Goal: Information Seeking & Learning: Find specific fact

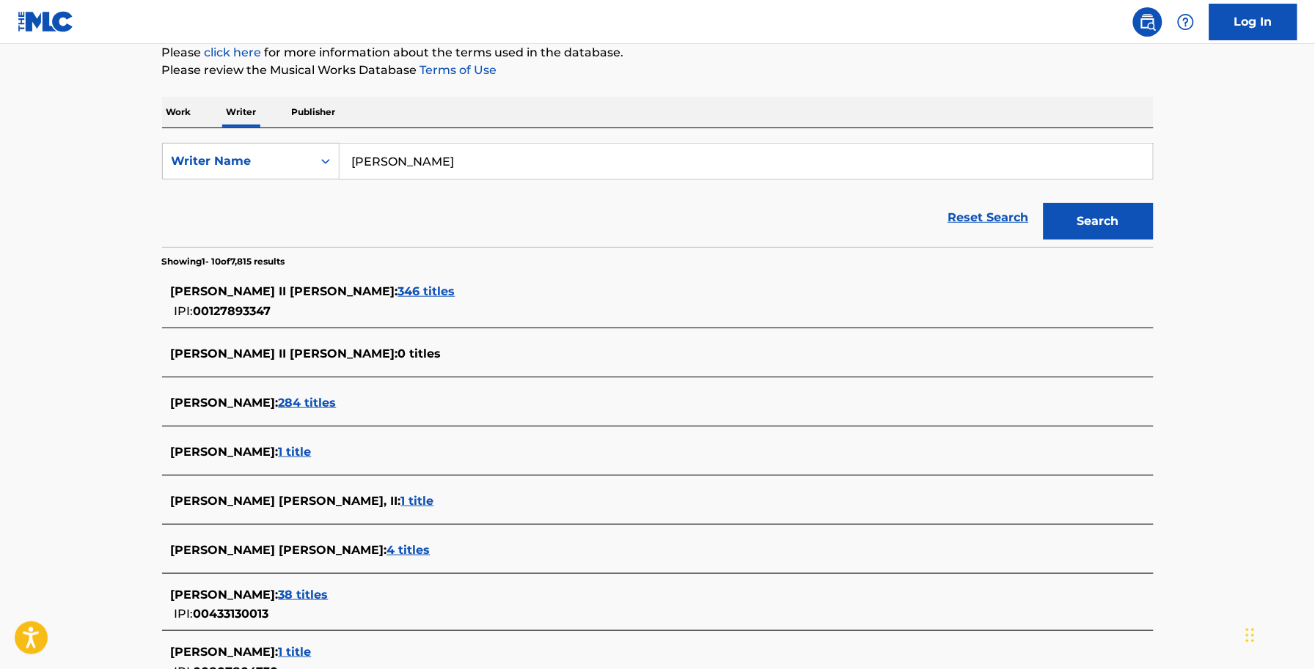
click at [309, 397] on span "284 titles" at bounding box center [308, 403] width 58 height 14
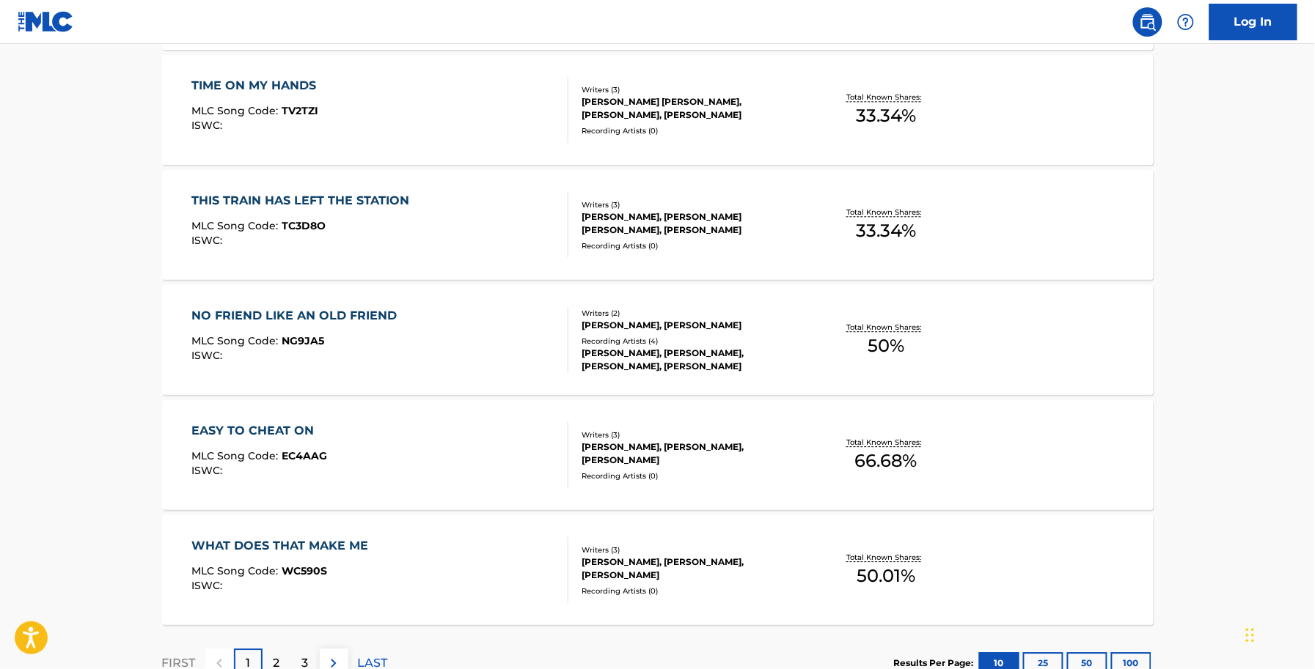
scroll to position [1126, 0]
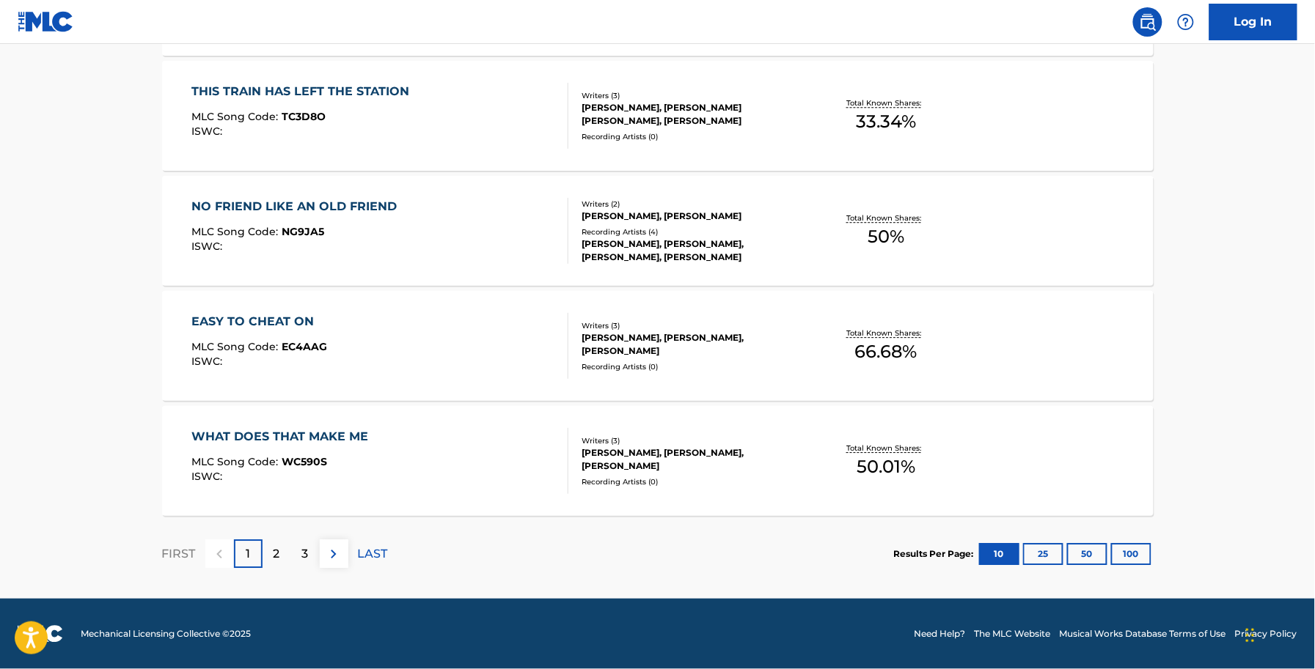
click at [313, 557] on div "3" at bounding box center [305, 554] width 29 height 29
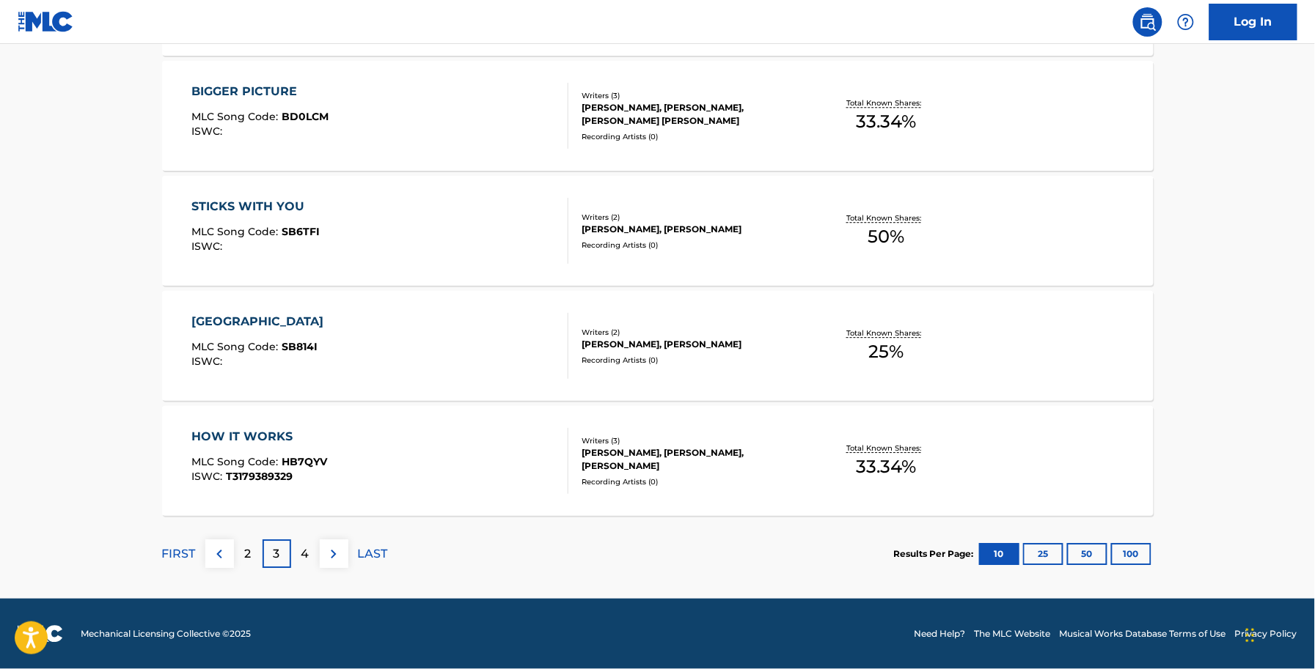
click at [301, 562] on p "4" at bounding box center [305, 555] width 8 height 18
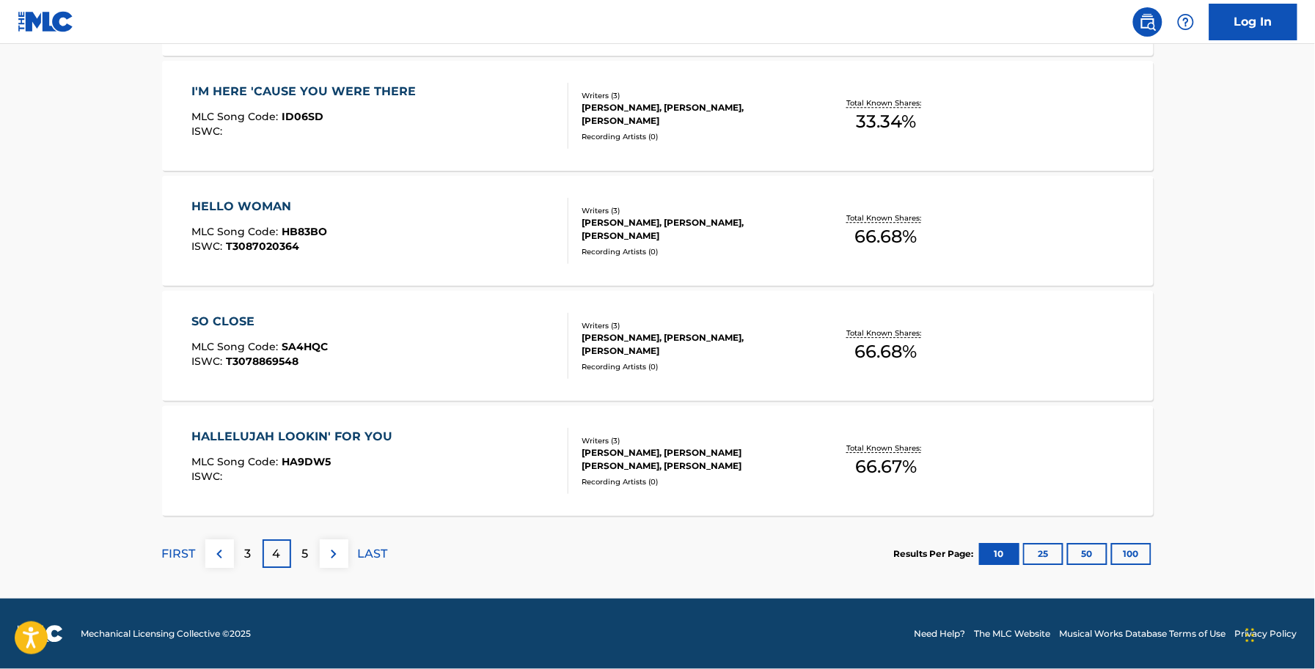
click at [314, 548] on div "5" at bounding box center [305, 554] width 29 height 29
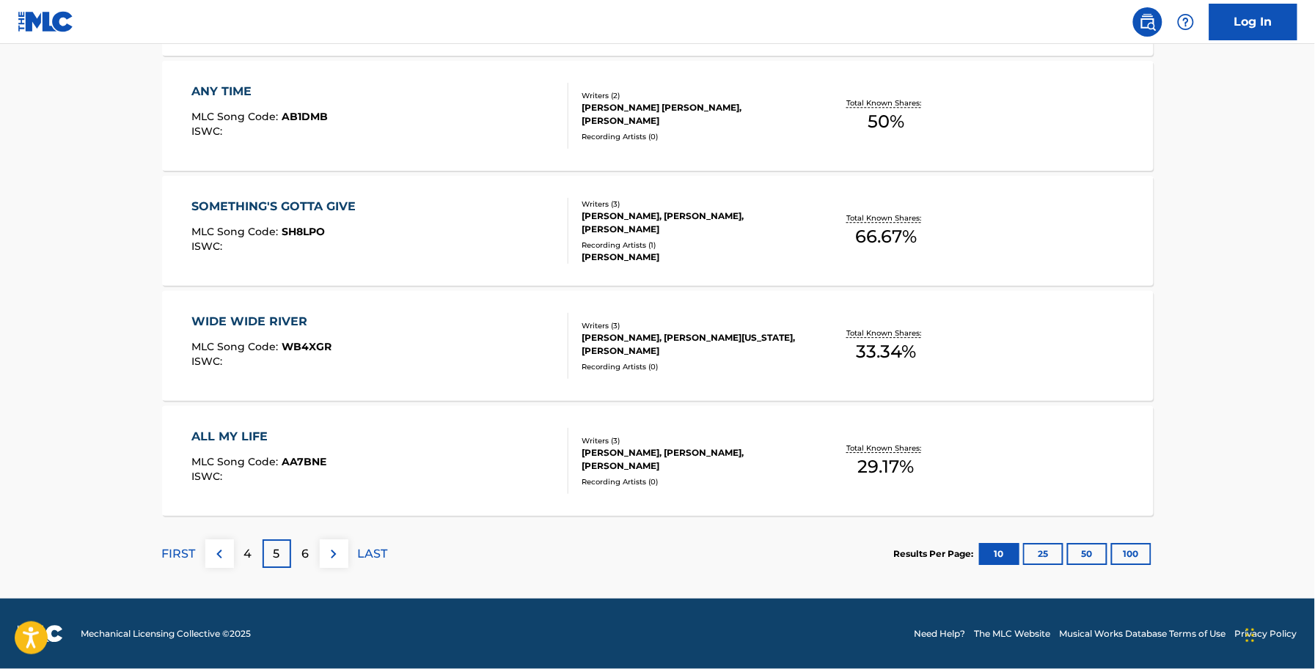
click at [294, 561] on div "6" at bounding box center [305, 554] width 29 height 29
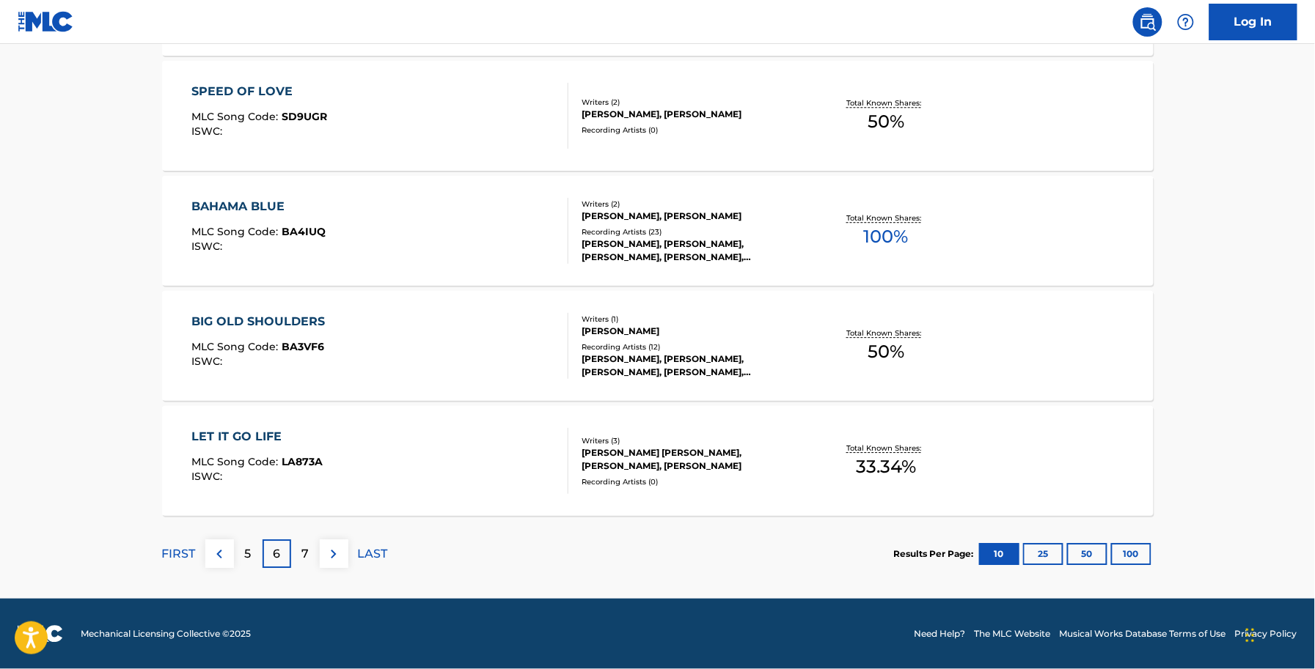
click at [298, 566] on div "7" at bounding box center [305, 554] width 29 height 29
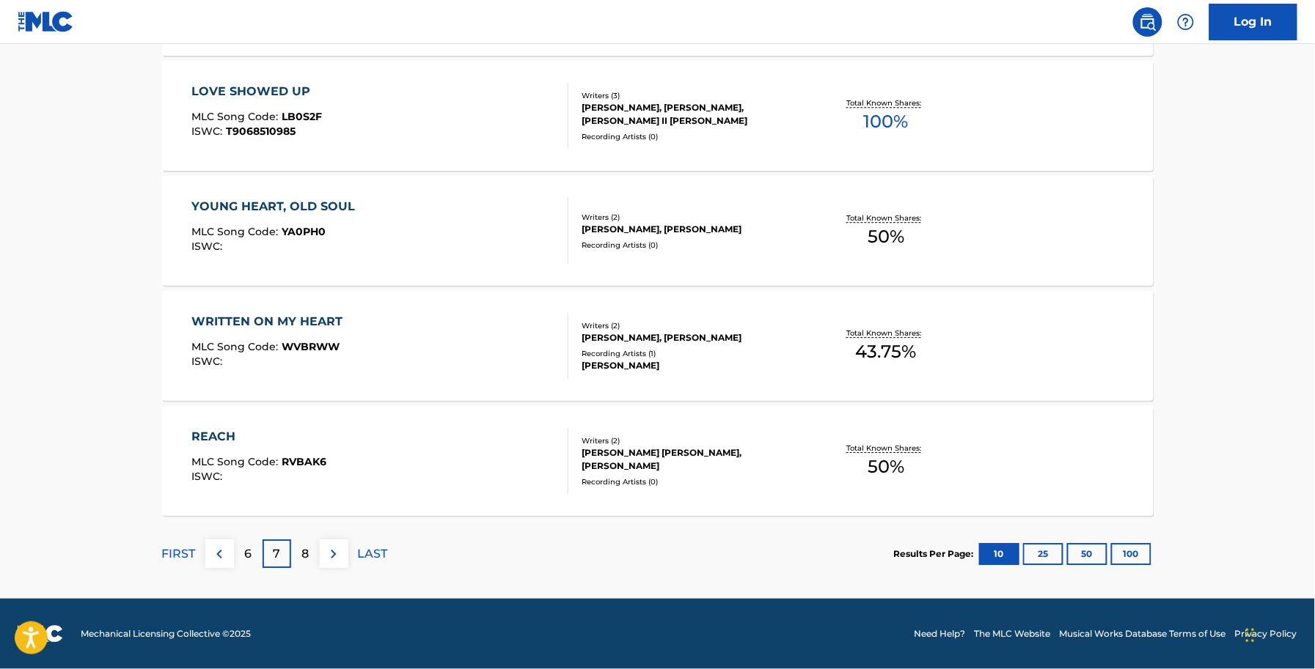
click at [307, 562] on p "8" at bounding box center [304, 555] width 7 height 18
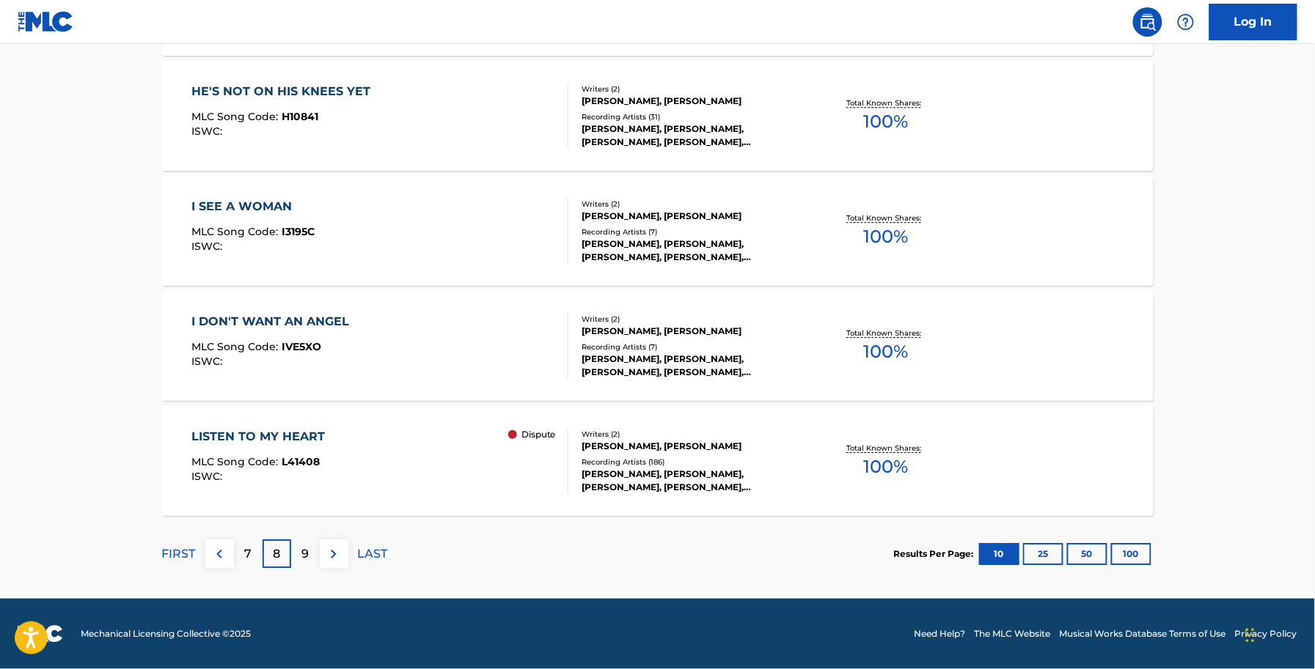
click at [315, 557] on div "9" at bounding box center [305, 554] width 29 height 29
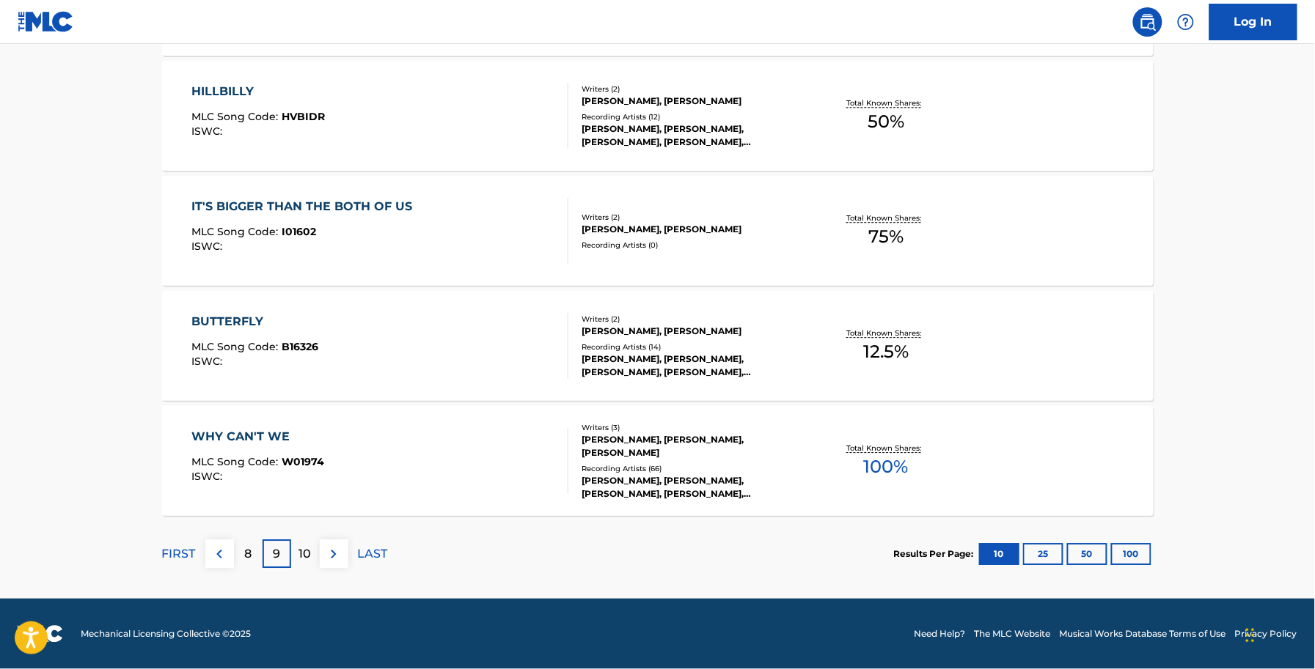
click at [315, 557] on div "10" at bounding box center [305, 554] width 29 height 29
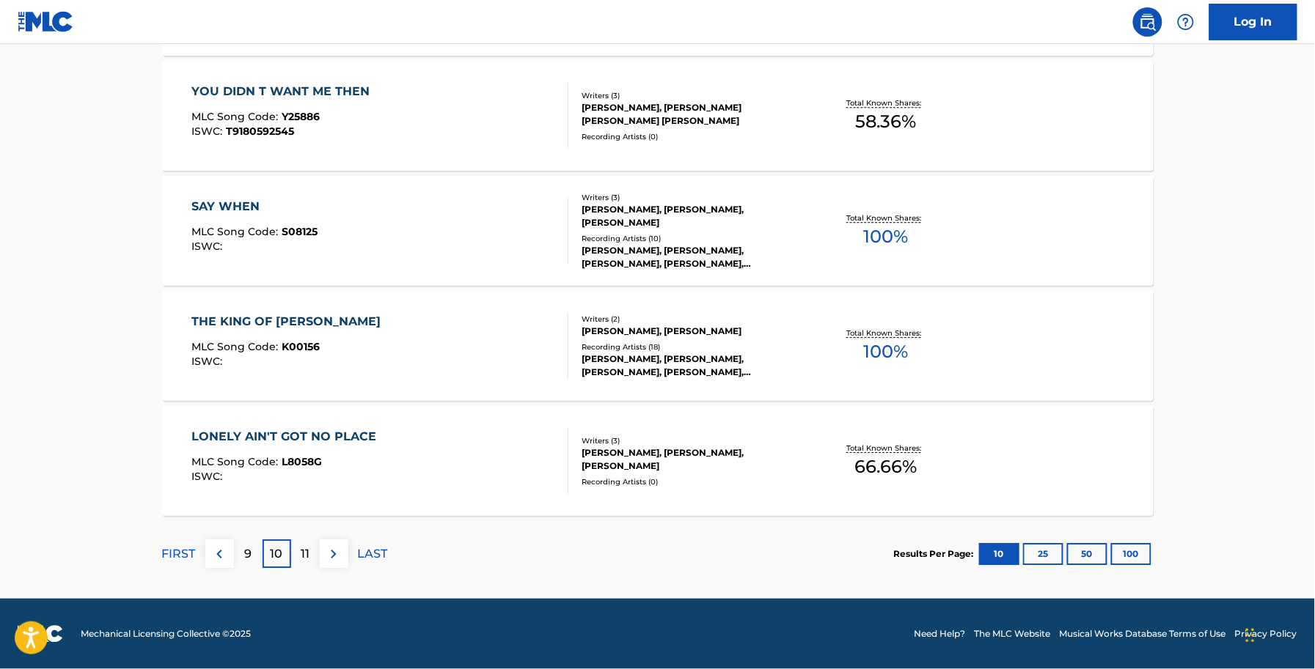
click at [315, 557] on div "11" at bounding box center [305, 554] width 29 height 29
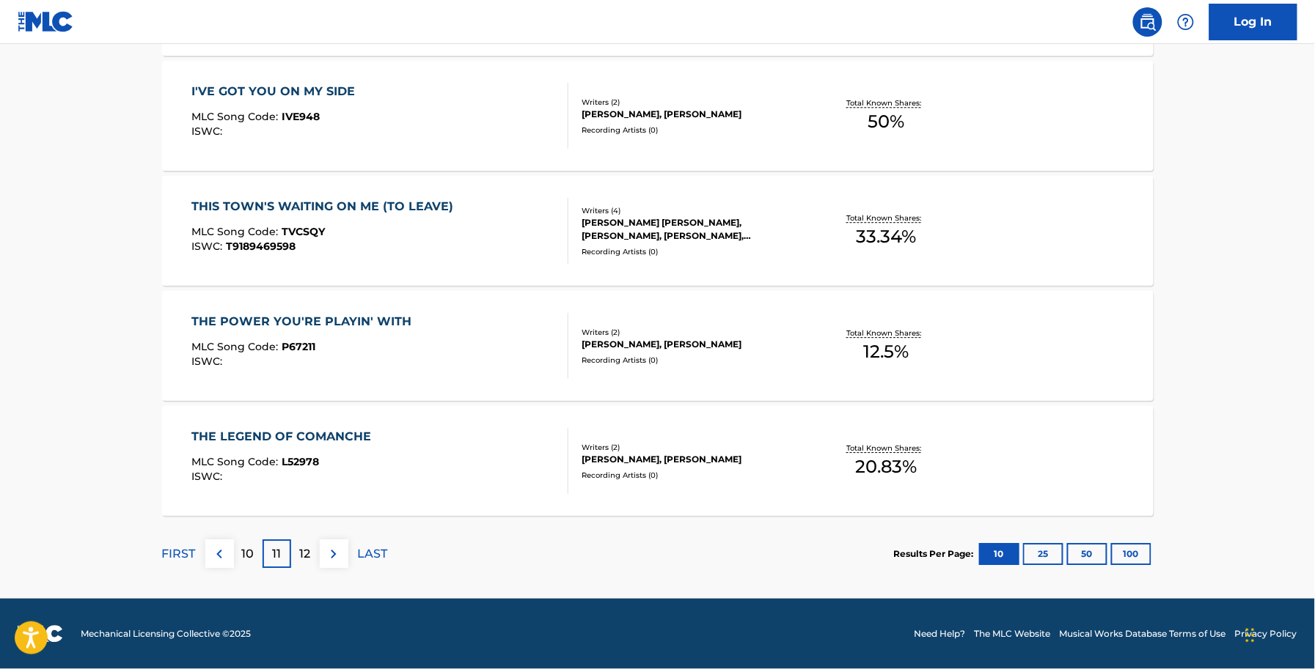
click at [315, 557] on div "12" at bounding box center [305, 554] width 29 height 29
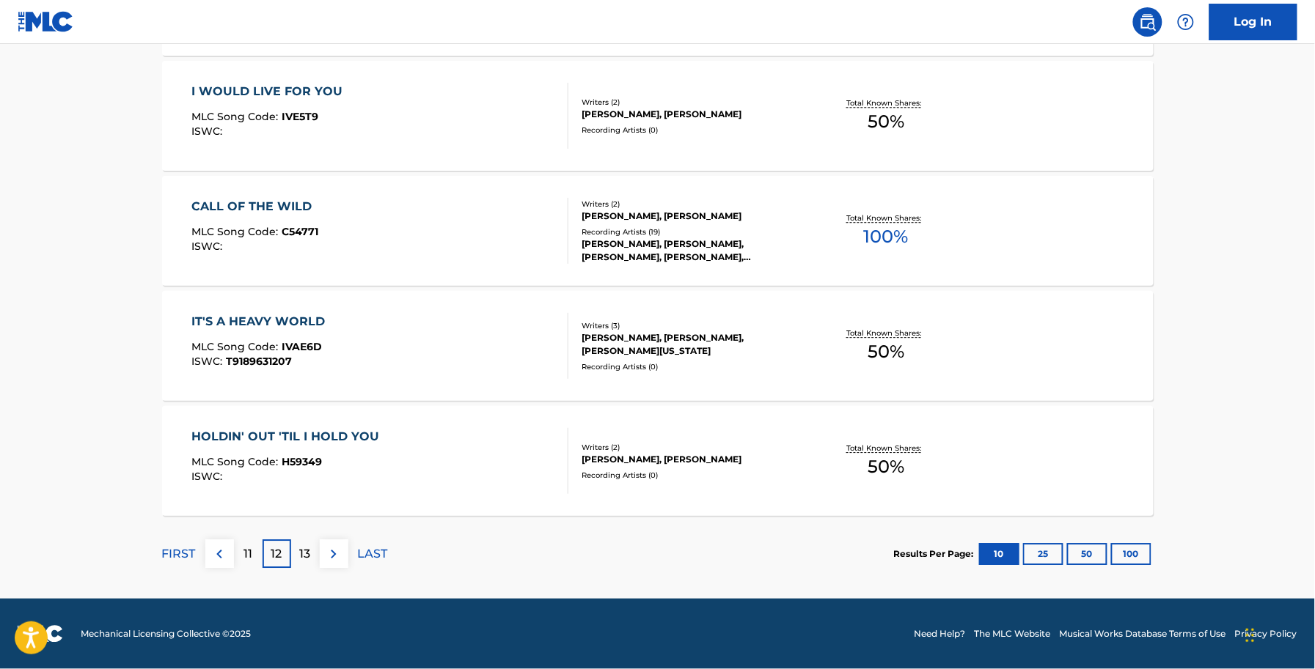
click at [315, 557] on div "13" at bounding box center [305, 554] width 29 height 29
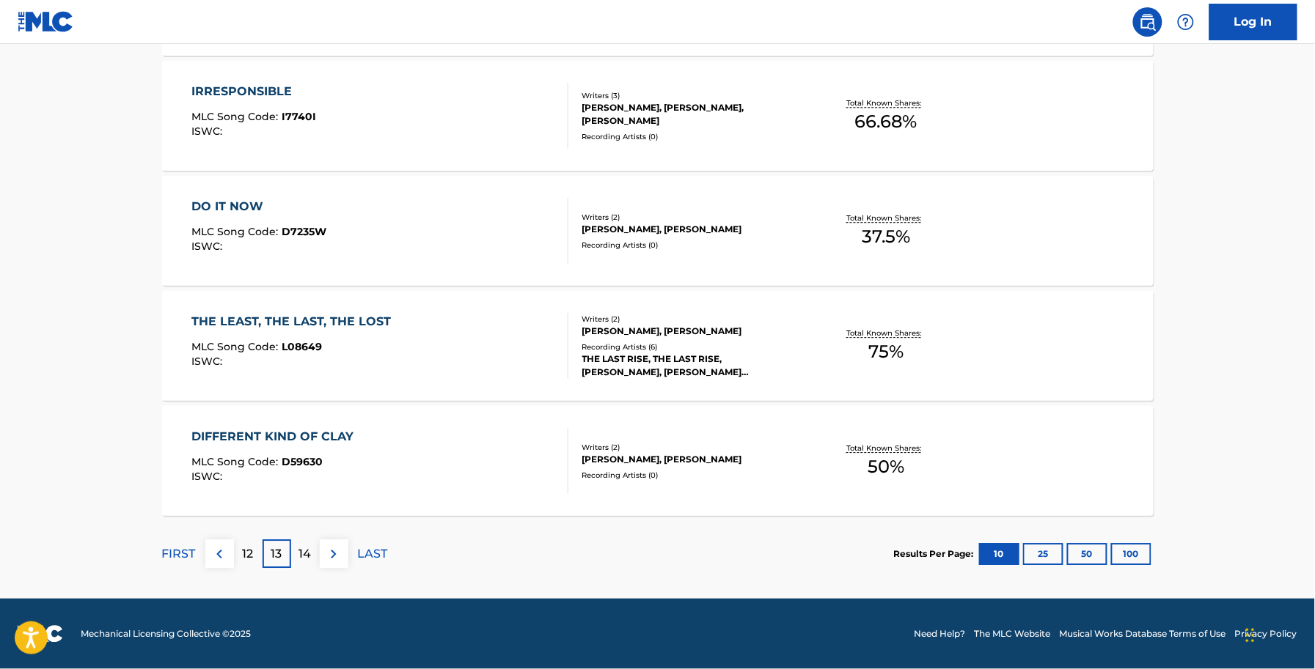
click at [315, 557] on div "14" at bounding box center [305, 554] width 29 height 29
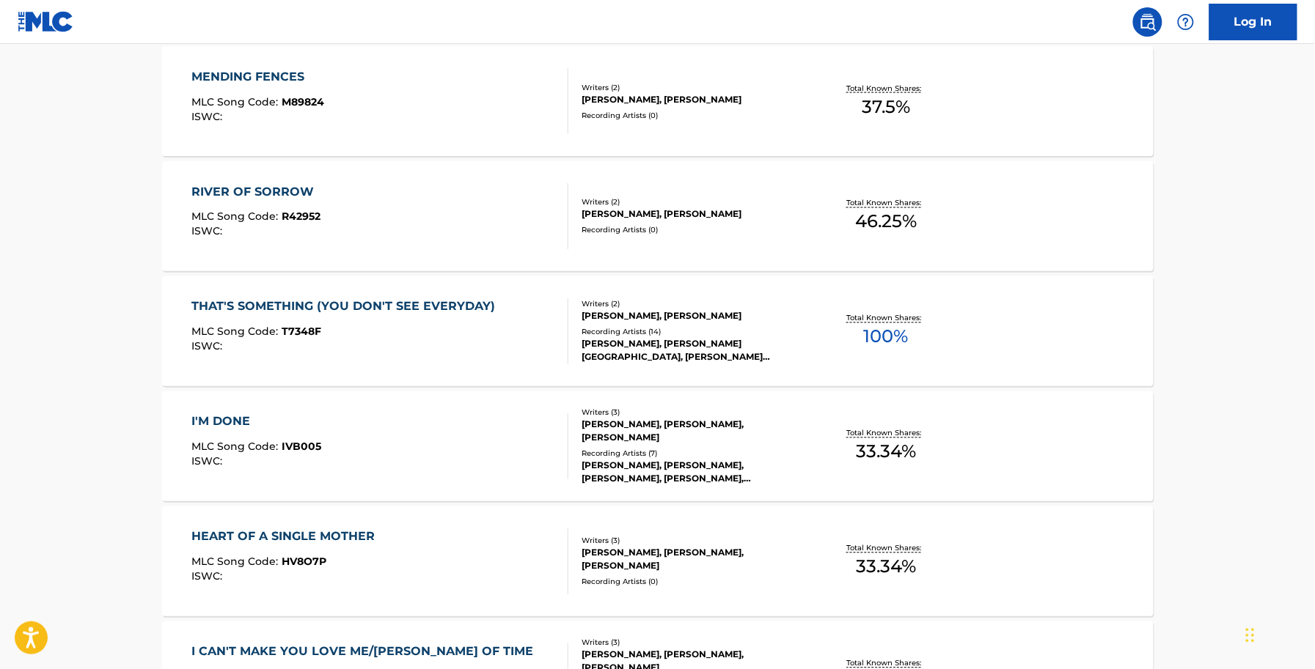
scroll to position [1100, 0]
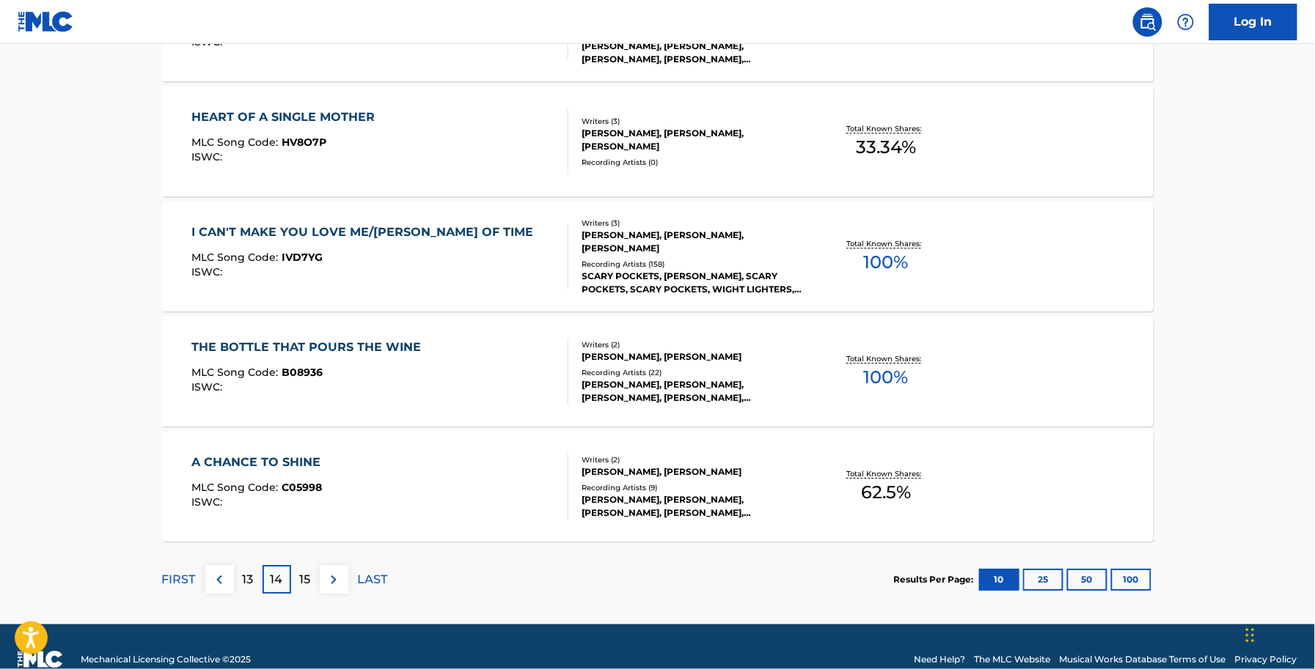
click at [315, 559] on div "FIRST 13 14 15 LAST" at bounding box center [275, 580] width 226 height 76
click at [306, 573] on p "15" at bounding box center [305, 580] width 11 height 18
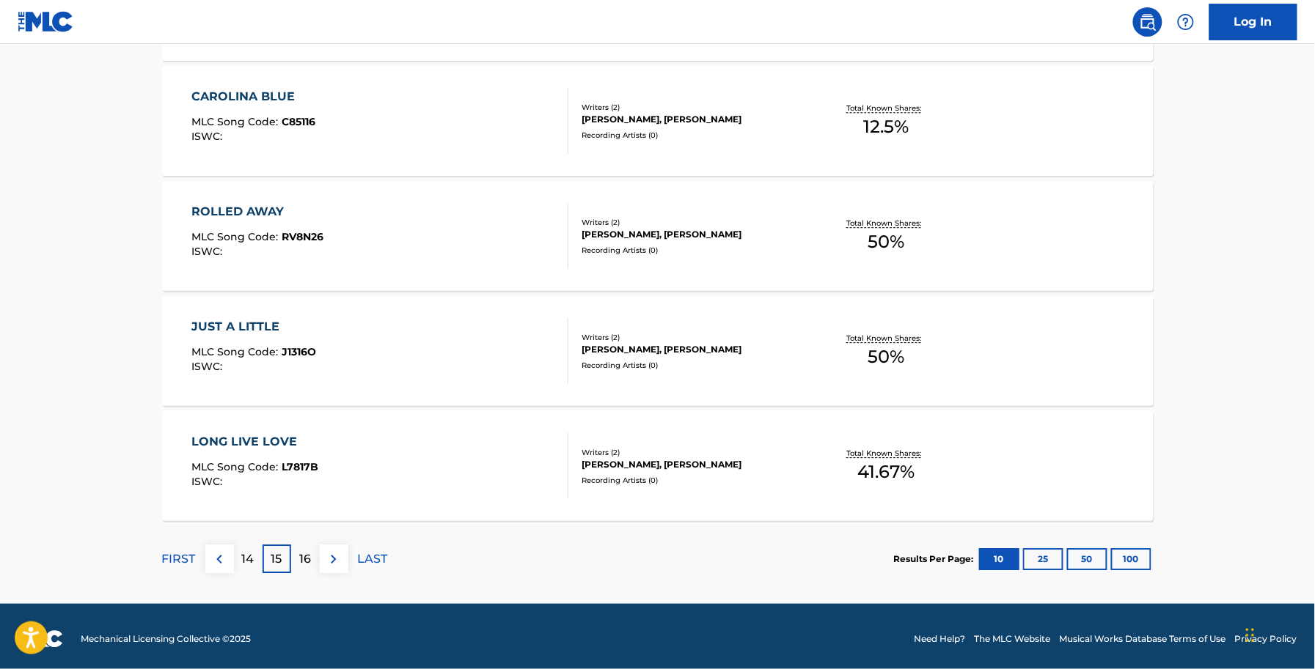
scroll to position [1126, 0]
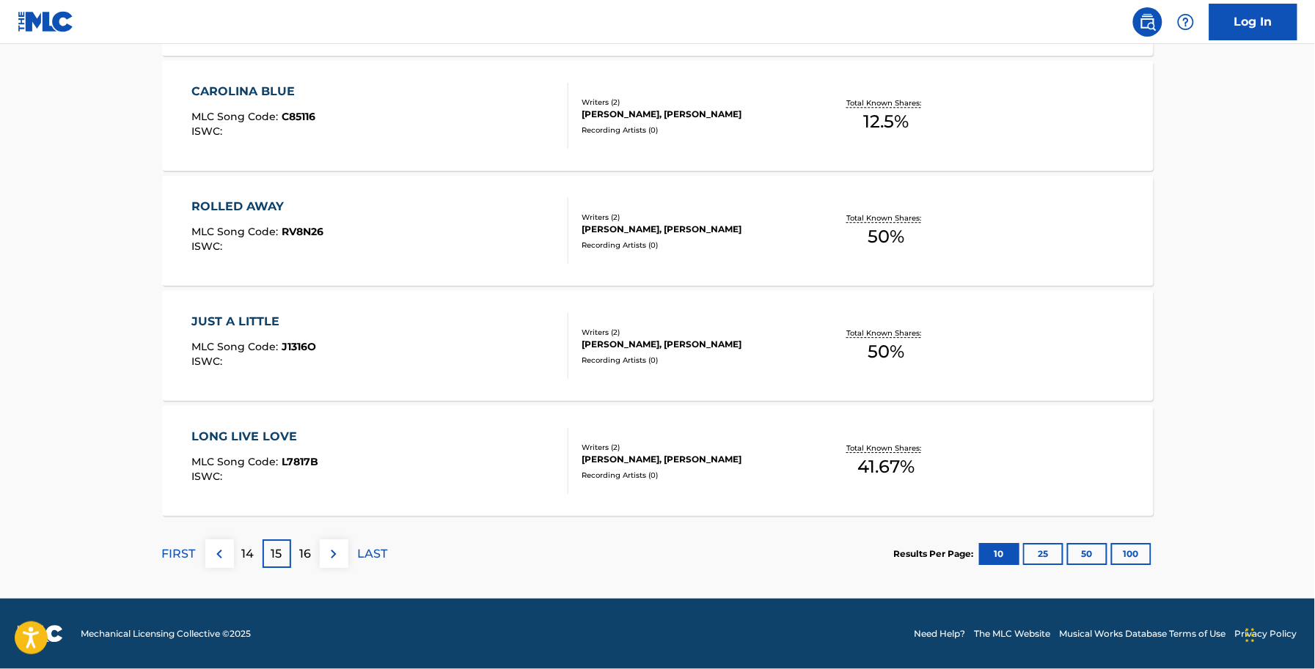
click at [305, 570] on div "FIRST 14 15 16 LAST" at bounding box center [275, 554] width 226 height 76
click at [308, 554] on p "16" at bounding box center [305, 555] width 12 height 18
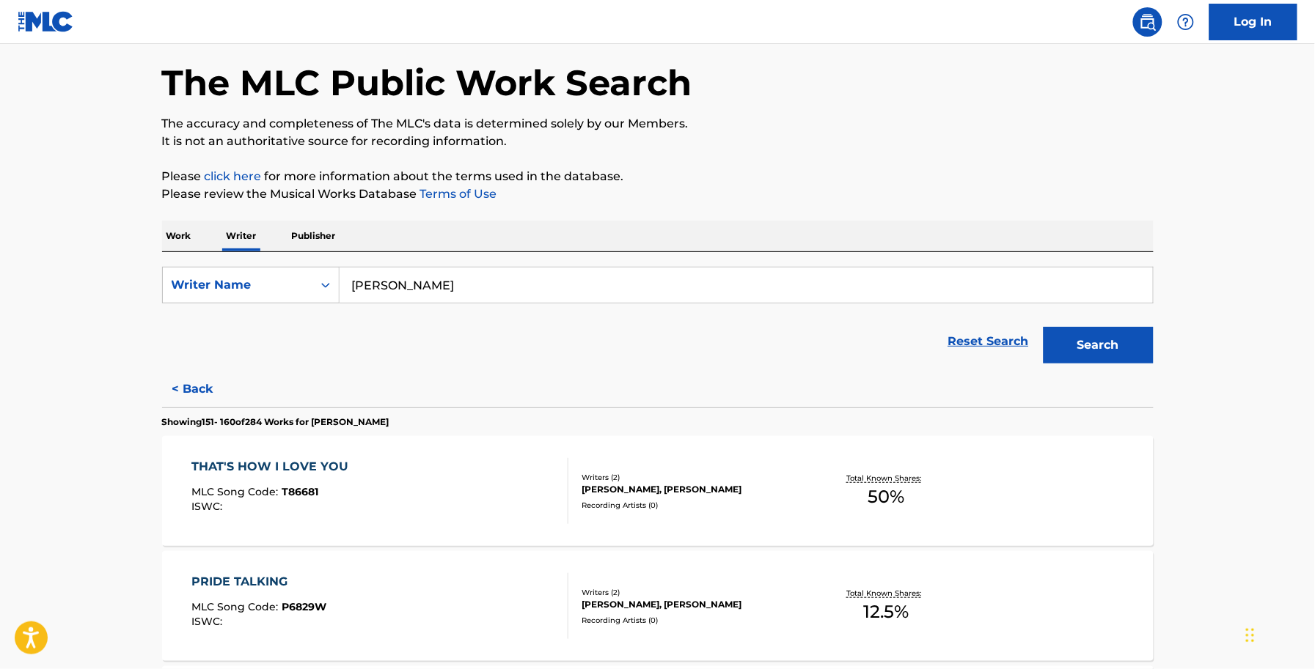
scroll to position [0, 0]
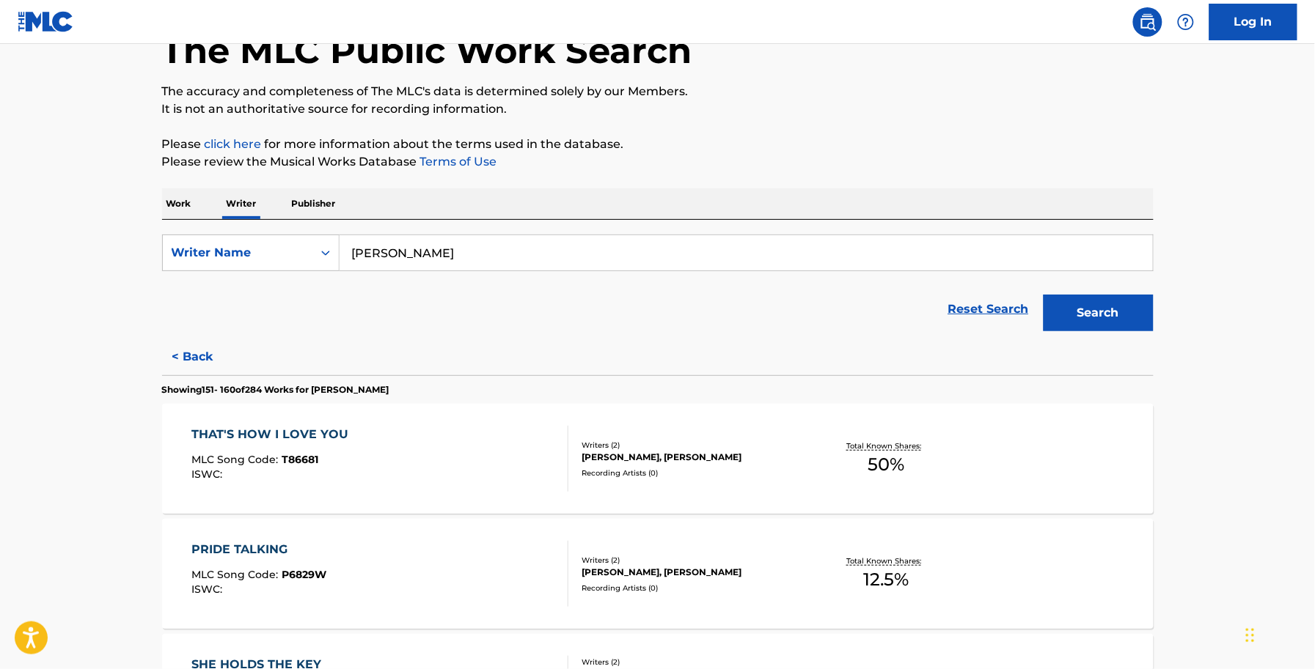
click at [383, 491] on div "THAT'S HOW I LOVE YOU MLC Song Code : T86681 ISWC :" at bounding box center [379, 459] width 377 height 66
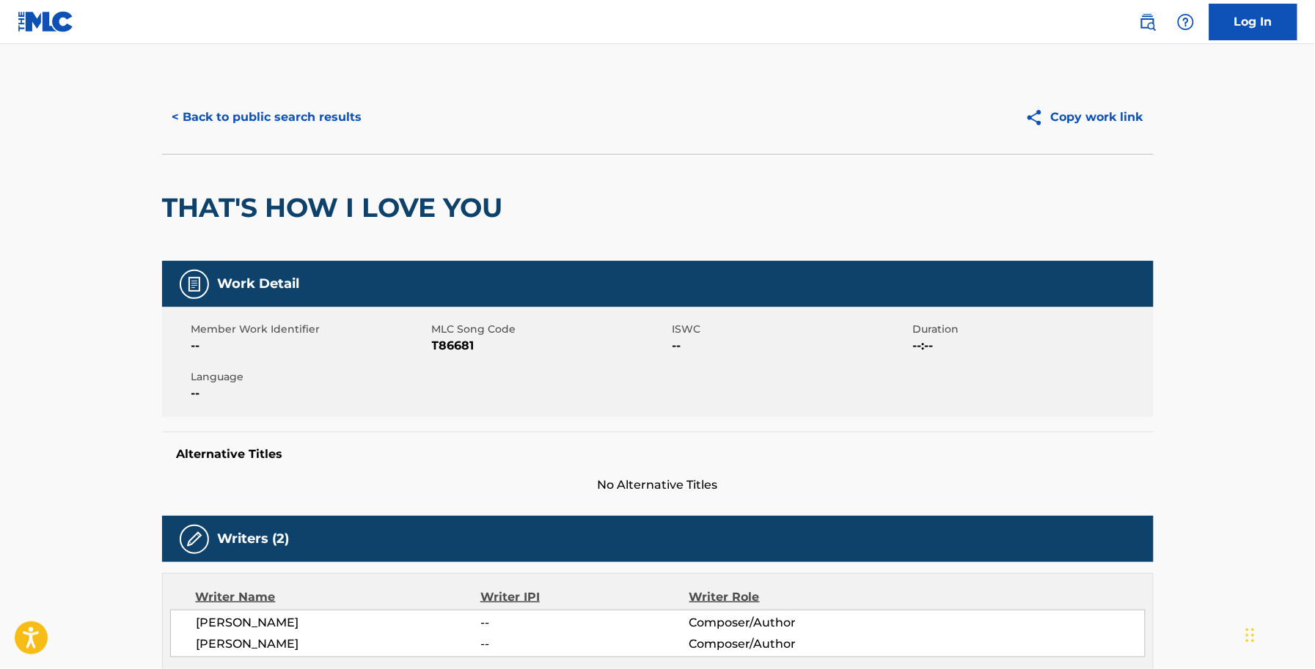
click at [449, 339] on span "T86681" at bounding box center [550, 346] width 237 height 18
copy span "T86681"
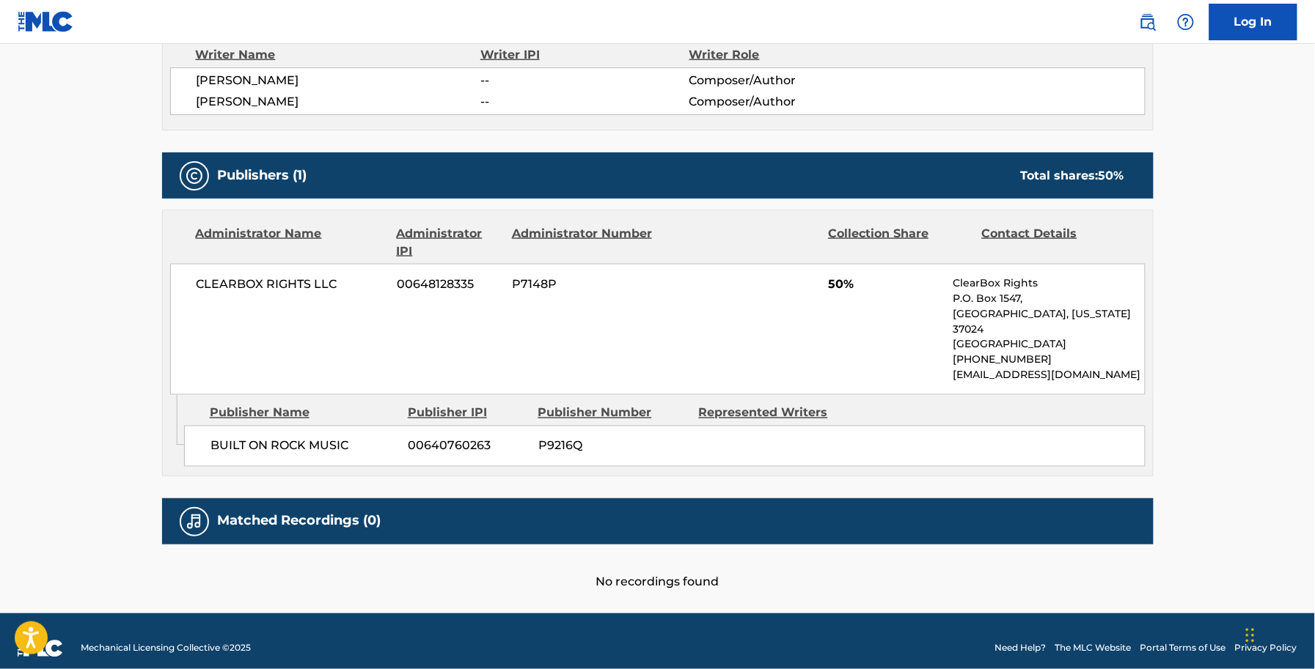
click at [517, 354] on div "CLEARBOX RIGHTS LLC 00648128335 P7148P 50% ClearBox Rights P.O. Box 1547, Brent…" at bounding box center [657, 329] width 975 height 131
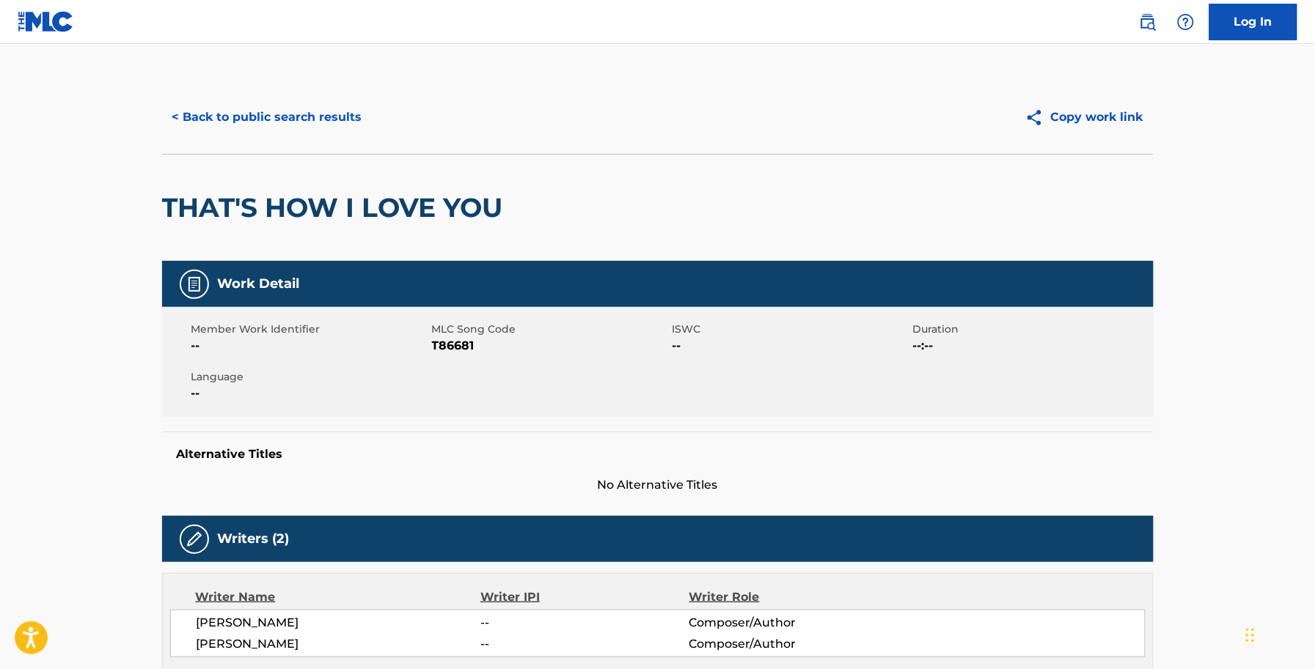
click at [301, 114] on button "< Back to public search results" at bounding box center [267, 117] width 210 height 37
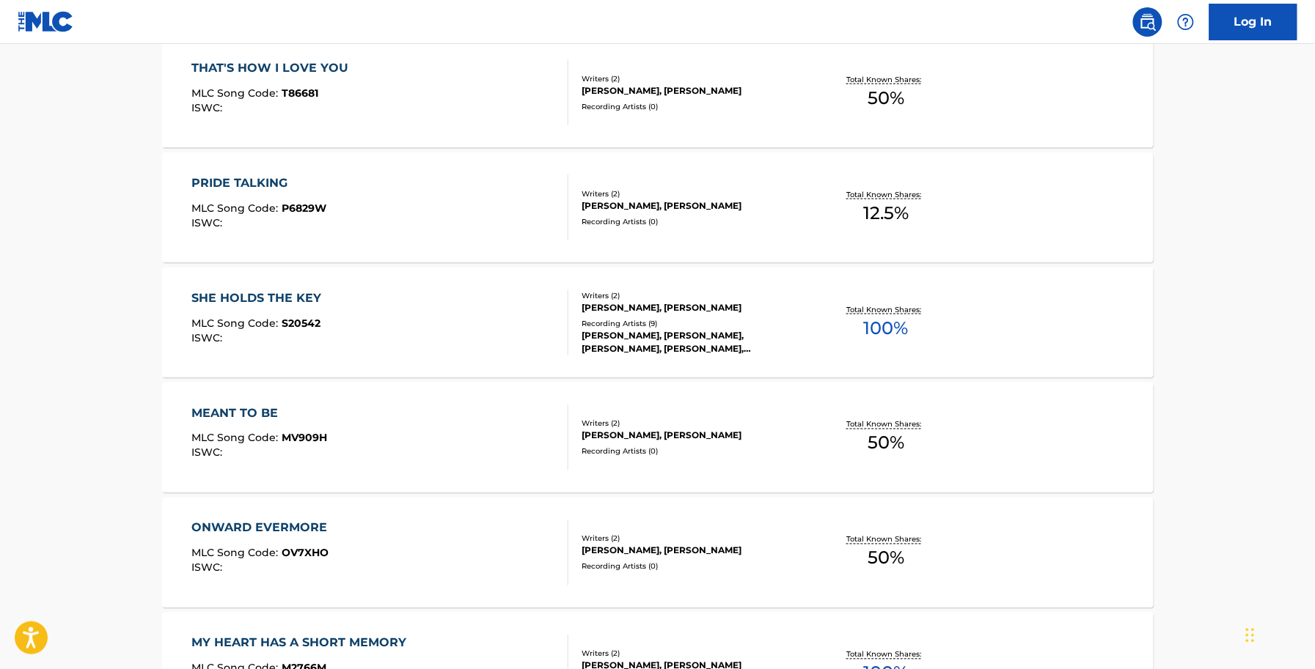
click at [304, 207] on span "P6829W" at bounding box center [304, 208] width 45 height 13
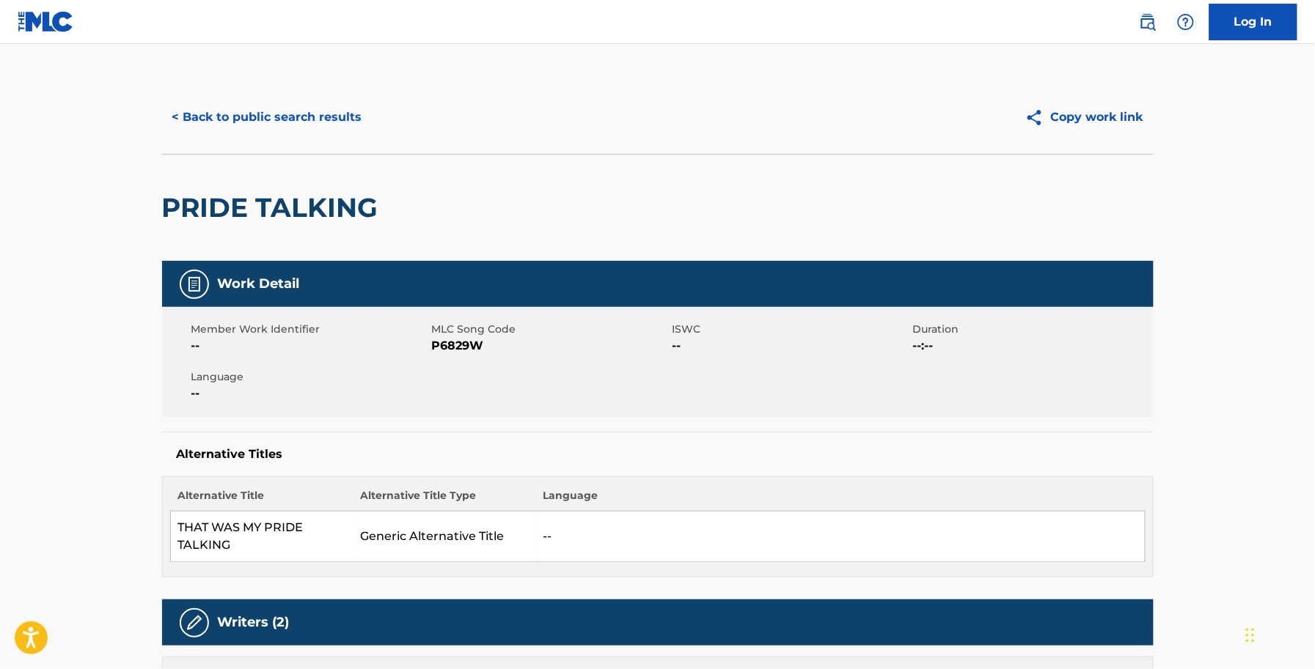
click at [455, 347] on span "P6829W" at bounding box center [550, 346] width 237 height 18
copy span "P6829W"
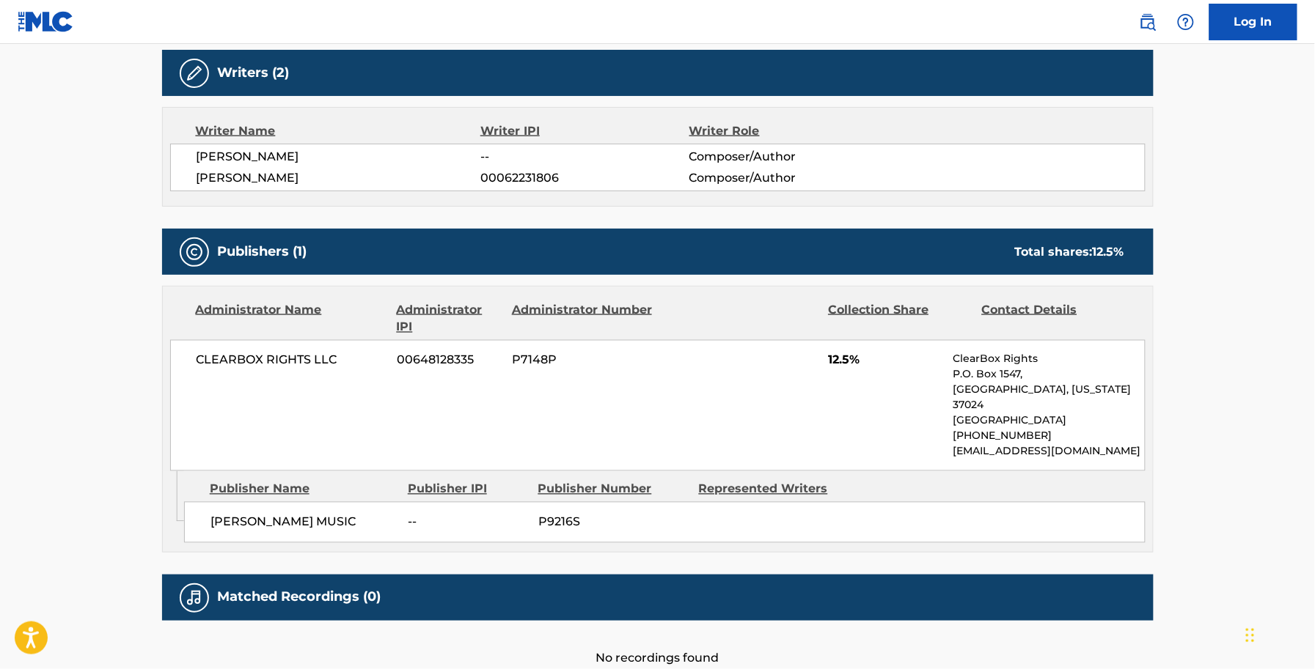
click at [463, 182] on span "GARY NICHOLSON" at bounding box center [339, 178] width 285 height 18
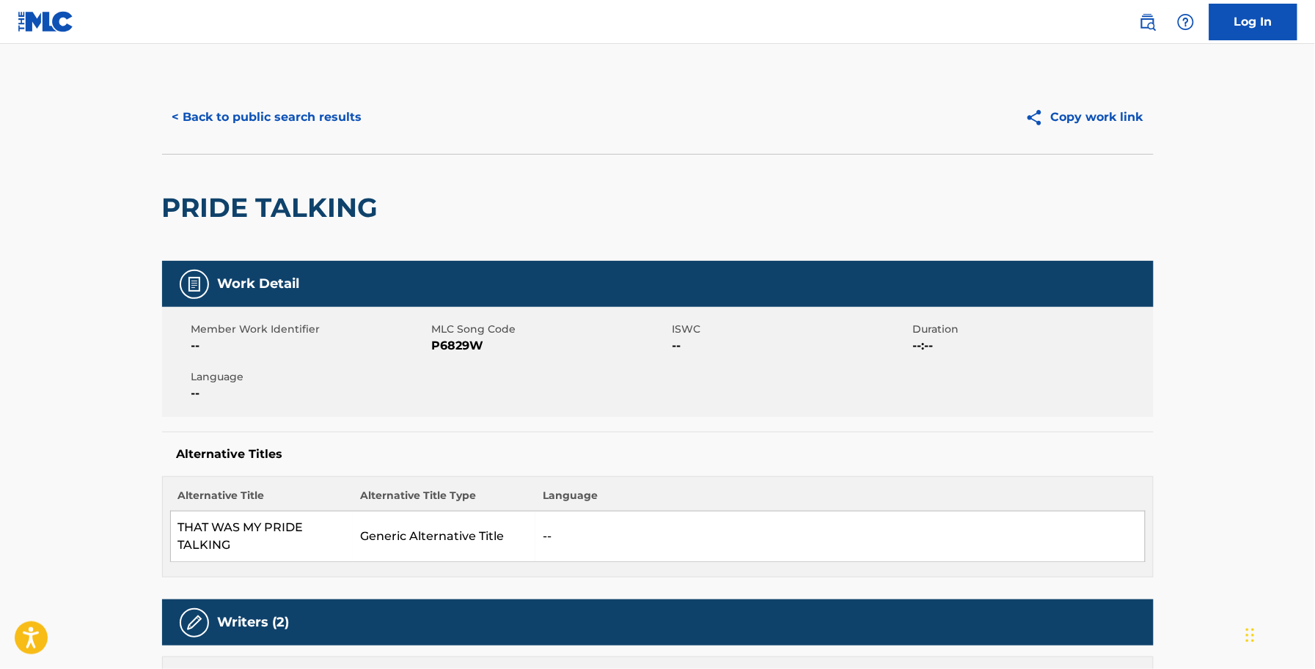
click at [298, 108] on button "< Back to public search results" at bounding box center [267, 117] width 210 height 37
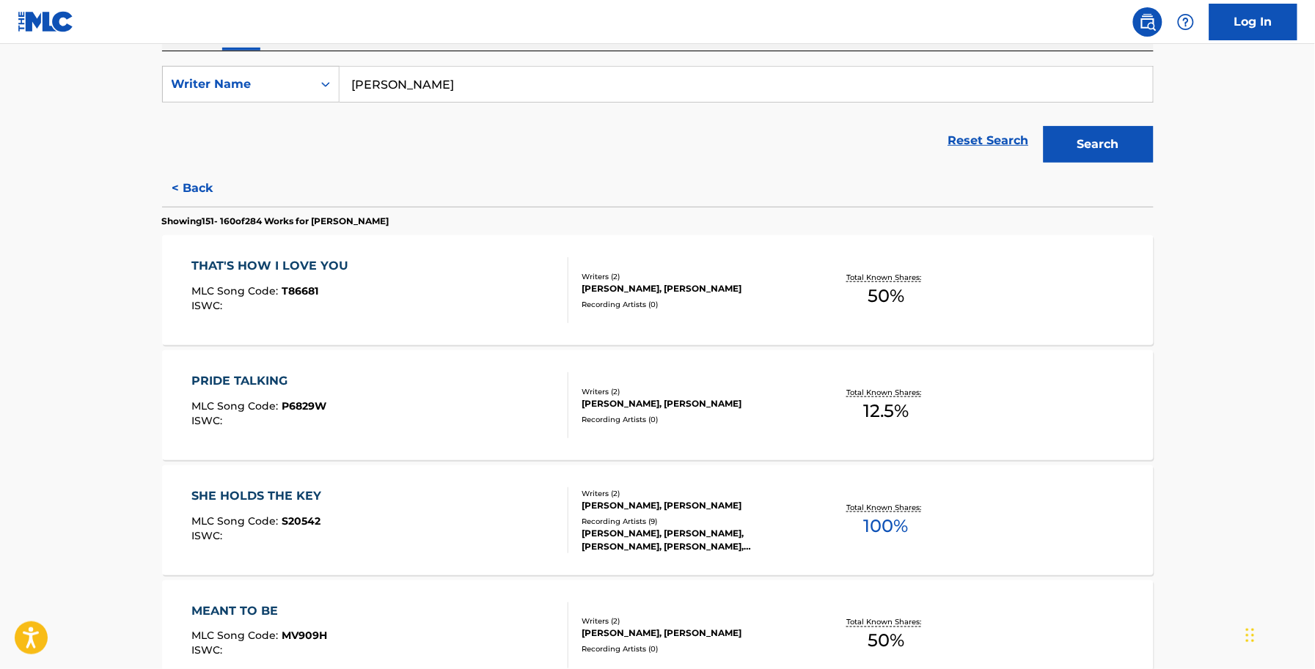
scroll to position [275, 0]
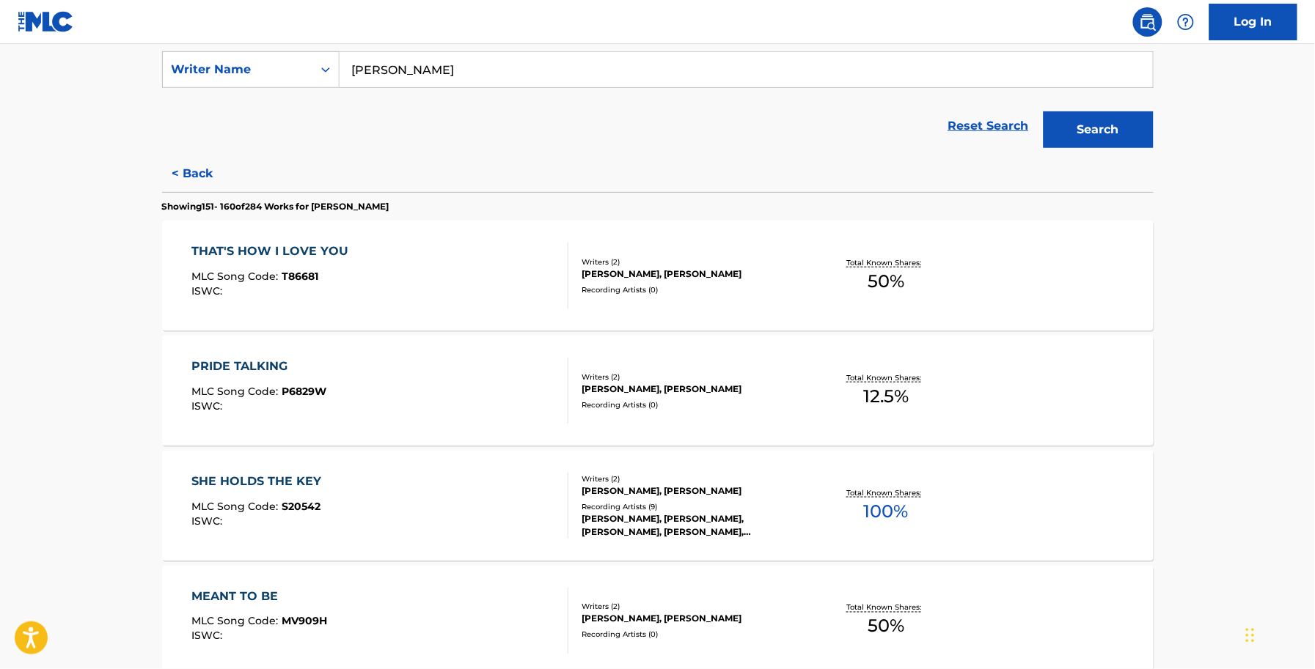
click at [301, 464] on div "SHE HOLDS THE KEY MLC Song Code : S20542 ISWC : Writers ( 2 ) ALLEN SHAMBLIN, A…" at bounding box center [657, 506] width 991 height 110
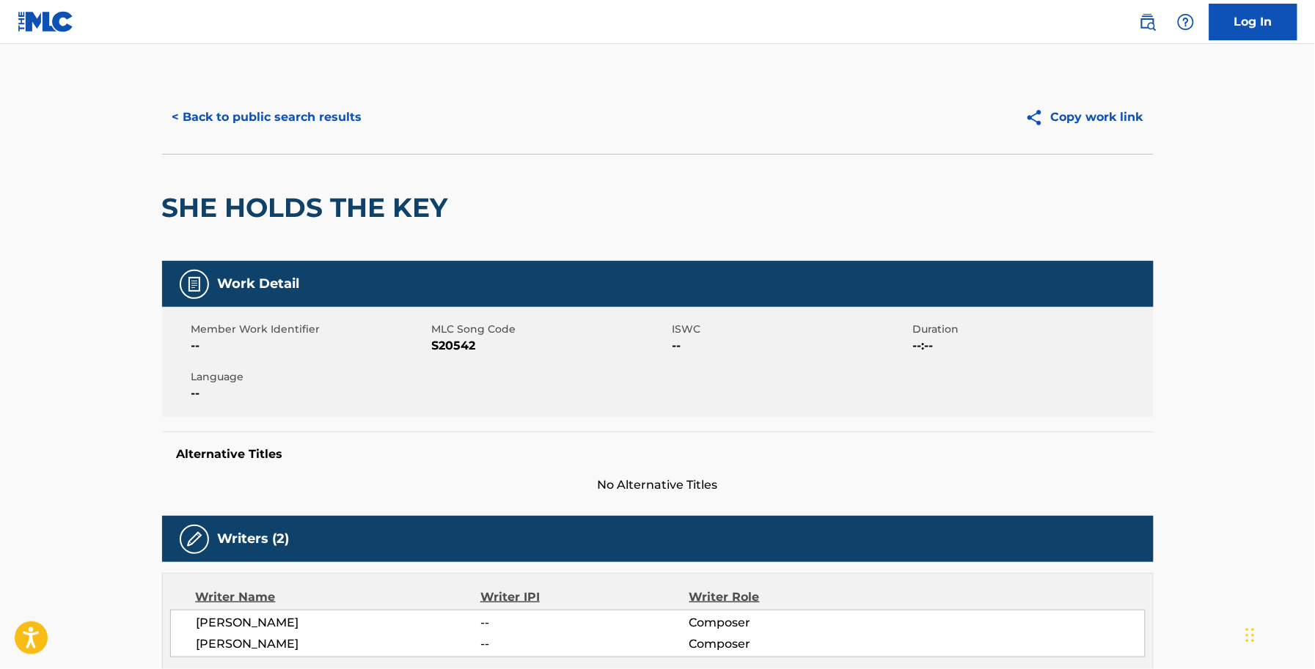
click at [460, 348] on span "S20542" at bounding box center [550, 346] width 237 height 18
copy span "S20542"
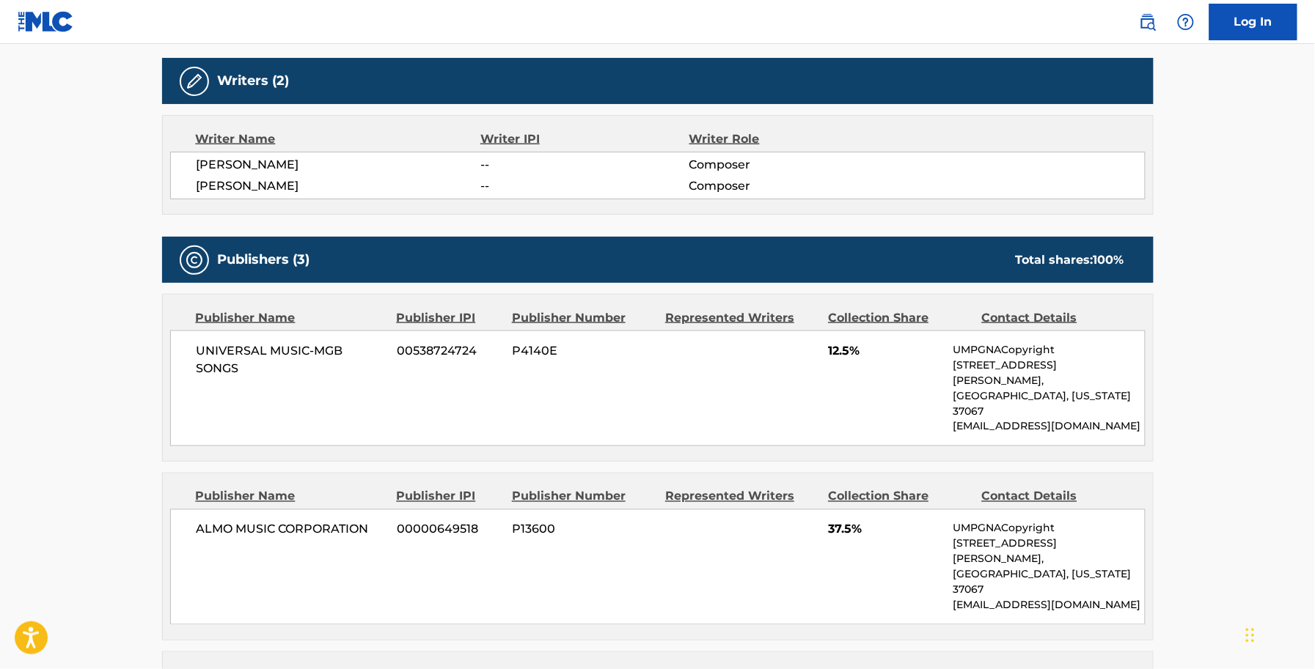
copy span "S20542"
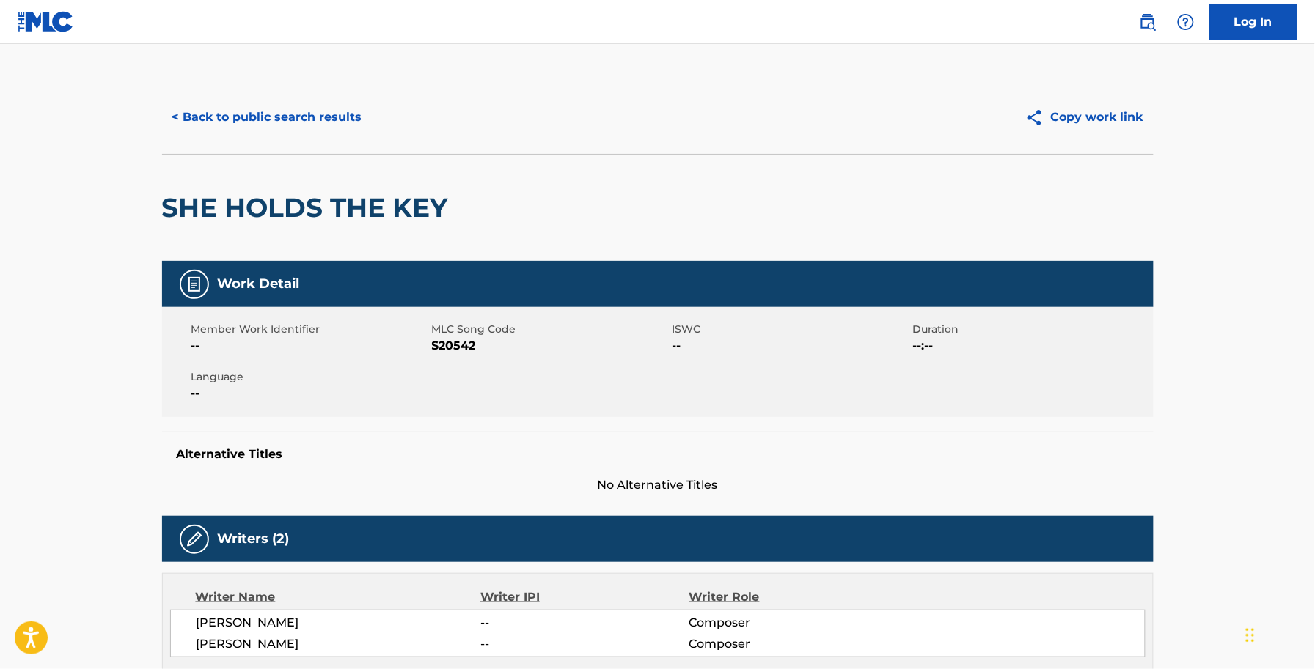
click at [617, 474] on div "Alternative Titles No Alternative Titles" at bounding box center [657, 463] width 991 height 62
click at [464, 352] on span "S20542" at bounding box center [550, 346] width 237 height 18
click at [463, 352] on span "S20542" at bounding box center [550, 346] width 237 height 18
copy span "S20542"
drag, startPoint x: 346, startPoint y: 64, endPoint x: 309, endPoint y: 134, distance: 79.7
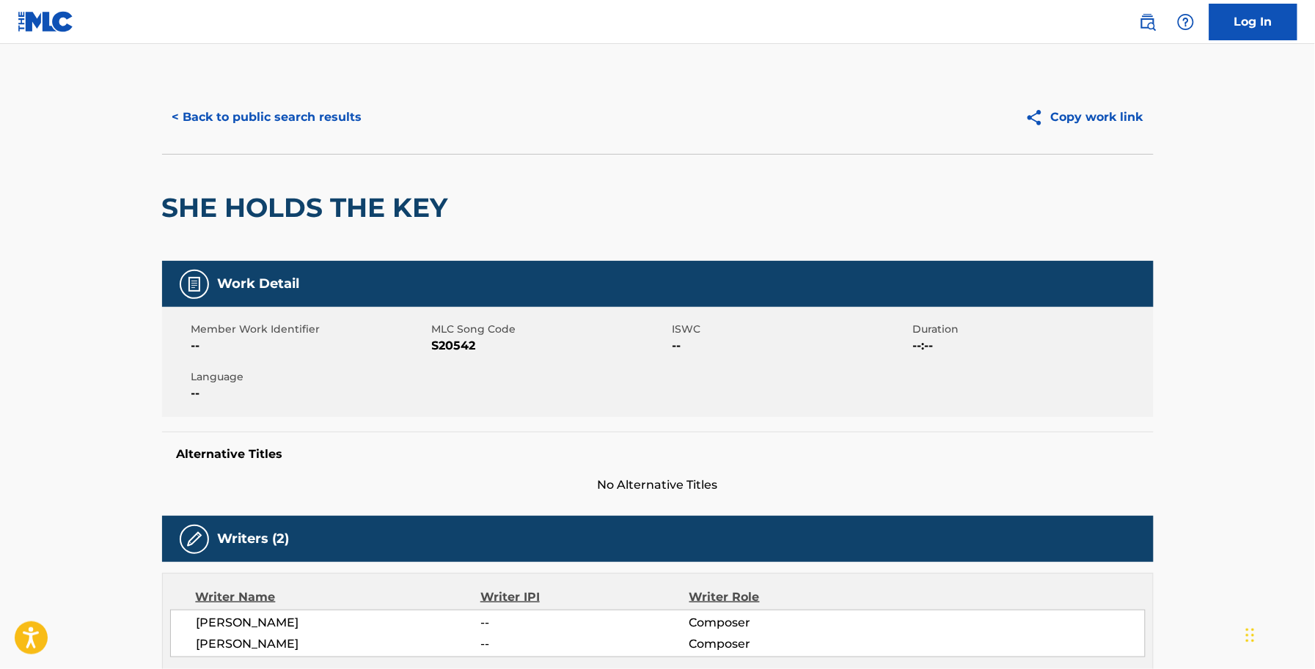
click at [309, 134] on button "< Back to public search results" at bounding box center [267, 117] width 210 height 37
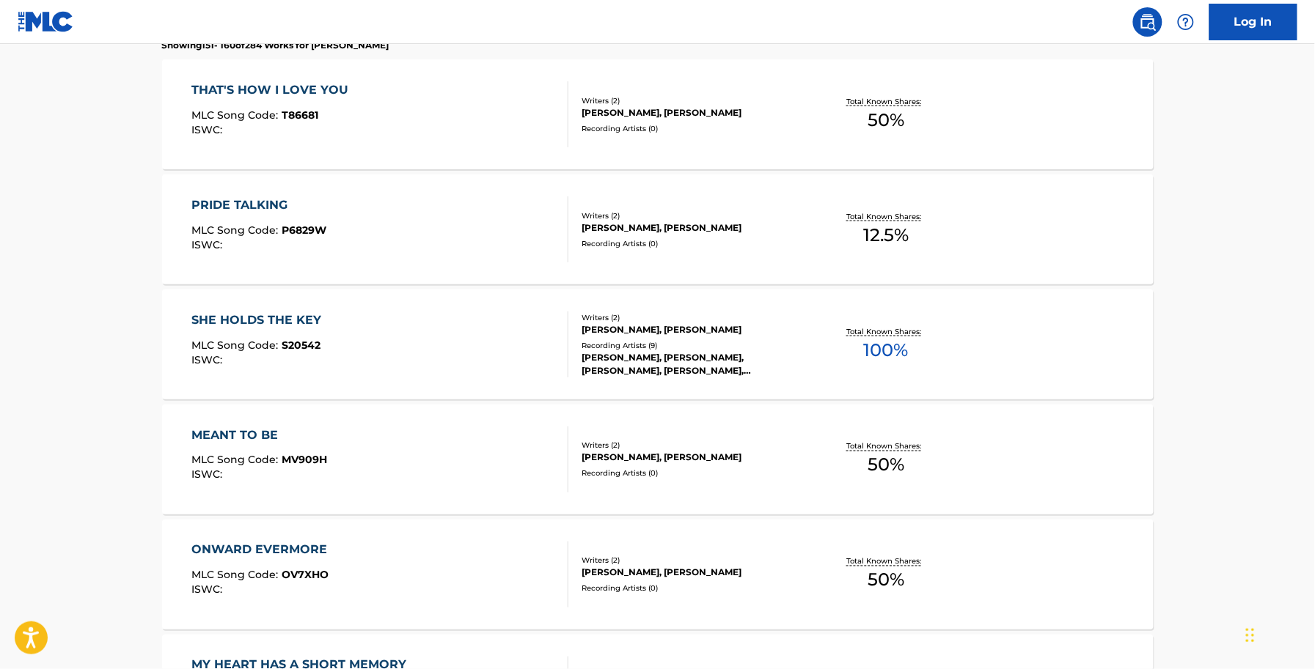
scroll to position [458, 0]
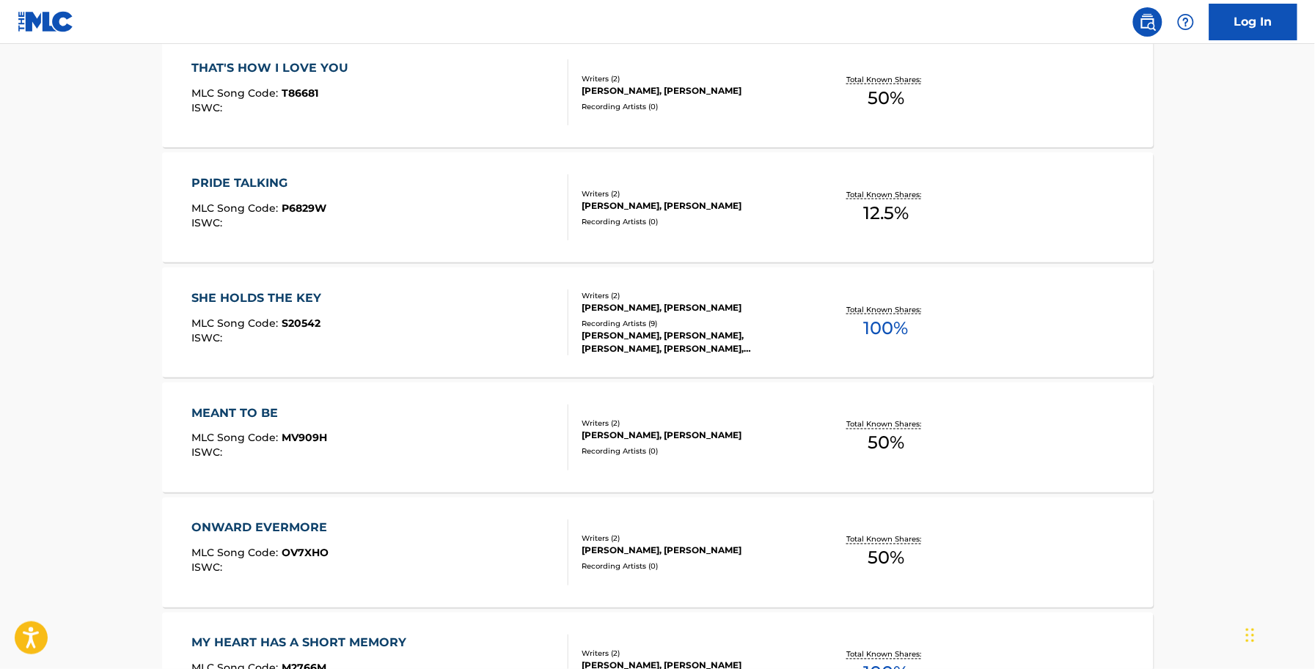
click at [292, 457] on div "ISWC :" at bounding box center [259, 453] width 136 height 11
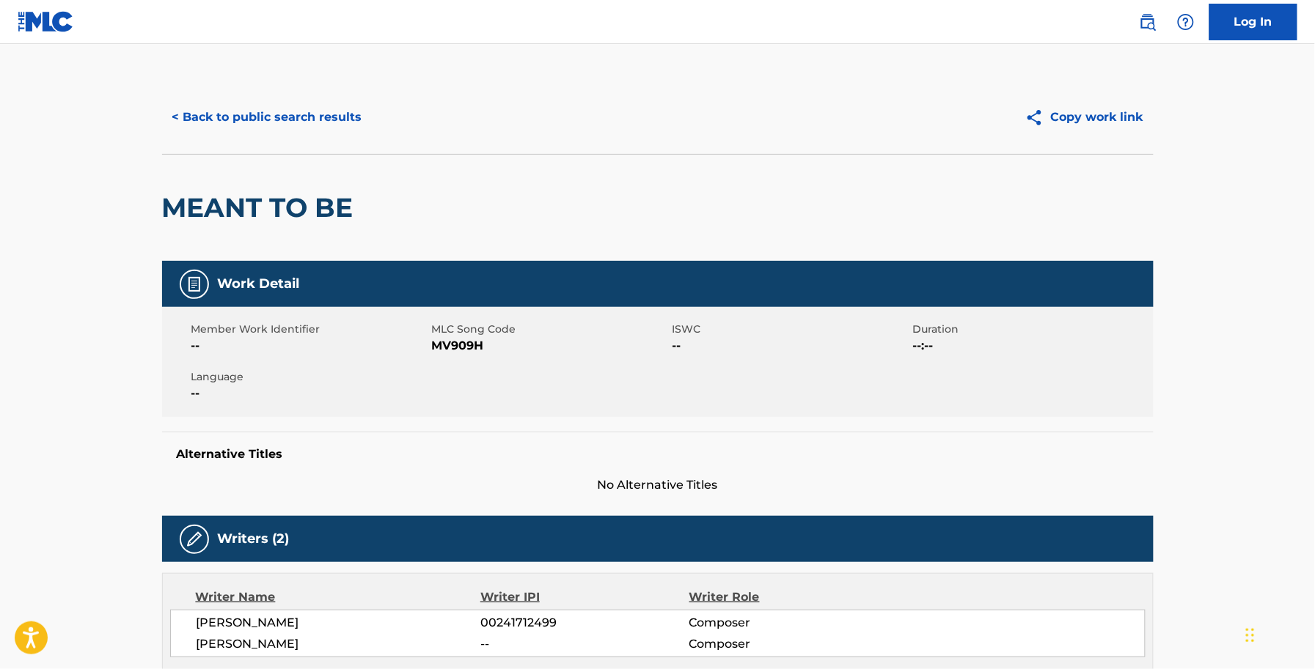
click at [463, 339] on span "MV909H" at bounding box center [550, 346] width 237 height 18
copy span "MV909H"
click at [337, 122] on button "< Back to public search results" at bounding box center [267, 117] width 210 height 37
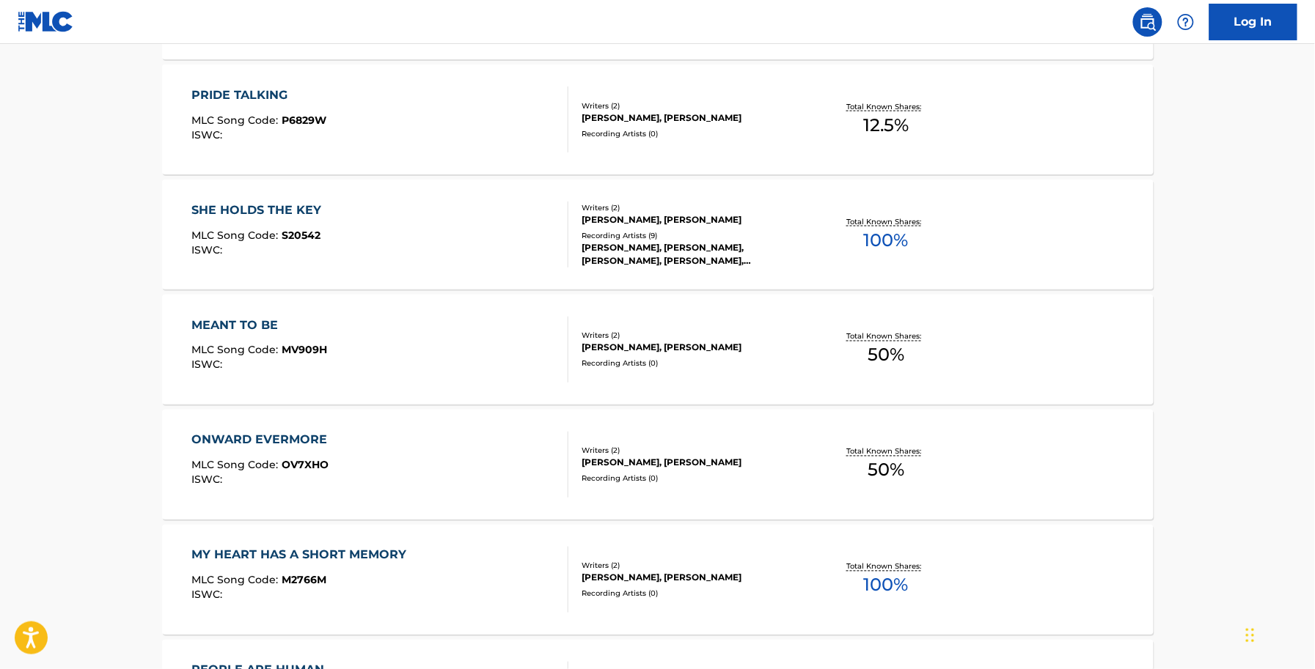
scroll to position [550, 0]
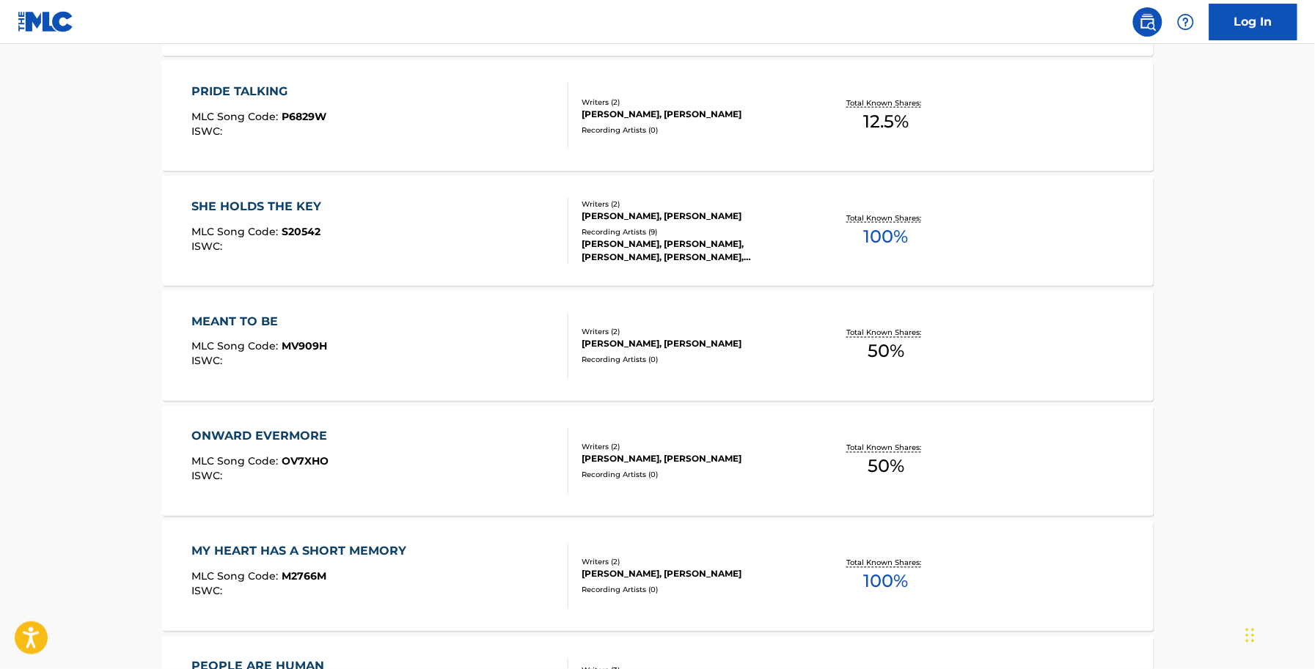
click at [360, 456] on div "ONWARD EVERMORE MLC Song Code : OV7XHO ISWC :" at bounding box center [379, 461] width 377 height 66
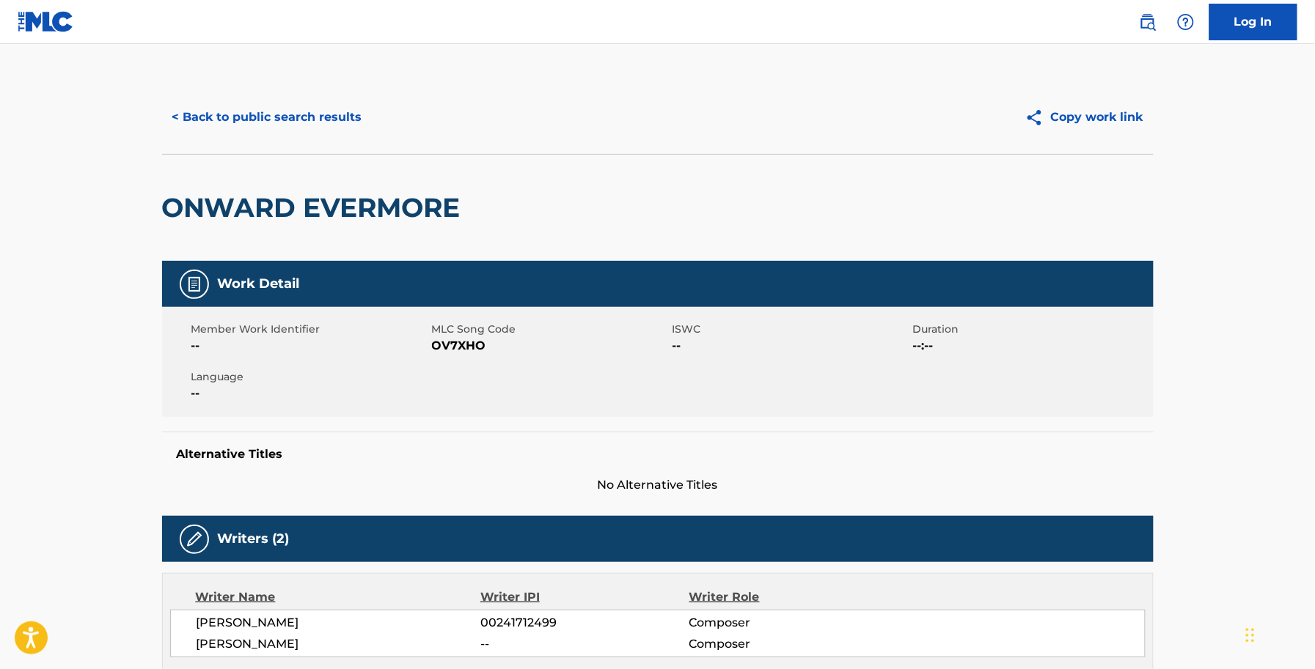
click at [457, 350] on span "OV7XHO" at bounding box center [550, 346] width 237 height 18
copy span "OV7XHO"
click at [301, 133] on button "< Back to public search results" at bounding box center [267, 117] width 210 height 37
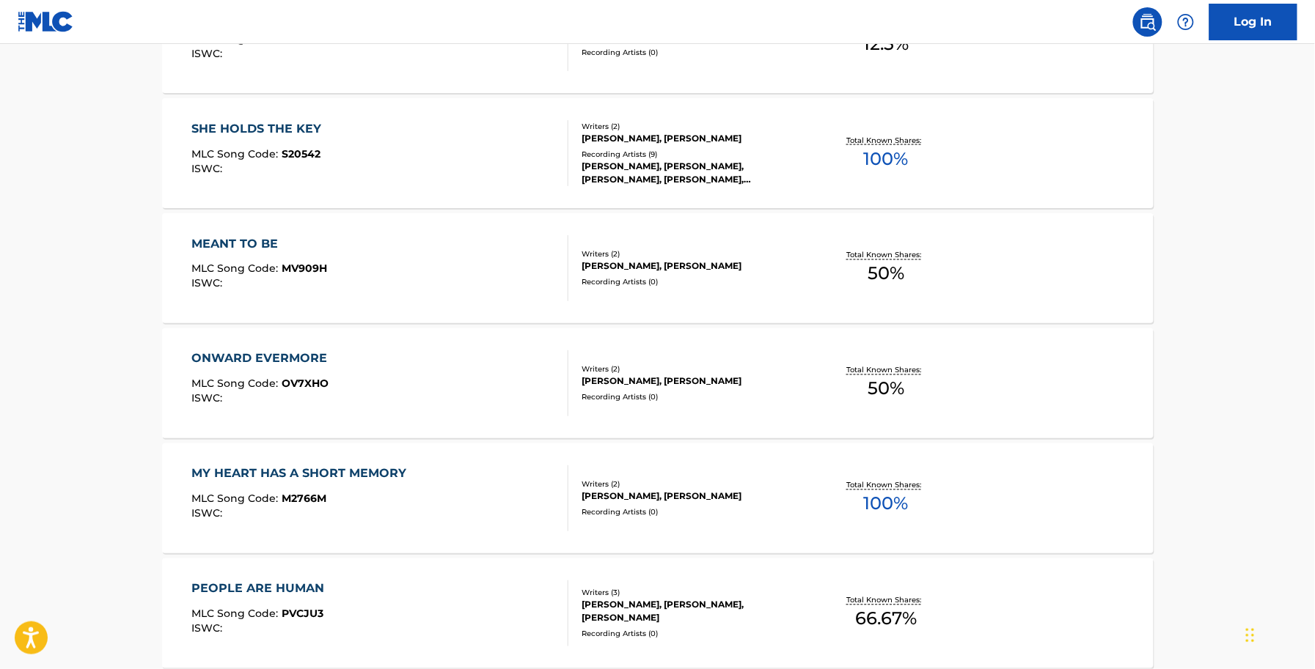
scroll to position [733, 0]
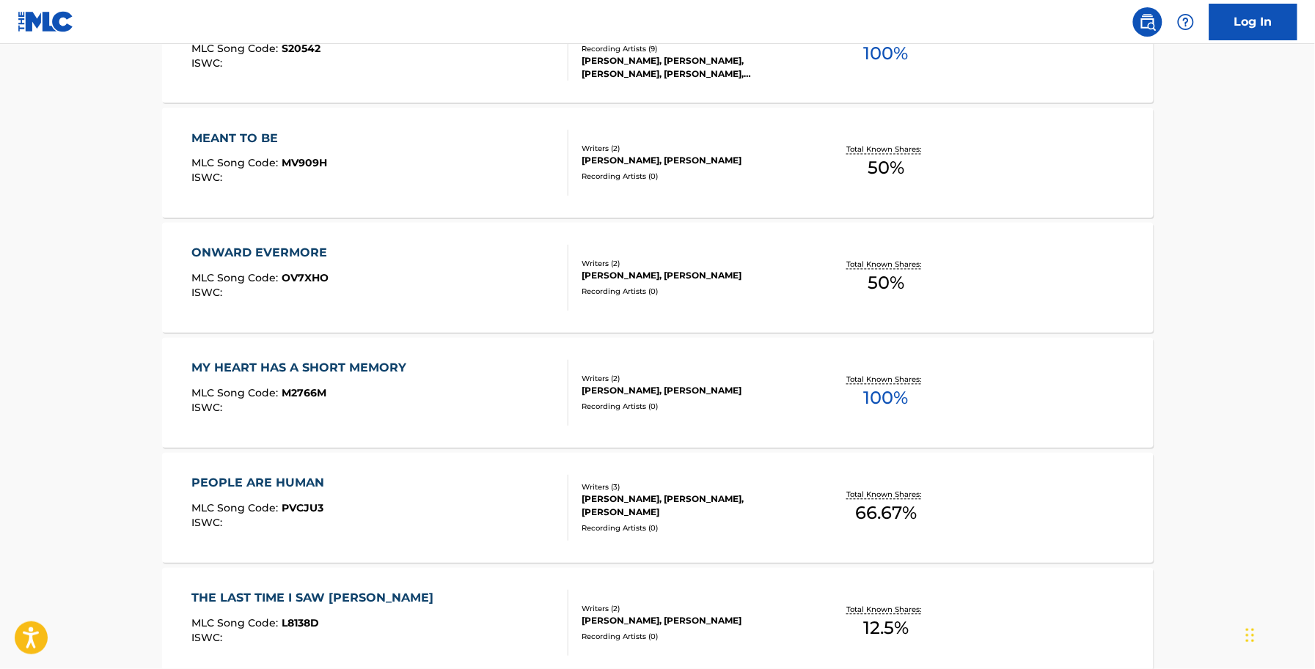
click at [356, 408] on div "ISWC :" at bounding box center [302, 408] width 222 height 11
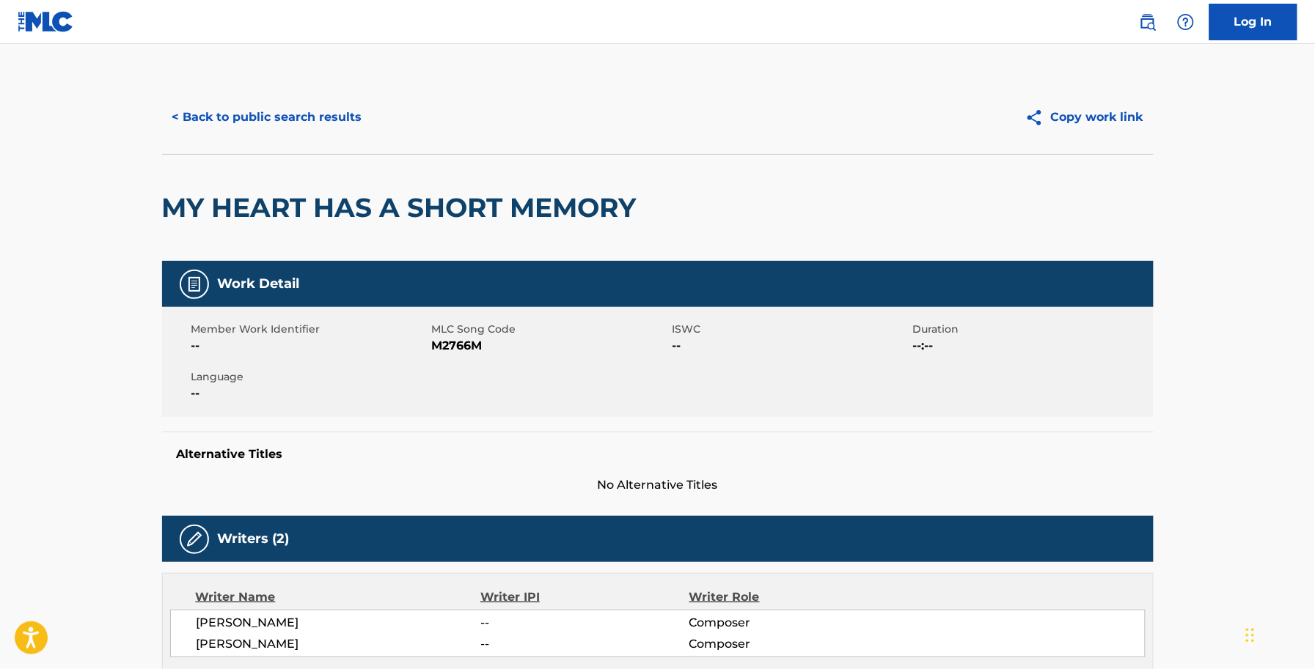
click at [473, 348] on span "M2766M" at bounding box center [550, 346] width 237 height 18
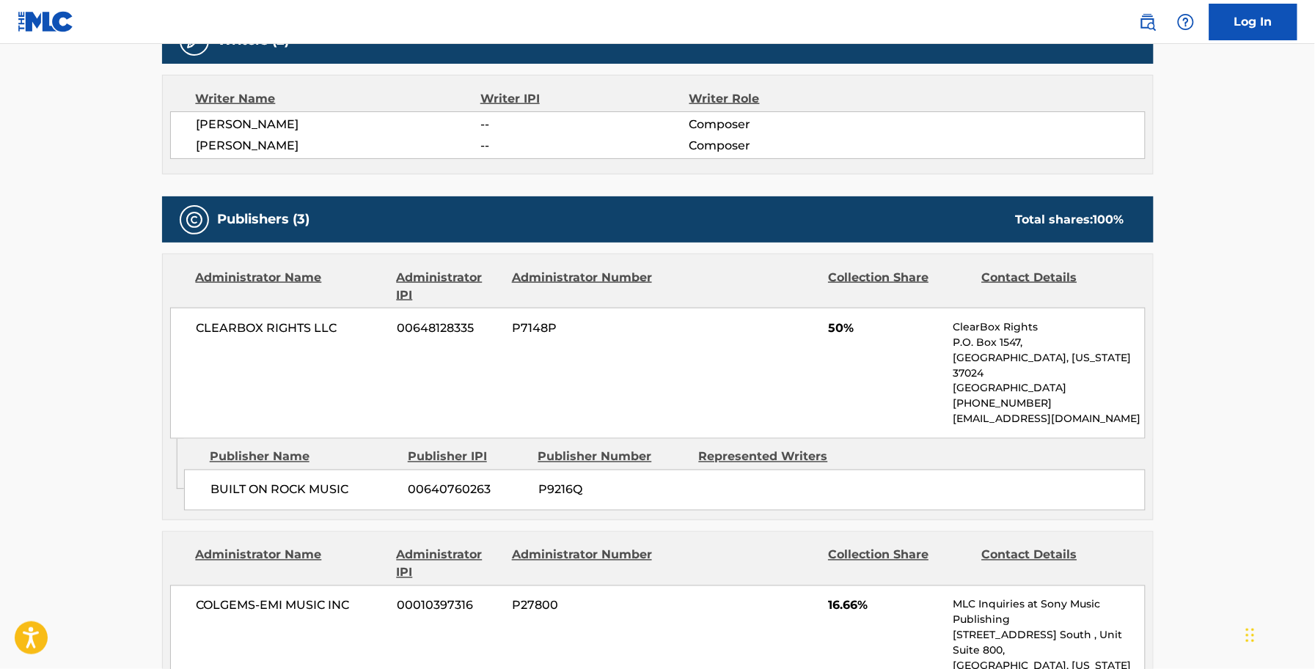
scroll to position [550, 0]
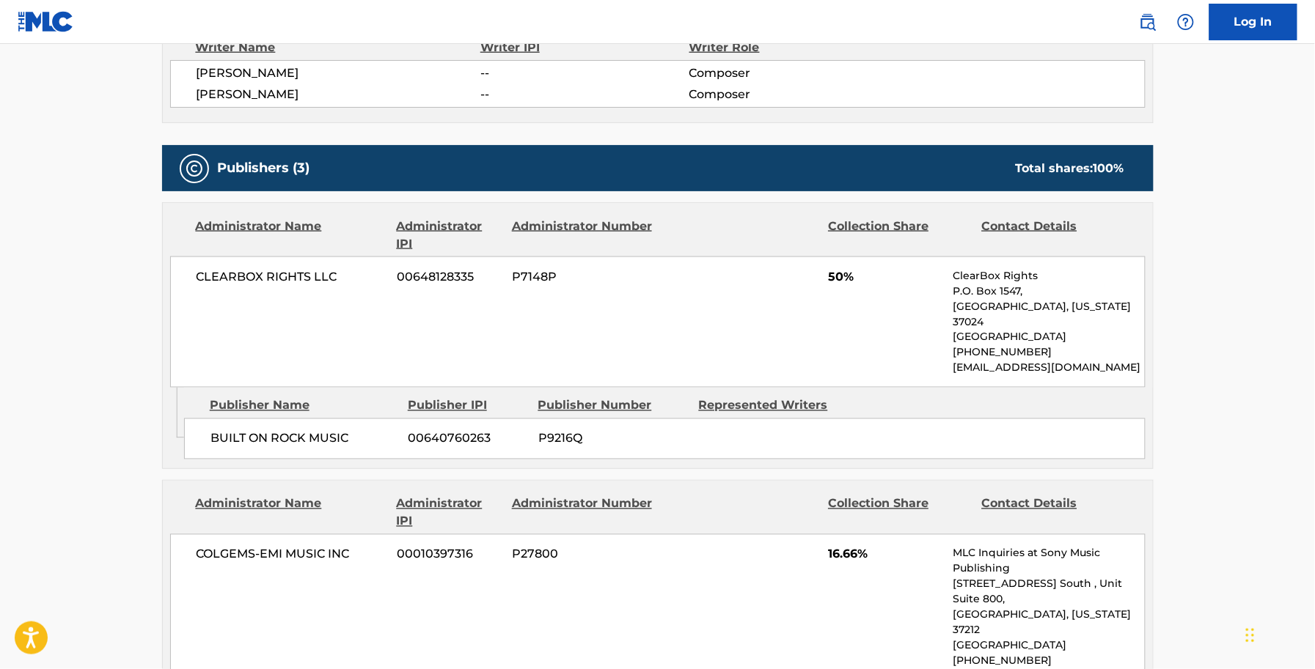
click at [158, 136] on div "< Back to public search results Copy work link MY HEART HAS A SHORT MEMORY Work…" at bounding box center [657, 324] width 1027 height 1587
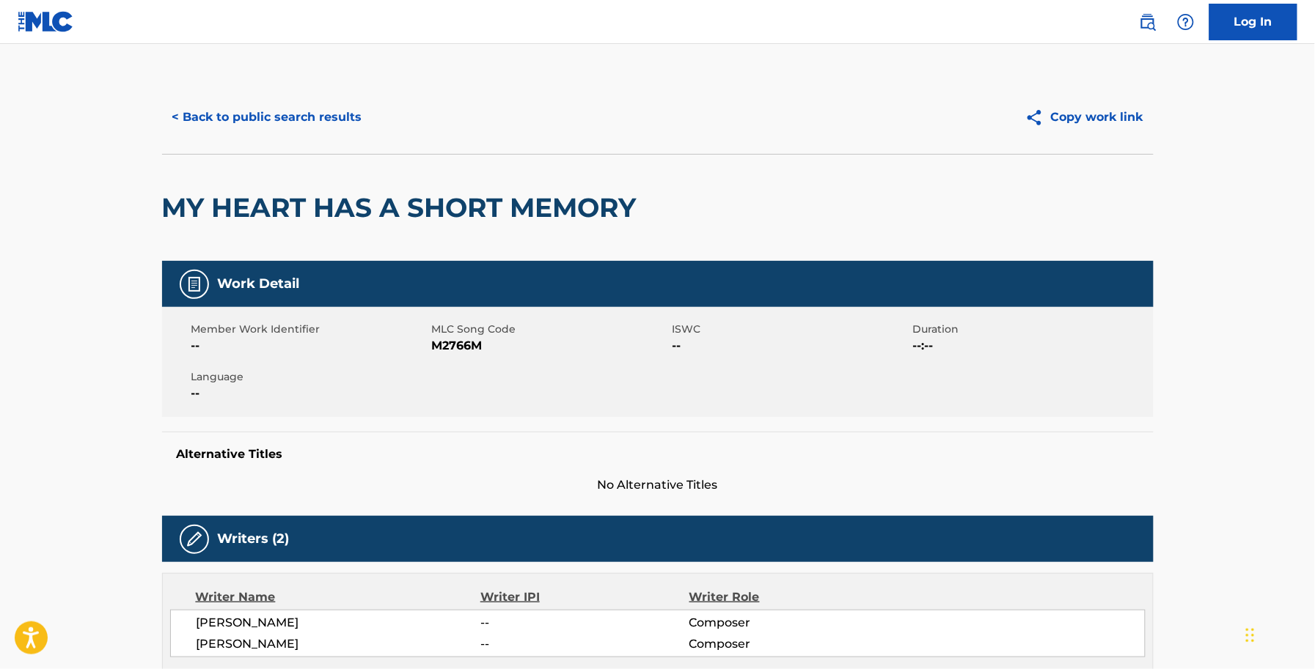
click at [241, 99] on button "< Back to public search results" at bounding box center [267, 117] width 210 height 37
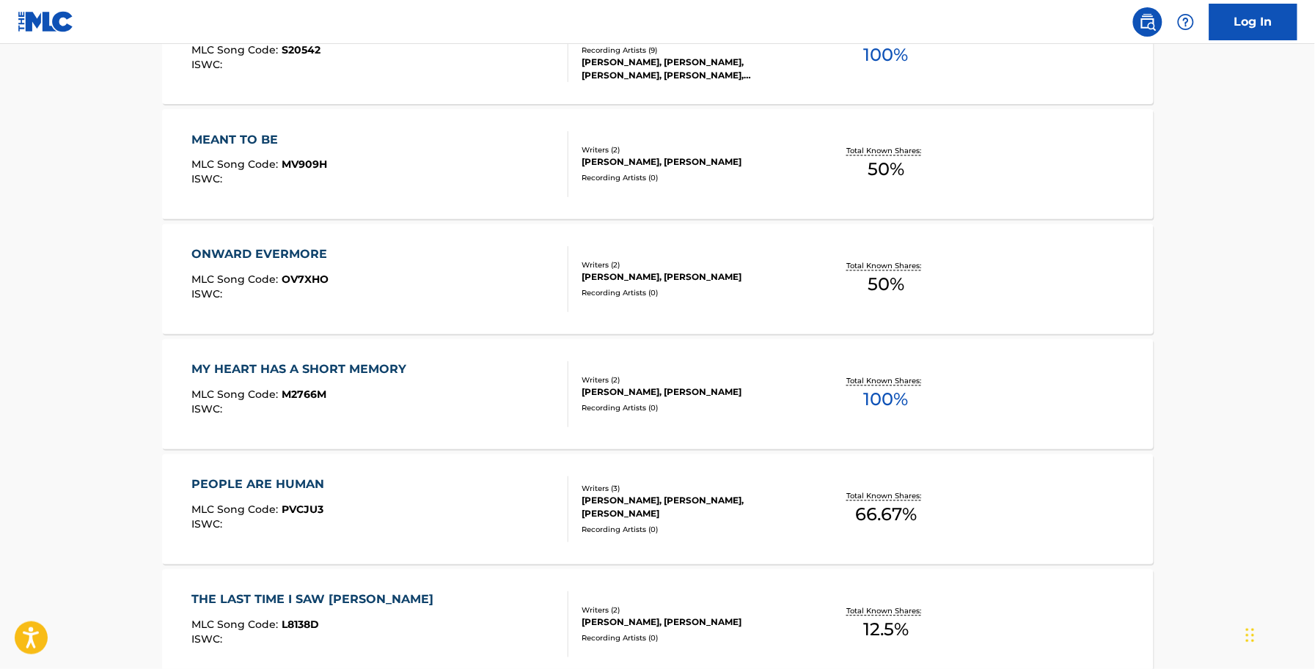
scroll to position [733, 0]
click at [363, 479] on div "PEOPLE ARE HUMAN MLC Song Code : PVCJU3 ISWC :" at bounding box center [379, 508] width 377 height 66
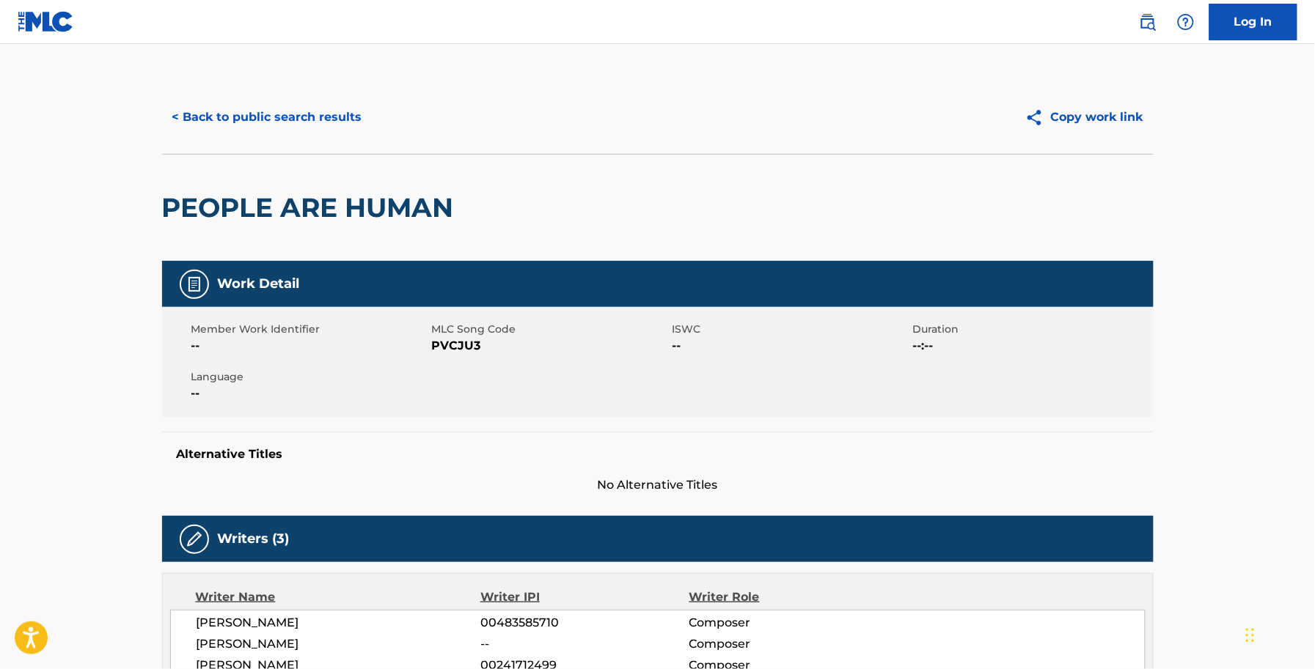
click at [477, 328] on span "MLC Song Code" at bounding box center [550, 329] width 237 height 15
click at [477, 350] on span "PVCJU3" at bounding box center [550, 346] width 237 height 18
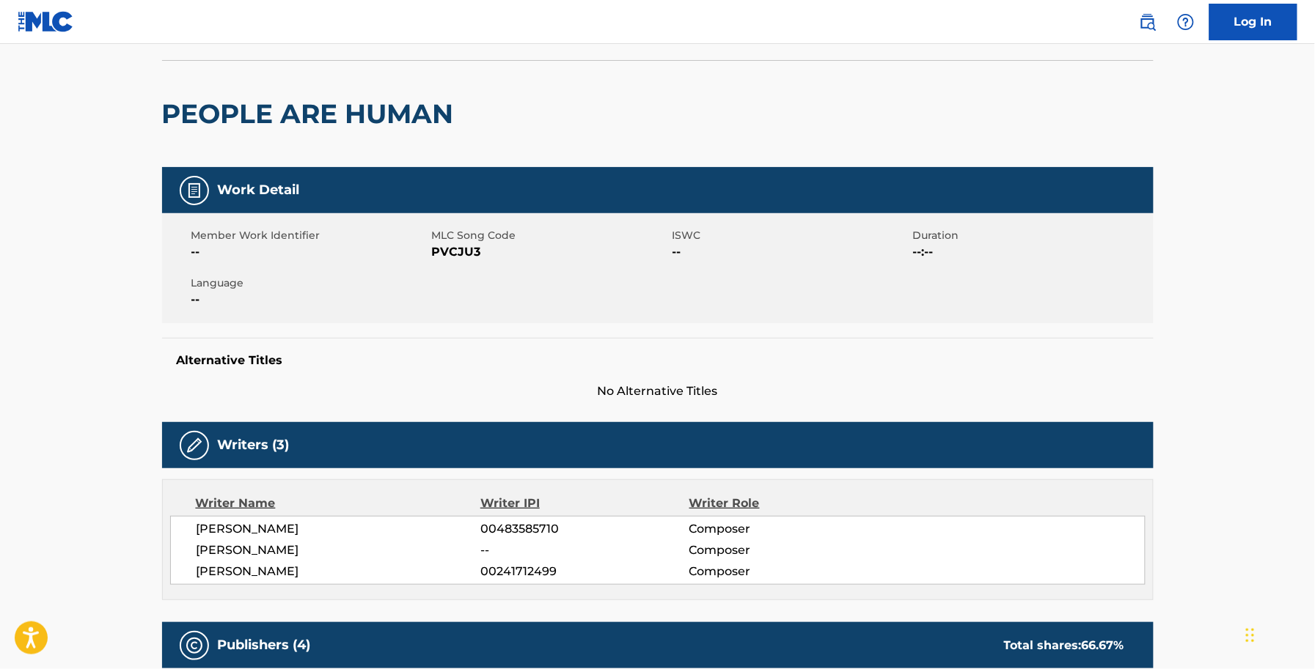
scroll to position [183, 0]
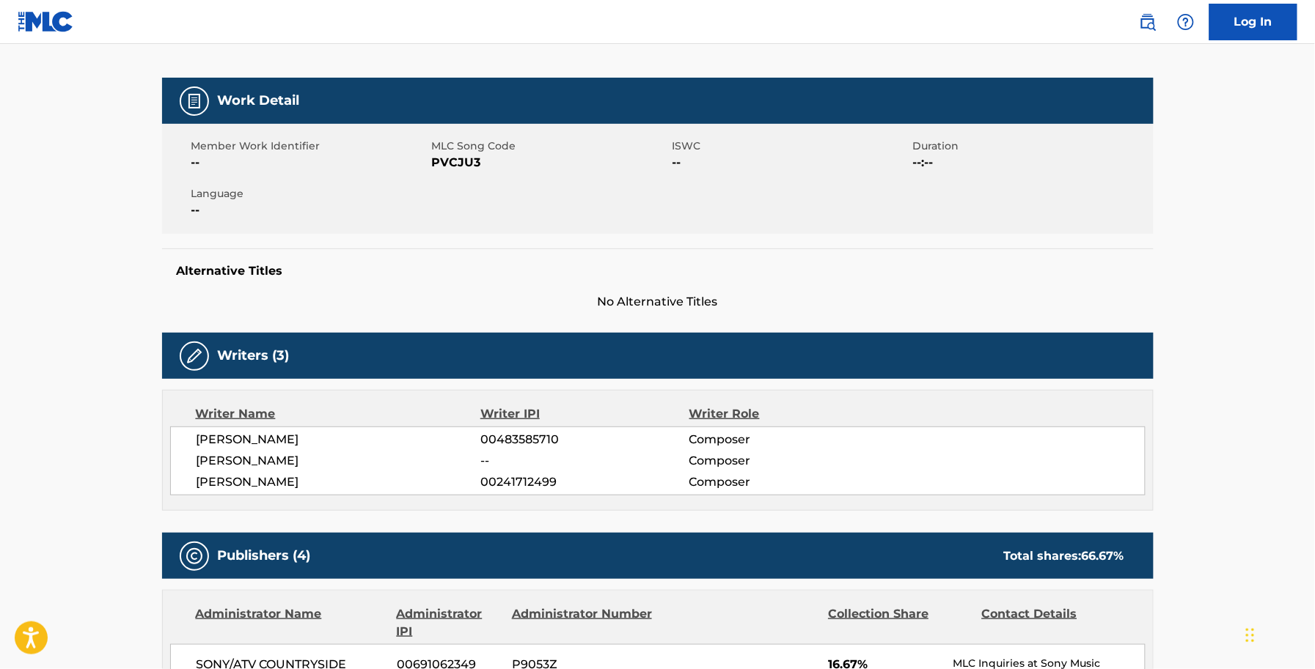
click at [456, 162] on span "PVCJU3" at bounding box center [550, 163] width 237 height 18
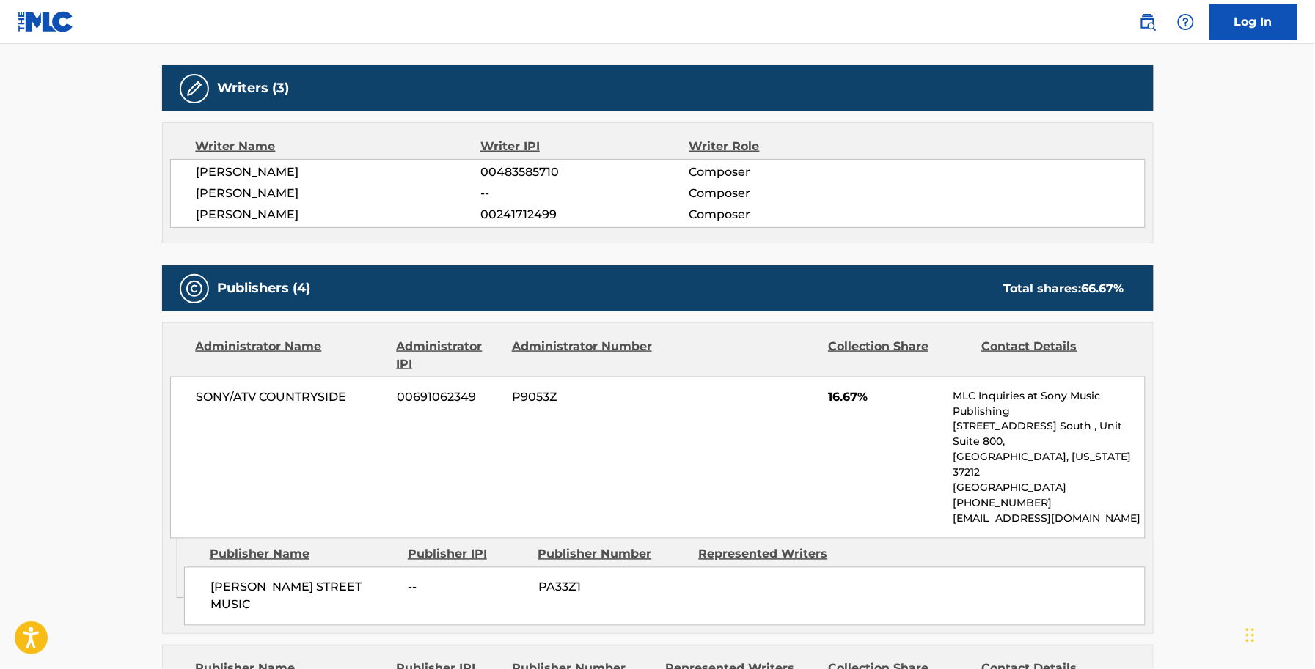
scroll to position [0, 0]
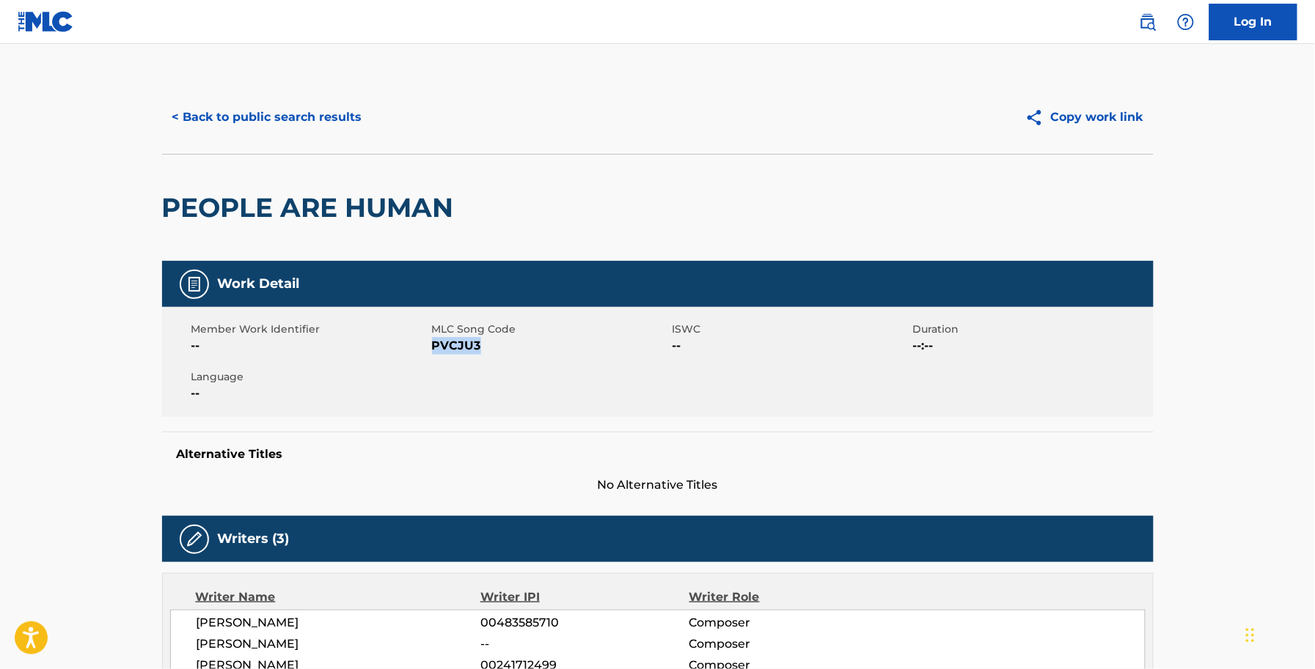
click at [445, 352] on span "PVCJU3" at bounding box center [550, 346] width 237 height 18
click at [449, 345] on span "PVCJU3" at bounding box center [550, 346] width 237 height 18
copy span "PVCJU3"
click at [254, 107] on button "< Back to public search results" at bounding box center [267, 117] width 210 height 37
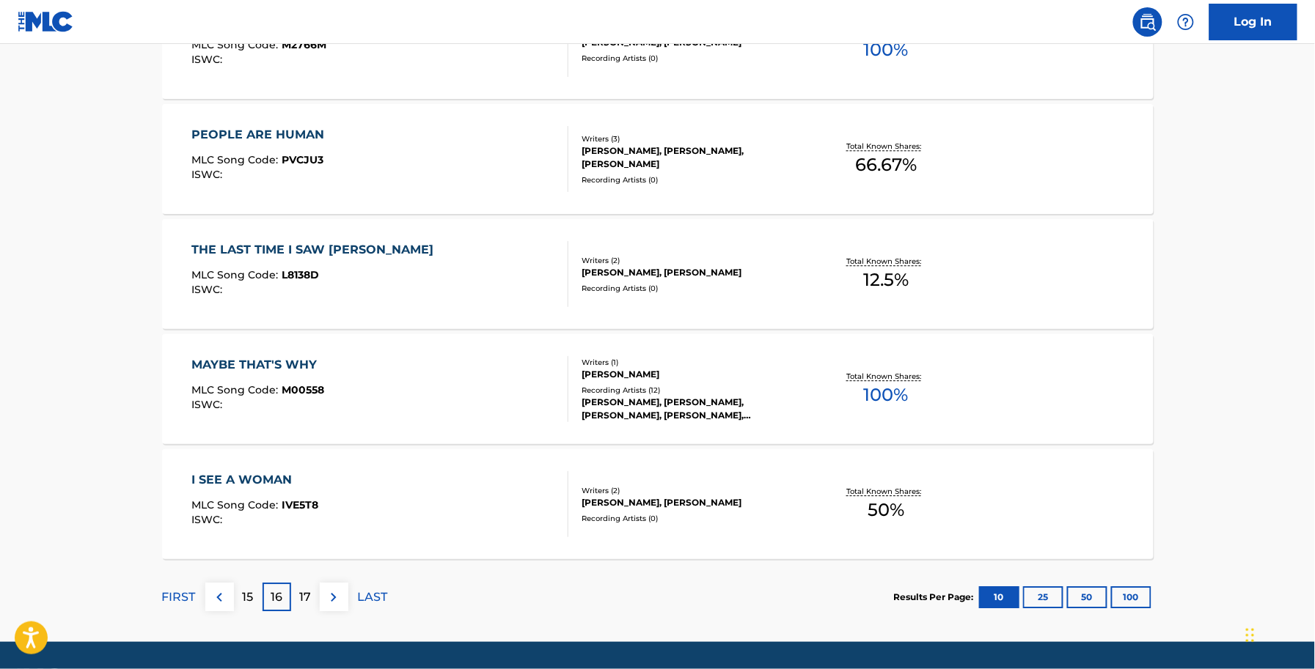
scroll to position [1126, 0]
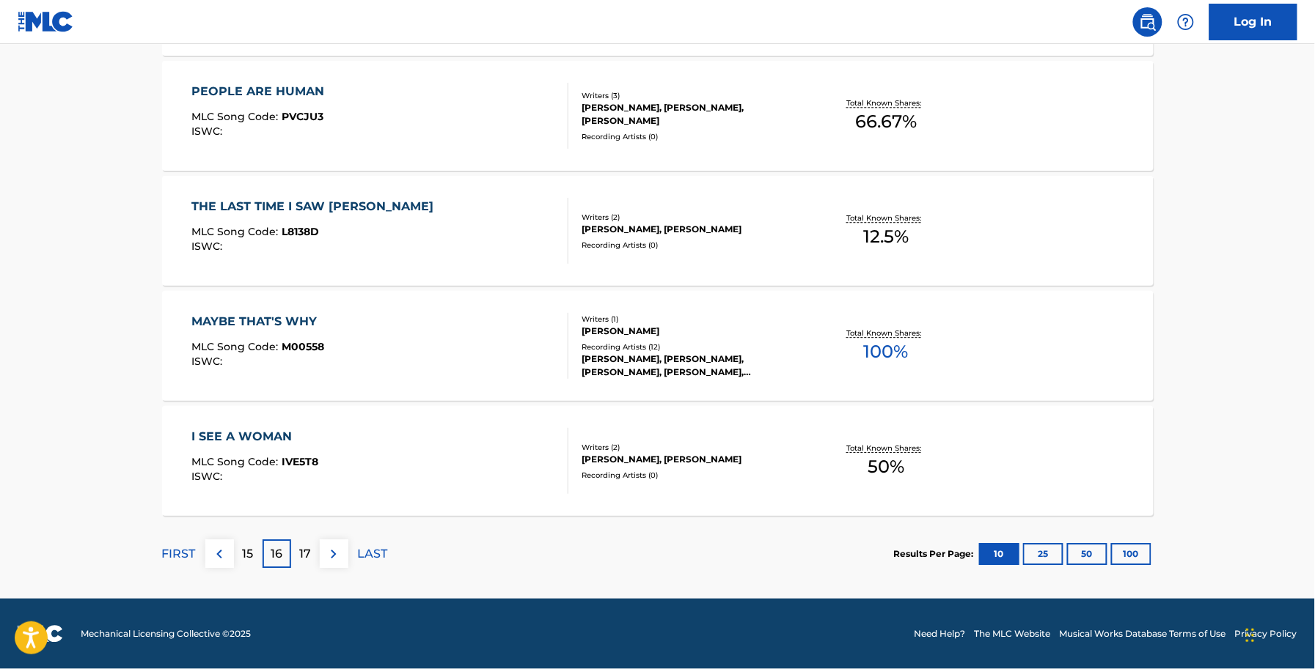
click at [345, 258] on div "THE LAST TIME I SAW LISA MLC Song Code : L8138D ISWC :" at bounding box center [315, 231] width 249 height 66
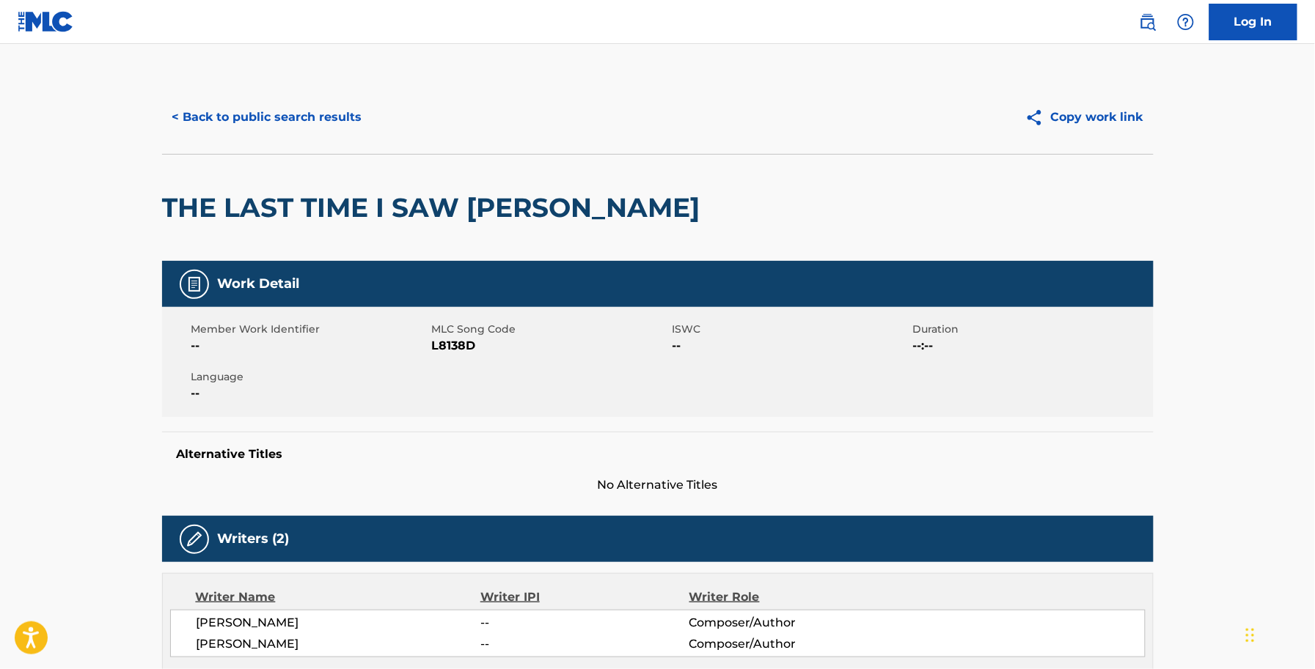
click at [463, 334] on span "MLC Song Code" at bounding box center [550, 329] width 237 height 15
click at [419, 352] on span "--" at bounding box center [309, 346] width 237 height 18
drag, startPoint x: 419, startPoint y: 352, endPoint x: 452, endPoint y: 346, distance: 34.2
click at [427, 352] on span "--" at bounding box center [309, 346] width 237 height 18
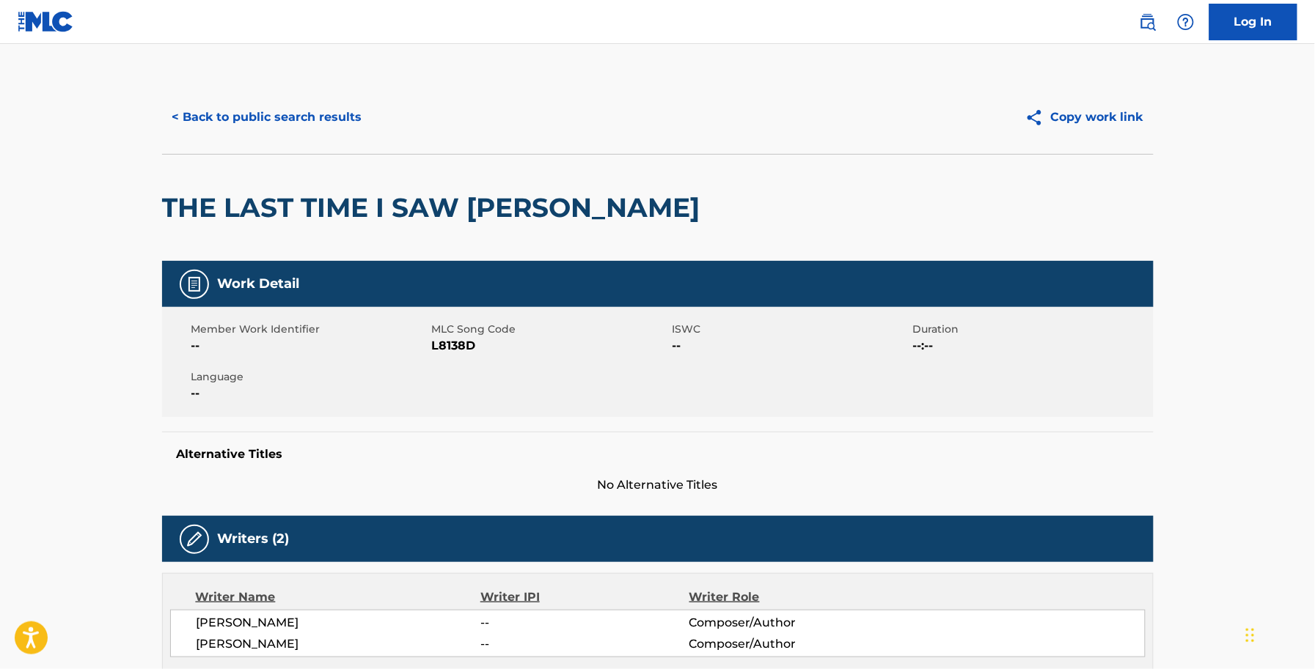
click at [453, 345] on span "L8138D" at bounding box center [550, 346] width 237 height 18
copy span "L8138D"
click at [204, 111] on button "< Back to public search results" at bounding box center [267, 117] width 210 height 37
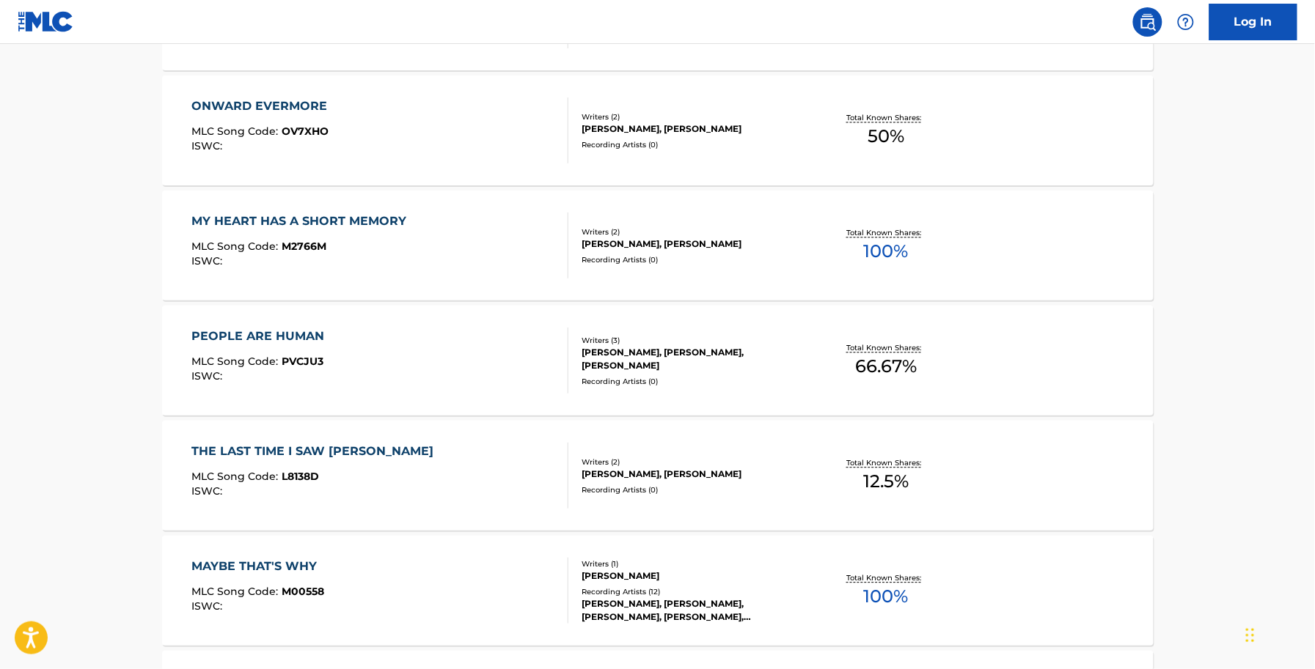
scroll to position [1008, 0]
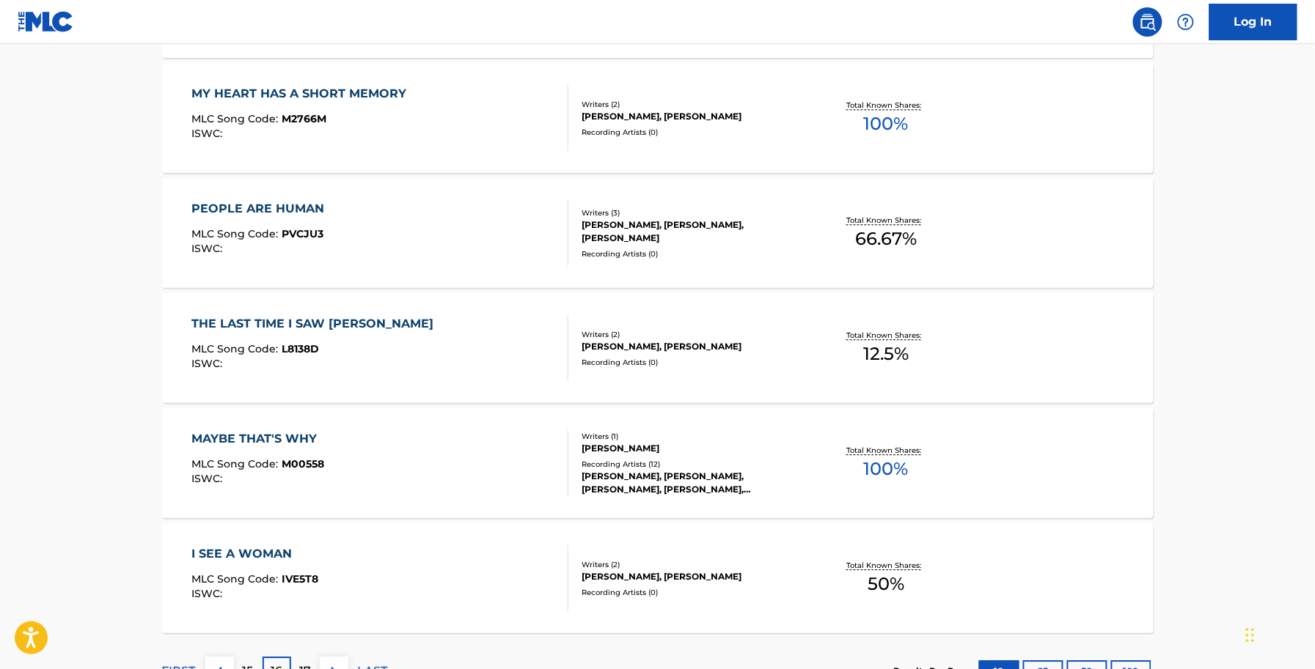
click at [219, 446] on div "MAYBE THAT'S WHY" at bounding box center [257, 439] width 133 height 18
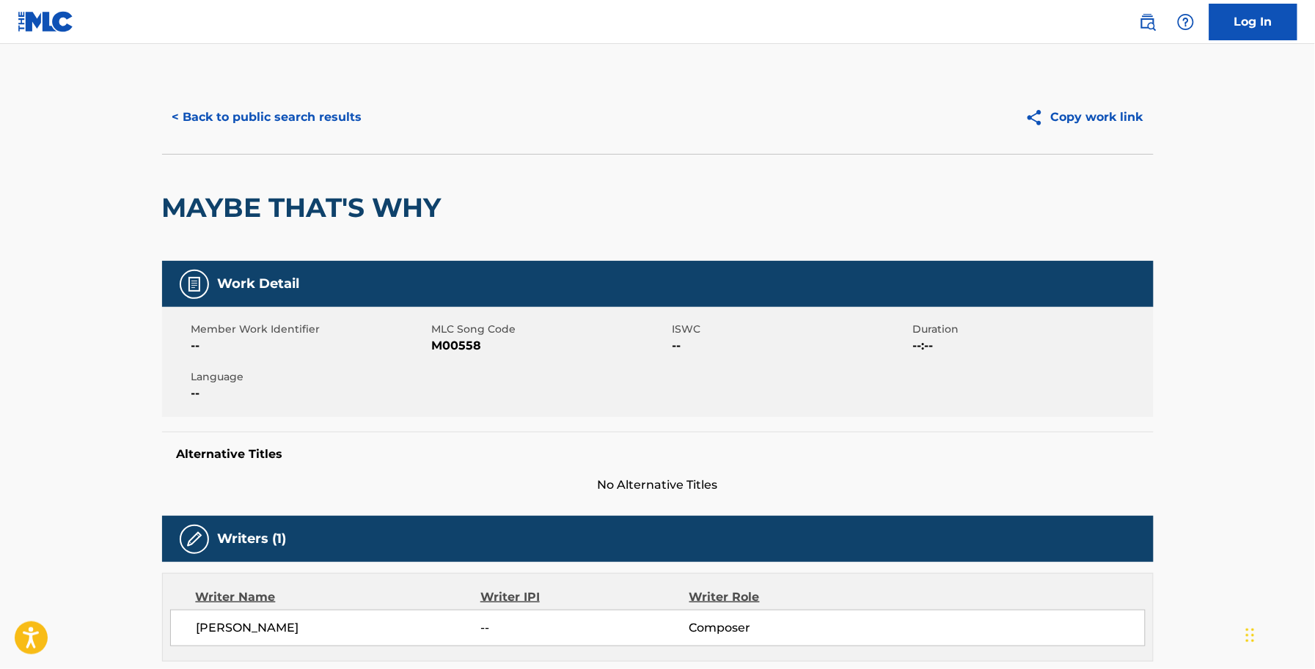
click at [466, 345] on span "M00558" at bounding box center [550, 346] width 237 height 18
copy span "M00558"
click at [204, 117] on button "< Back to public search results" at bounding box center [267, 117] width 210 height 37
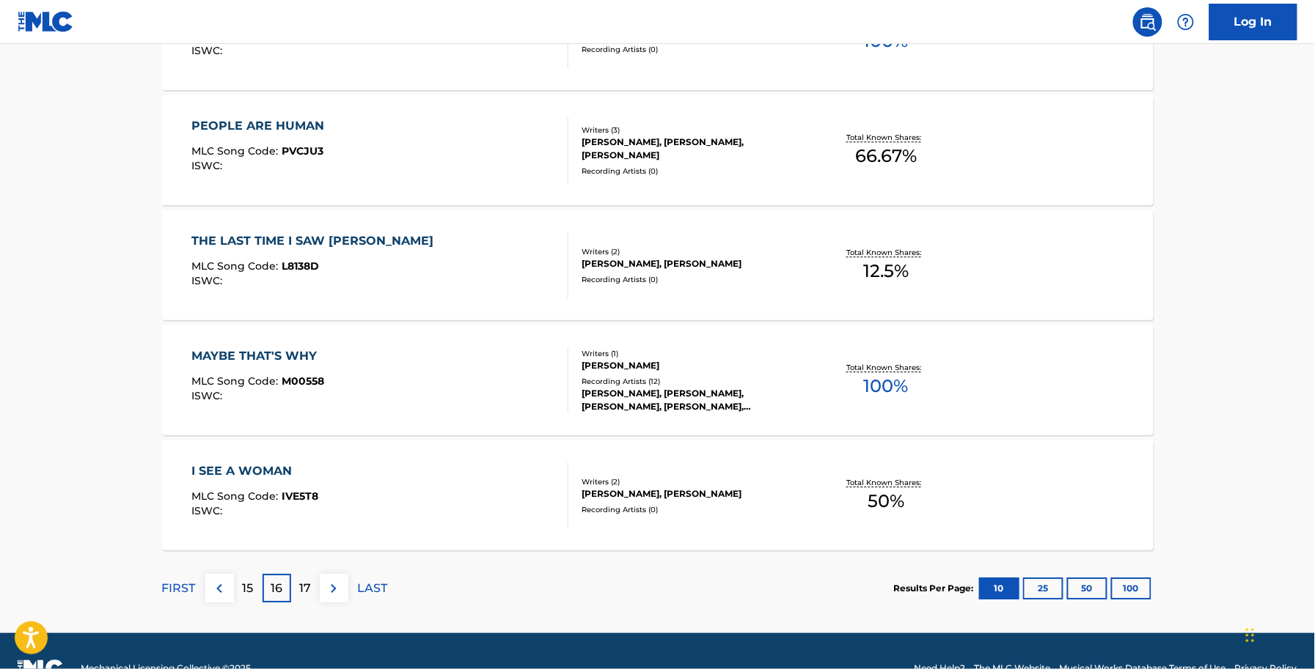
scroll to position [1126, 0]
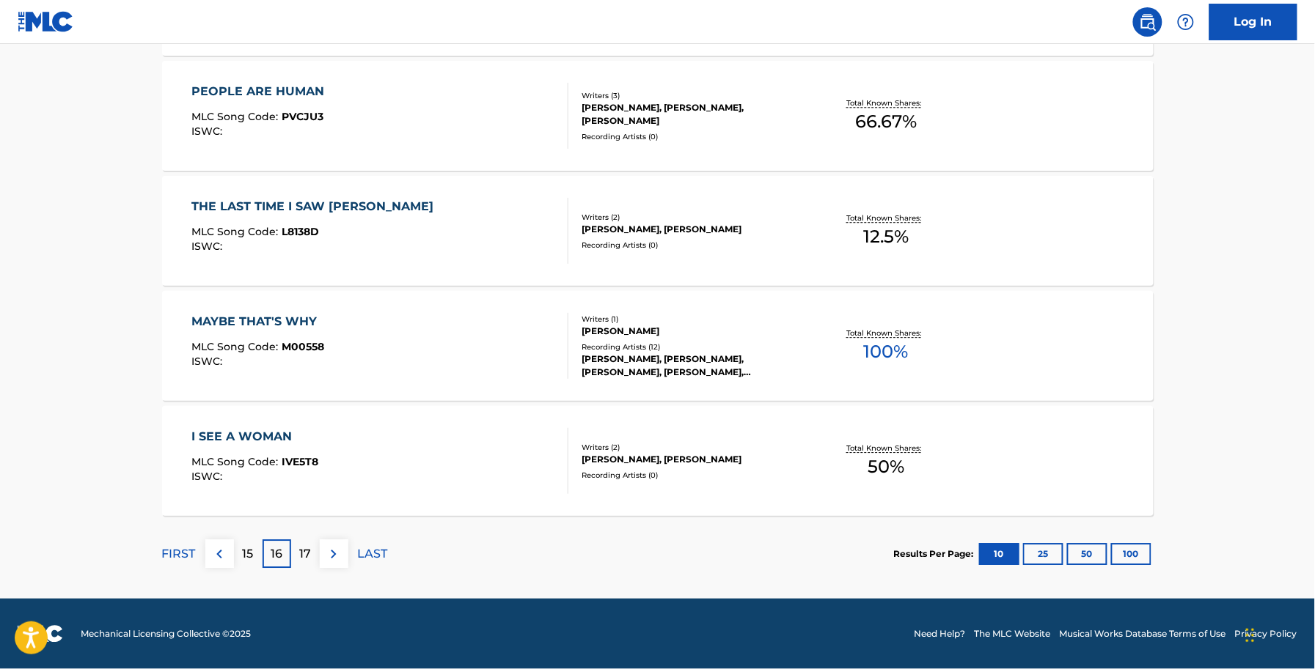
click at [338, 456] on div "I SEE A WOMAN MLC Song Code : IVE5T8 ISWC :" at bounding box center [379, 461] width 377 height 66
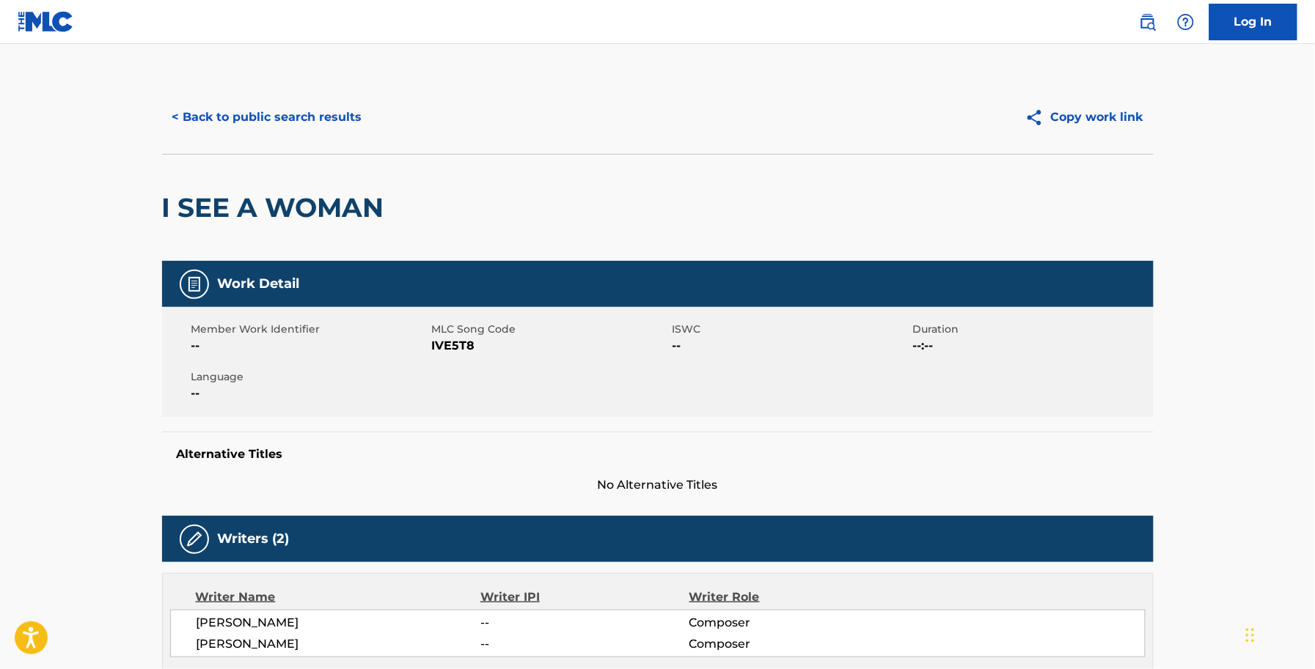
click at [452, 343] on span "IVE5T8" at bounding box center [550, 346] width 237 height 18
click at [341, 125] on button "< Back to public search results" at bounding box center [267, 117] width 210 height 37
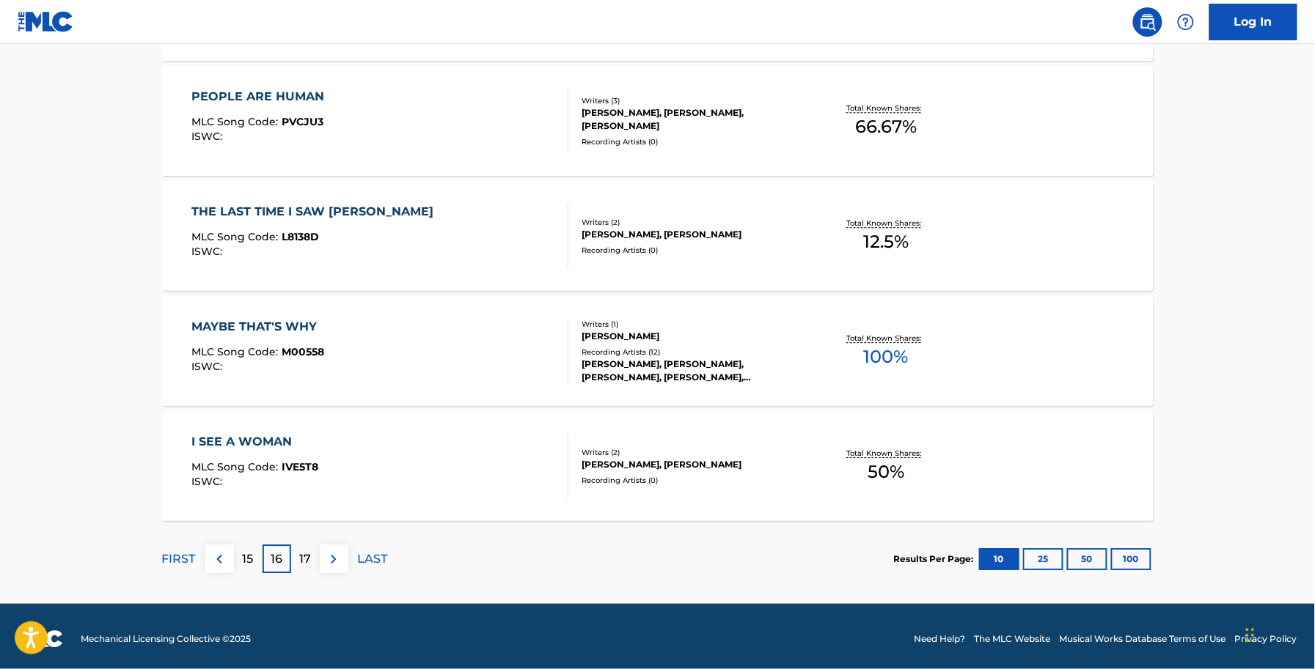
scroll to position [1126, 0]
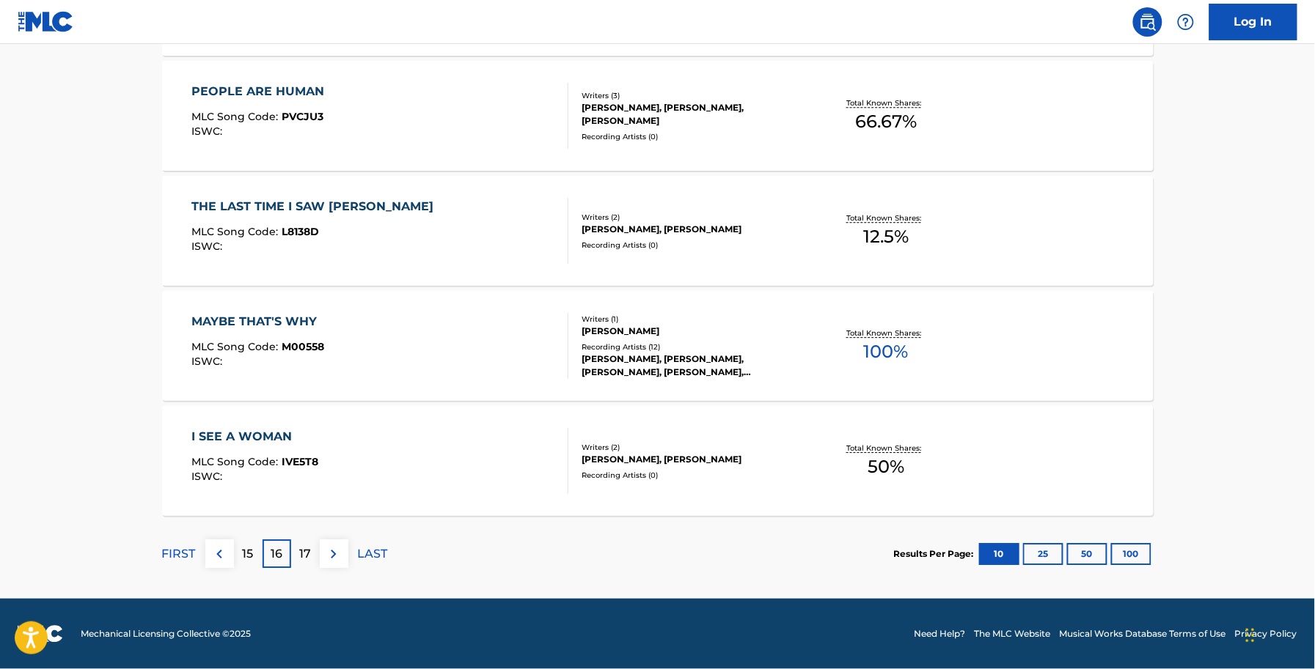
click at [301, 562] on p "17" at bounding box center [305, 555] width 12 height 18
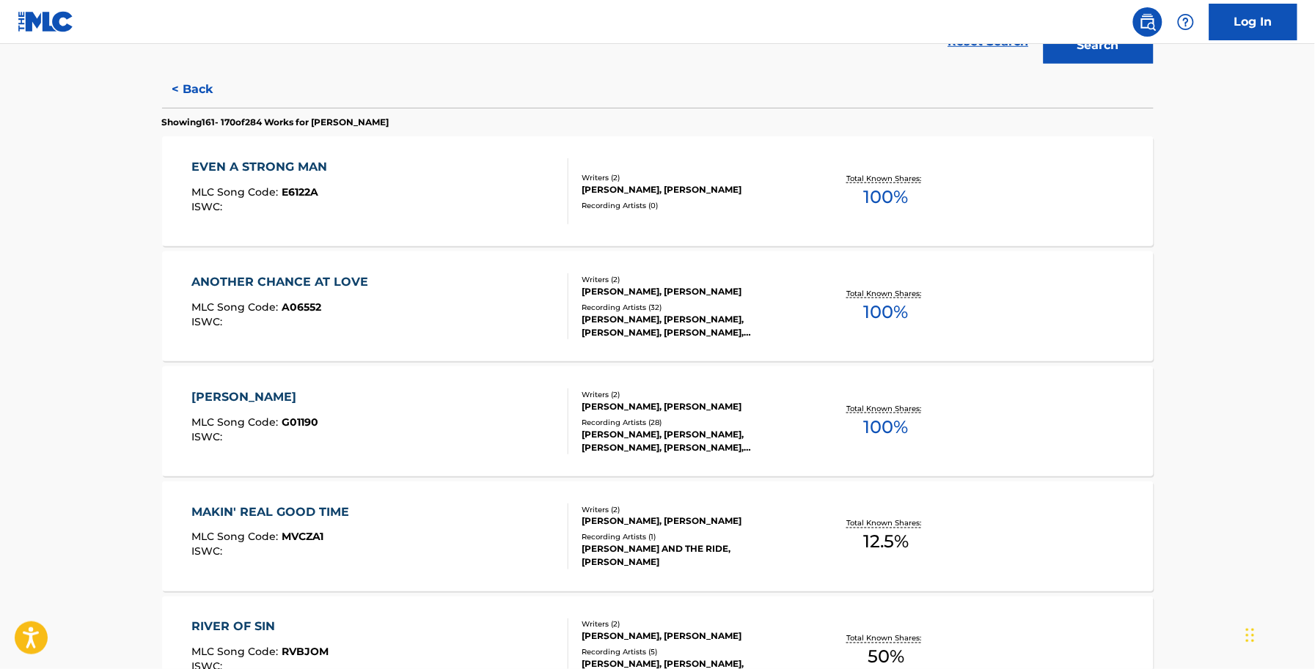
scroll to position [367, 0]
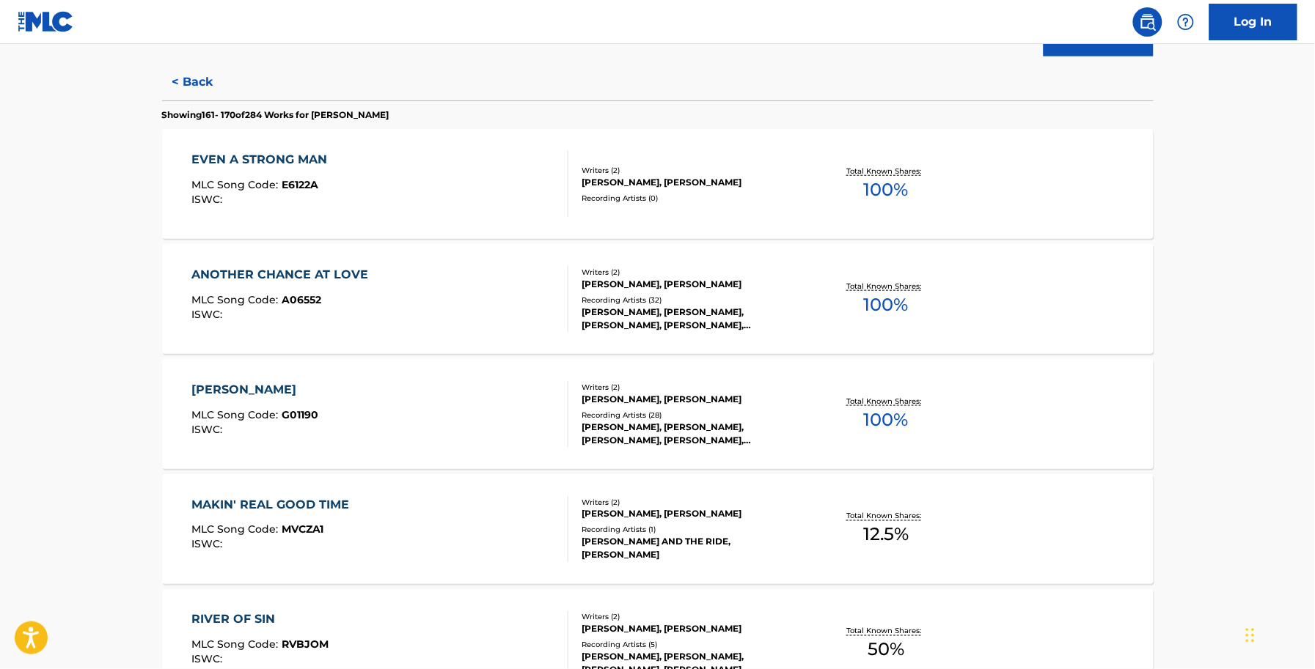
click at [374, 188] on div "EVEN A STRONG MAN MLC Song Code : E6122A ISWC :" at bounding box center [379, 184] width 377 height 66
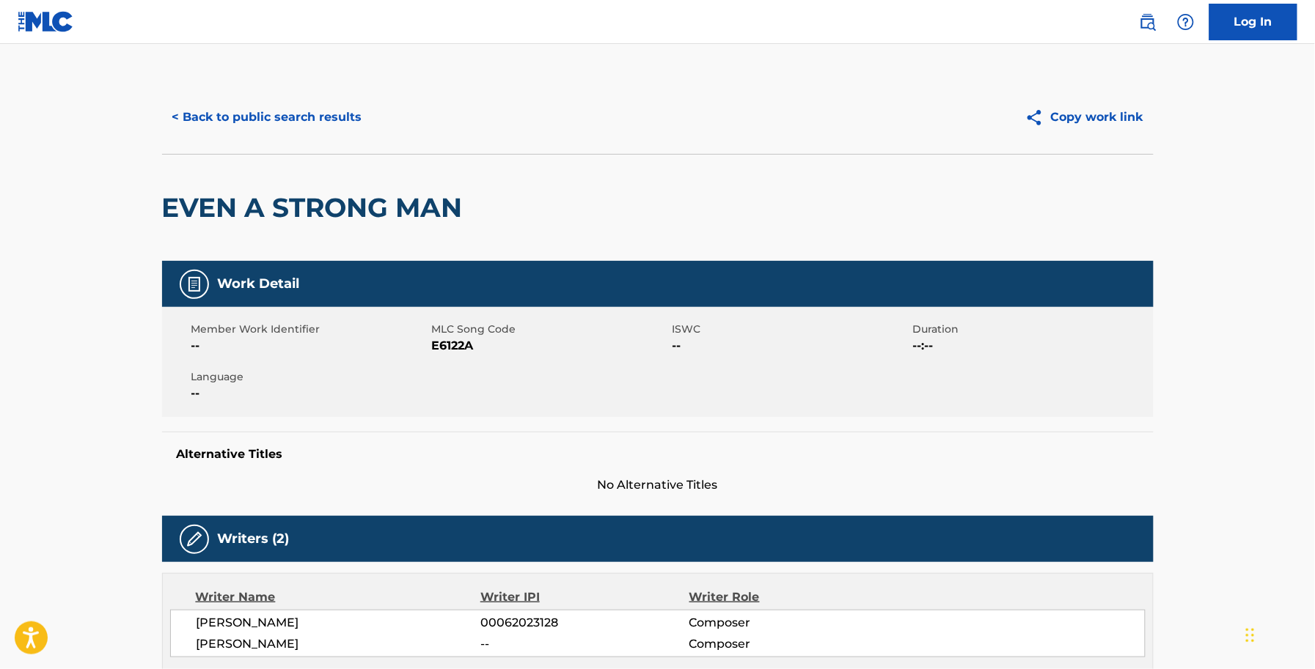
click at [455, 342] on span "E6122A" at bounding box center [550, 346] width 237 height 18
click at [261, 100] on button "< Back to public search results" at bounding box center [267, 117] width 210 height 37
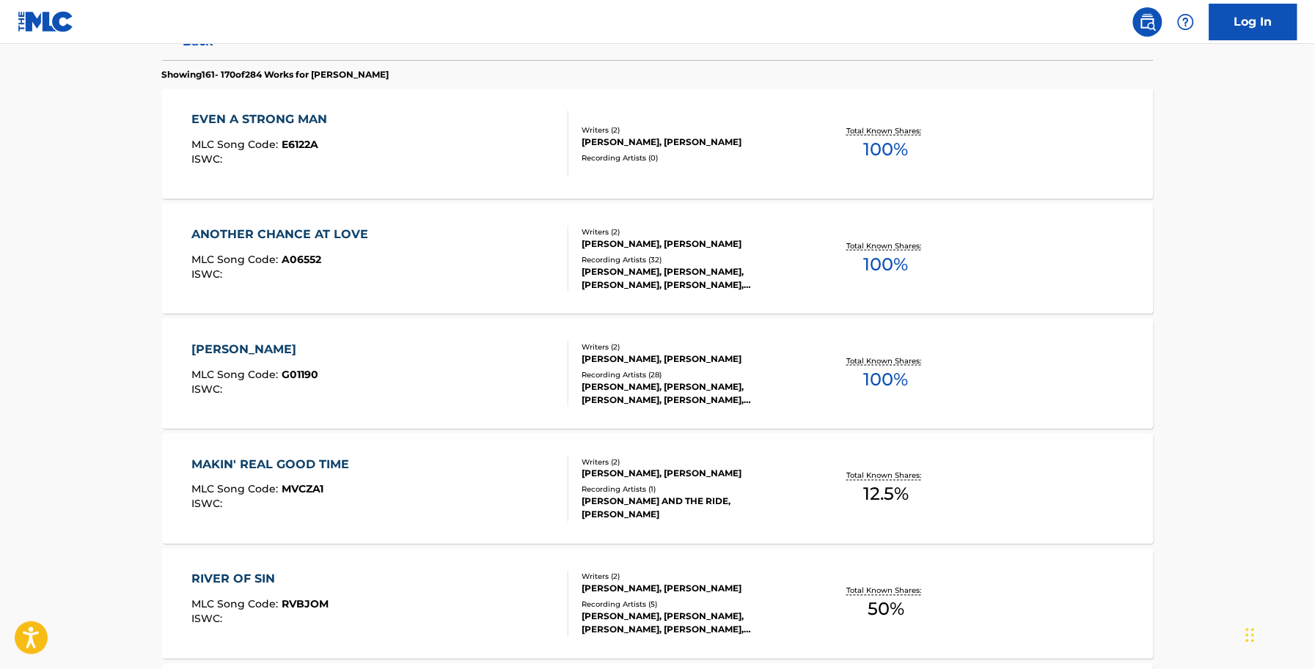
scroll to position [458, 0]
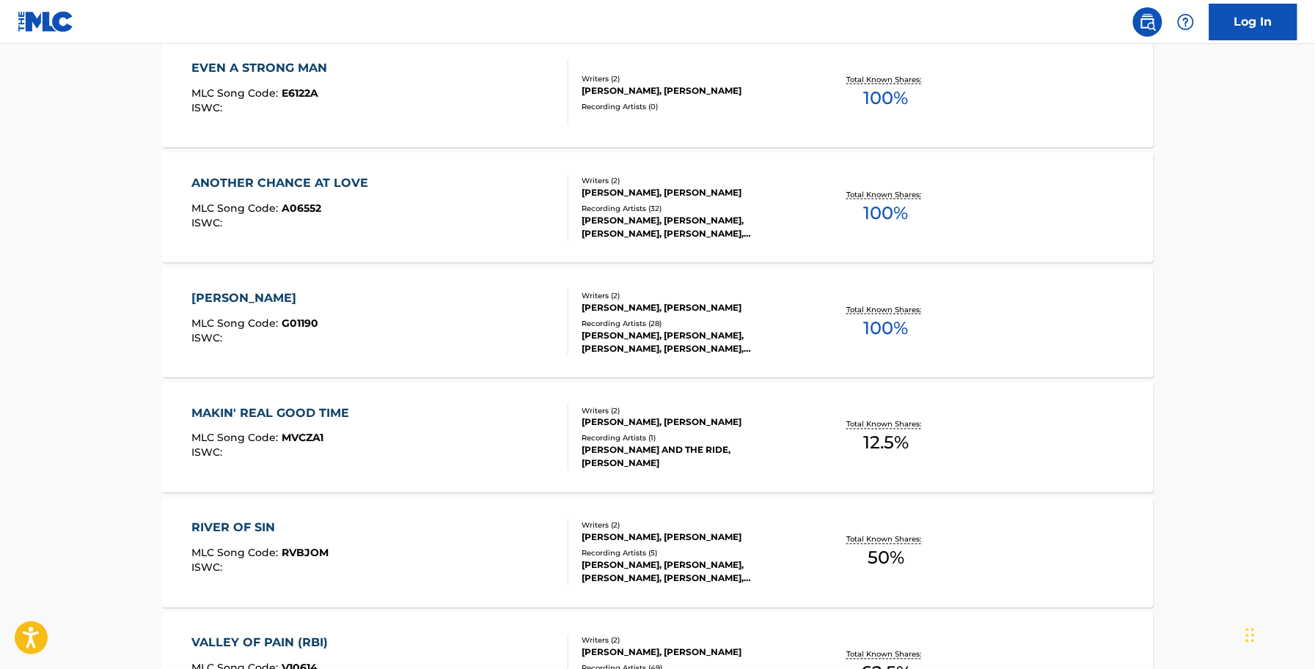
click at [402, 241] on div "ANOTHER CHANCE AT LOVE MLC Song Code : A06552 ISWC : Writers ( 2 ) ALLEN SHAMBL…" at bounding box center [657, 208] width 991 height 110
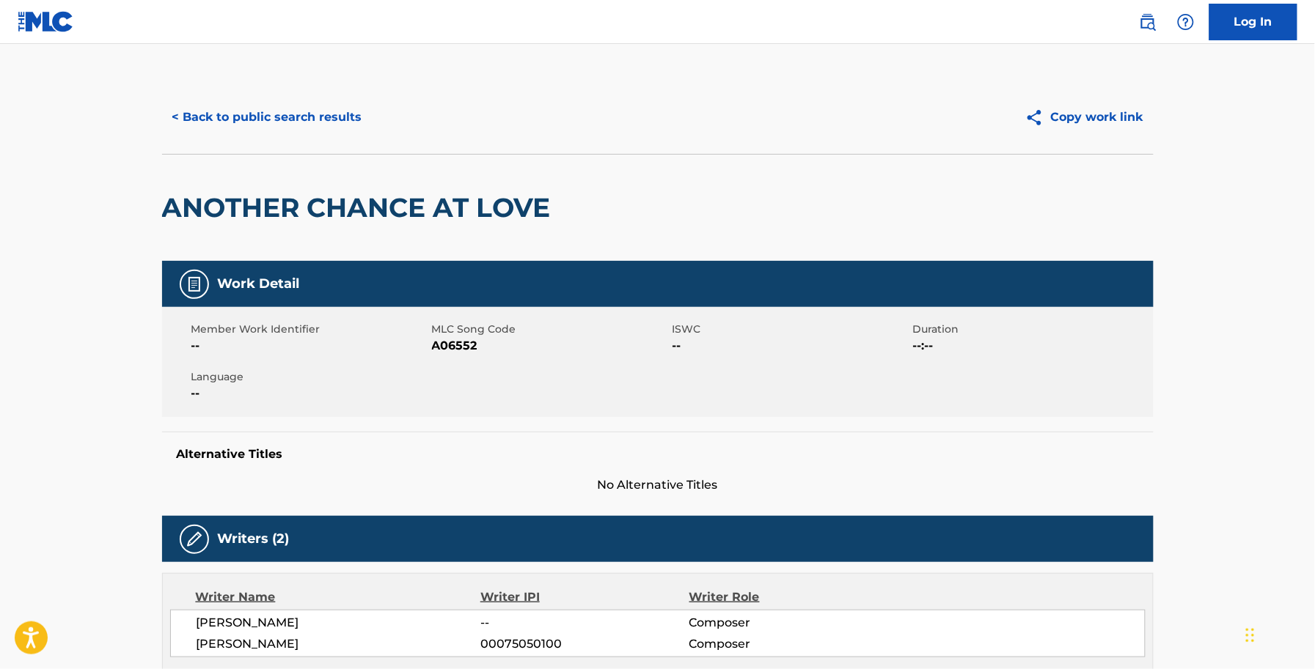
click at [469, 349] on span "A06552" at bounding box center [550, 346] width 237 height 18
click at [468, 349] on span "A06552" at bounding box center [550, 346] width 237 height 18
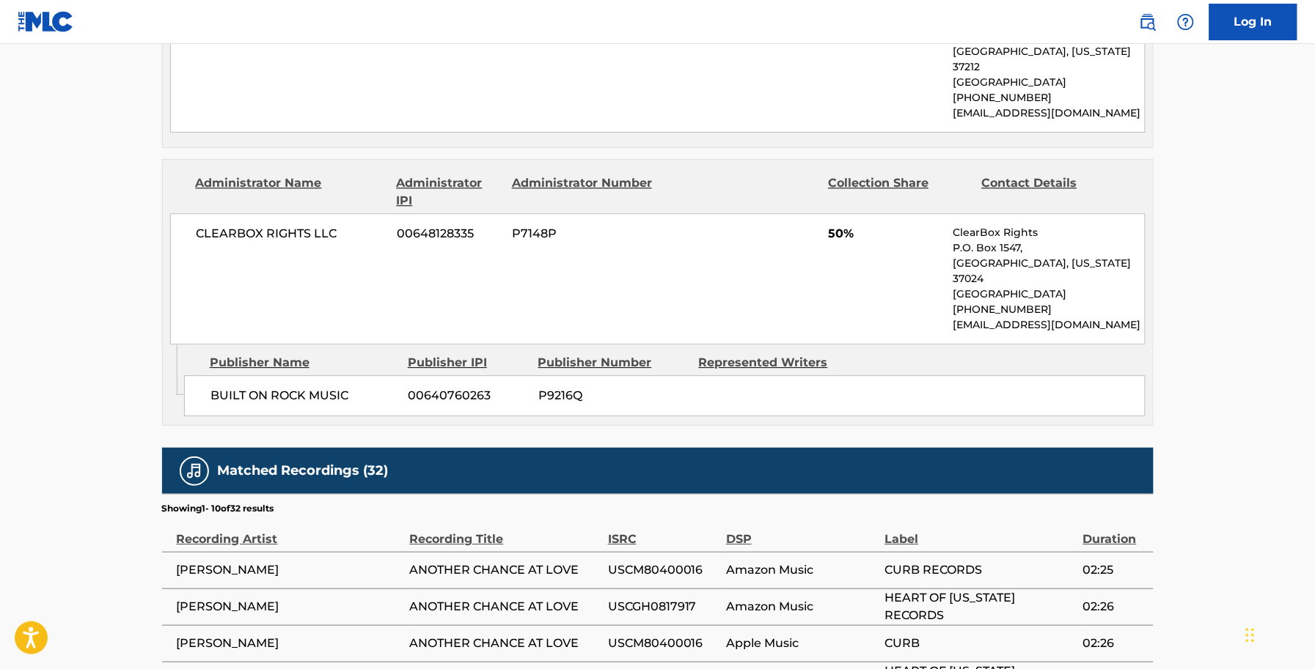
scroll to position [1008, 0]
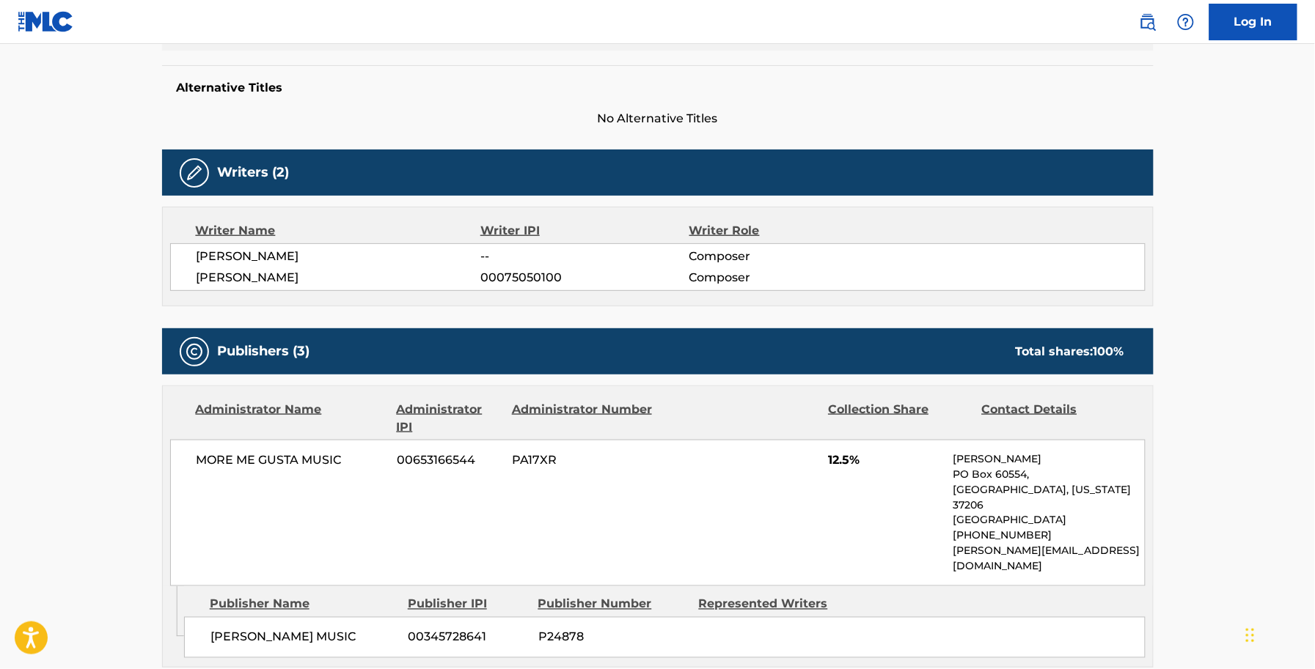
drag, startPoint x: 227, startPoint y: 89, endPoint x: 243, endPoint y: 126, distance: 39.8
click at [227, 89] on h5 "Alternative Titles" at bounding box center [658, 88] width 962 height 15
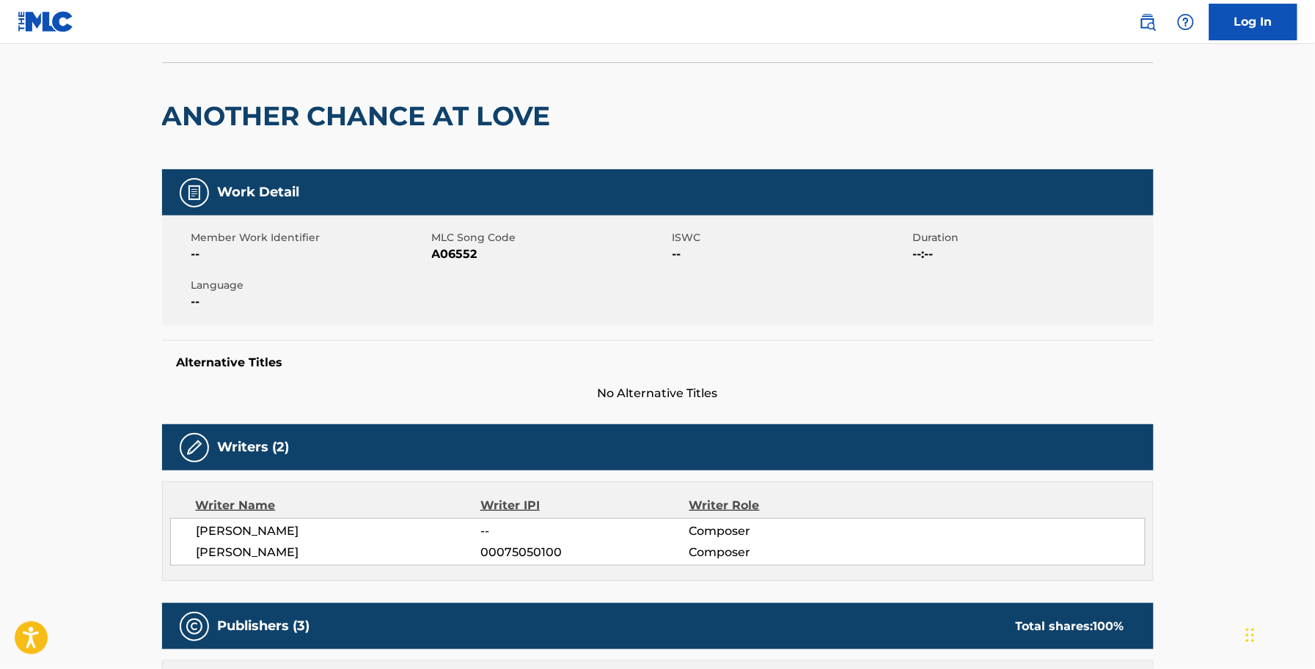
click at [236, 103] on h2 "ANOTHER CHANCE AT LOVE" at bounding box center [360, 116] width 396 height 33
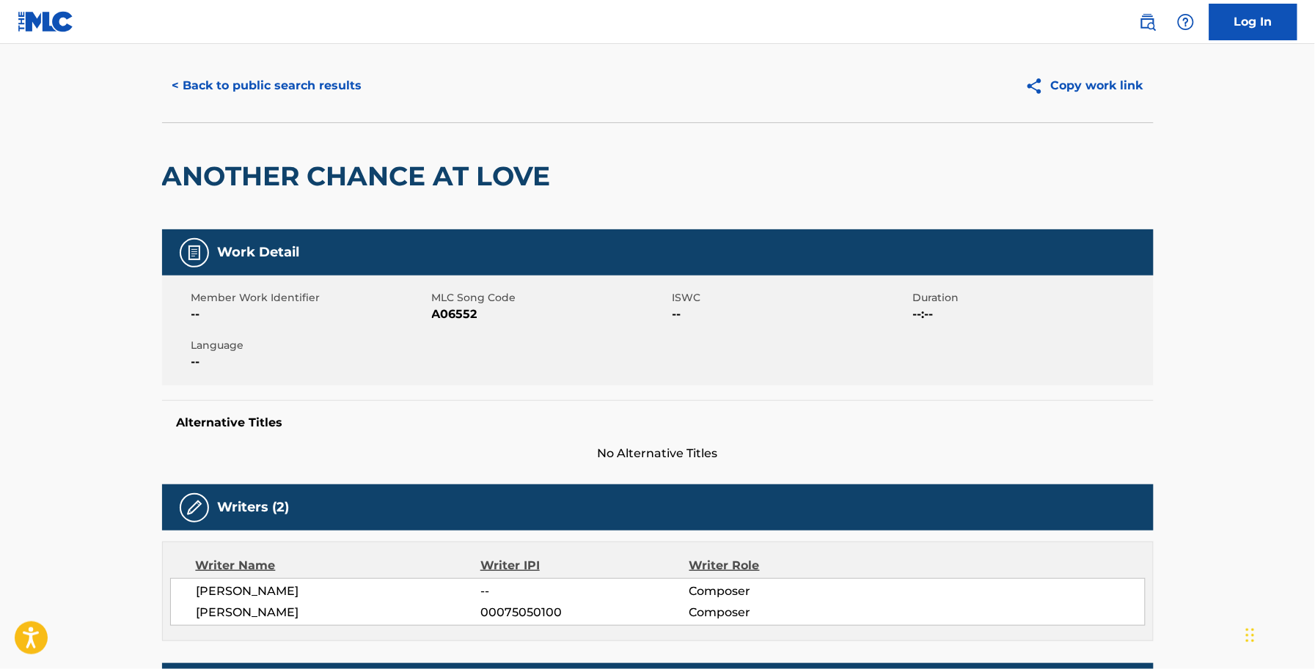
scroll to position [0, 0]
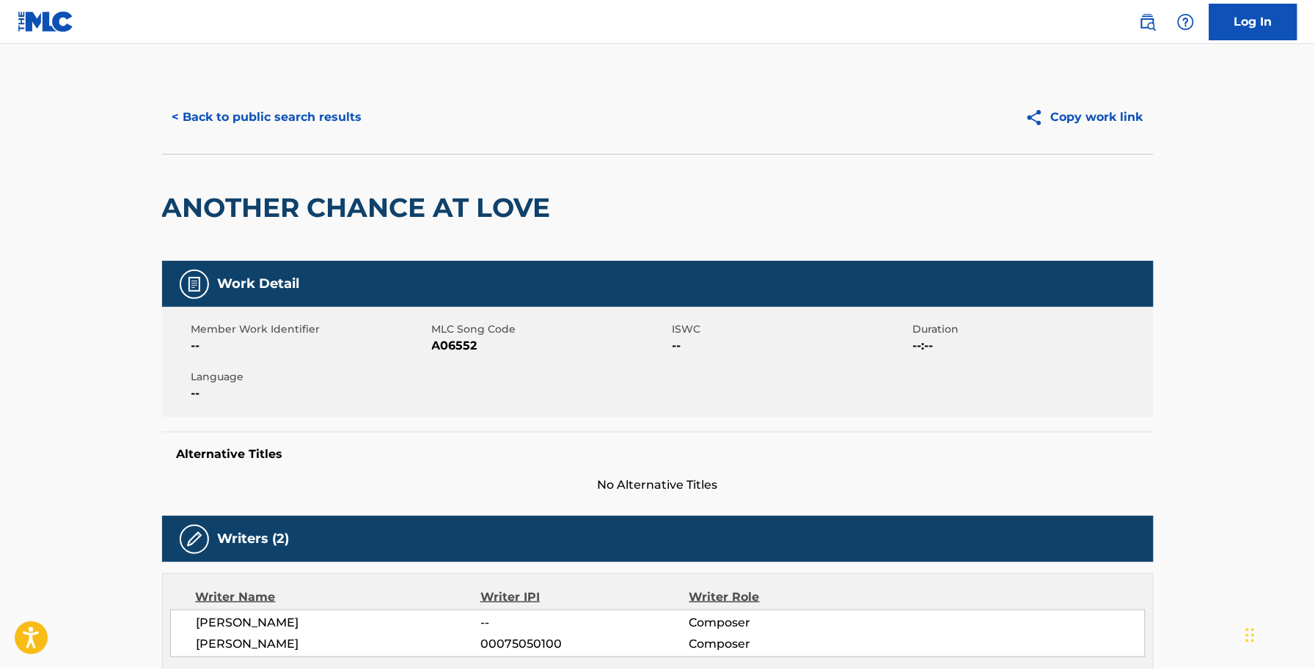
click at [233, 95] on div "< Back to public search results Copy work link" at bounding box center [657, 117] width 991 height 73
click at [277, 131] on button "< Back to public search results" at bounding box center [267, 117] width 210 height 37
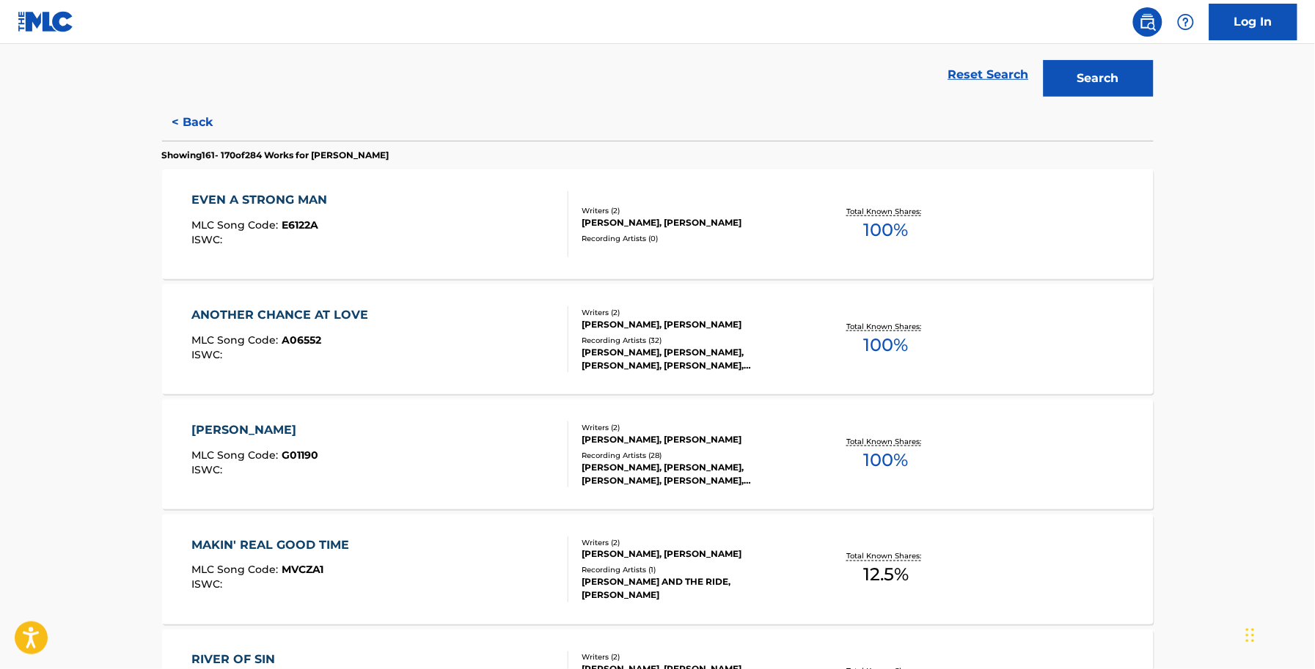
scroll to position [458, 0]
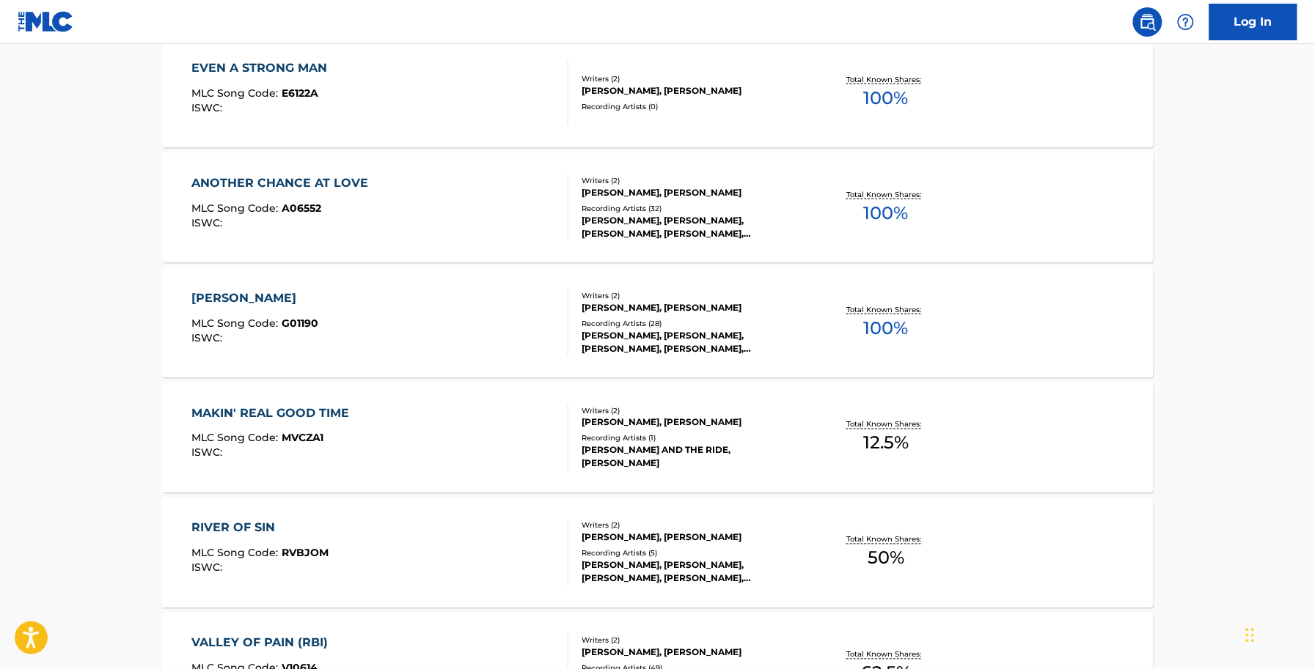
click at [365, 303] on div "GRADY MLC Song Code : G01190 ISWC :" at bounding box center [379, 323] width 377 height 66
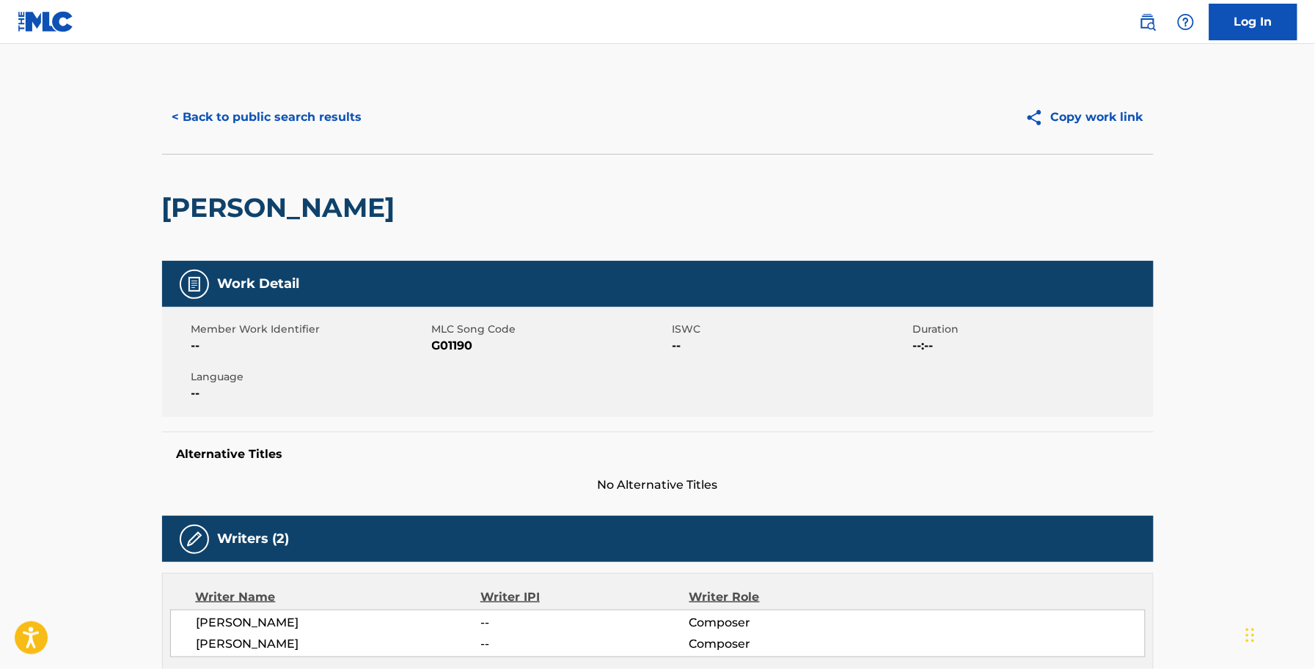
click at [462, 342] on span "G01190" at bounding box center [550, 346] width 237 height 18
click at [462, 341] on span "G01190" at bounding box center [550, 346] width 237 height 18
click at [235, 127] on div "< Back to public search results Copy work link" at bounding box center [657, 117] width 991 height 73
click at [224, 105] on button "< Back to public search results" at bounding box center [267, 117] width 210 height 37
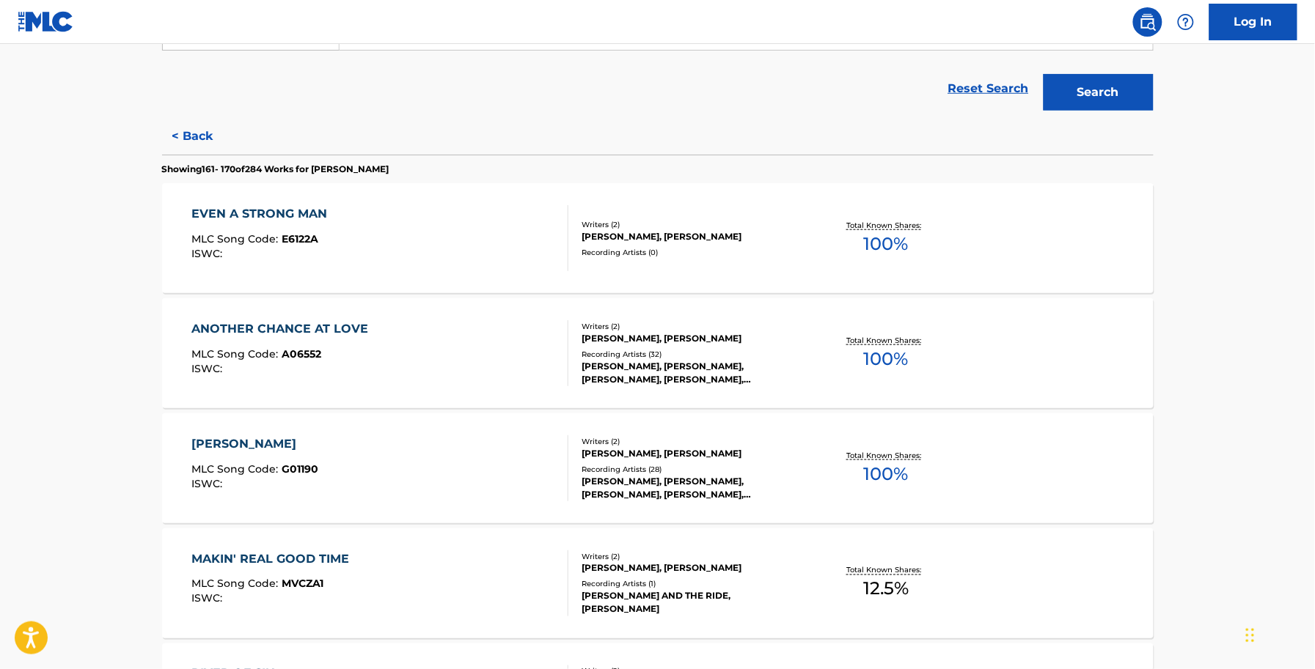
scroll to position [642, 0]
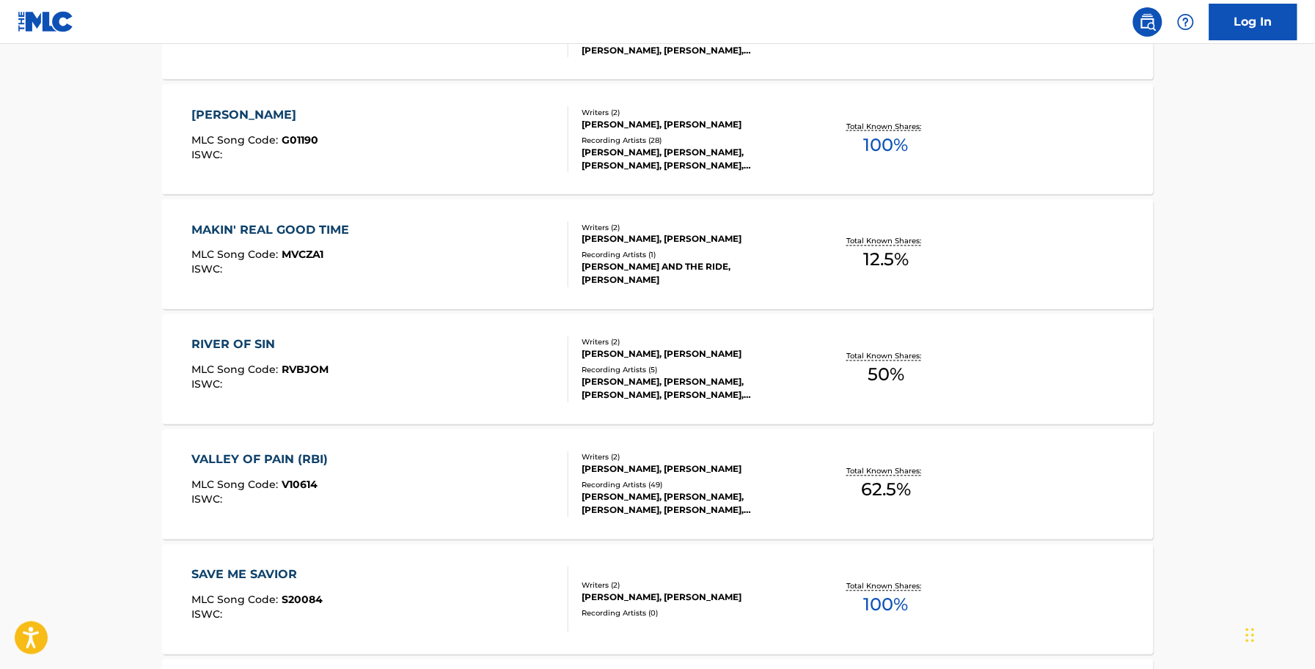
click at [361, 271] on div "MAKIN' REAL GOOD TIME MLC Song Code : MVCZA1 ISWC :" at bounding box center [379, 254] width 377 height 66
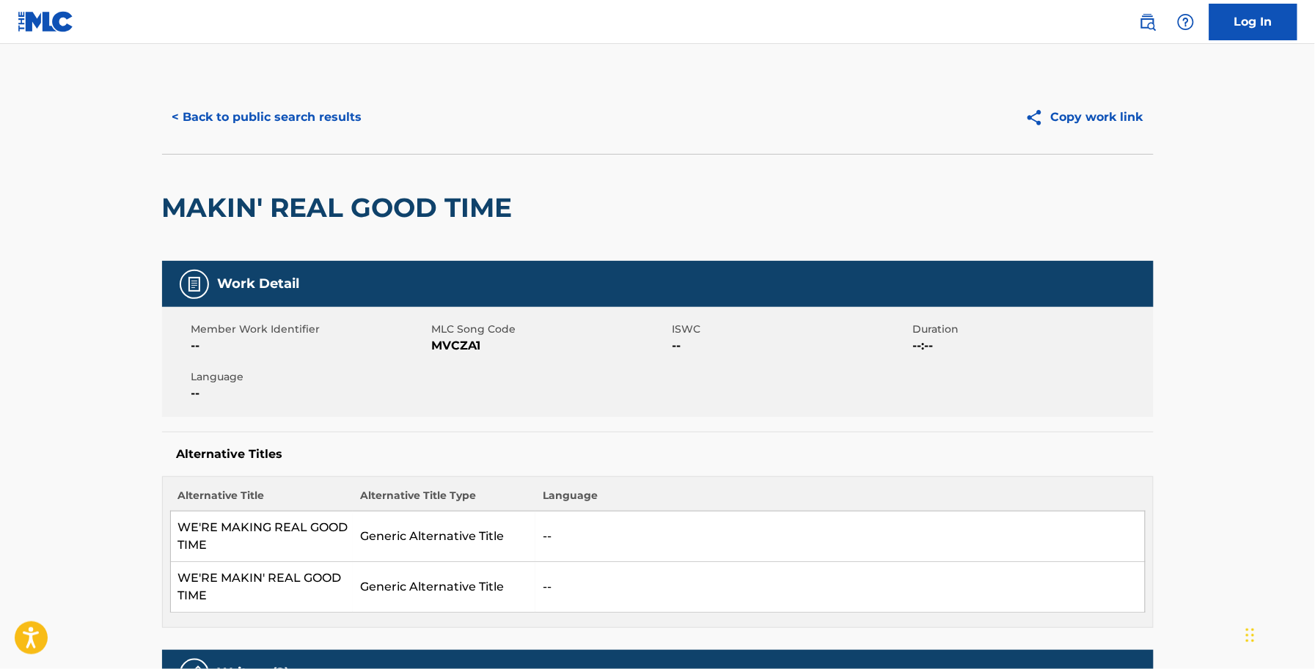
click at [460, 341] on span "MVCZA1" at bounding box center [550, 346] width 237 height 18
click at [302, 134] on button "< Back to public search results" at bounding box center [267, 117] width 210 height 37
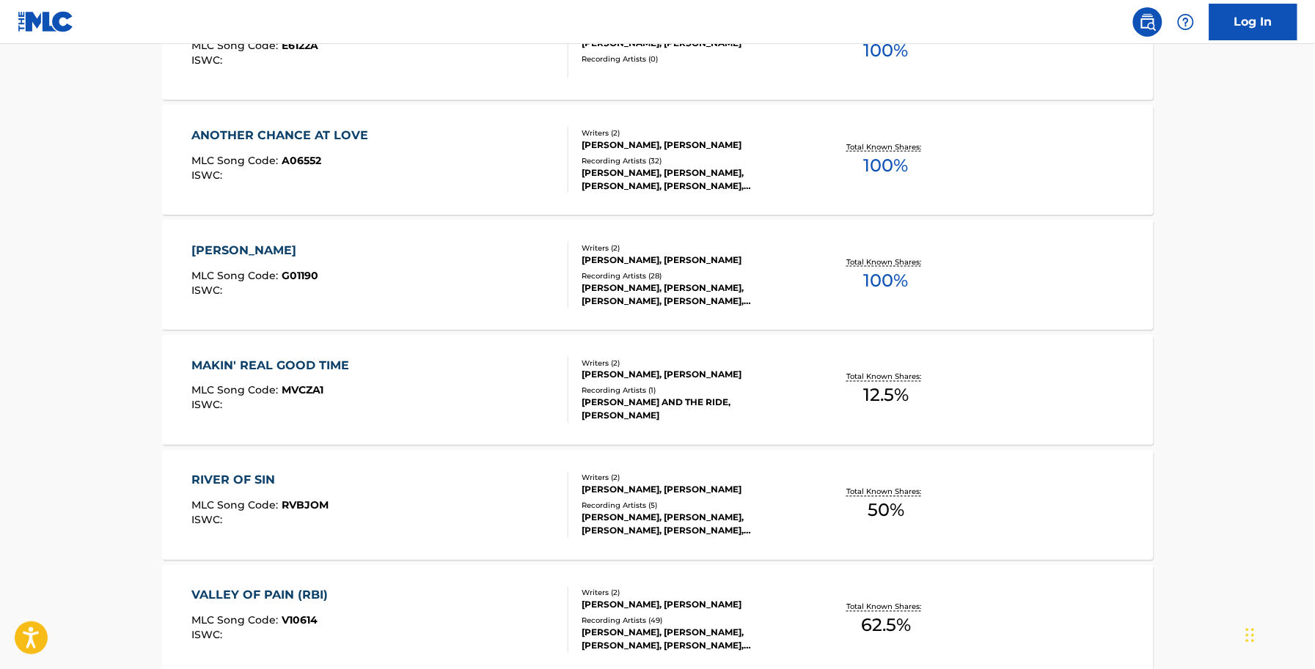
scroll to position [550, 0]
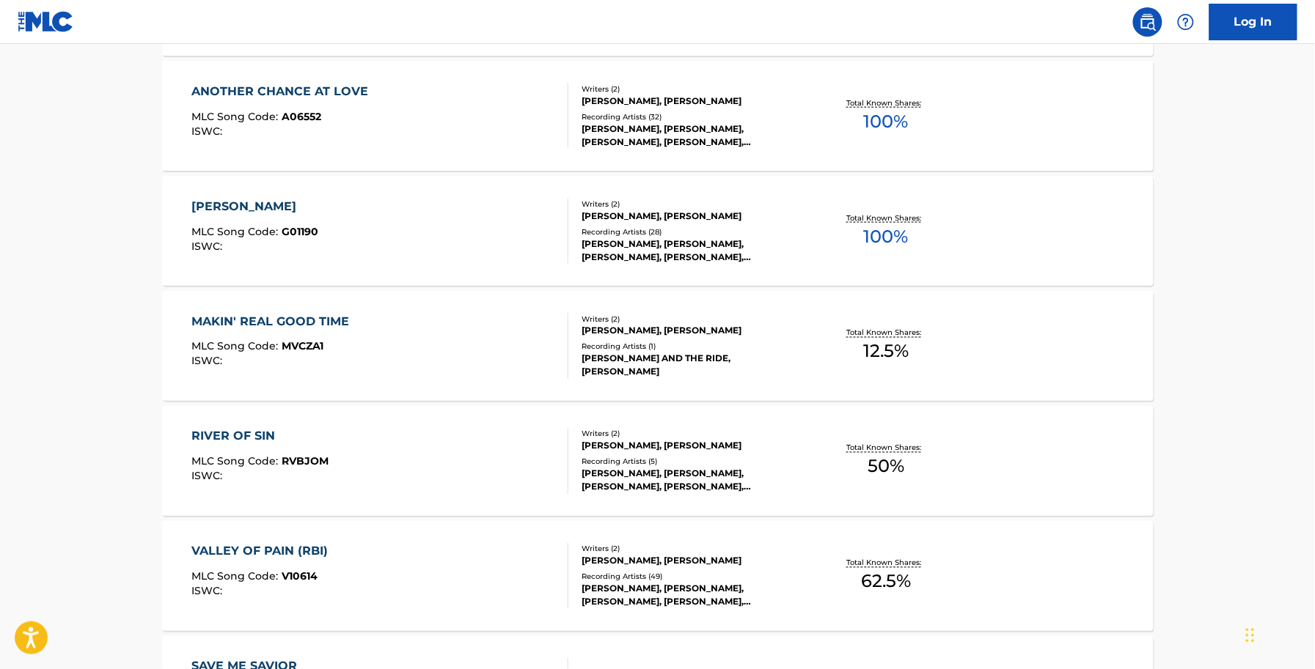
click at [488, 448] on div "RIVER OF SIN MLC Song Code : RVBJOM ISWC :" at bounding box center [379, 461] width 377 height 66
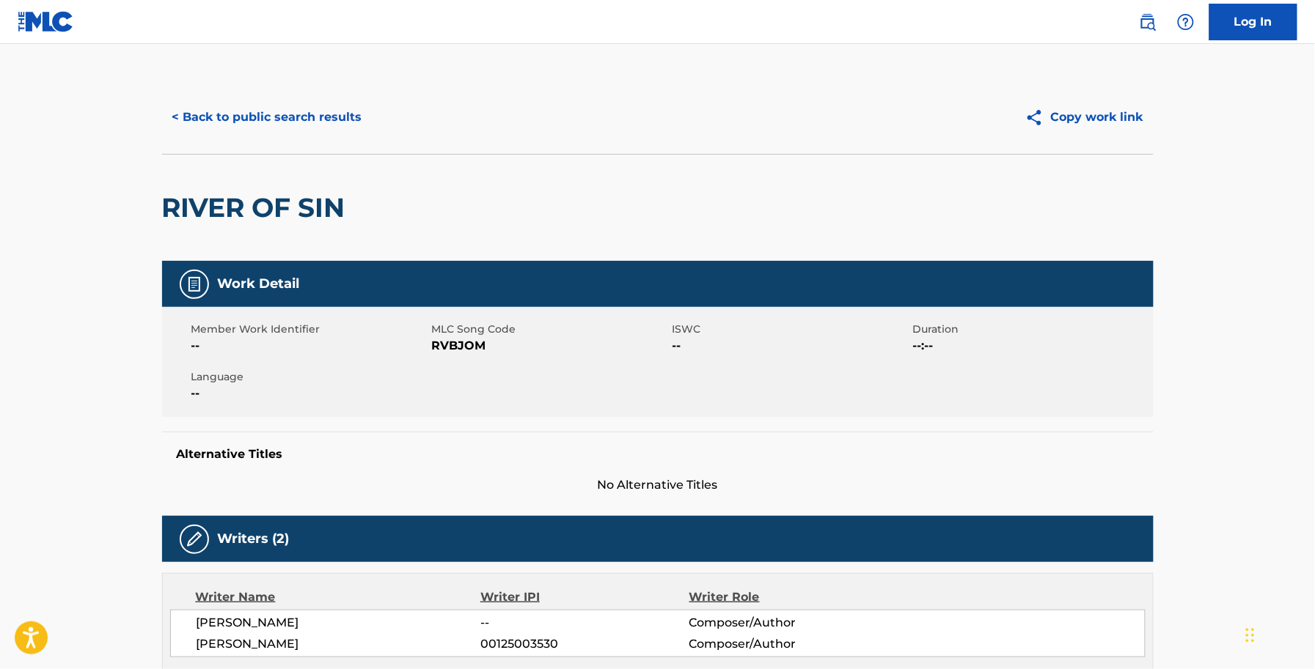
click at [477, 349] on span "RVBJOM" at bounding box center [550, 346] width 237 height 18
click at [274, 145] on div "< Back to public search results Copy work link" at bounding box center [657, 117] width 991 height 73
click at [283, 136] on div "< Back to public search results Copy work link" at bounding box center [657, 117] width 991 height 73
click at [287, 123] on button "< Back to public search results" at bounding box center [267, 117] width 210 height 37
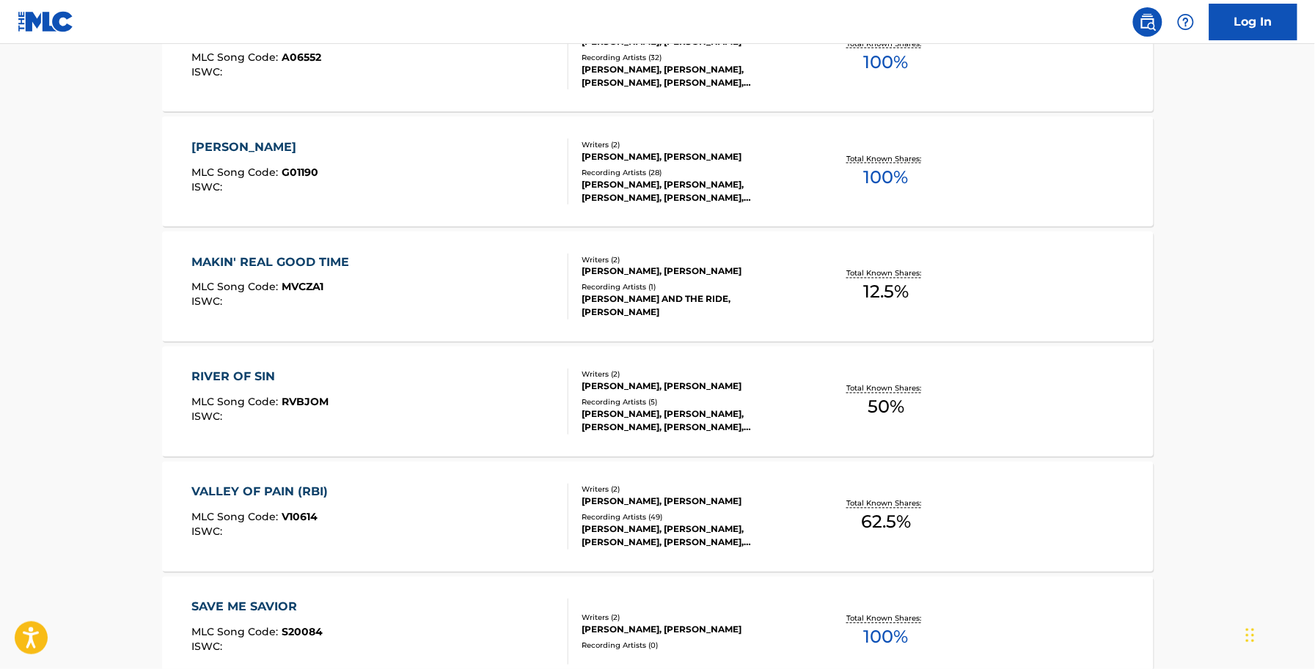
scroll to position [642, 0]
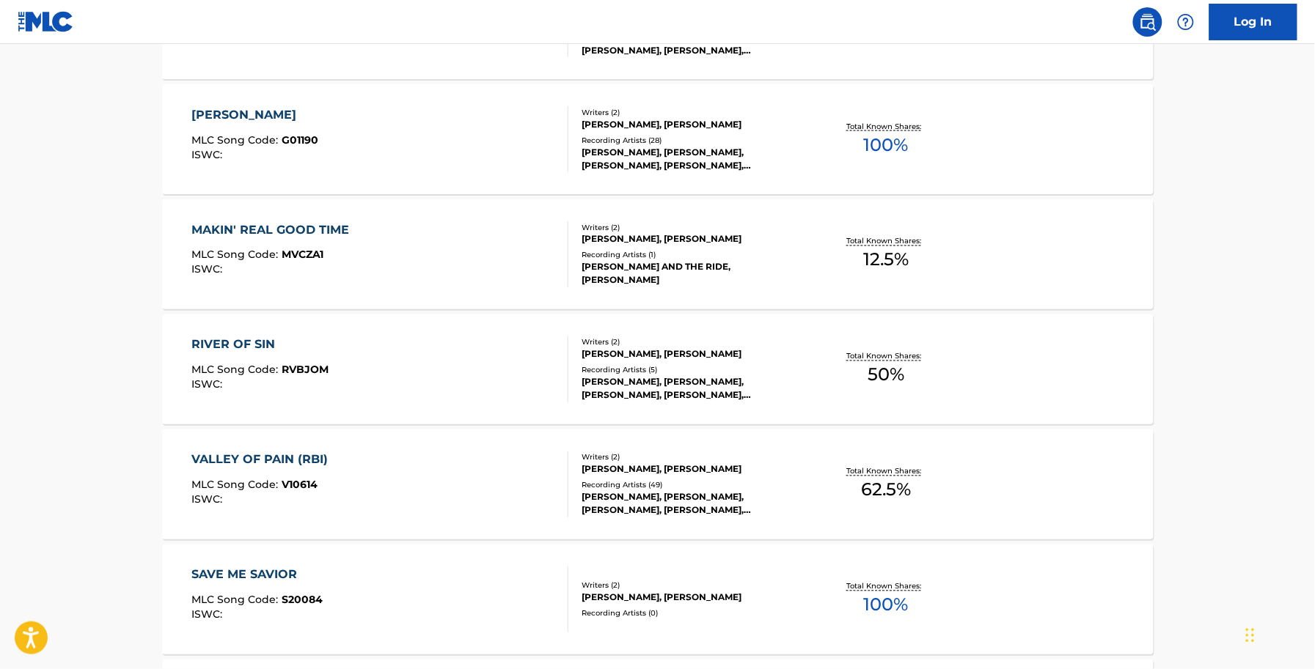
click at [334, 497] on div "ISWC :" at bounding box center [263, 500] width 144 height 11
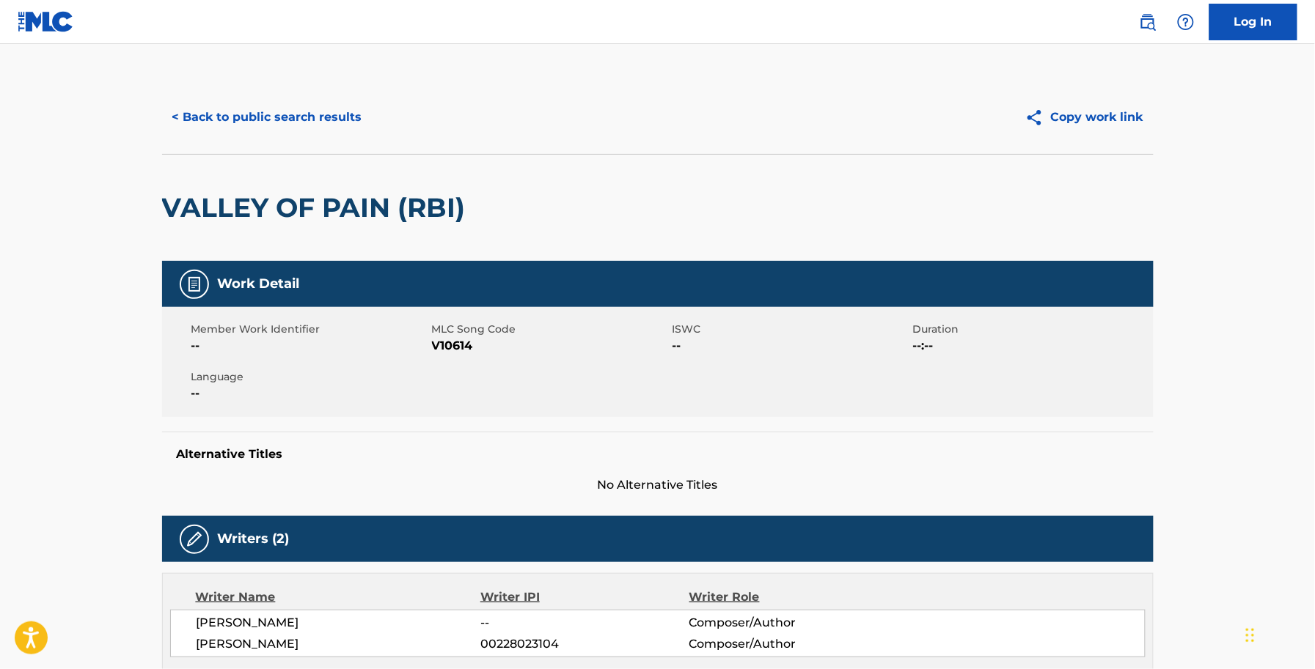
click at [455, 354] on span "V10614" at bounding box center [550, 346] width 237 height 18
click at [354, 131] on button "< Back to public search results" at bounding box center [267, 117] width 210 height 37
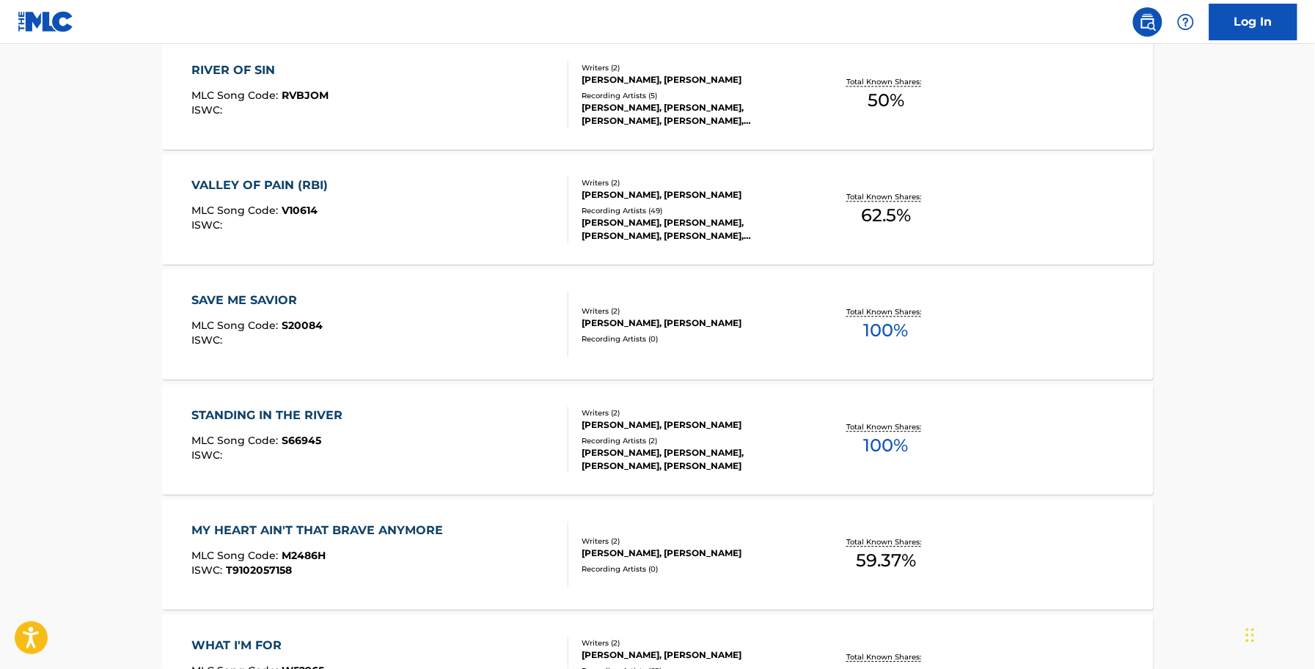
scroll to position [1100, 0]
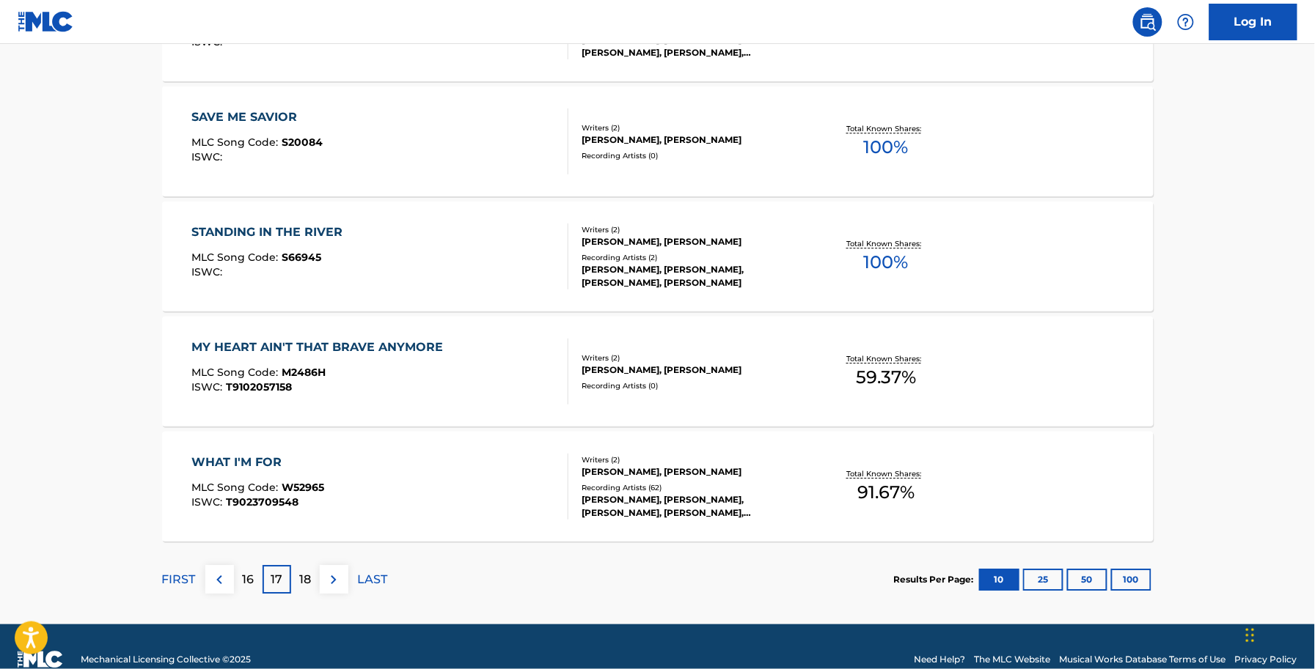
click at [305, 159] on div "ISWC :" at bounding box center [256, 157] width 131 height 11
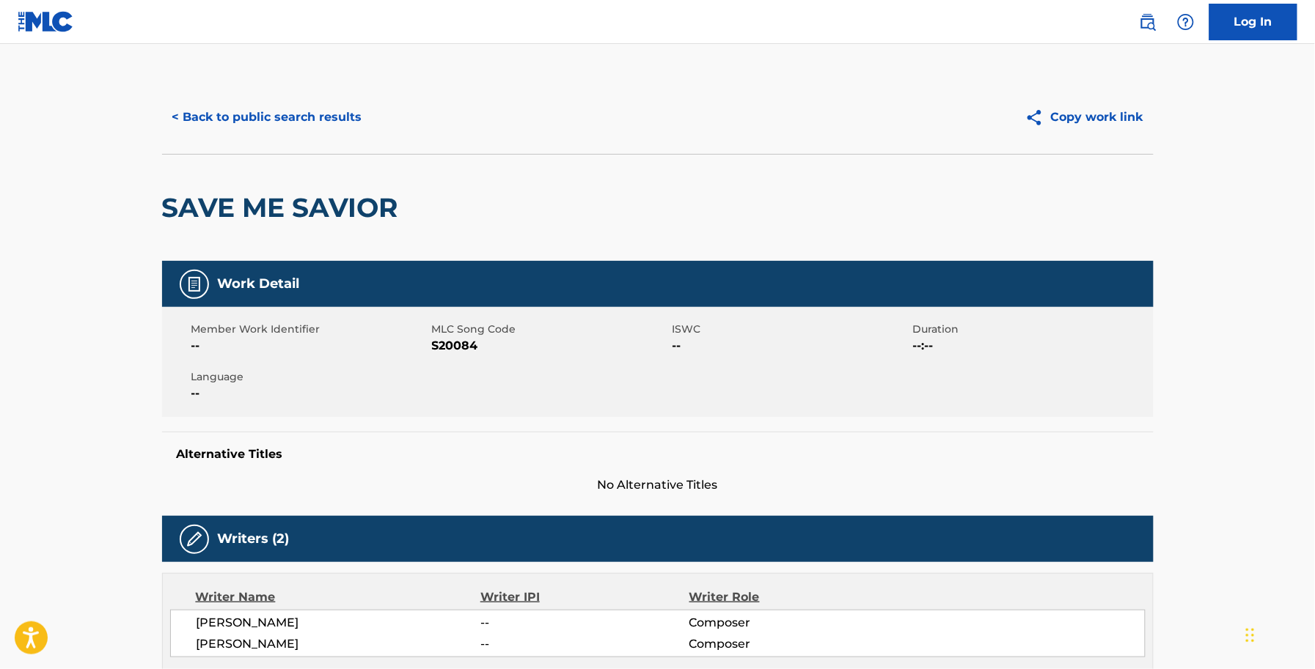
click at [456, 342] on span "S20084" at bounding box center [550, 346] width 237 height 18
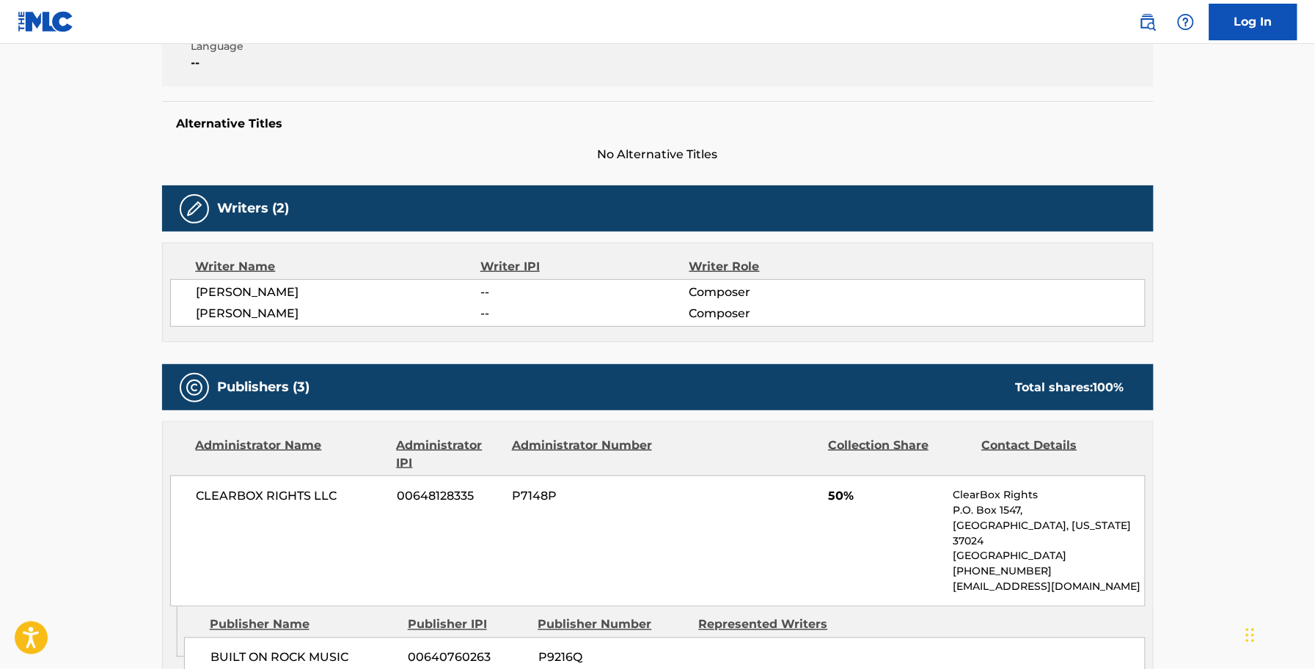
scroll to position [367, 0]
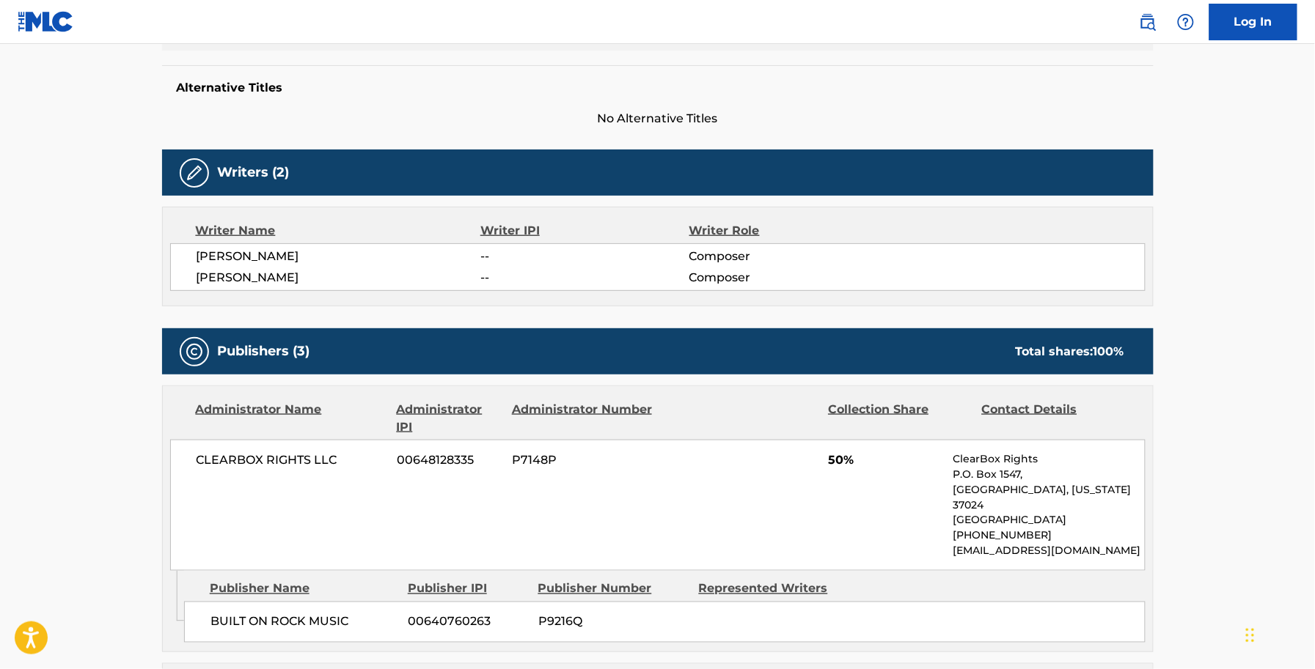
click at [118, 404] on main "< Back to public search results Copy work link SAVE ME SAVIOR Work Detail Membe…" at bounding box center [657, 394] width 1315 height 1435
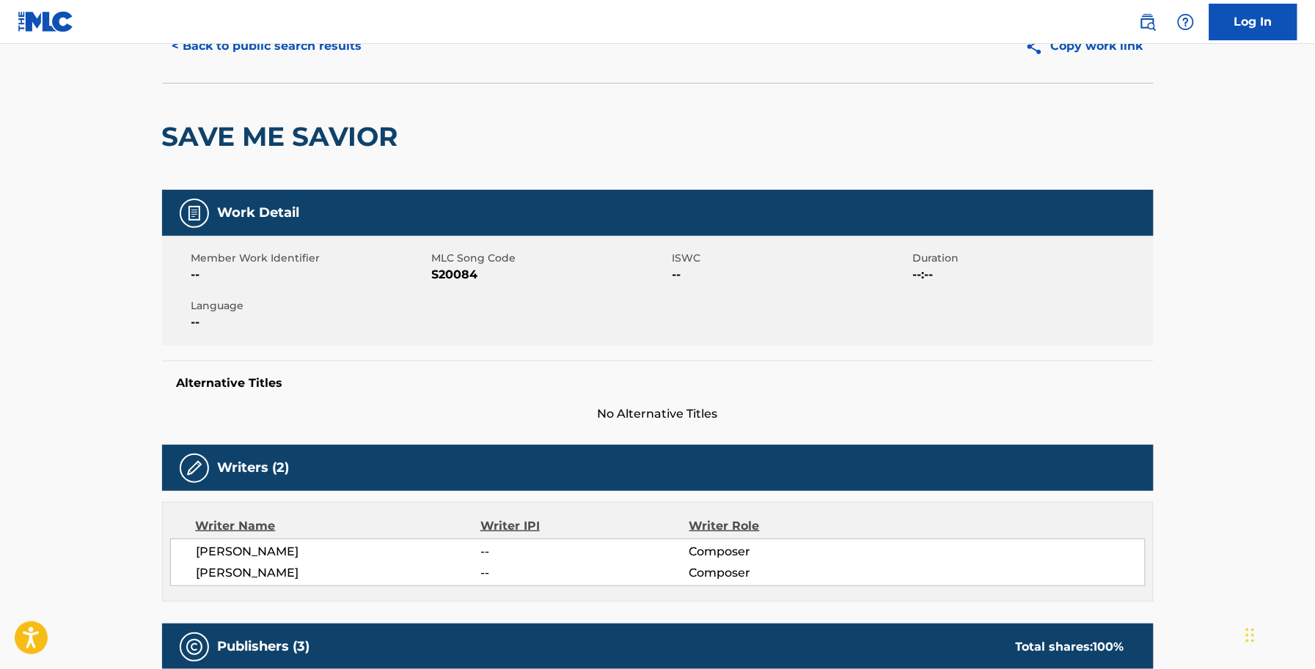
scroll to position [0, 0]
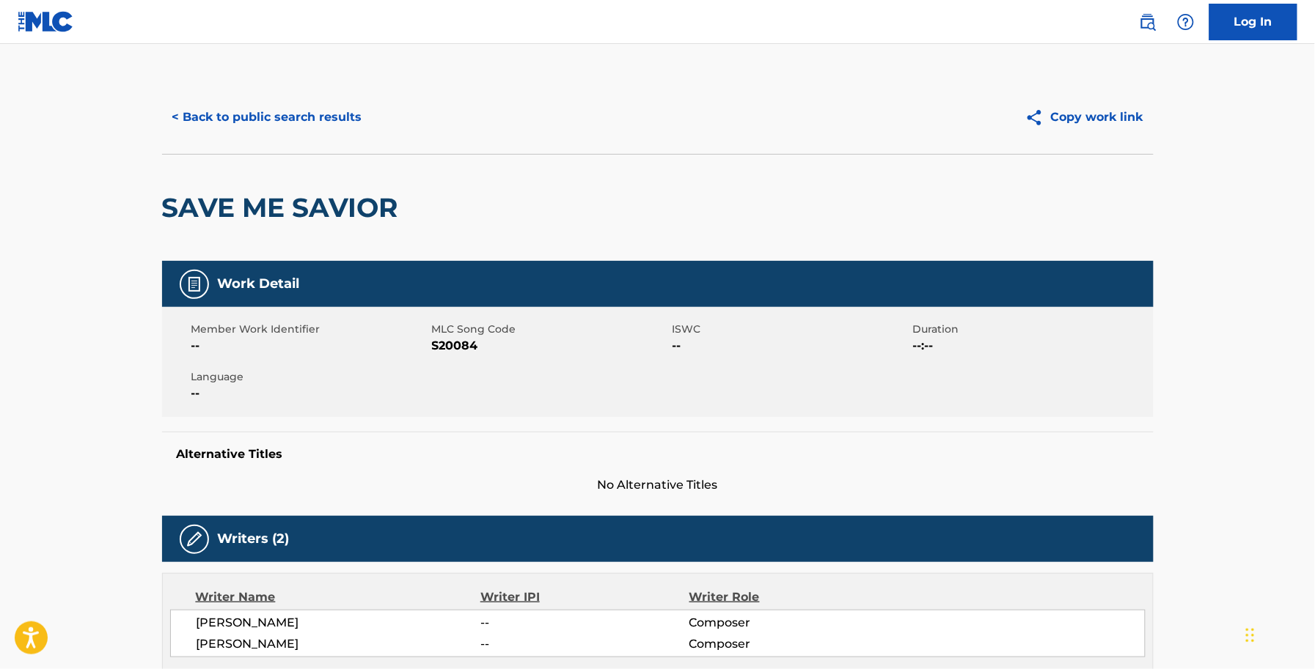
click at [288, 125] on button "< Back to public search results" at bounding box center [267, 117] width 210 height 37
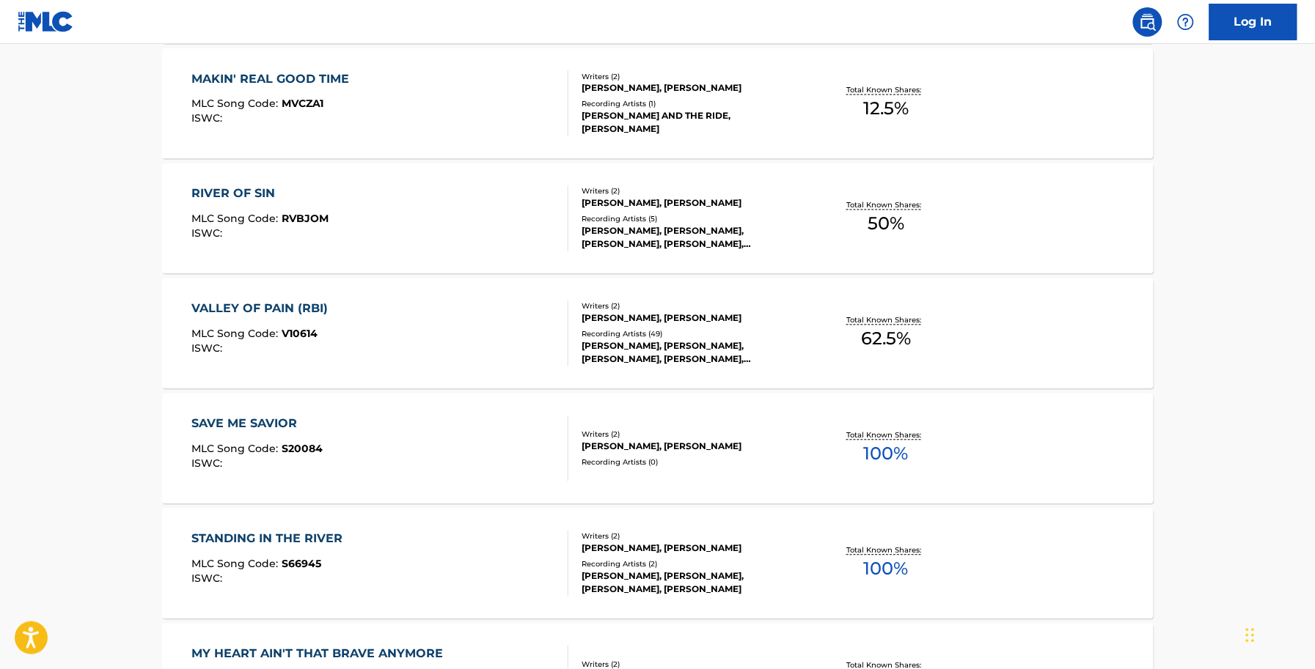
scroll to position [825, 0]
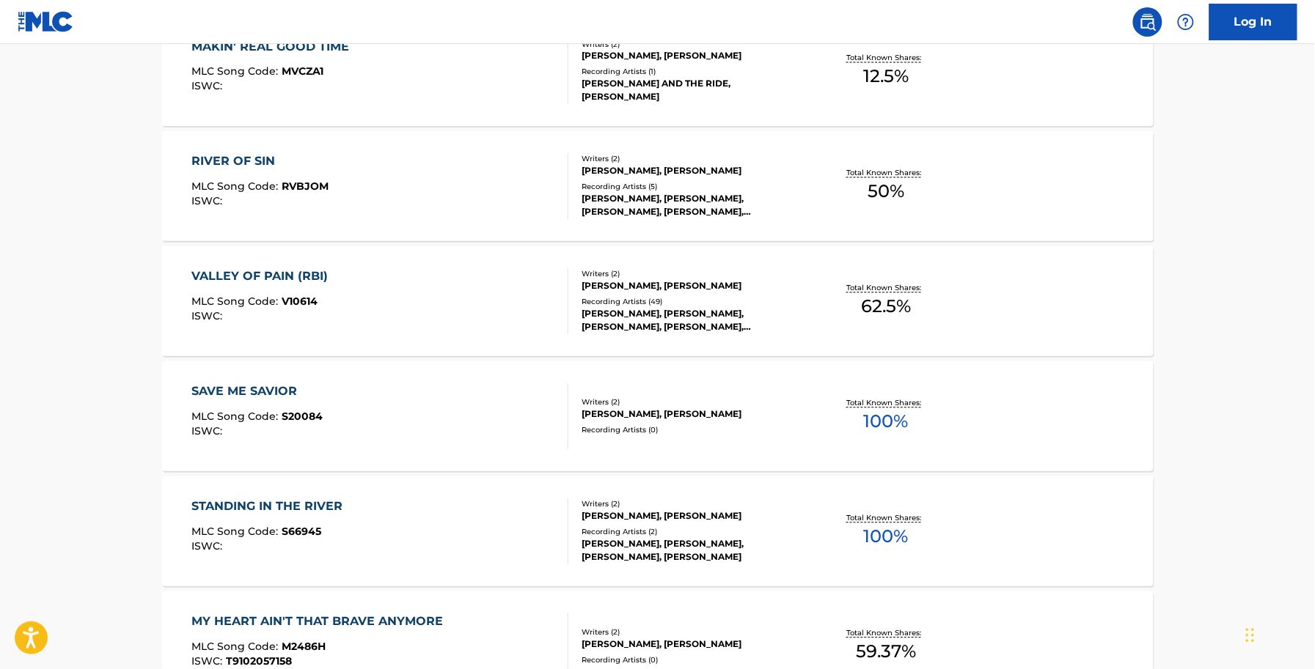
click at [441, 431] on div "SAVE ME SAVIOR MLC Song Code : S20084 ISWC :" at bounding box center [379, 416] width 377 height 66
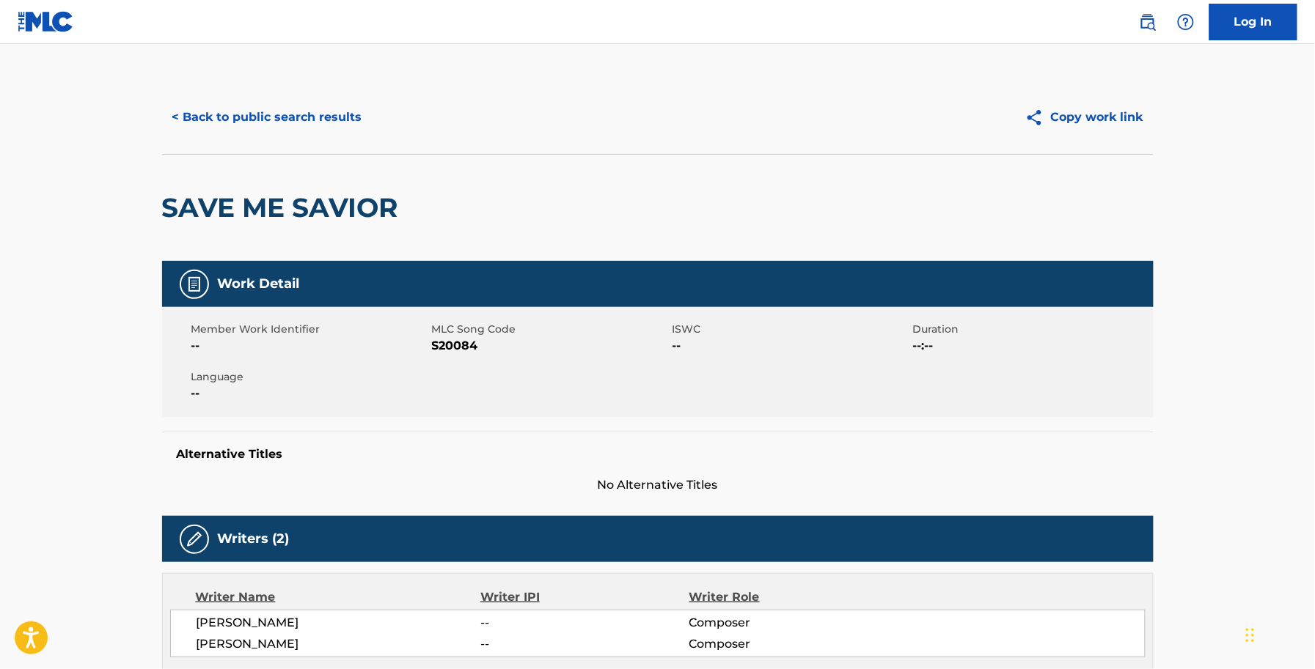
click at [438, 342] on span "S20084" at bounding box center [550, 346] width 237 height 18
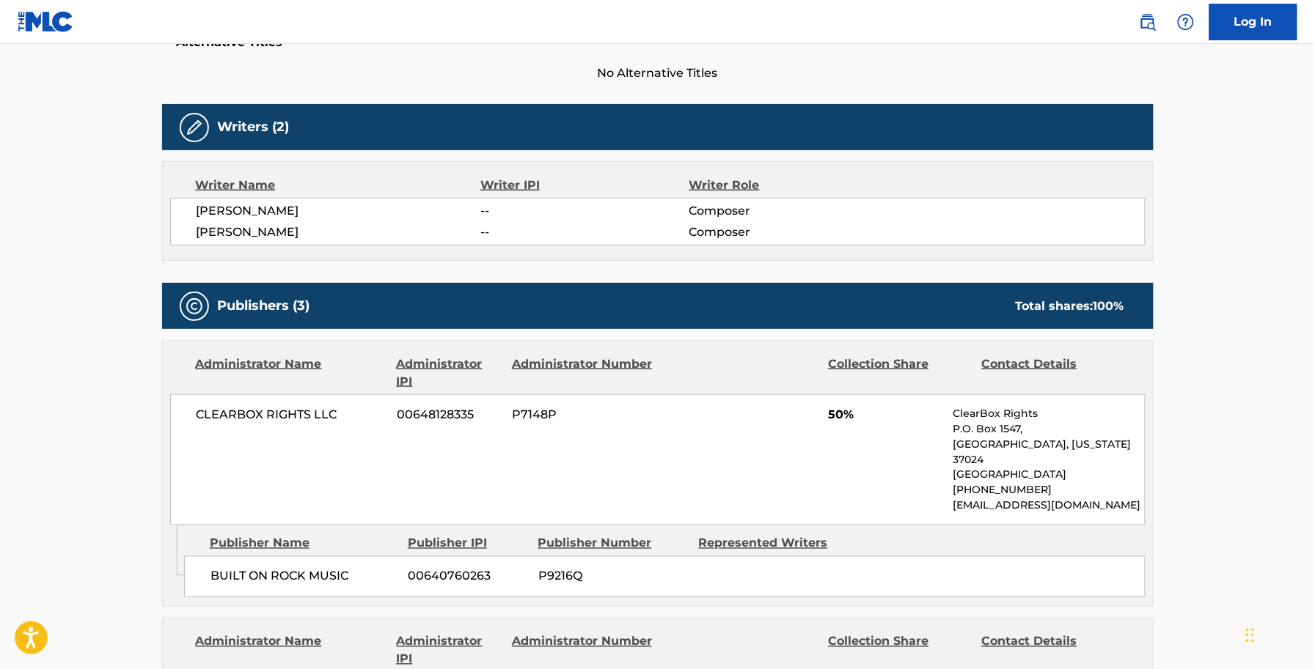
scroll to position [92, 0]
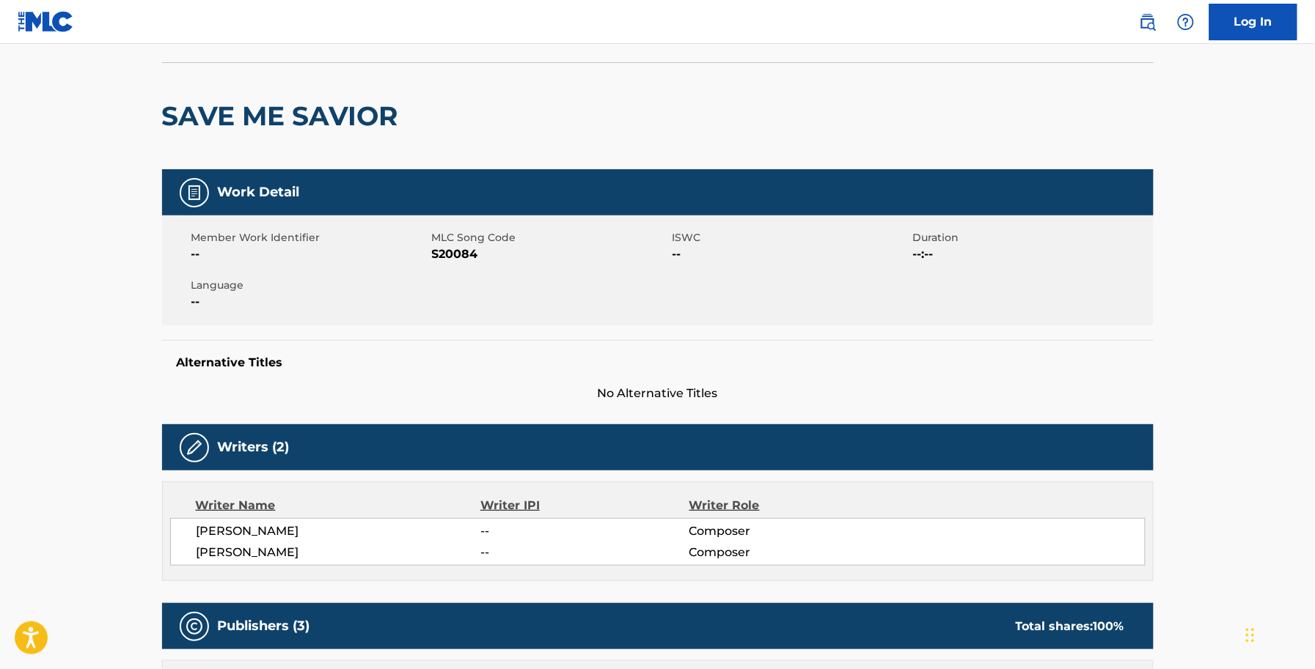
click at [250, 115] on h2 "SAVE ME SAVIOR" at bounding box center [283, 116] width 243 height 33
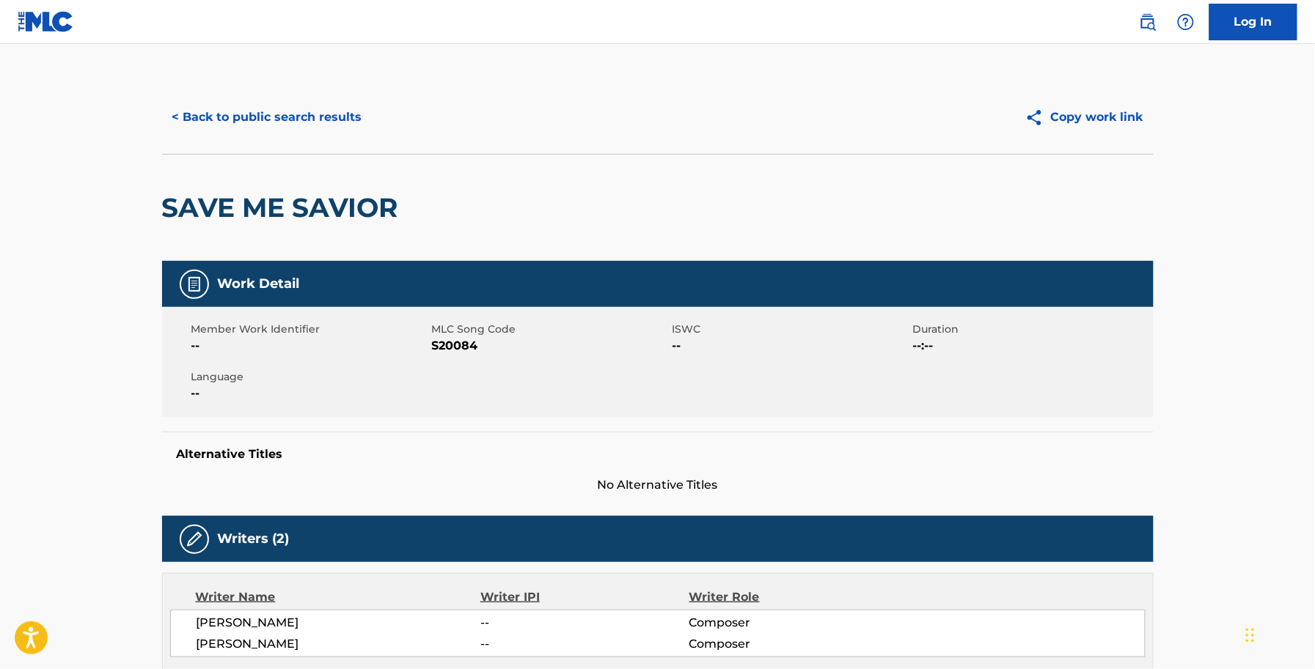
click at [252, 130] on button "< Back to public search results" at bounding box center [267, 117] width 210 height 37
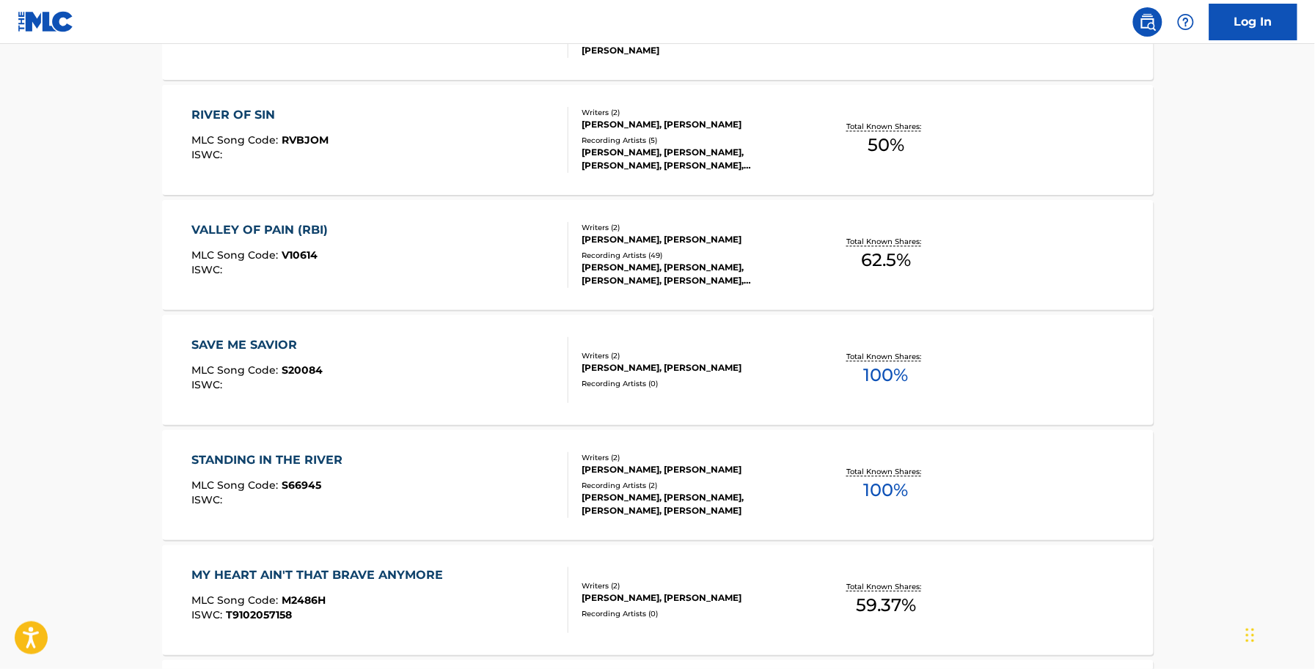
scroll to position [917, 0]
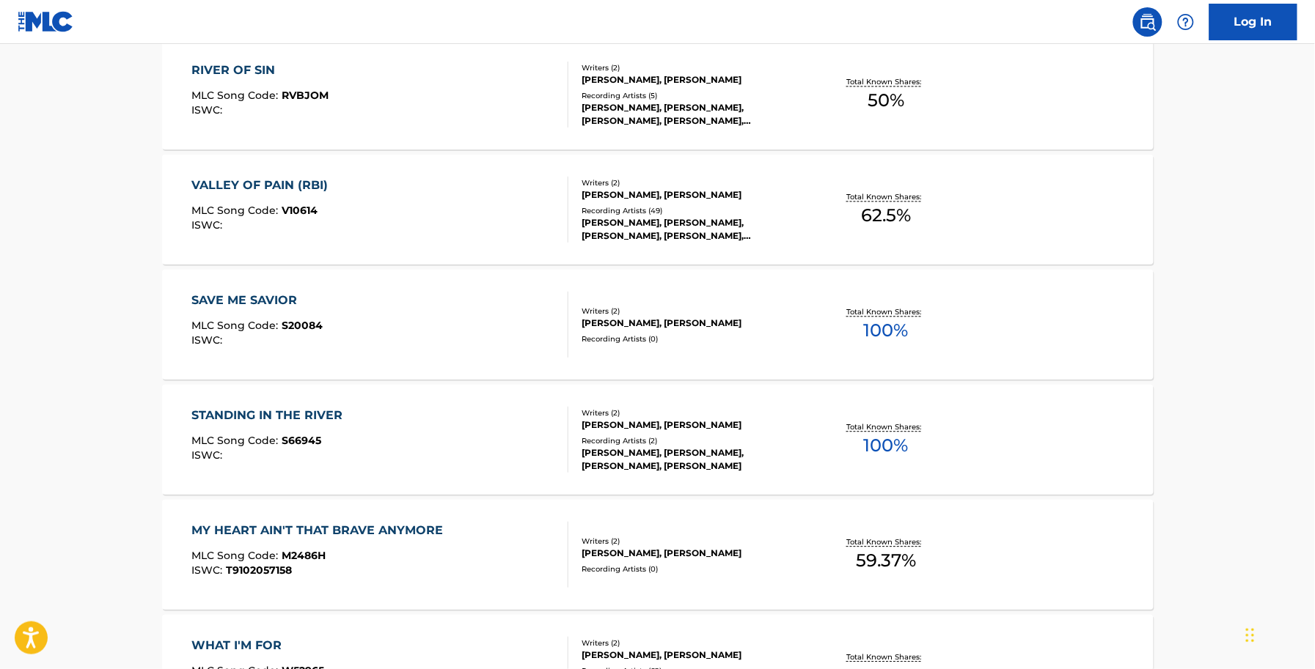
click at [317, 408] on div "STANDING IN THE RIVER" at bounding box center [270, 416] width 158 height 18
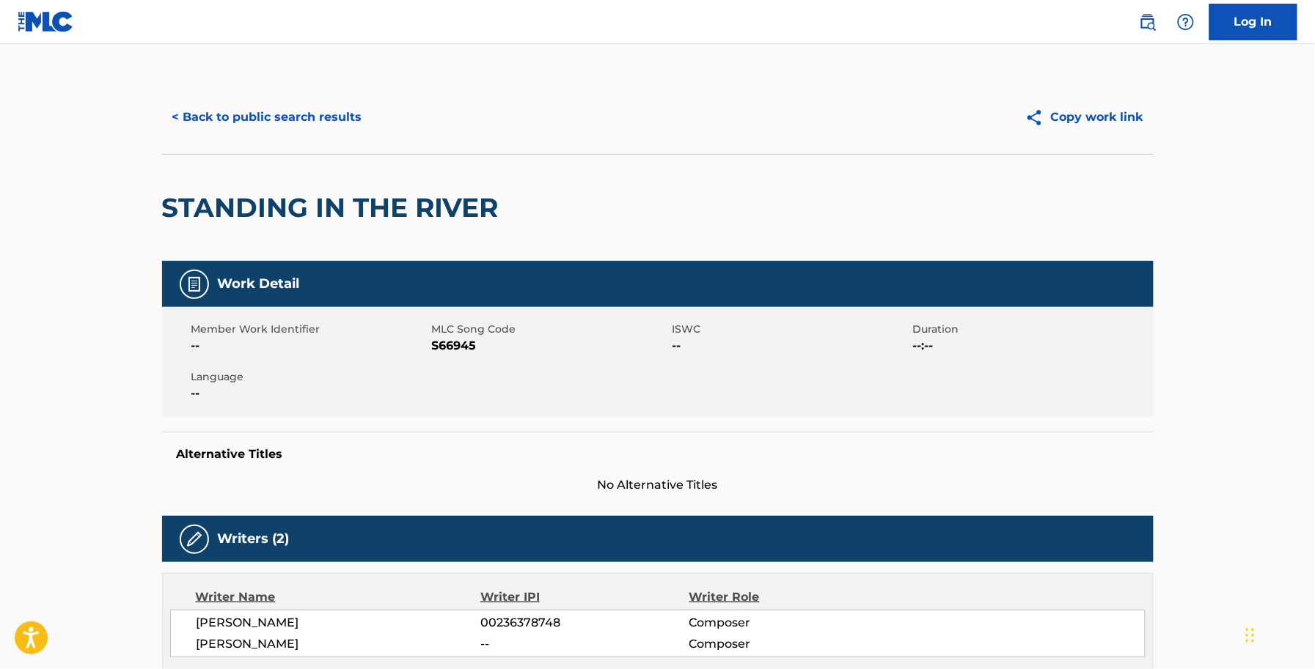
click at [460, 345] on span "S66945" at bounding box center [550, 346] width 237 height 18
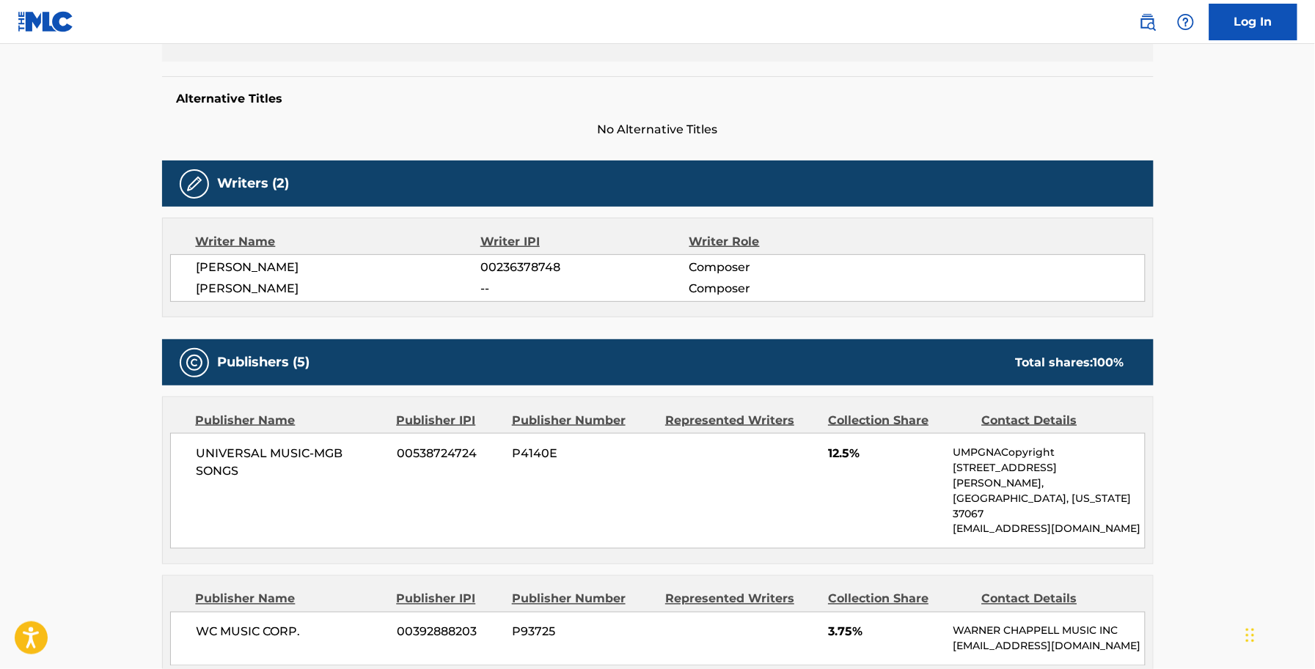
scroll to position [92, 0]
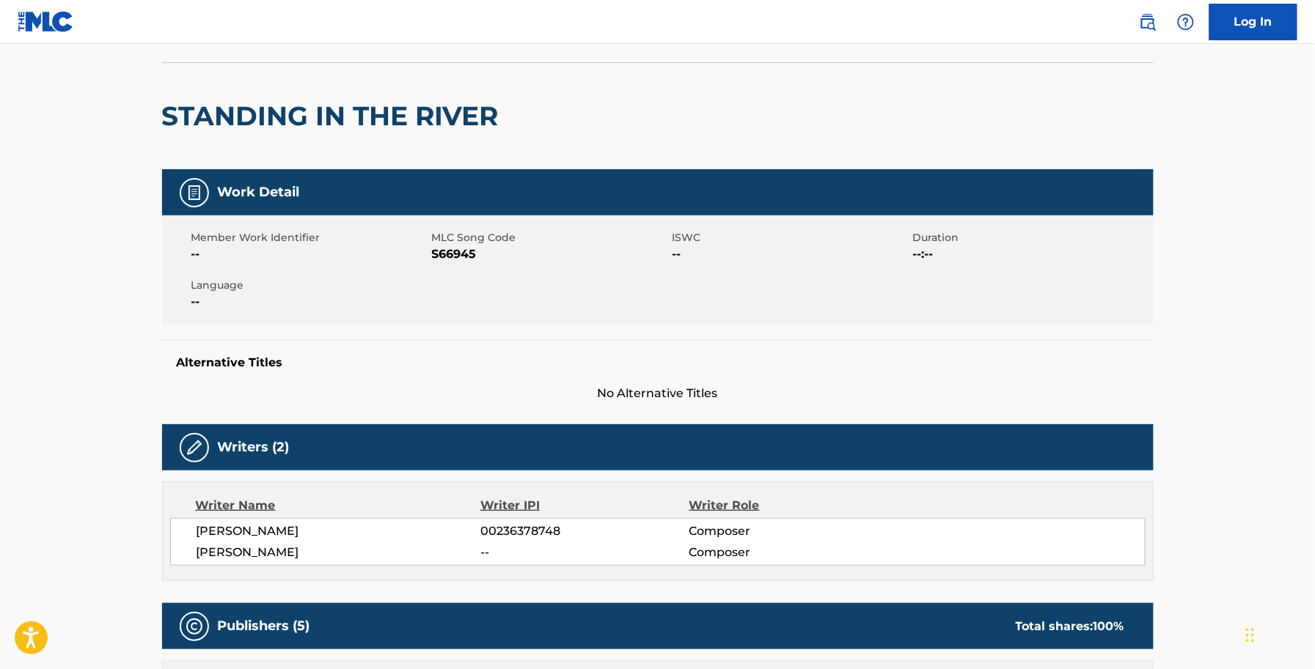
click at [650, 335] on div "Work Detail Member Work Identifier -- MLC Song Code S66945 ISWC -- Duration --:…" at bounding box center [657, 285] width 991 height 233
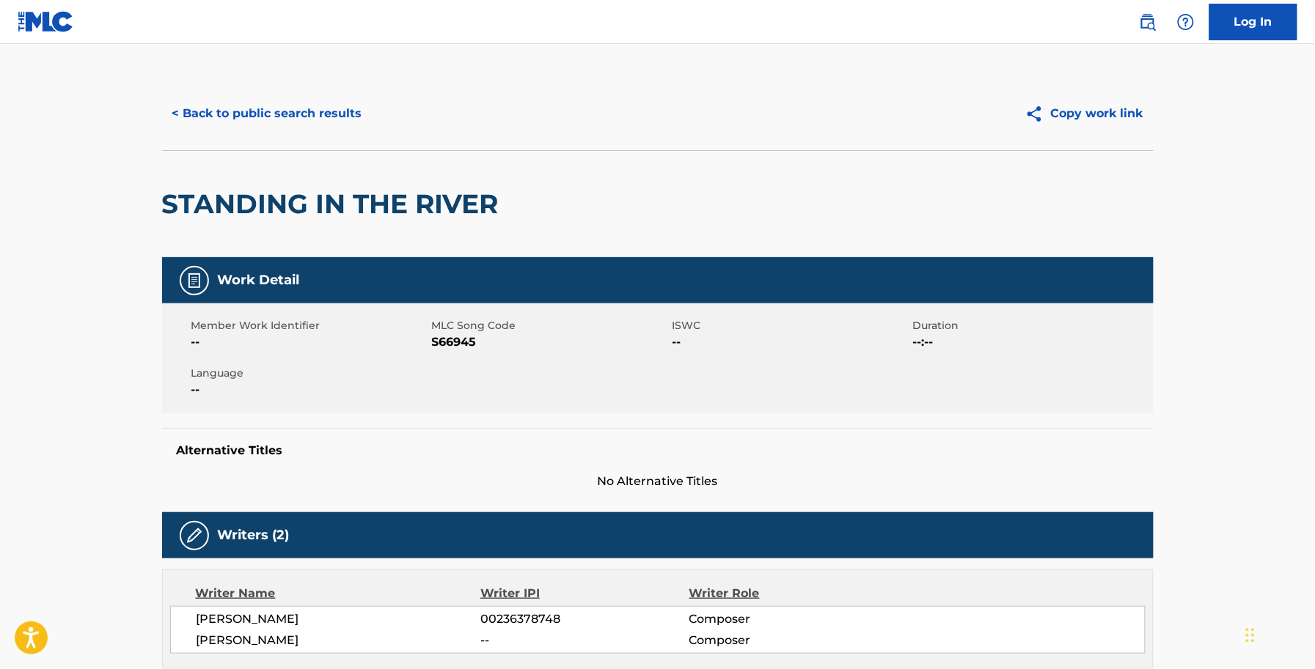
scroll to position [0, 0]
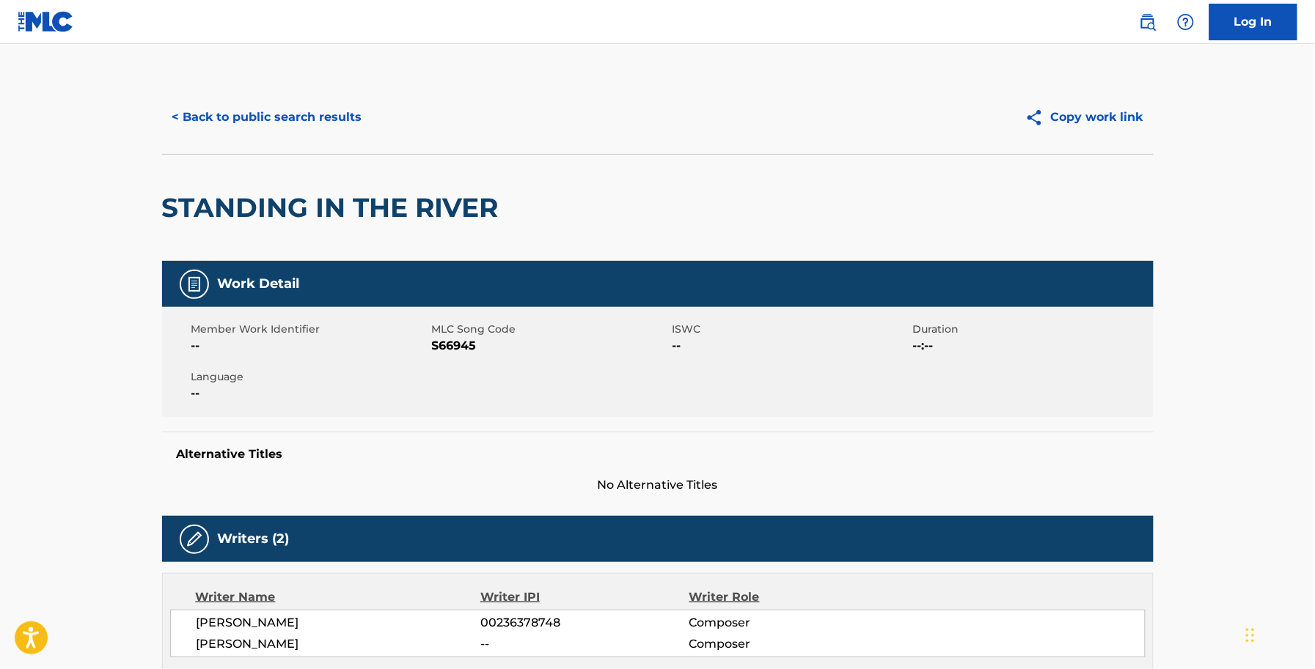
click at [305, 126] on button "< Back to public search results" at bounding box center [267, 117] width 210 height 37
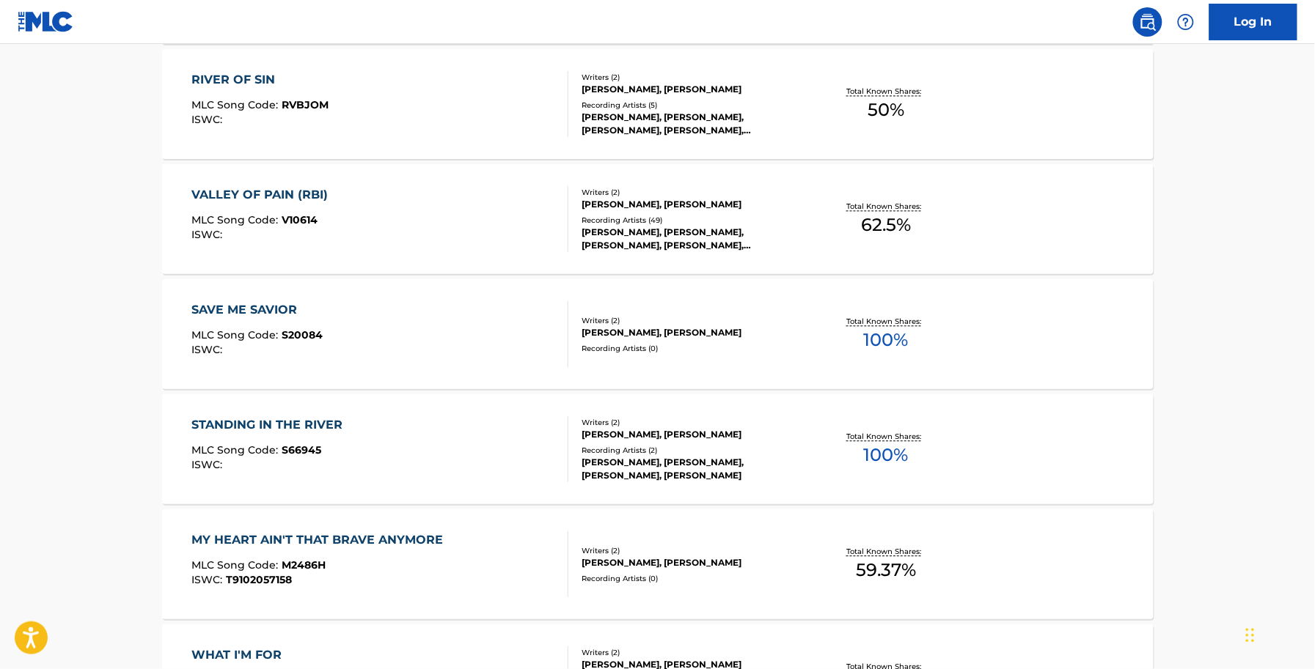
scroll to position [1008, 0]
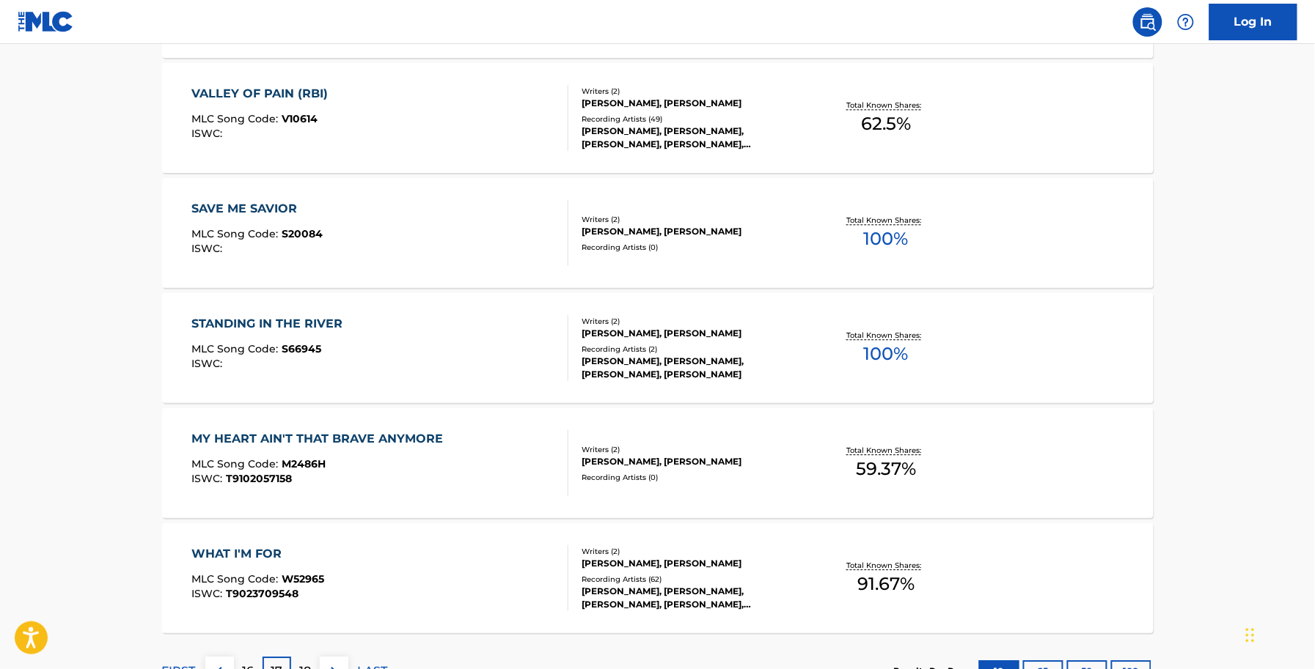
click at [334, 348] on div "MLC Song Code : S66945" at bounding box center [270, 351] width 158 height 15
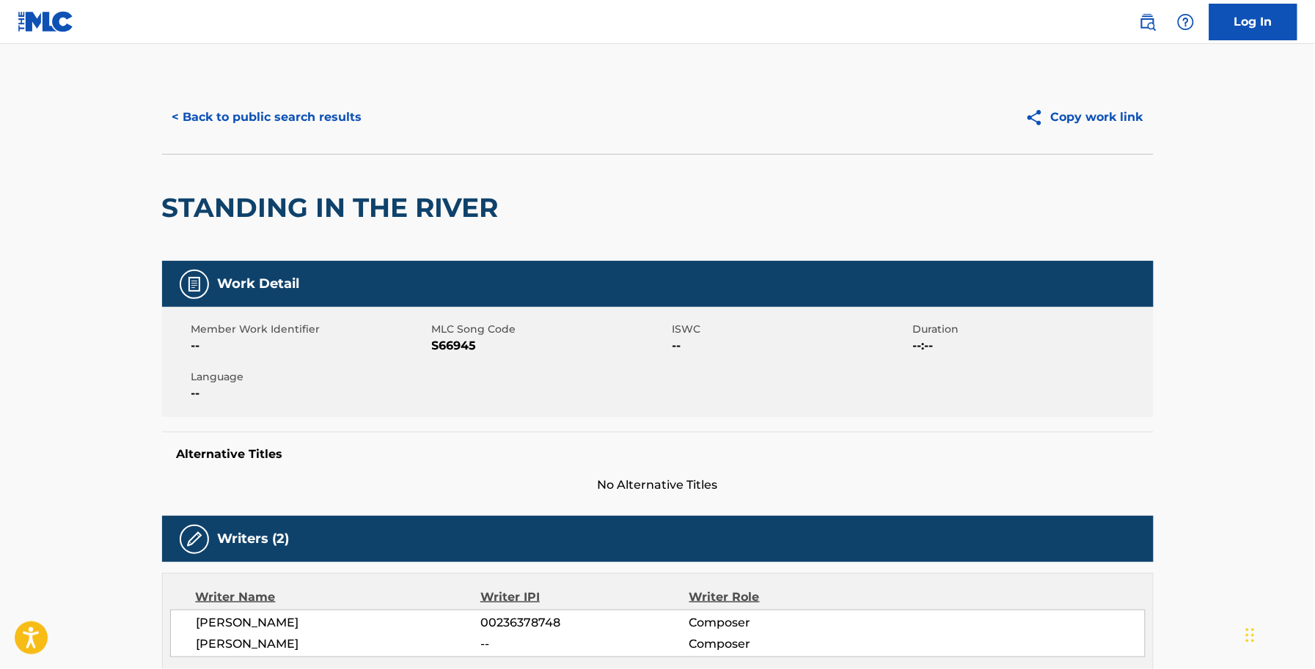
click at [277, 82] on div "< Back to public search results Copy work link" at bounding box center [657, 117] width 991 height 73
click at [265, 111] on button "< Back to public search results" at bounding box center [267, 117] width 210 height 37
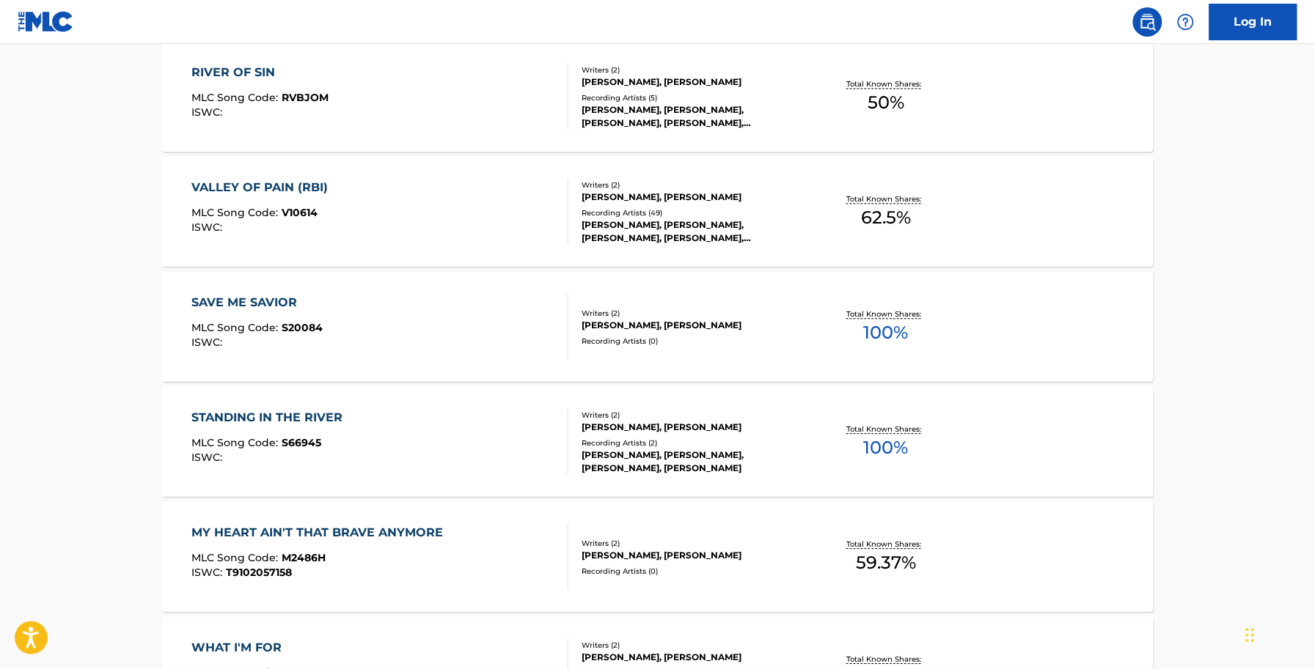
scroll to position [917, 0]
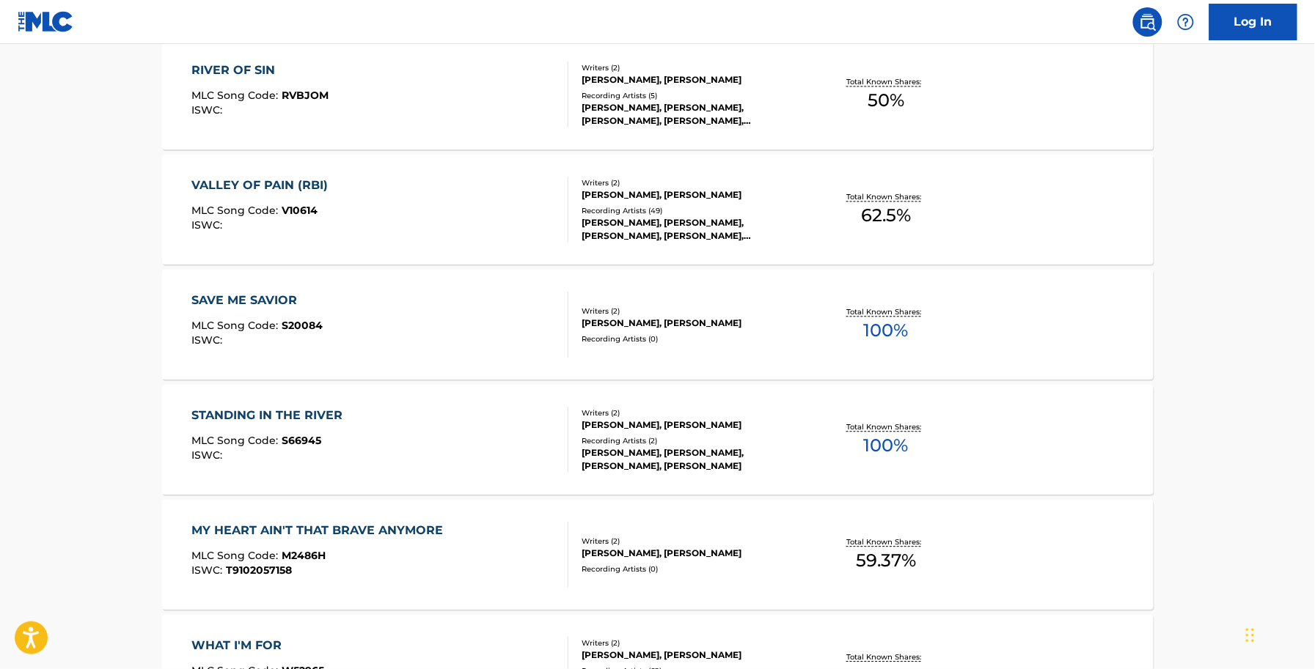
click at [307, 434] on span "S66945" at bounding box center [302, 440] width 40 height 13
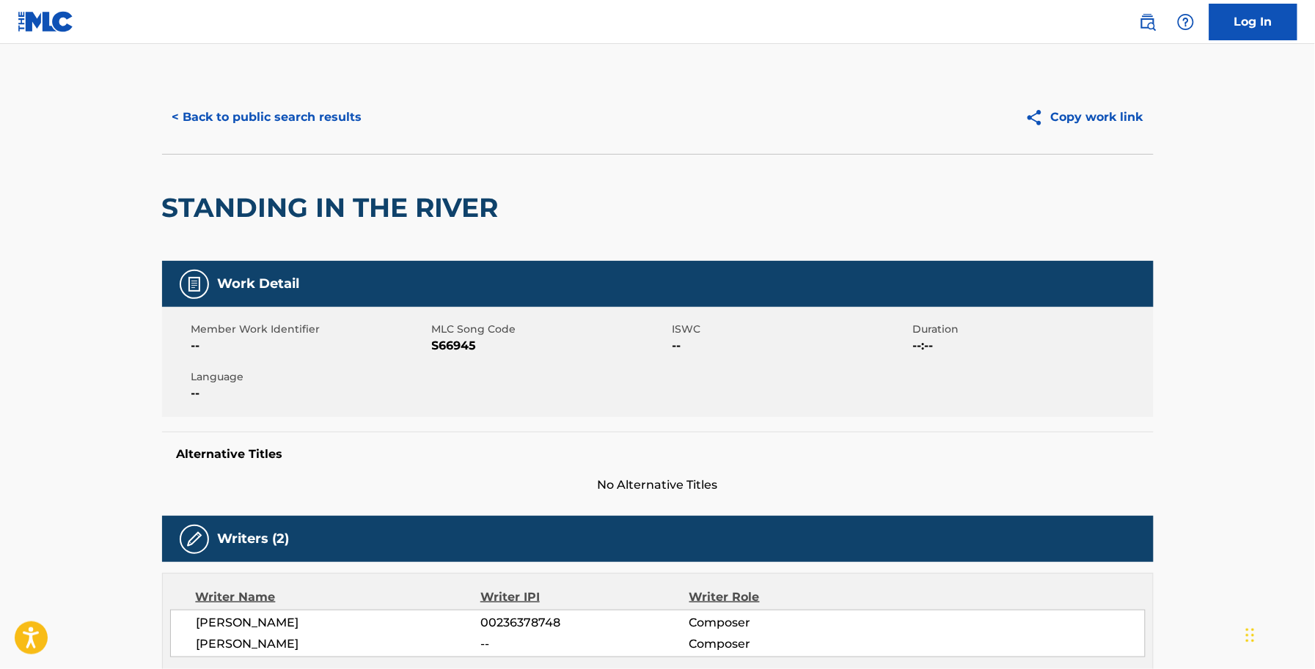
click at [236, 111] on button "< Back to public search results" at bounding box center [267, 117] width 210 height 37
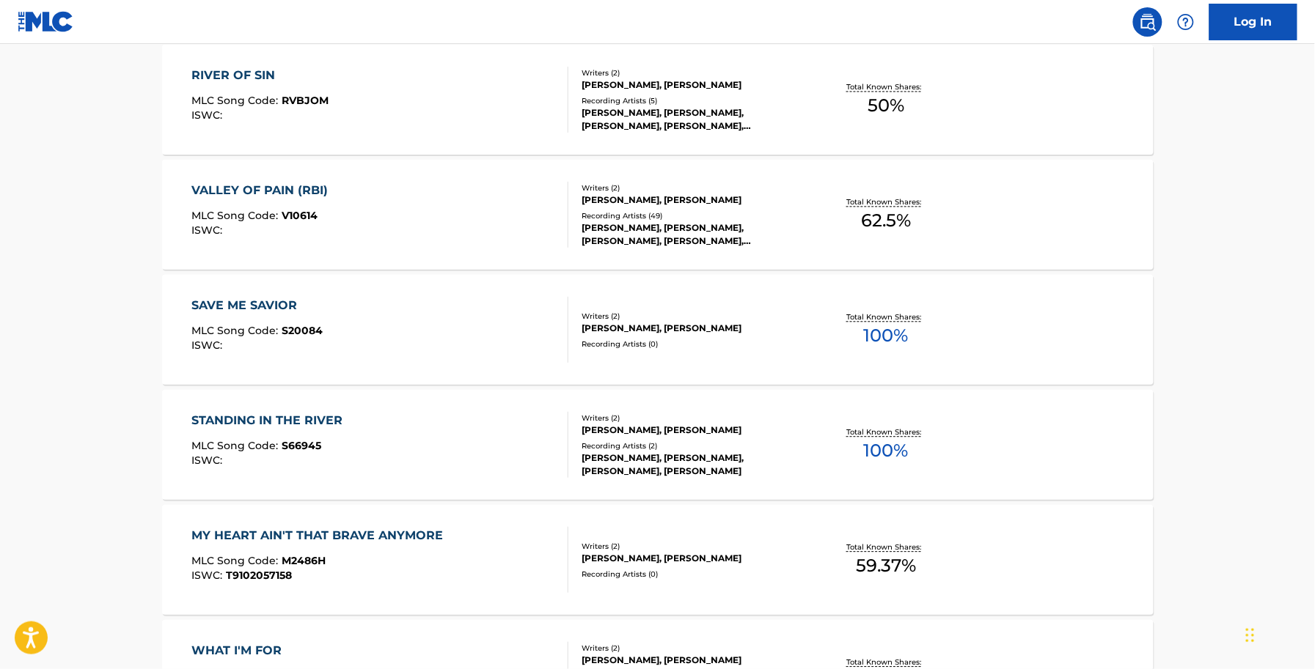
scroll to position [917, 0]
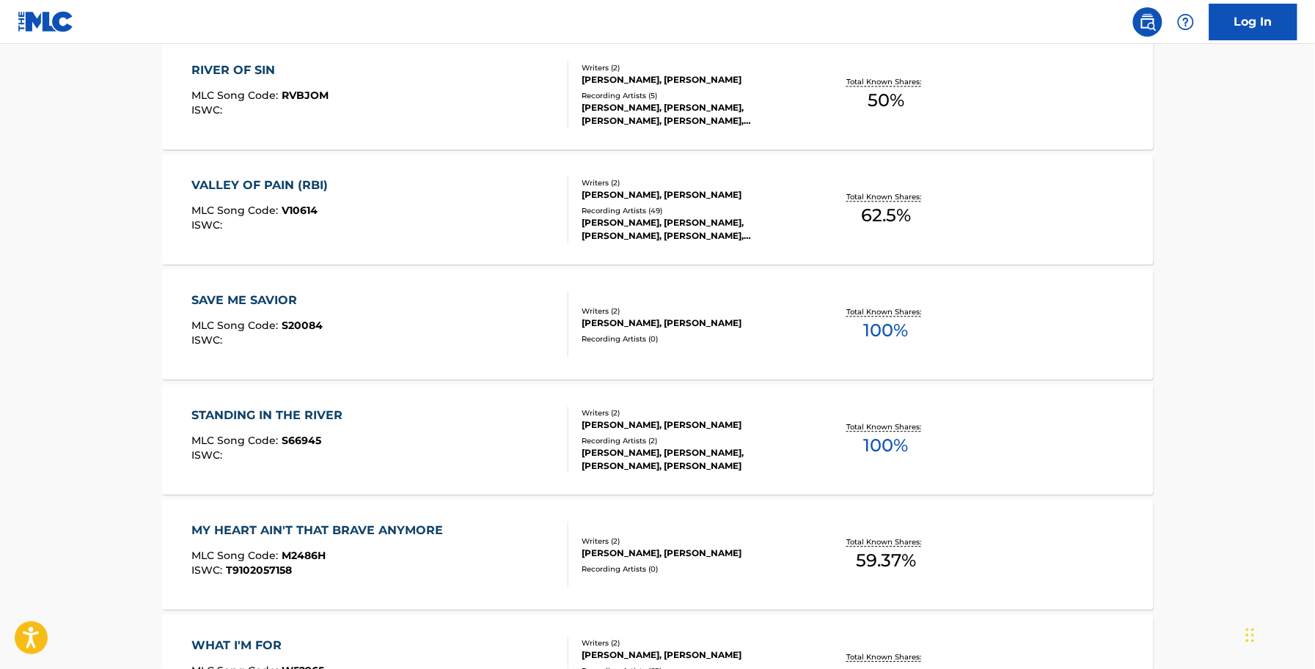
click at [319, 526] on div "MY HEART AIN'T THAT BRAVE ANYMORE" at bounding box center [320, 531] width 259 height 18
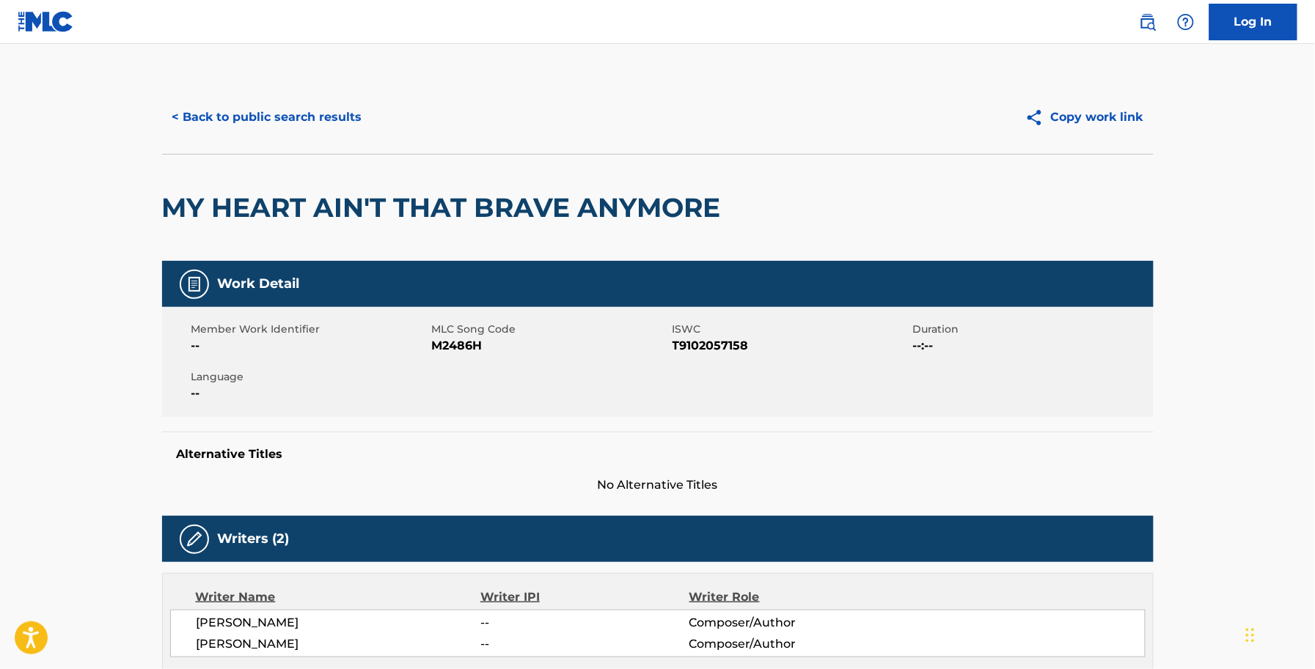
click at [479, 328] on span "MLC Song Code" at bounding box center [550, 329] width 237 height 15
click at [437, 356] on div "Member Work Identifier -- MLC Song Code M2486H ISWC T9102057158 Duration --:-- …" at bounding box center [657, 362] width 991 height 110
click at [438, 353] on span "M2486H" at bounding box center [550, 346] width 237 height 18
click at [441, 348] on span "M2486H" at bounding box center [550, 346] width 237 height 18
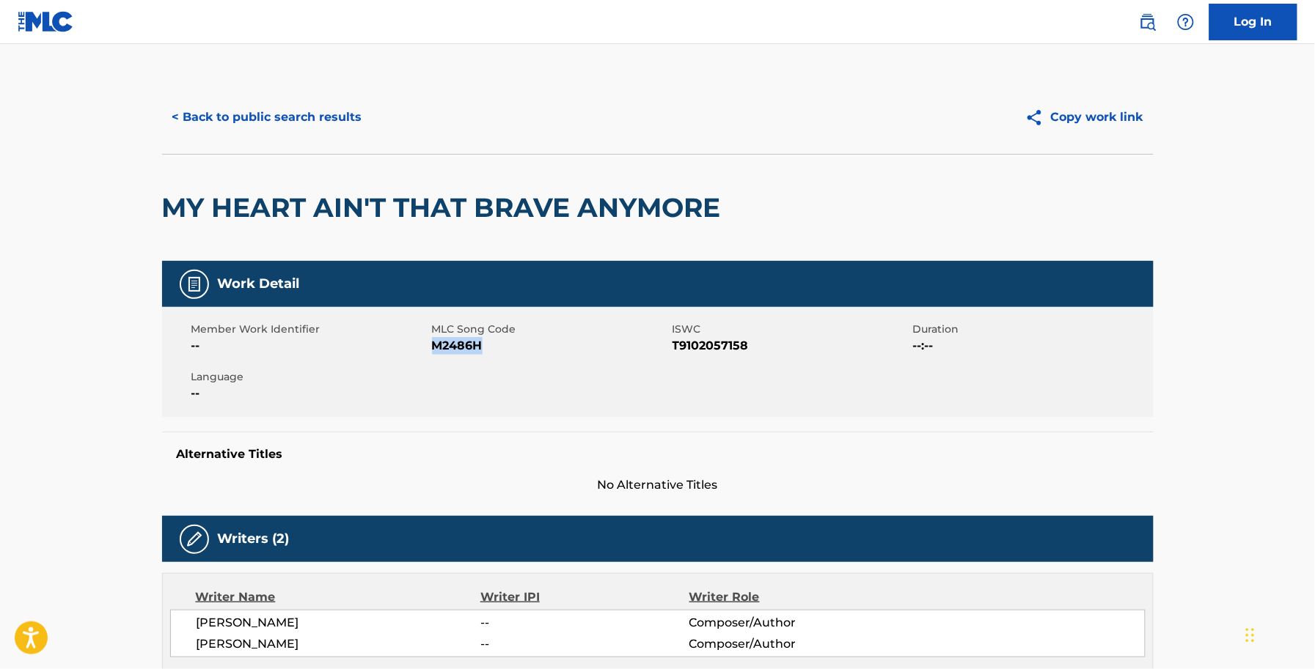
click at [441, 348] on span "M2486H" at bounding box center [550, 346] width 237 height 18
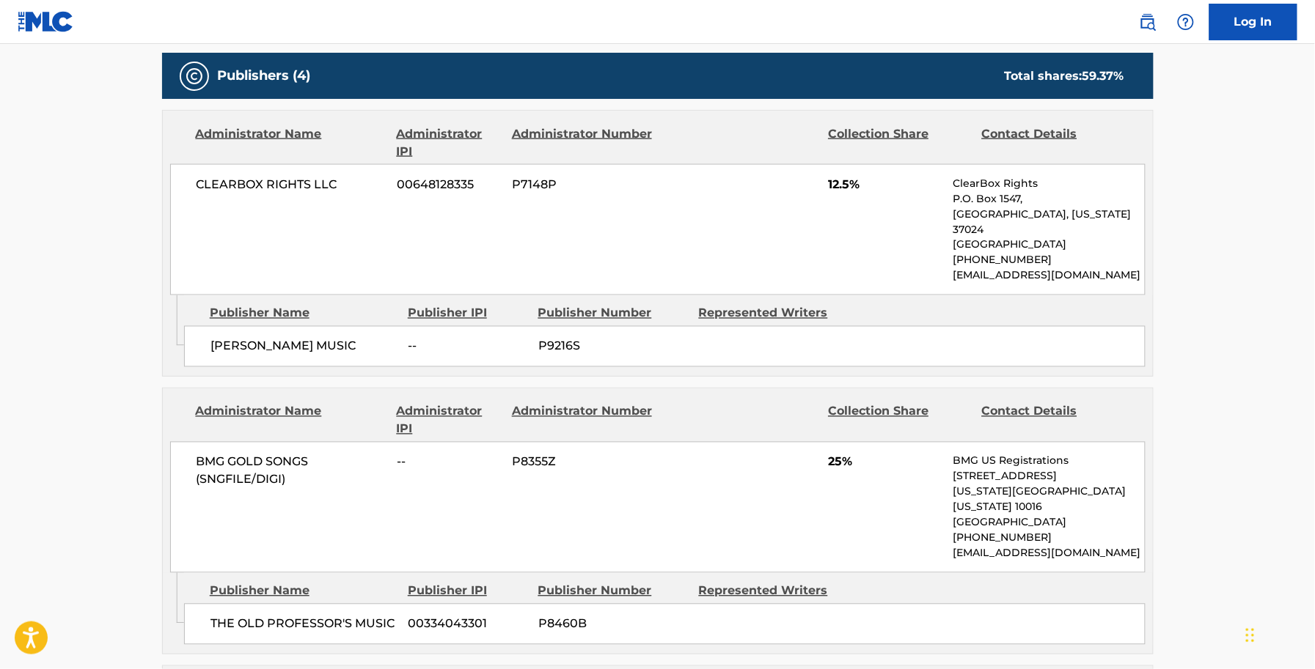
scroll to position [642, 0]
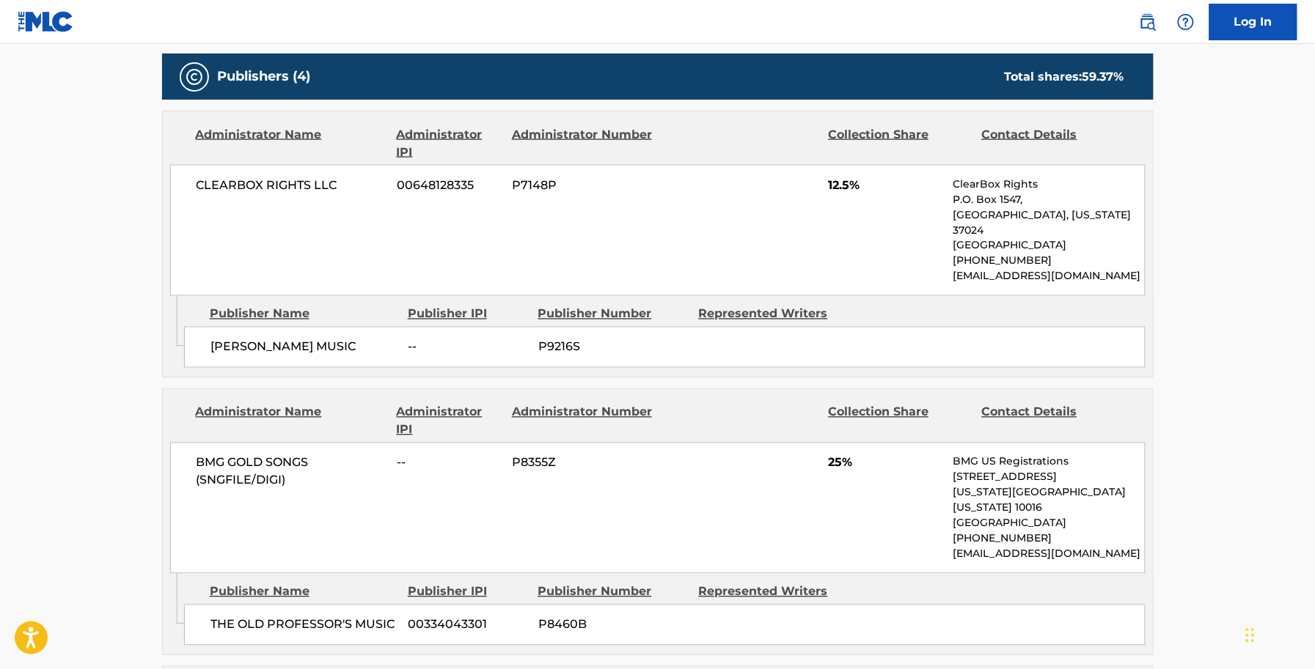
click at [600, 195] on div "CLEARBOX RIGHTS LLC 00648128335 P7148P 12.5% ClearBox Rights P.O. Box 1547, Bre…" at bounding box center [657, 230] width 975 height 131
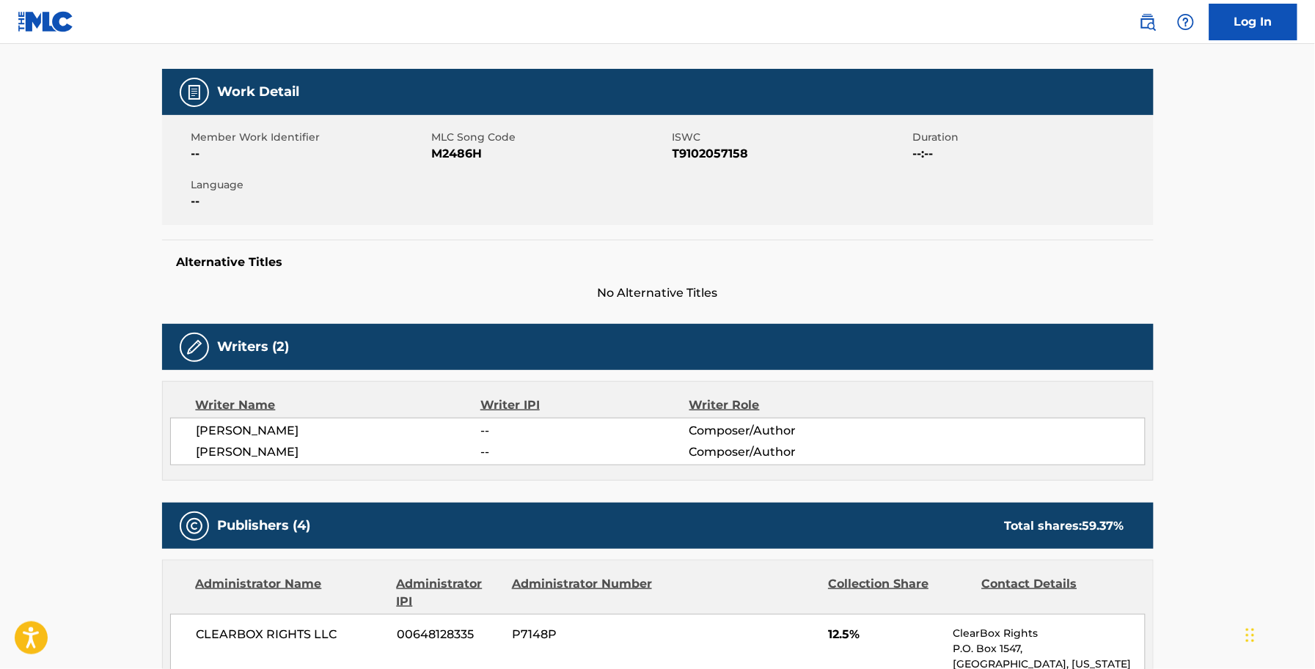
scroll to position [0, 0]
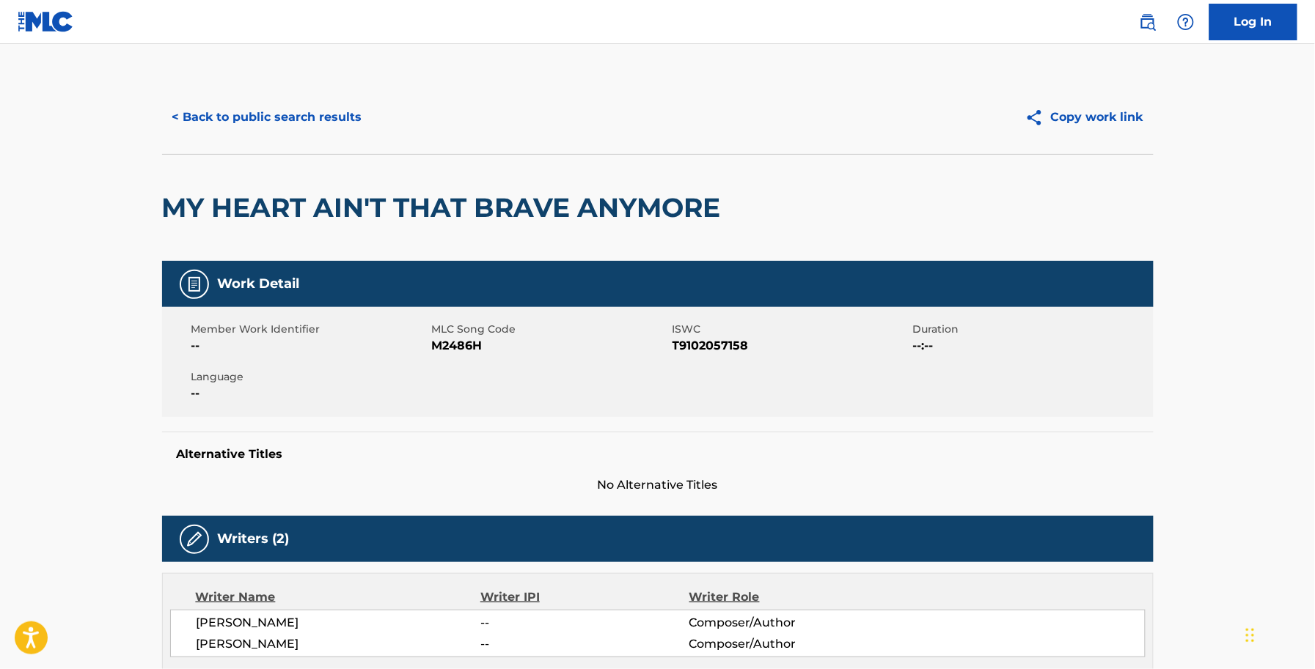
click at [231, 116] on button "< Back to public search results" at bounding box center [267, 117] width 210 height 37
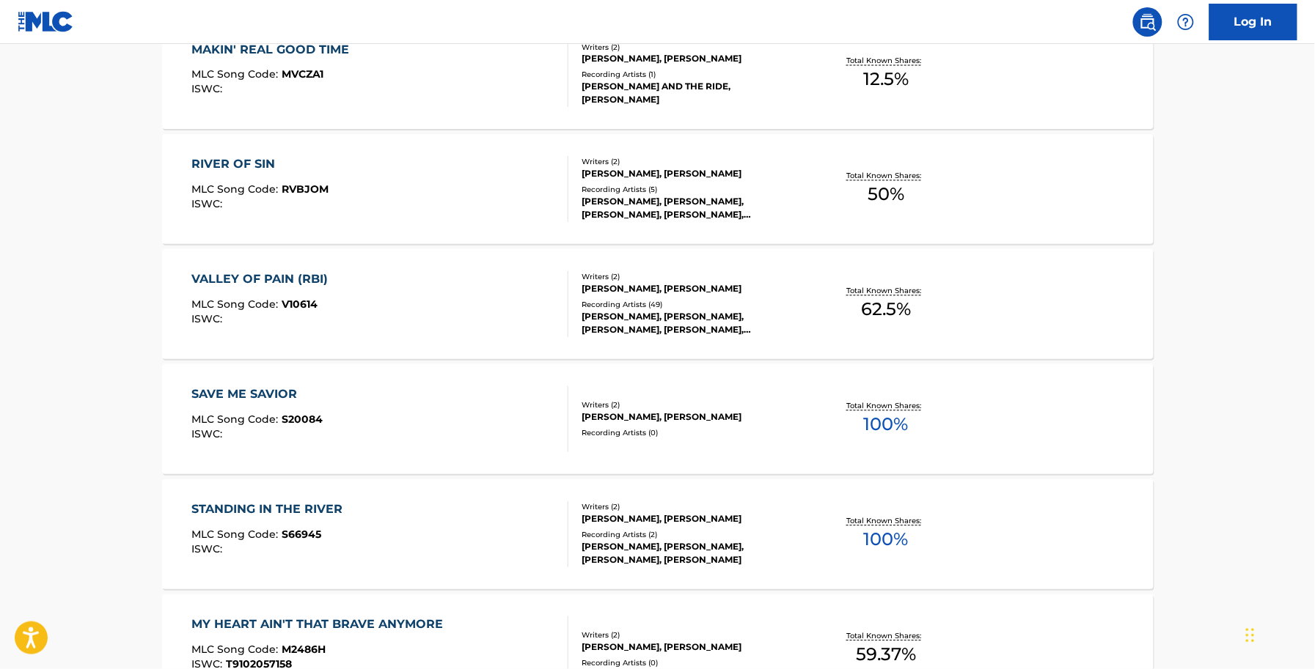
scroll to position [1100, 0]
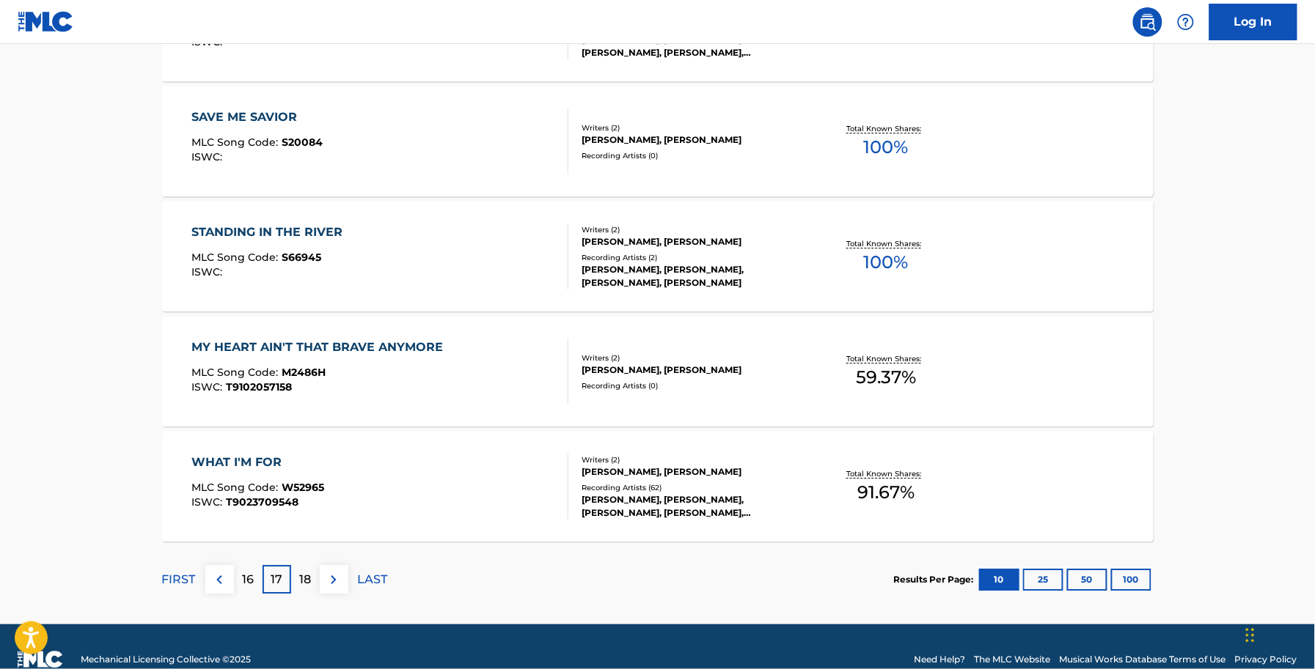
click at [286, 449] on div "WHAT I'M FOR MLC Song Code : W52965 ISWC : T9023709548 Writers ( 2 ) ALLEN SHAM…" at bounding box center [657, 487] width 991 height 110
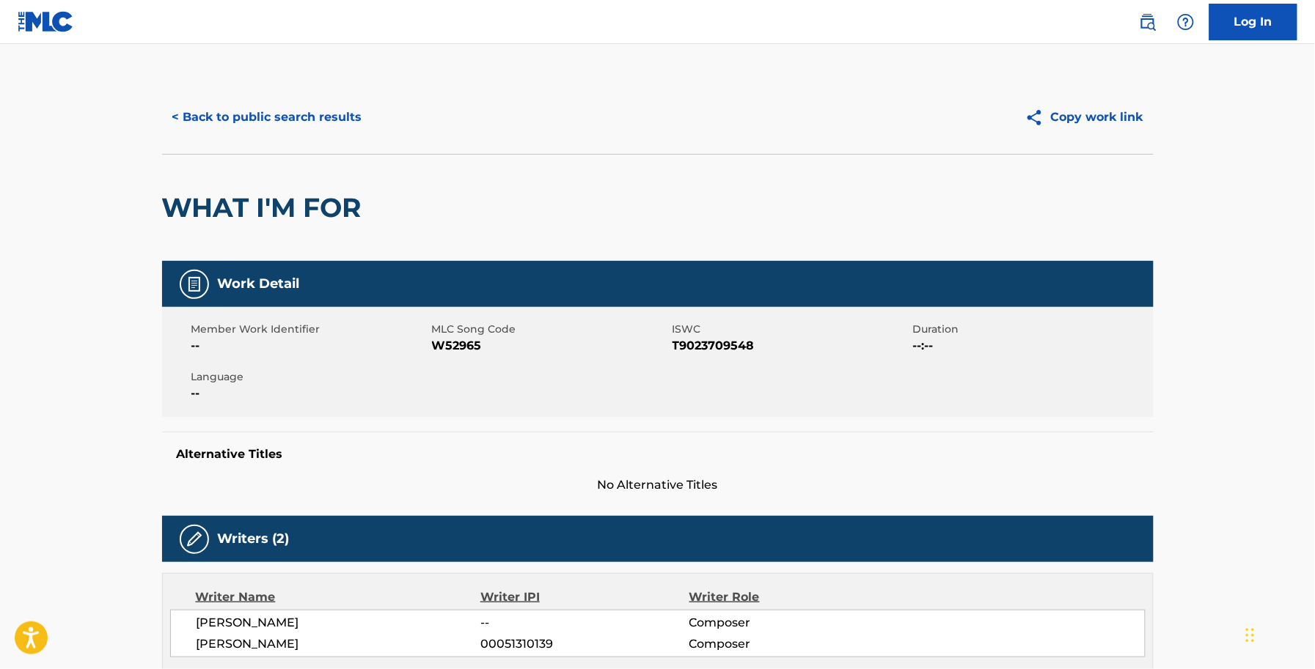
click at [455, 345] on span "W52965" at bounding box center [550, 346] width 237 height 18
click at [665, 403] on div "Member Work Identifier -- MLC Song Code W52965 ISWC T9023709548 Duration --:-- …" at bounding box center [657, 362] width 991 height 110
click at [469, 342] on span "W52965" at bounding box center [550, 346] width 237 height 18
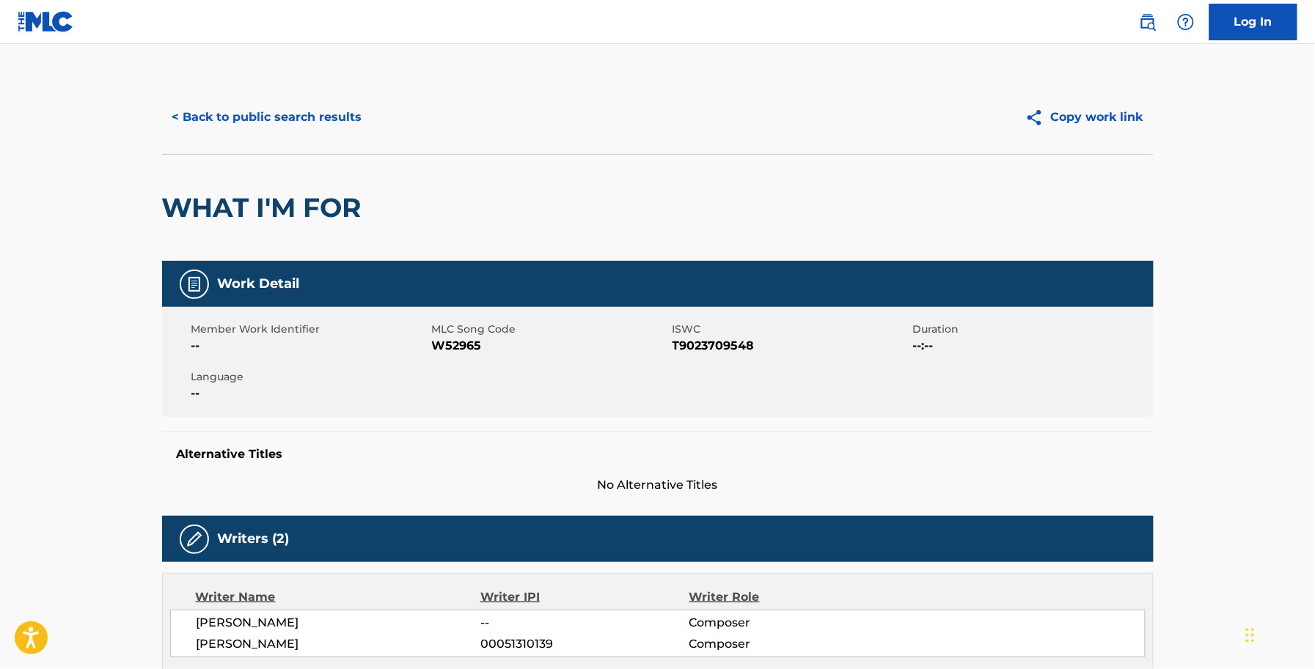
click at [241, 97] on div "< Back to public search results Copy work link" at bounding box center [657, 117] width 991 height 73
click at [241, 122] on button "< Back to public search results" at bounding box center [267, 117] width 210 height 37
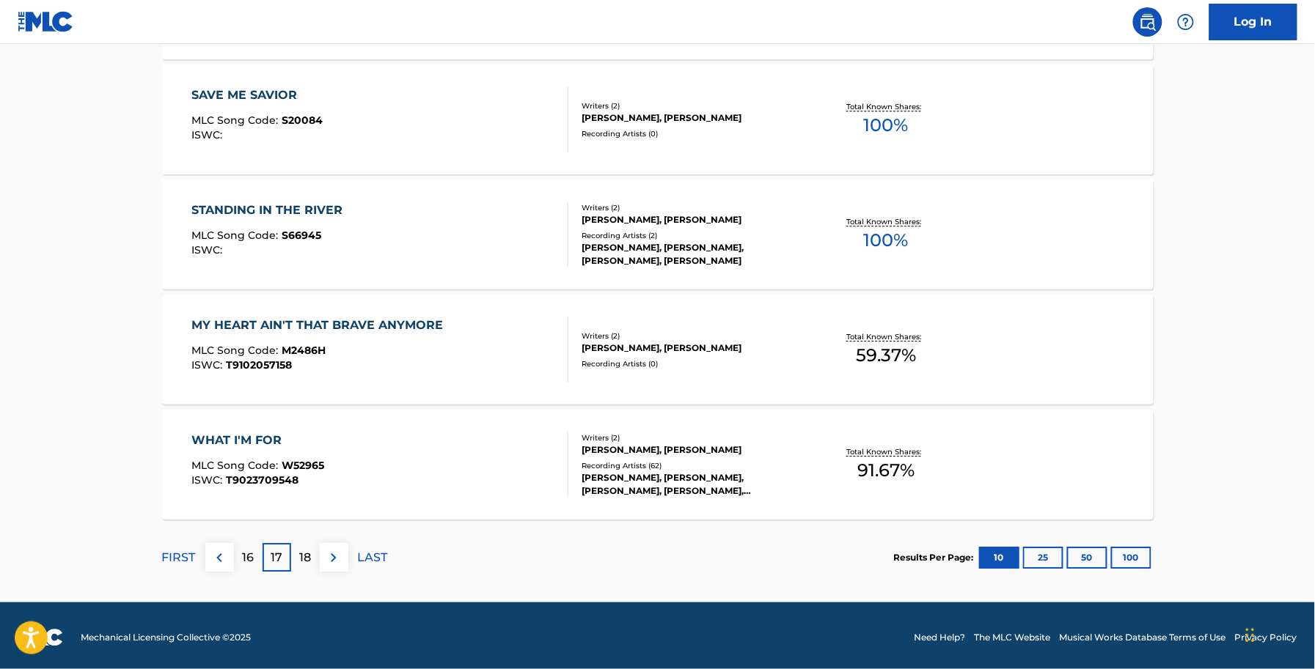
scroll to position [1126, 0]
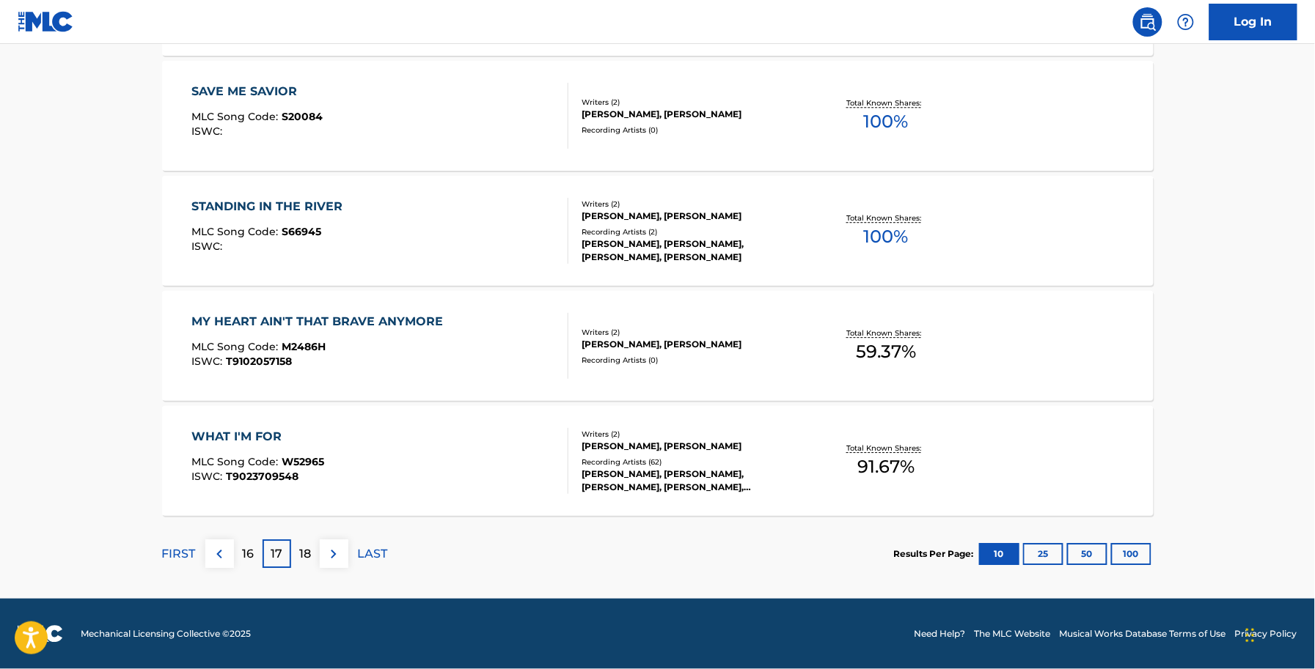
click at [301, 551] on p "18" at bounding box center [305, 555] width 12 height 18
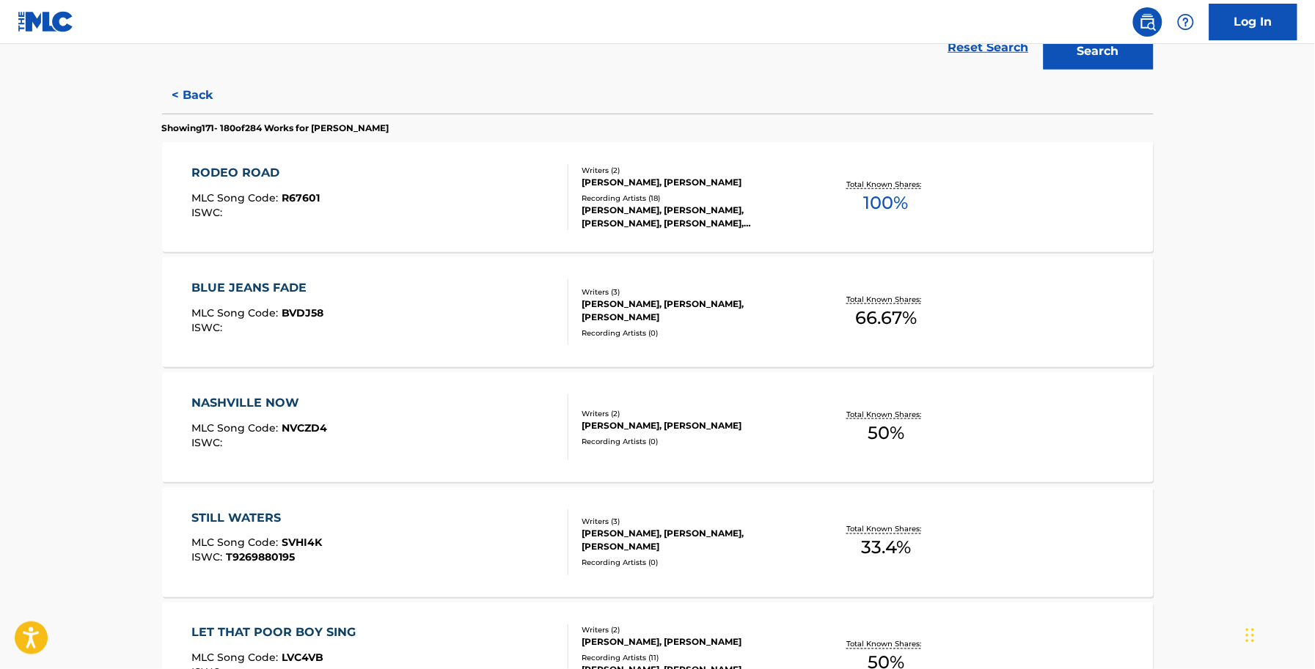
scroll to position [367, 0]
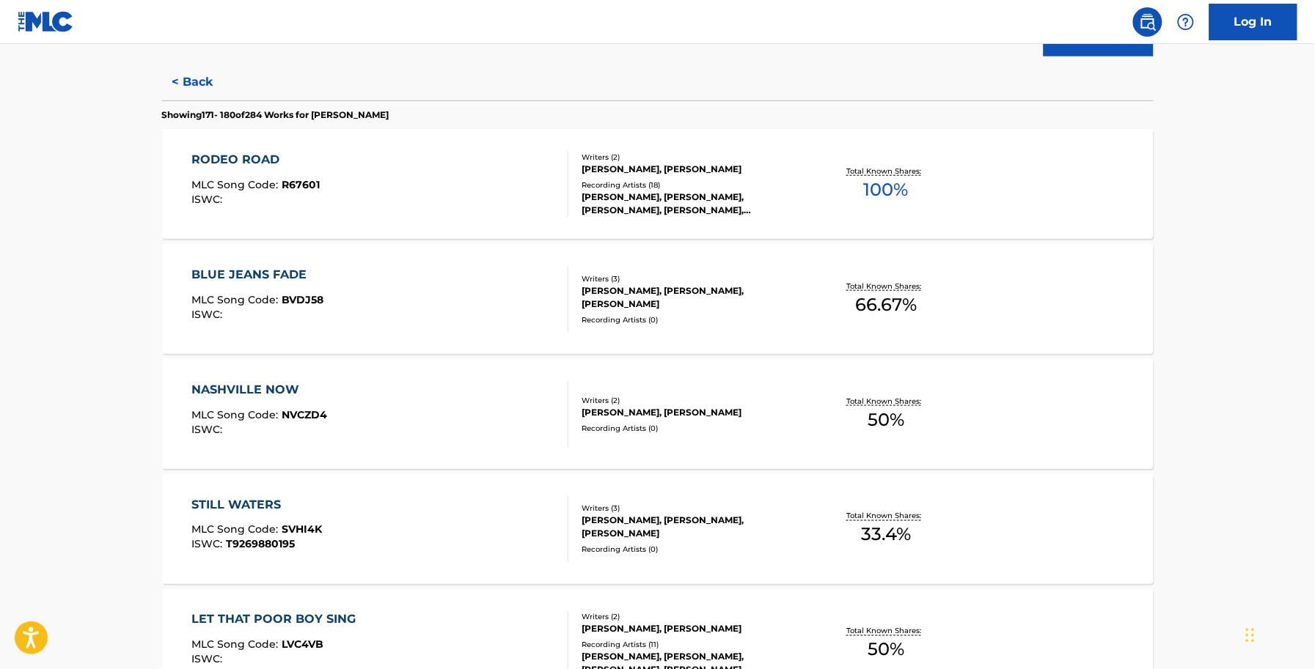
click at [332, 217] on div "RODEO ROAD MLC Song Code : R67601 ISWC :" at bounding box center [379, 184] width 377 height 66
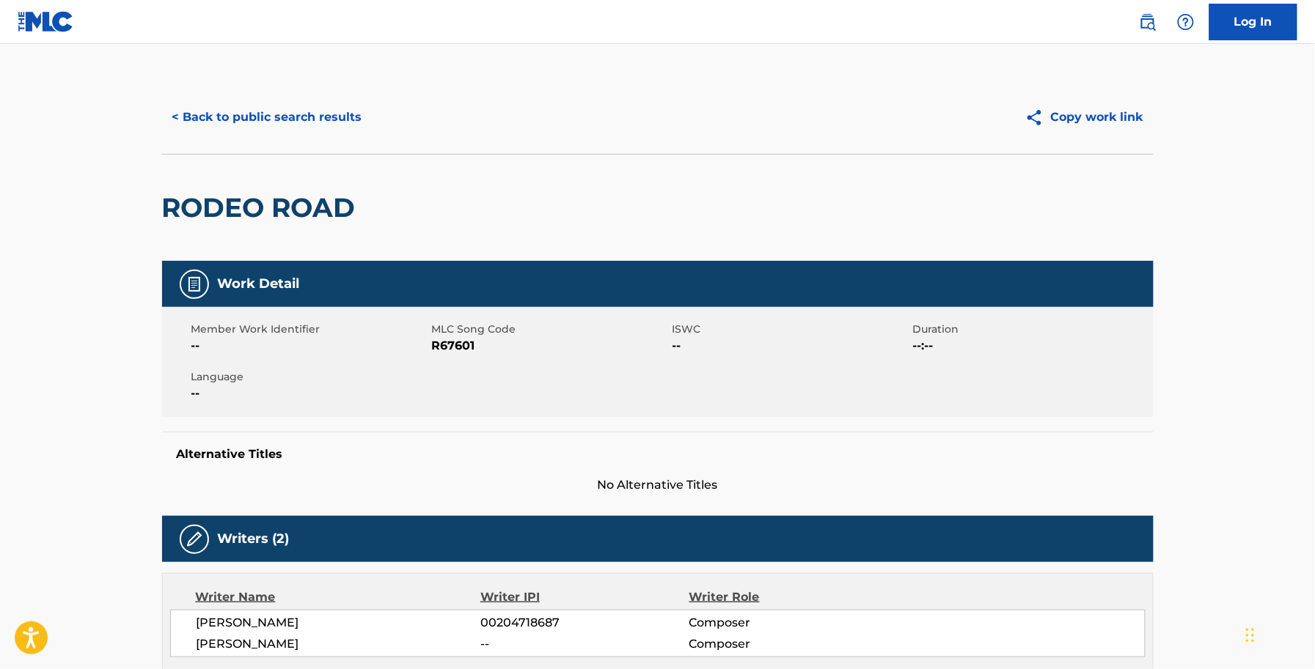
click at [463, 350] on span "R67601" at bounding box center [550, 346] width 237 height 18
click at [276, 112] on button "< Back to public search results" at bounding box center [267, 117] width 210 height 37
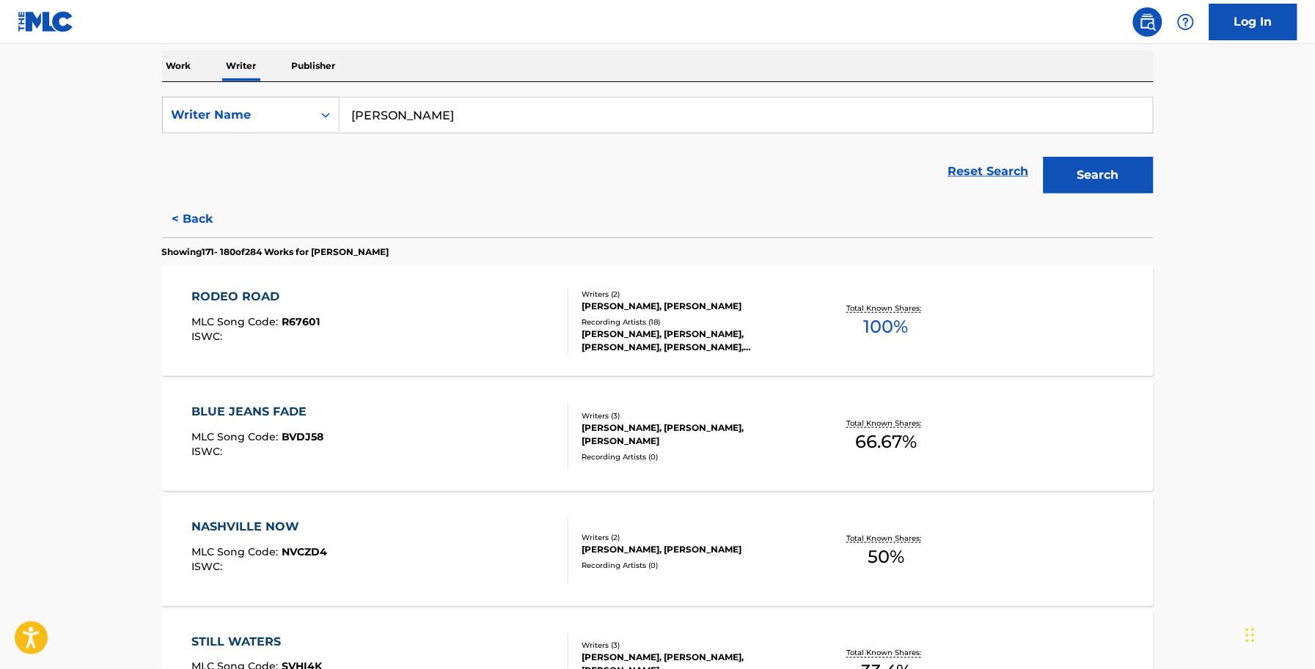
scroll to position [367, 0]
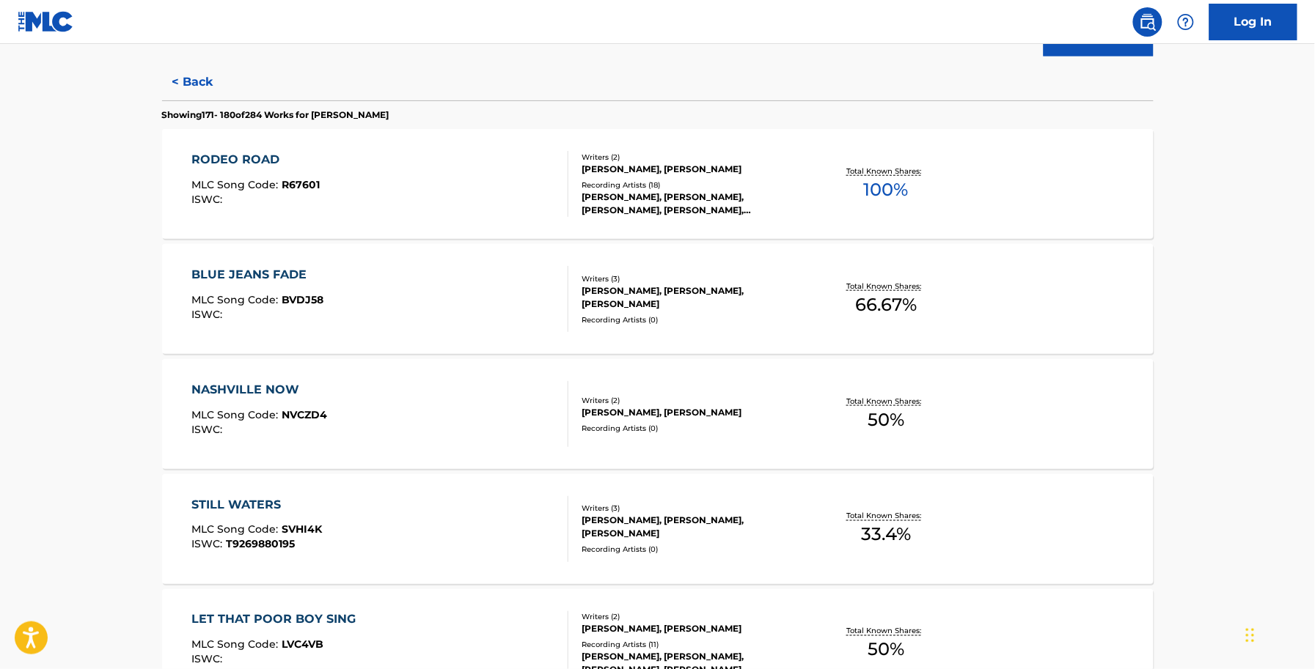
click at [356, 273] on div "BLUE JEANS FADE MLC Song Code : BVDJ58 ISWC :" at bounding box center [379, 299] width 377 height 66
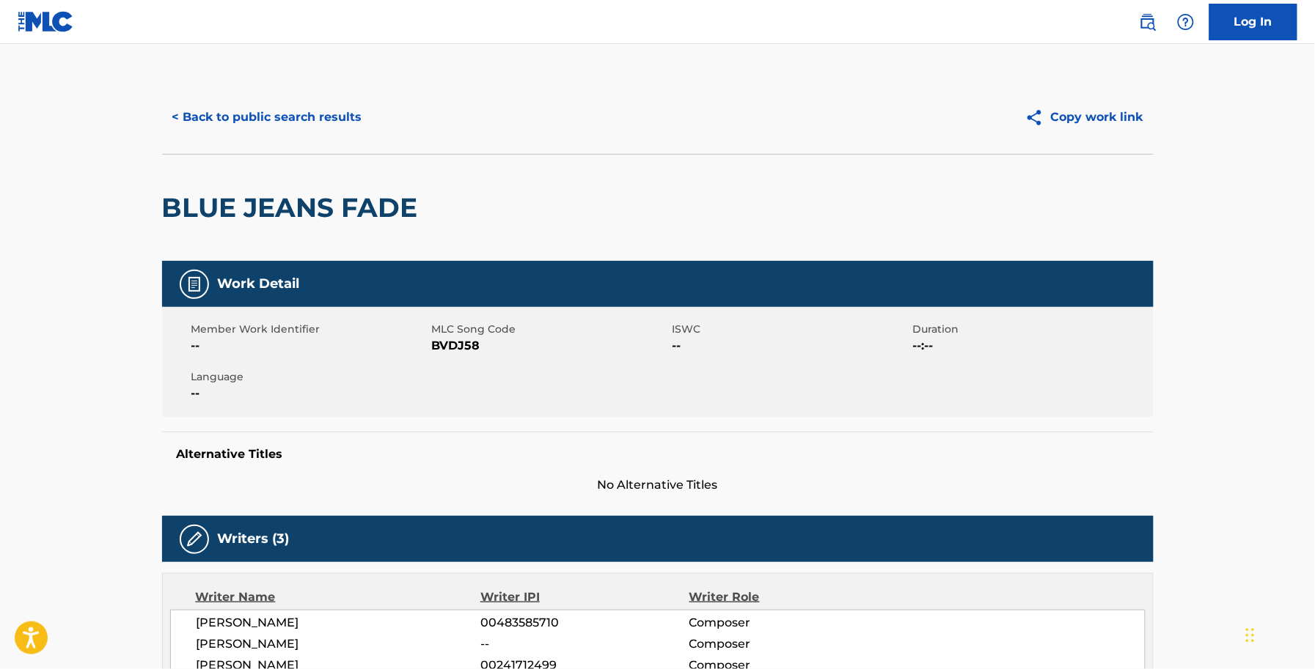
click at [477, 350] on span "BVDJ58" at bounding box center [550, 346] width 237 height 18
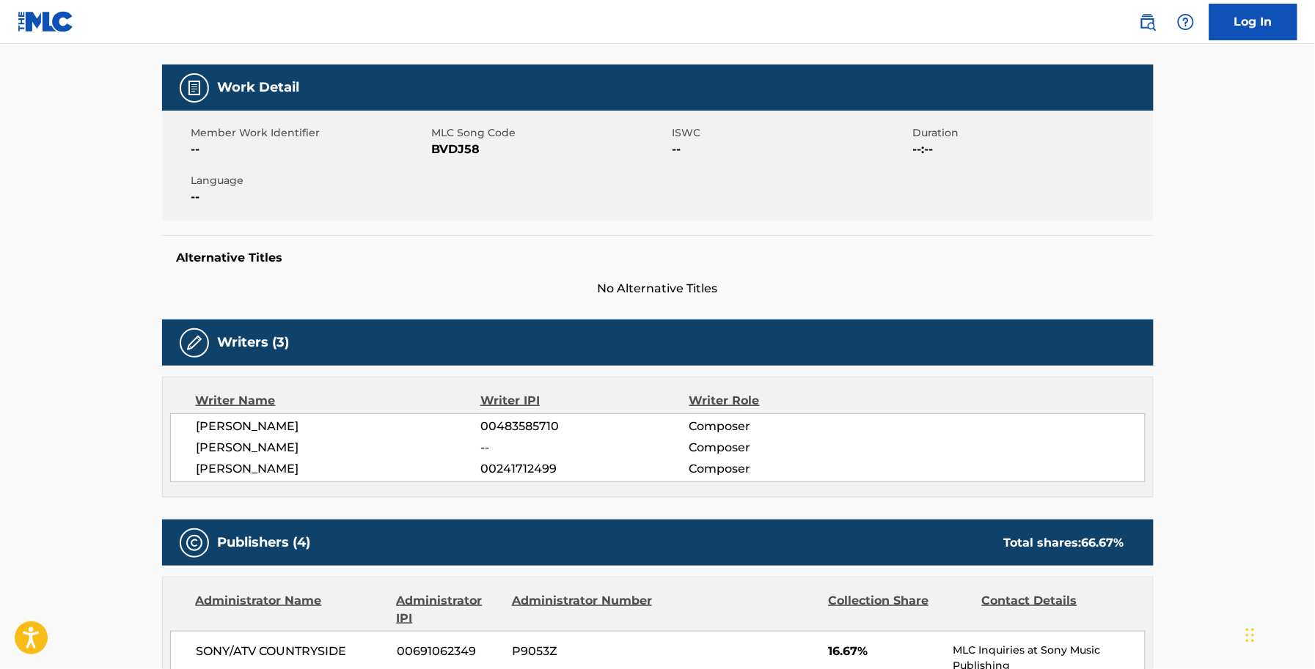
scroll to position [183, 0]
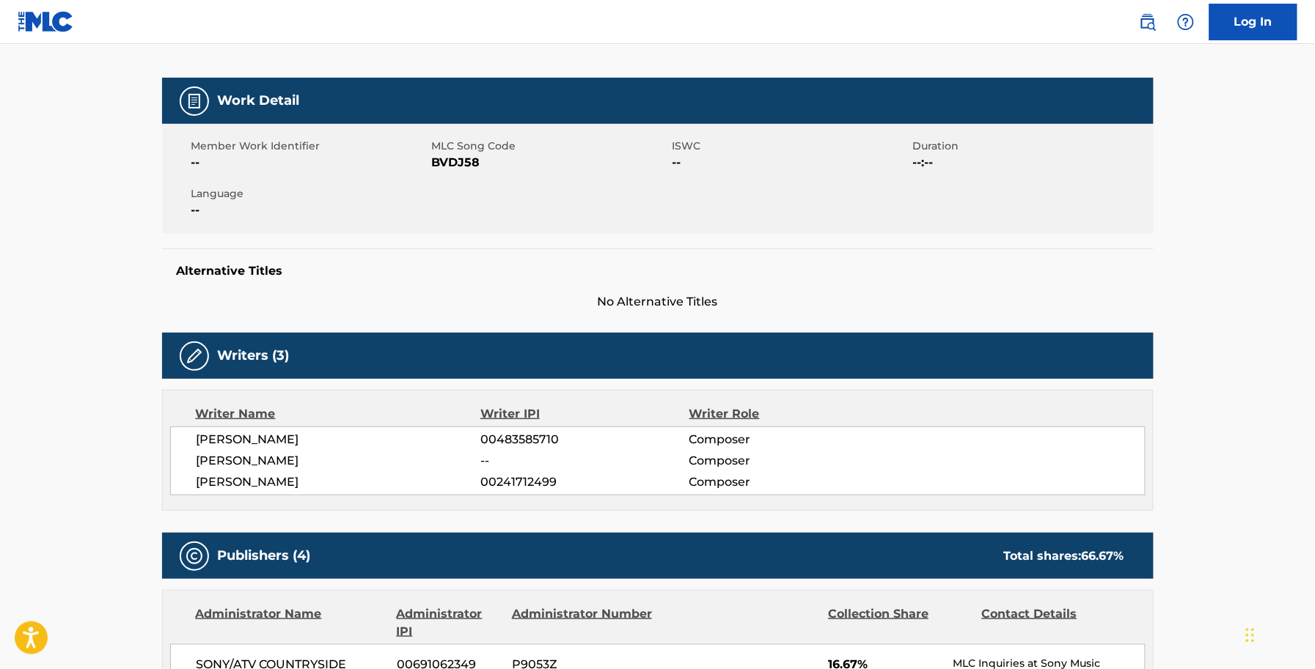
click at [433, 169] on span "BVDJ58" at bounding box center [550, 163] width 237 height 18
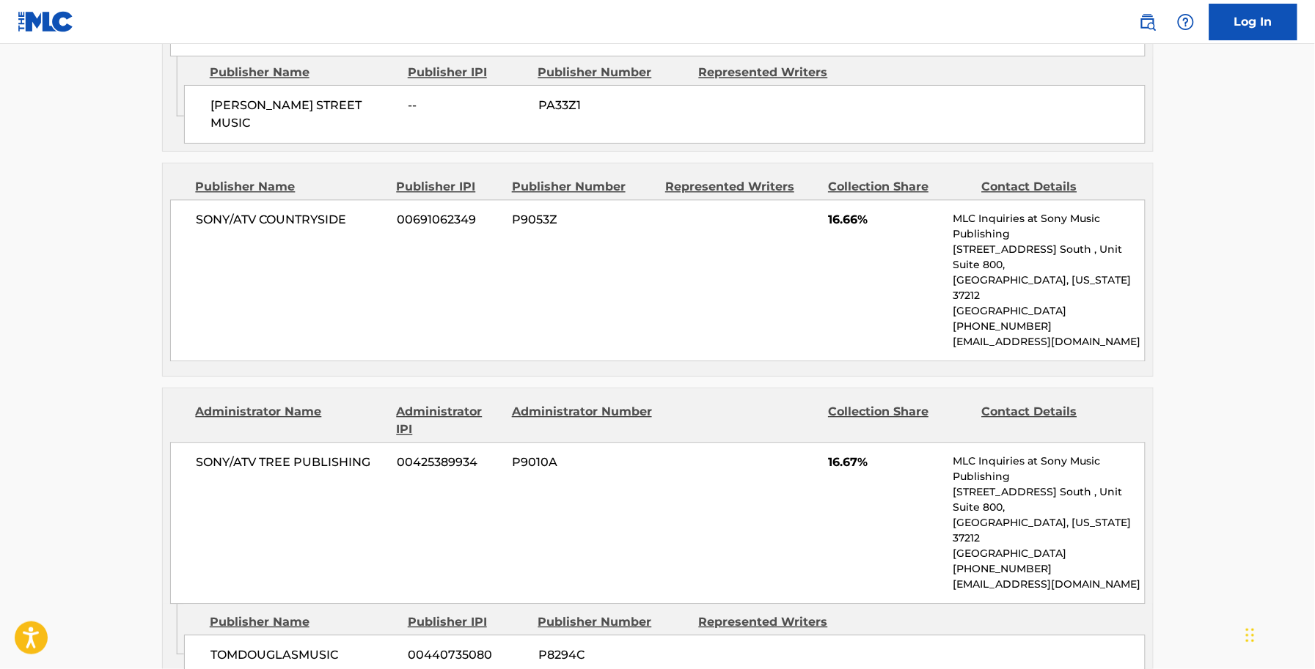
scroll to position [1100, 0]
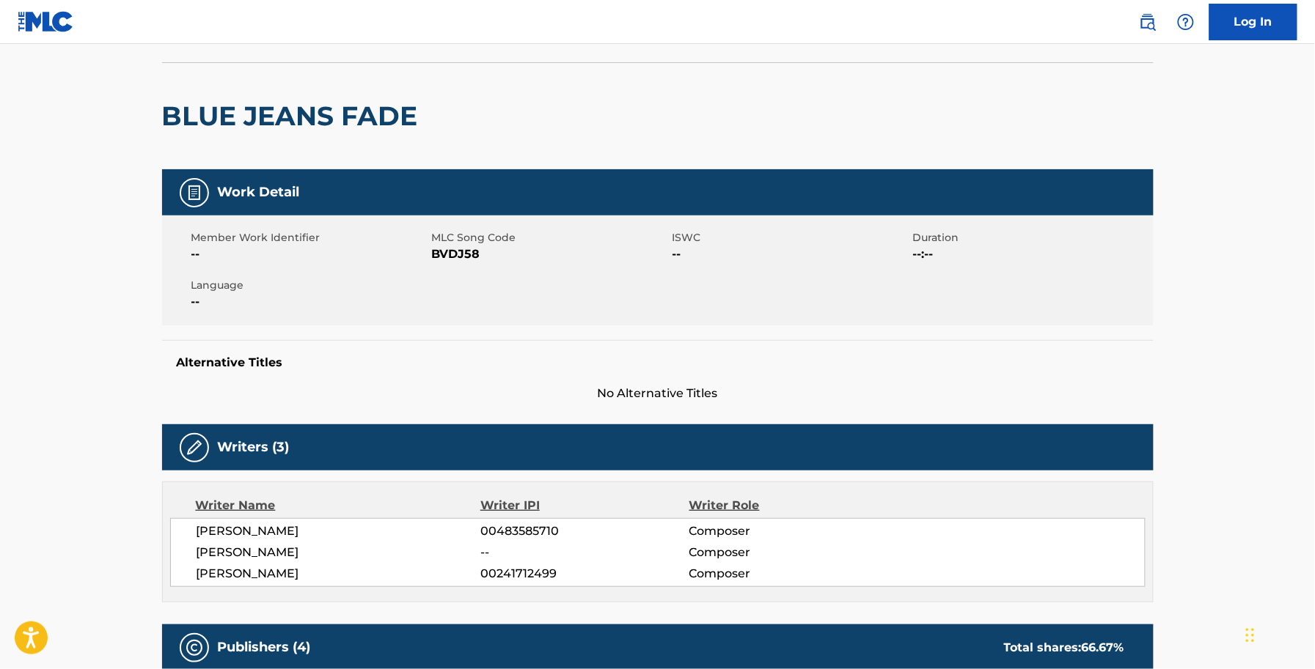
drag, startPoint x: 359, startPoint y: 89, endPoint x: 326, endPoint y: 111, distance: 40.1
click at [353, 92] on div "BLUE JEANS FADE" at bounding box center [293, 116] width 263 height 106
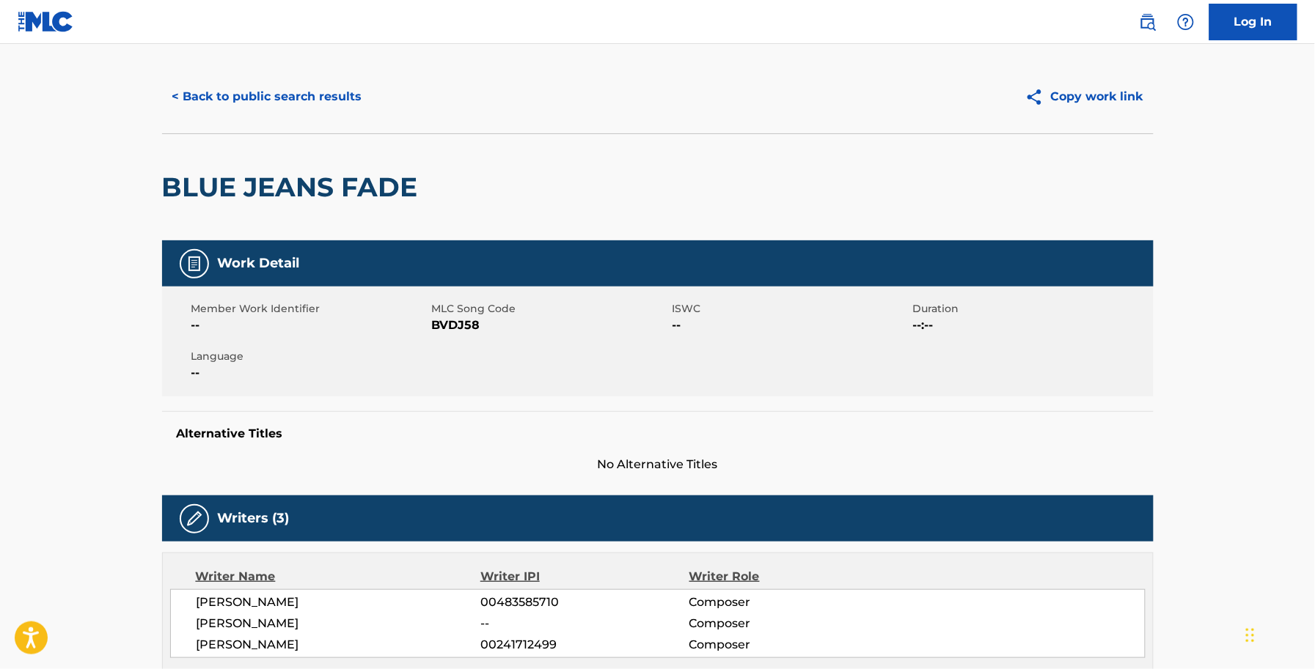
scroll to position [0, 0]
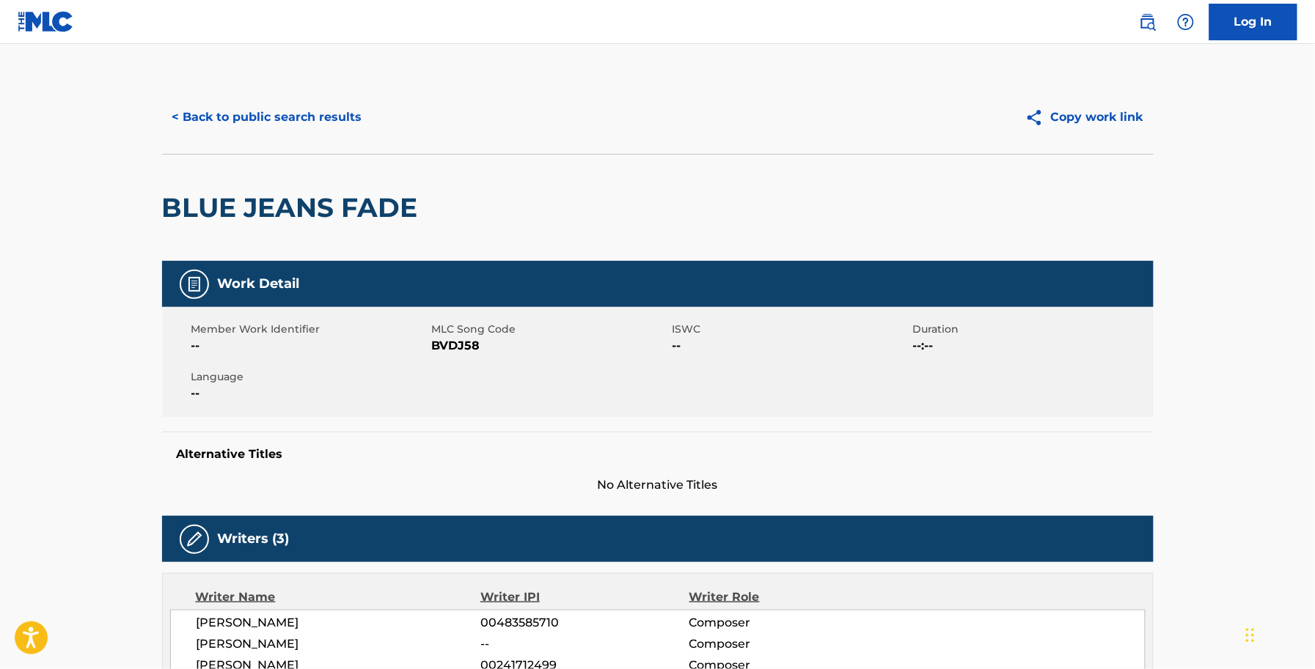
click at [304, 90] on div "< Back to public search results Copy work link" at bounding box center [657, 117] width 991 height 73
click at [319, 110] on button "< Back to public search results" at bounding box center [267, 117] width 210 height 37
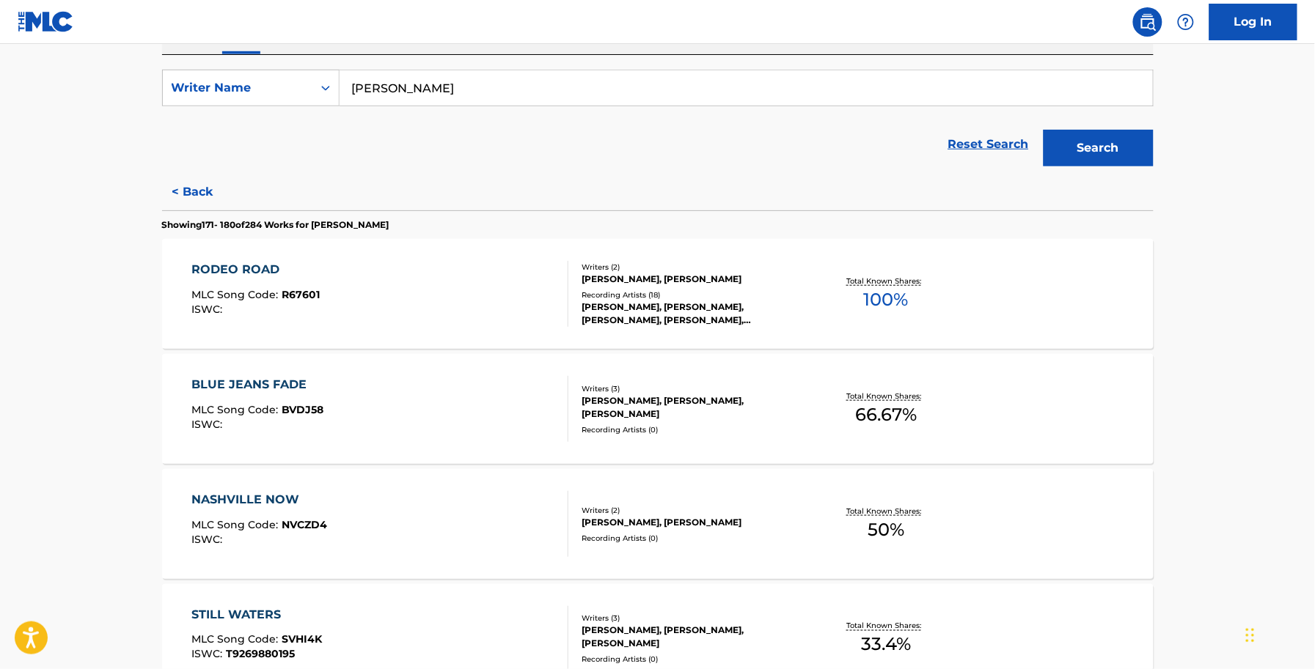
scroll to position [458, 0]
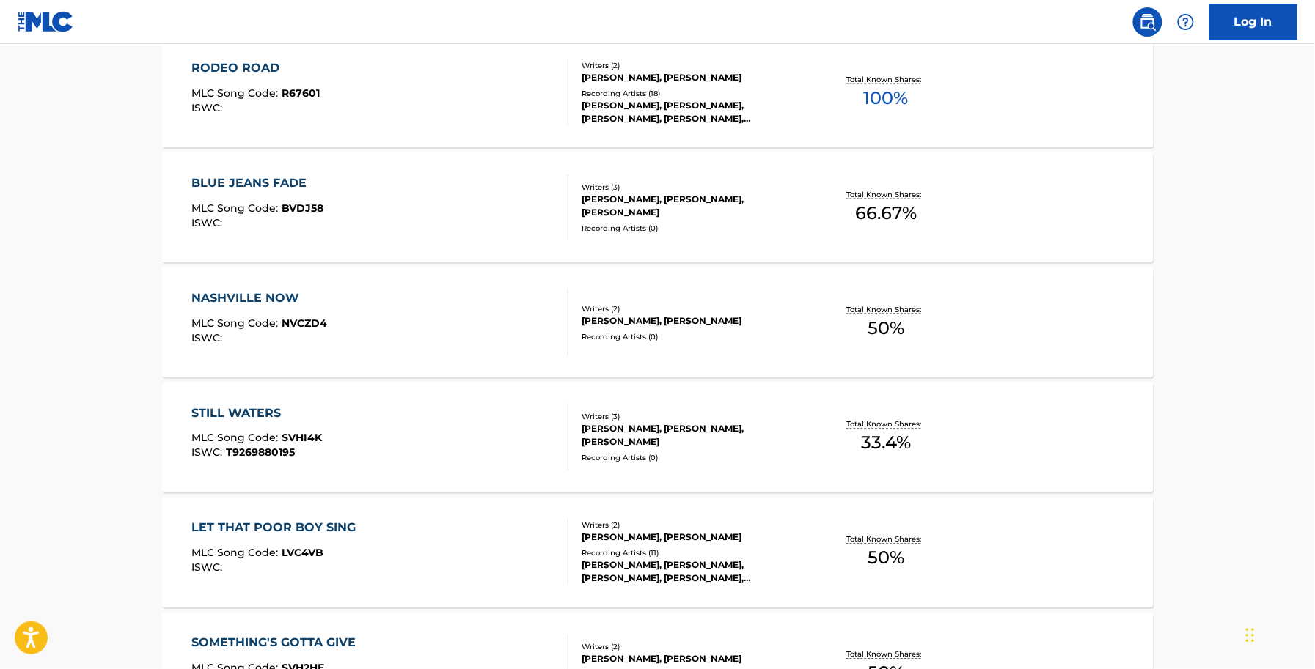
click at [301, 309] on div "NASHVILLE NOW MLC Song Code : NVCZD4 ISWC :" at bounding box center [259, 323] width 136 height 66
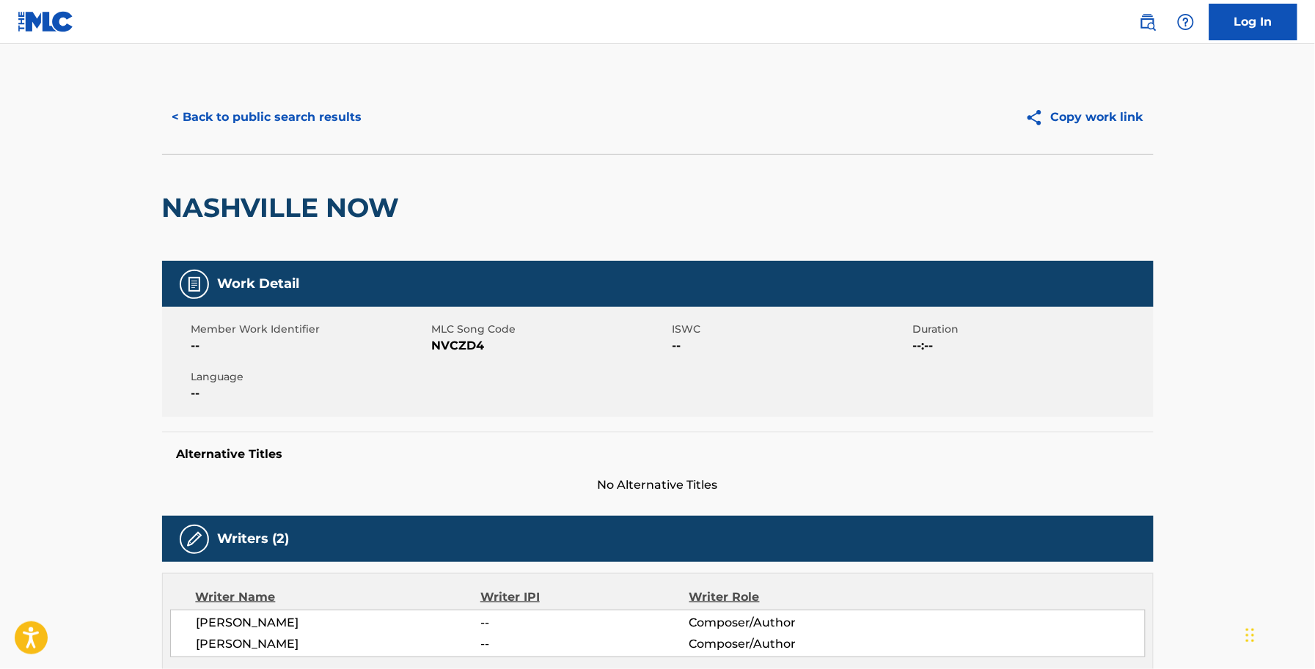
click at [453, 348] on span "NVCZD4" at bounding box center [550, 346] width 237 height 18
click at [320, 123] on button "< Back to public search results" at bounding box center [267, 117] width 210 height 37
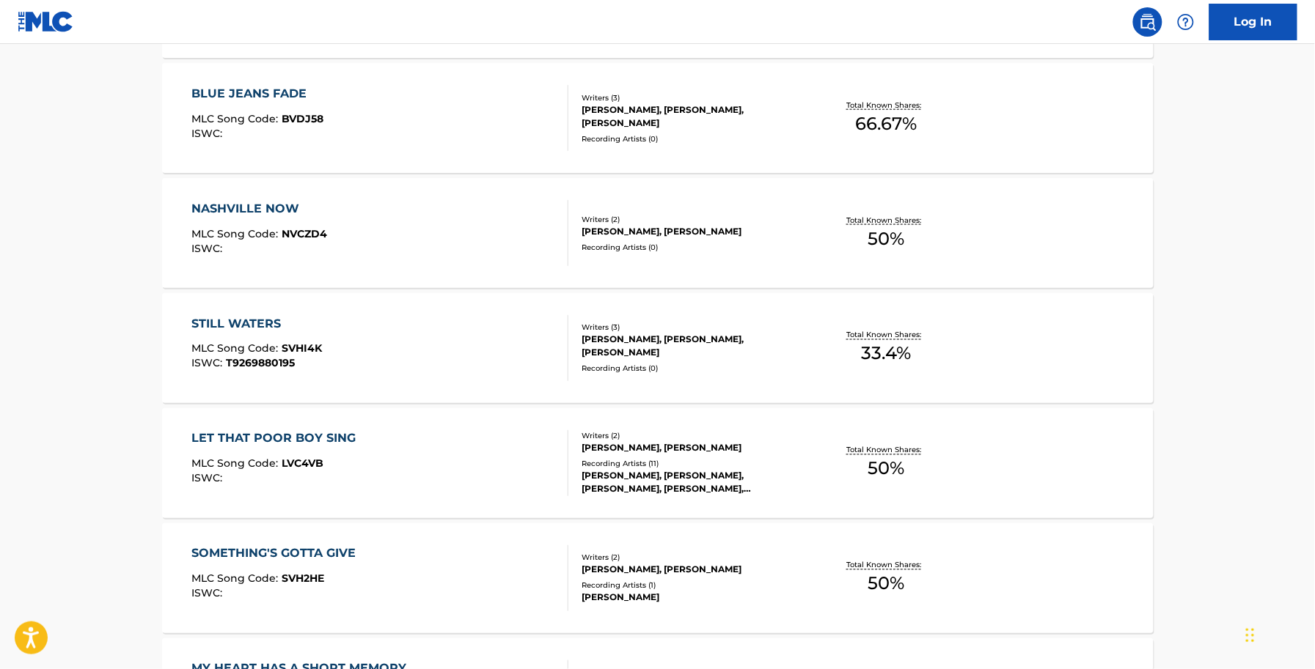
scroll to position [550, 0]
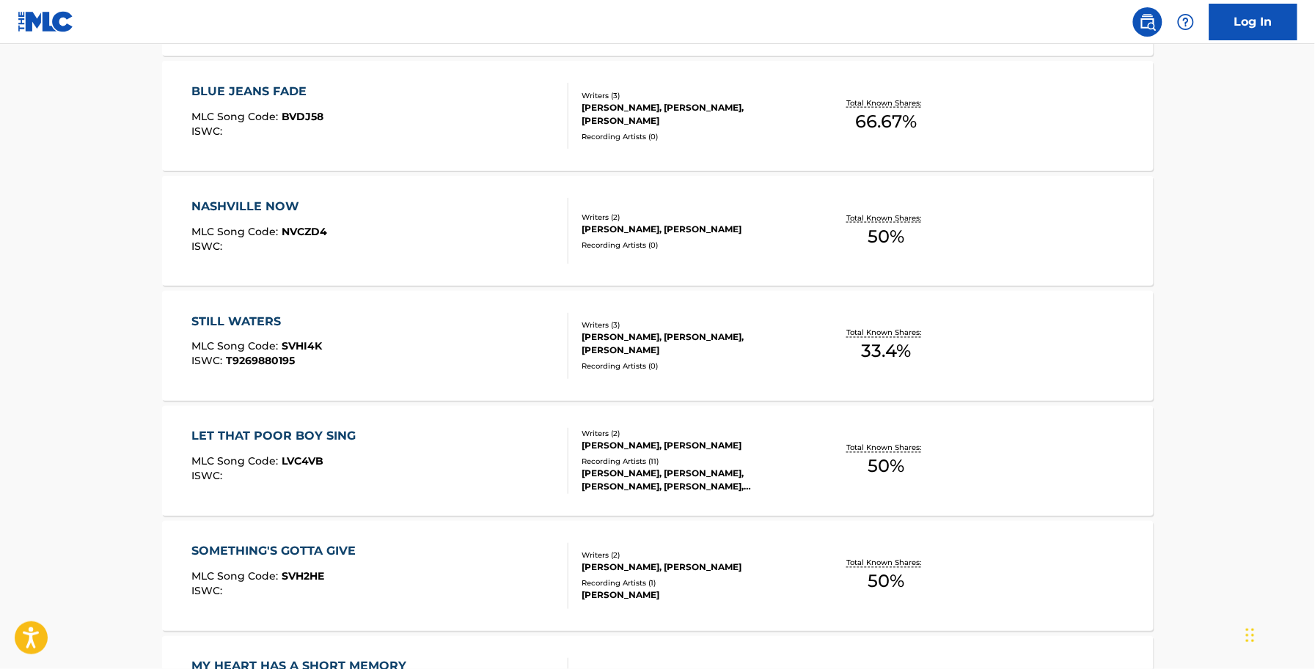
click at [301, 381] on div "STILL WATERS MLC Song Code : SVHI4K ISWC : T9269880195 Writers ( 3 ) MARC BEESO…" at bounding box center [657, 346] width 991 height 110
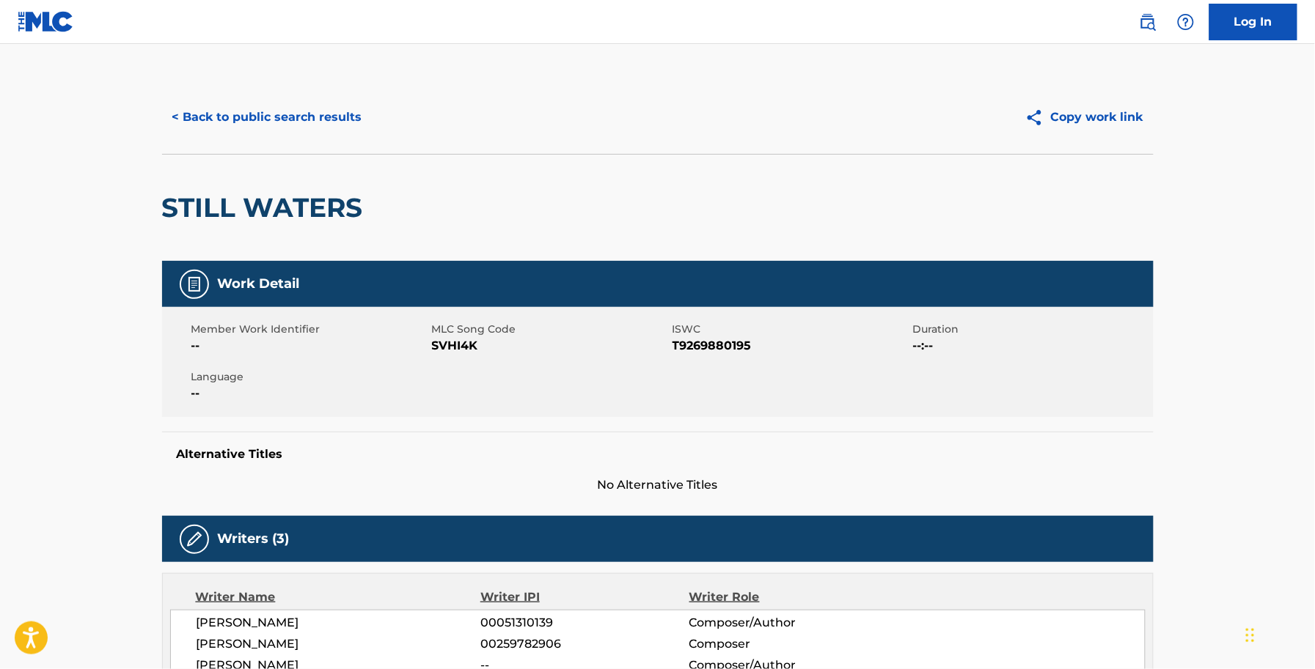
click at [477, 343] on span "SVHI4K" at bounding box center [550, 346] width 237 height 18
click at [466, 347] on span "SVHI4K" at bounding box center [550, 346] width 237 height 18
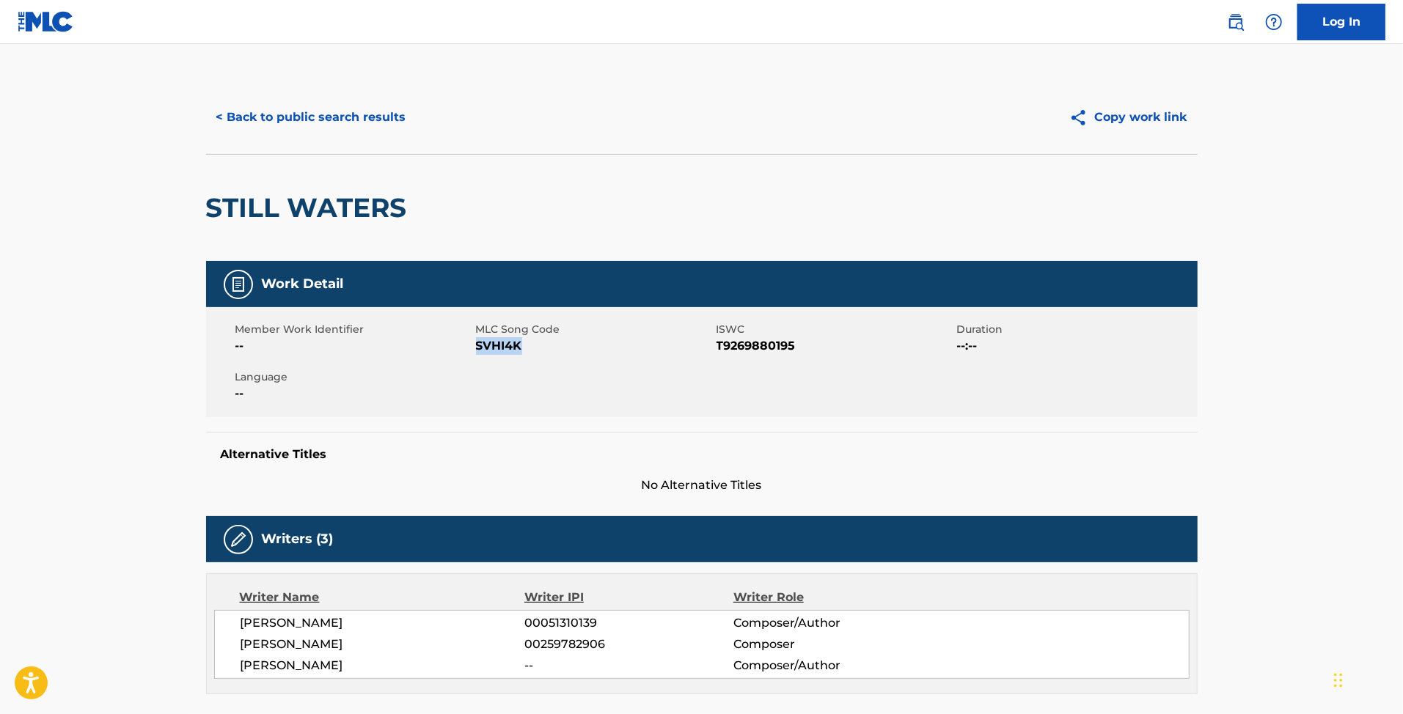
click at [367, 116] on button "< Back to public search results" at bounding box center [311, 117] width 210 height 37
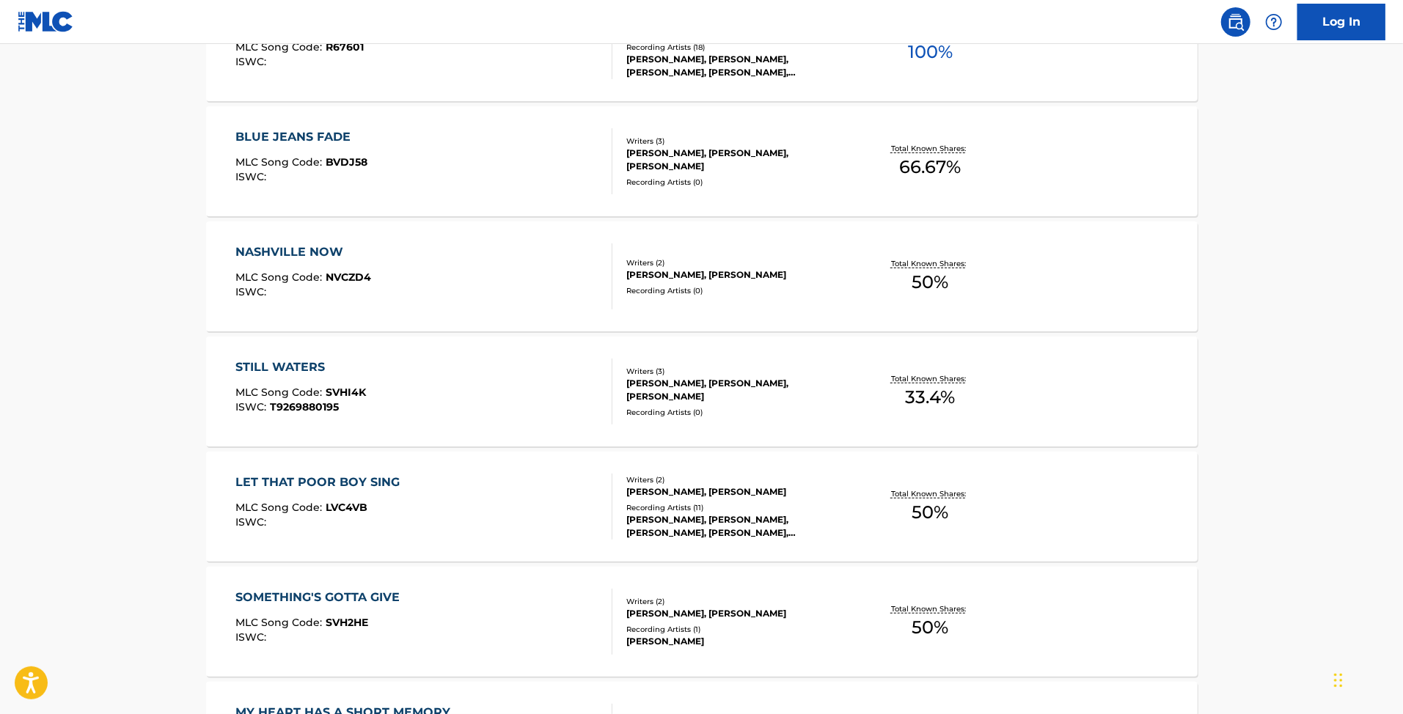
scroll to position [494, 0]
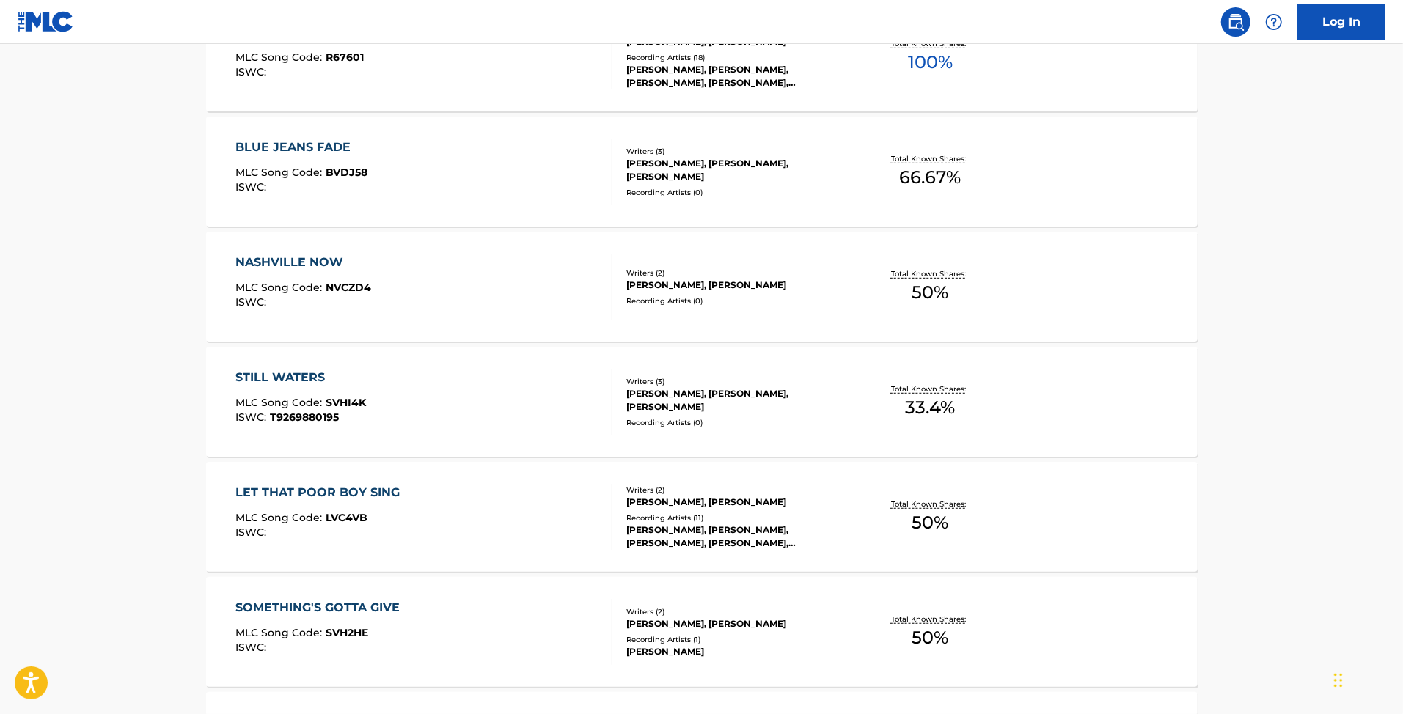
click at [339, 384] on div "STILL WATERS" at bounding box center [300, 378] width 131 height 18
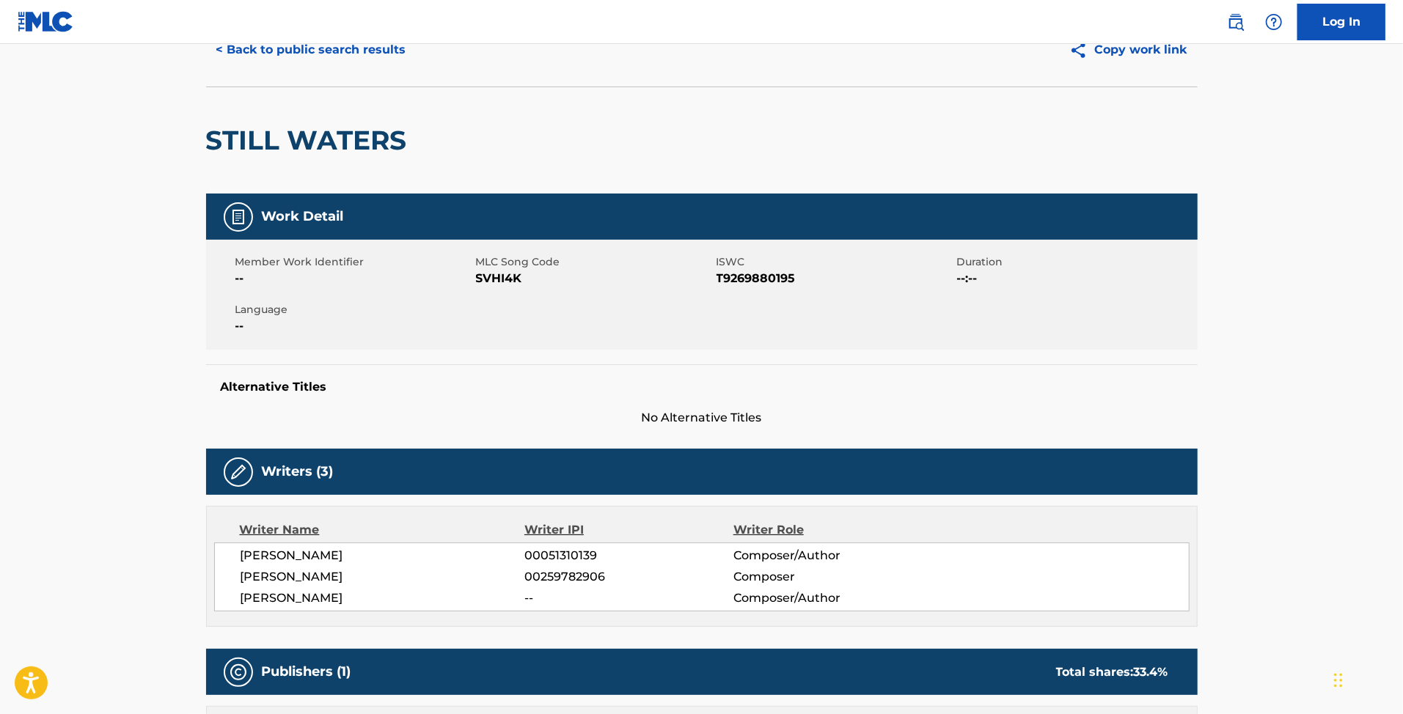
scroll to position [98, 0]
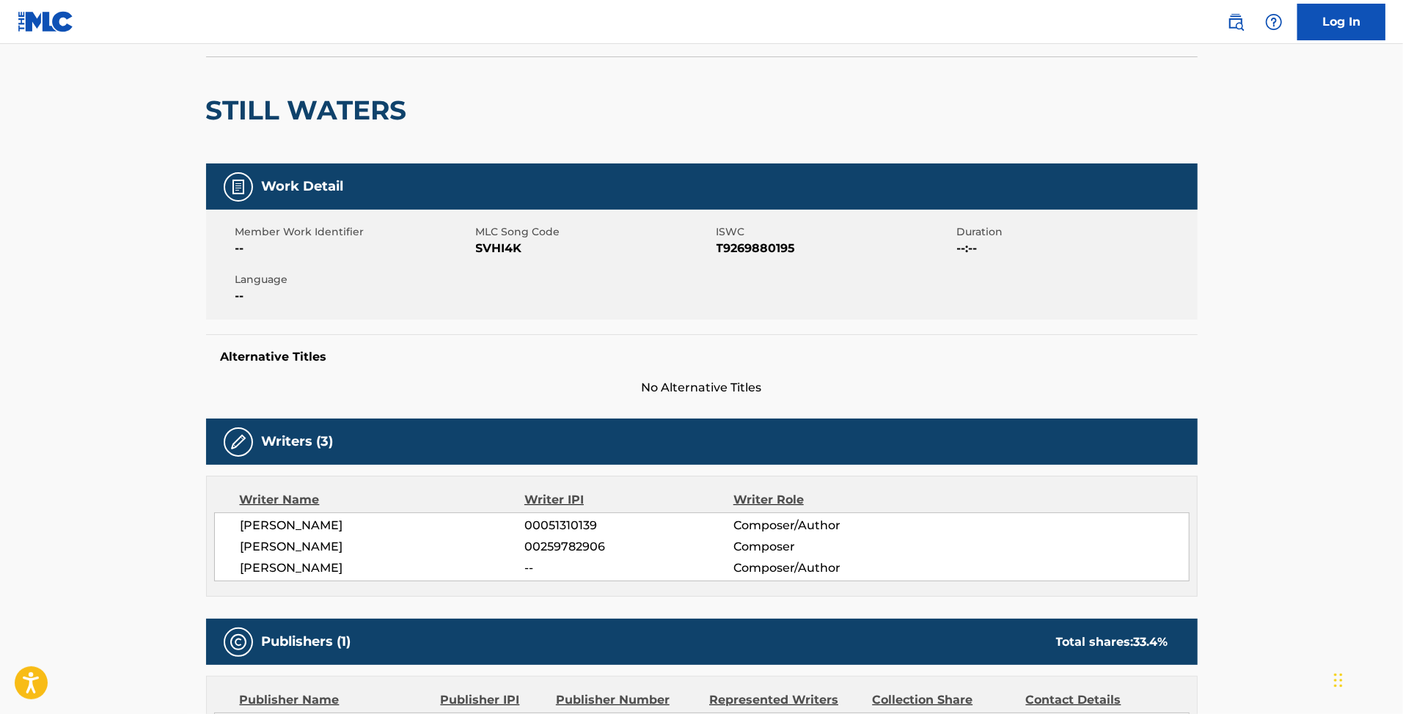
click at [482, 247] on span "SVHI4K" at bounding box center [594, 249] width 237 height 18
drag, startPoint x: 499, startPoint y: 405, endPoint x: 491, endPoint y: 403, distance: 7.9
click at [499, 405] on div "Work Detail Member Work Identifier -- MLC Song Code SVHI4K ISWC T9269880195 Dur…" at bounding box center [701, 585] width 991 height 842
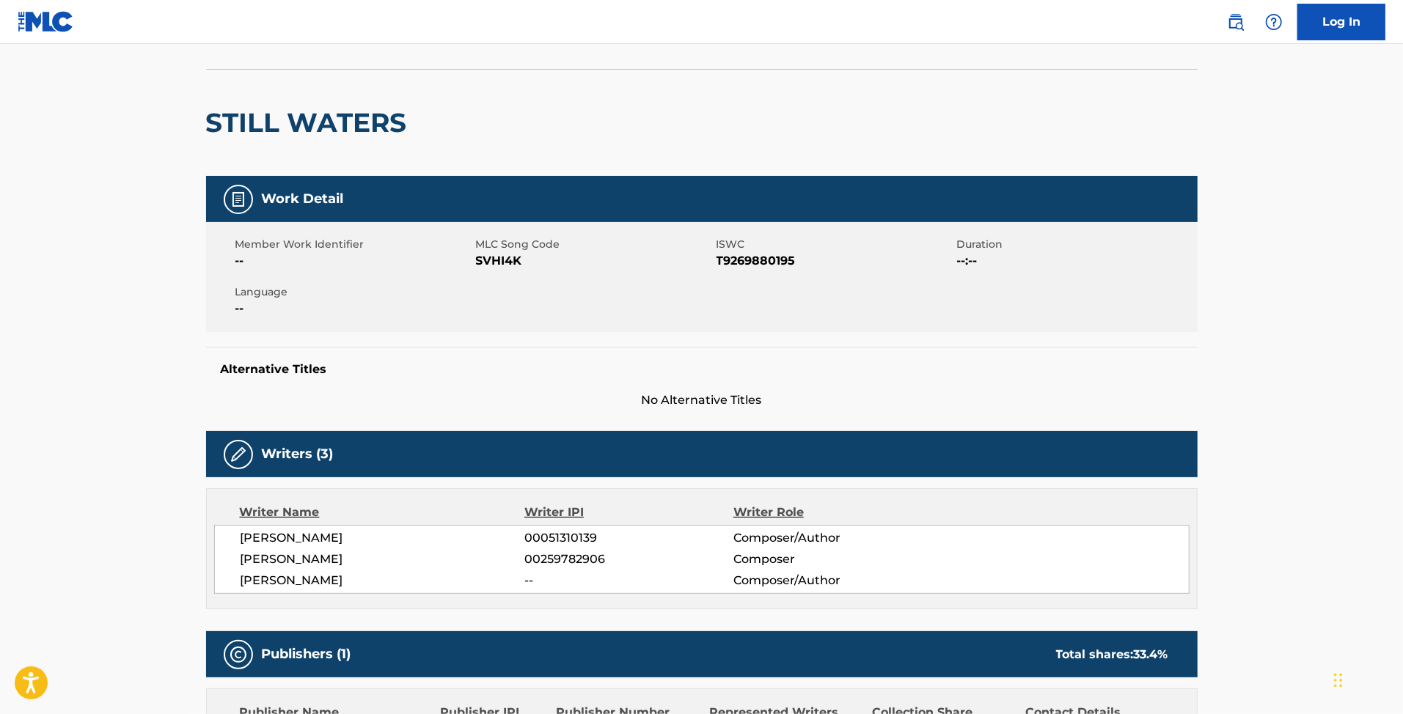
scroll to position [0, 0]
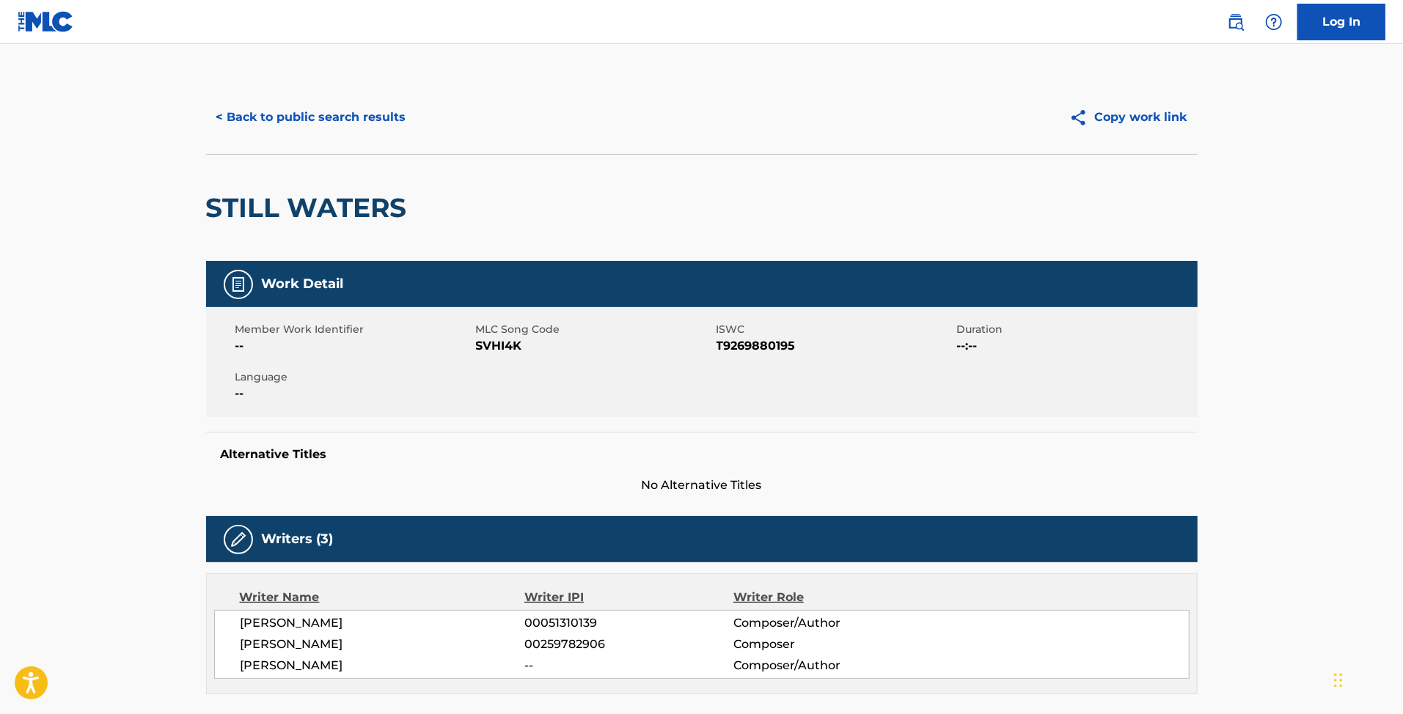
click at [288, 124] on button "< Back to public search results" at bounding box center [311, 117] width 210 height 37
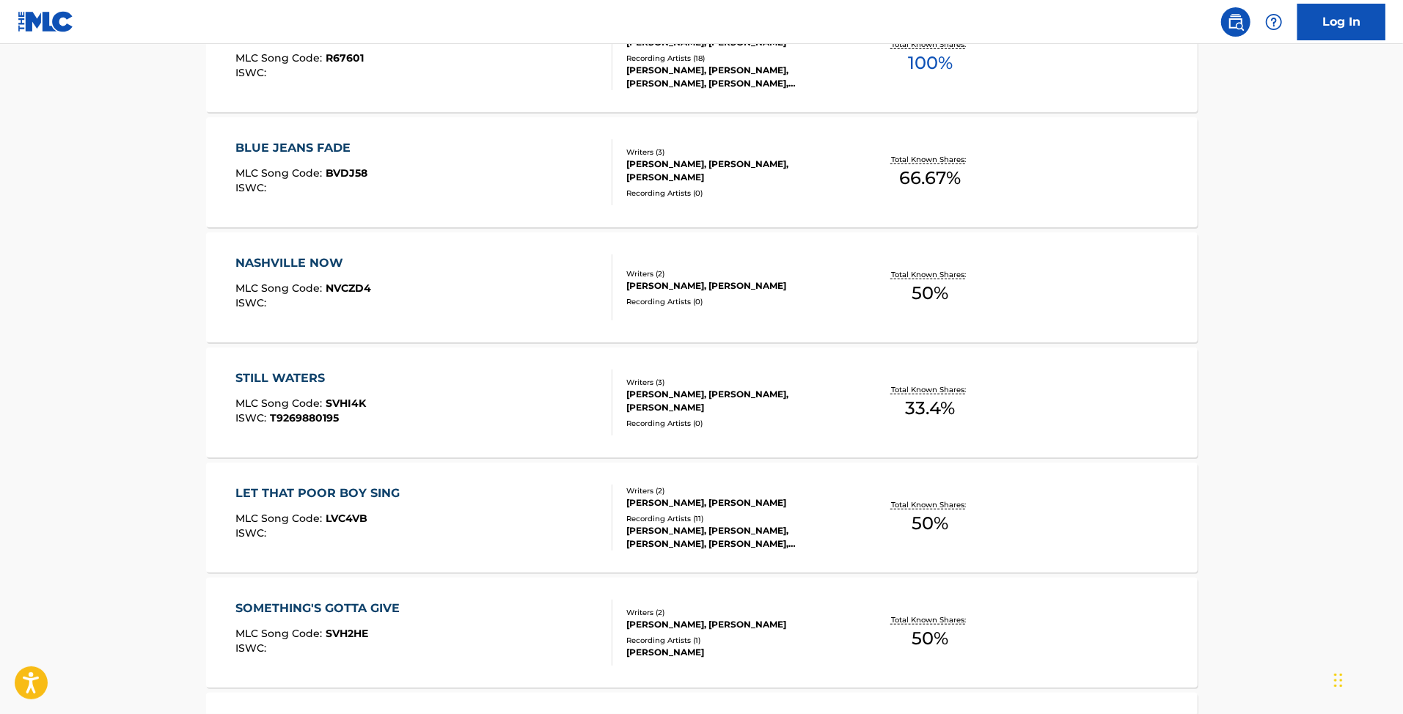
scroll to position [684, 0]
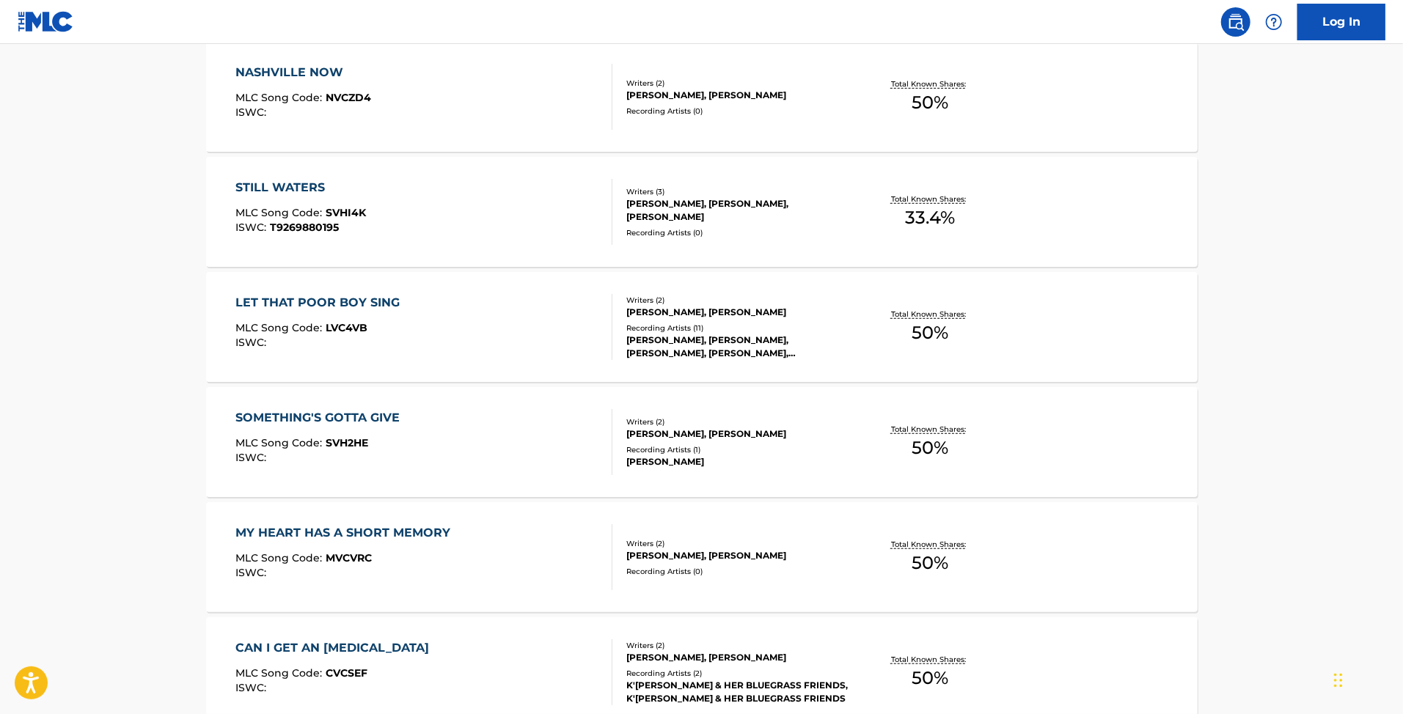
click at [364, 320] on div "LET THAT POOR BOY SING MLC Song Code : LVC4VB ISWC :" at bounding box center [321, 327] width 172 height 66
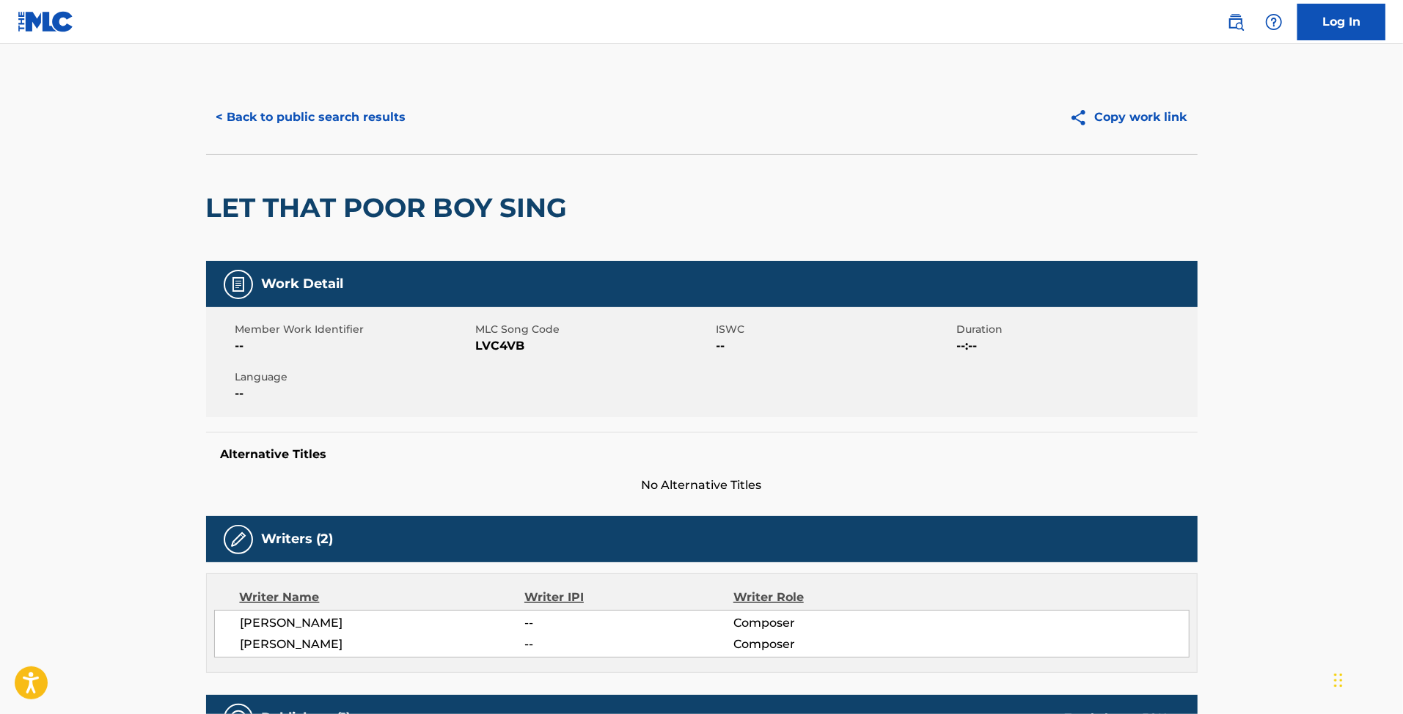
click at [515, 343] on span "LVC4VB" at bounding box center [594, 346] width 237 height 18
click at [532, 353] on span "LVC4VB" at bounding box center [594, 346] width 237 height 18
click at [526, 353] on span "LVC4VB" at bounding box center [594, 346] width 237 height 18
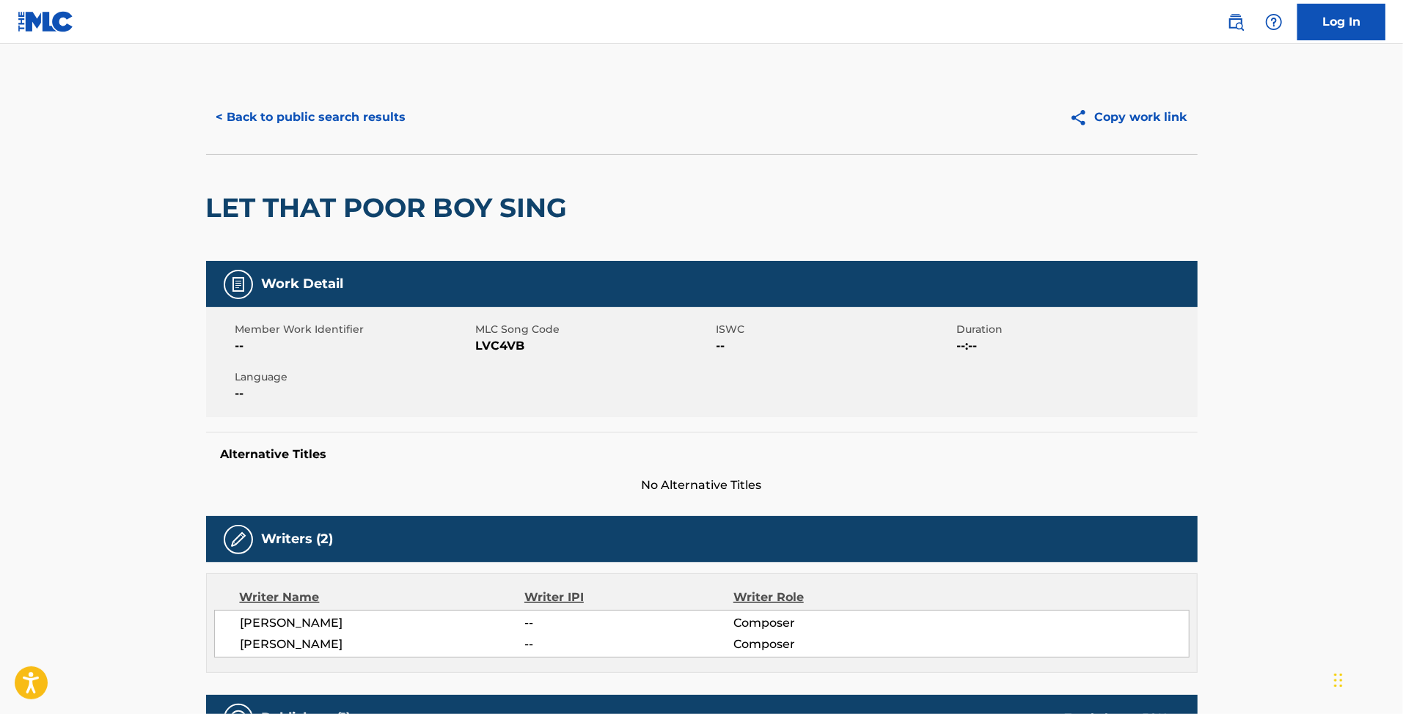
click at [522, 350] on span "LVC4VB" at bounding box center [594, 346] width 237 height 18
click at [502, 348] on span "LVC4VB" at bounding box center [594, 346] width 237 height 18
click at [326, 129] on button "< Back to public search results" at bounding box center [311, 117] width 210 height 37
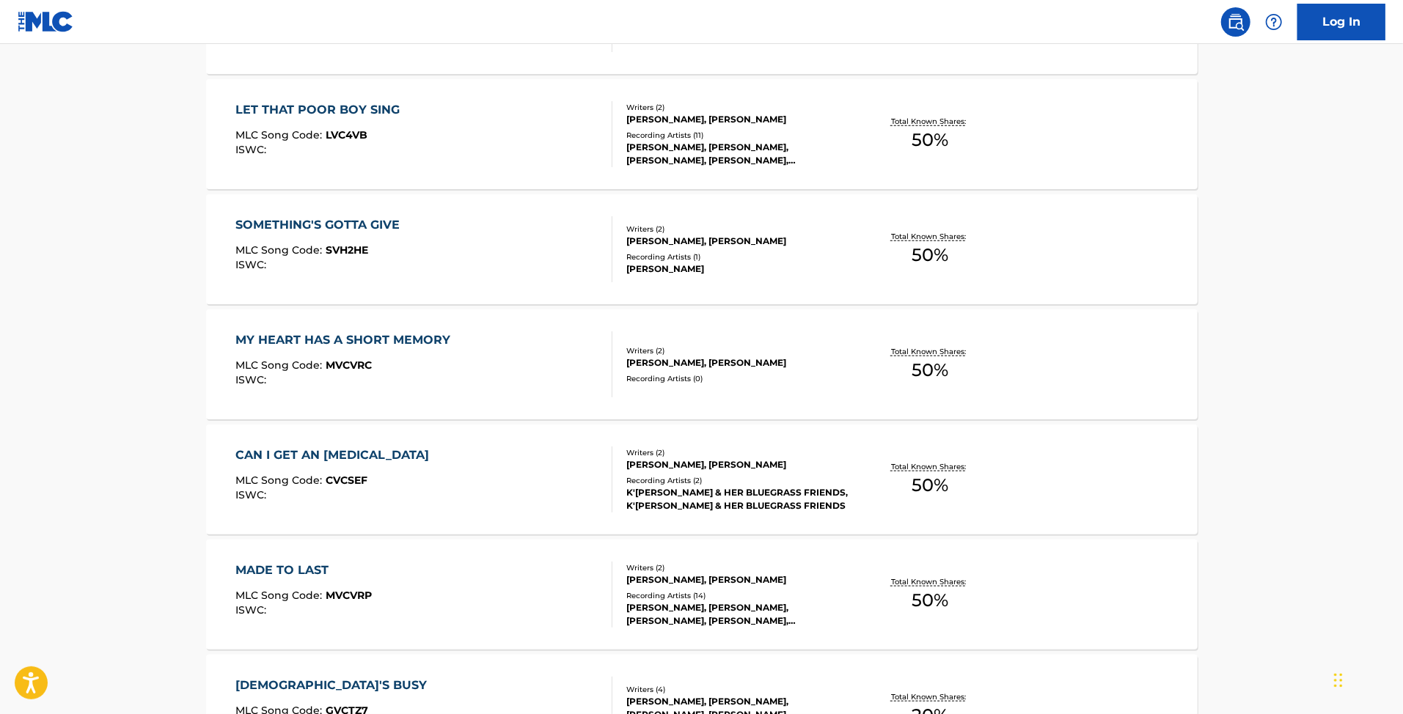
scroll to position [880, 0]
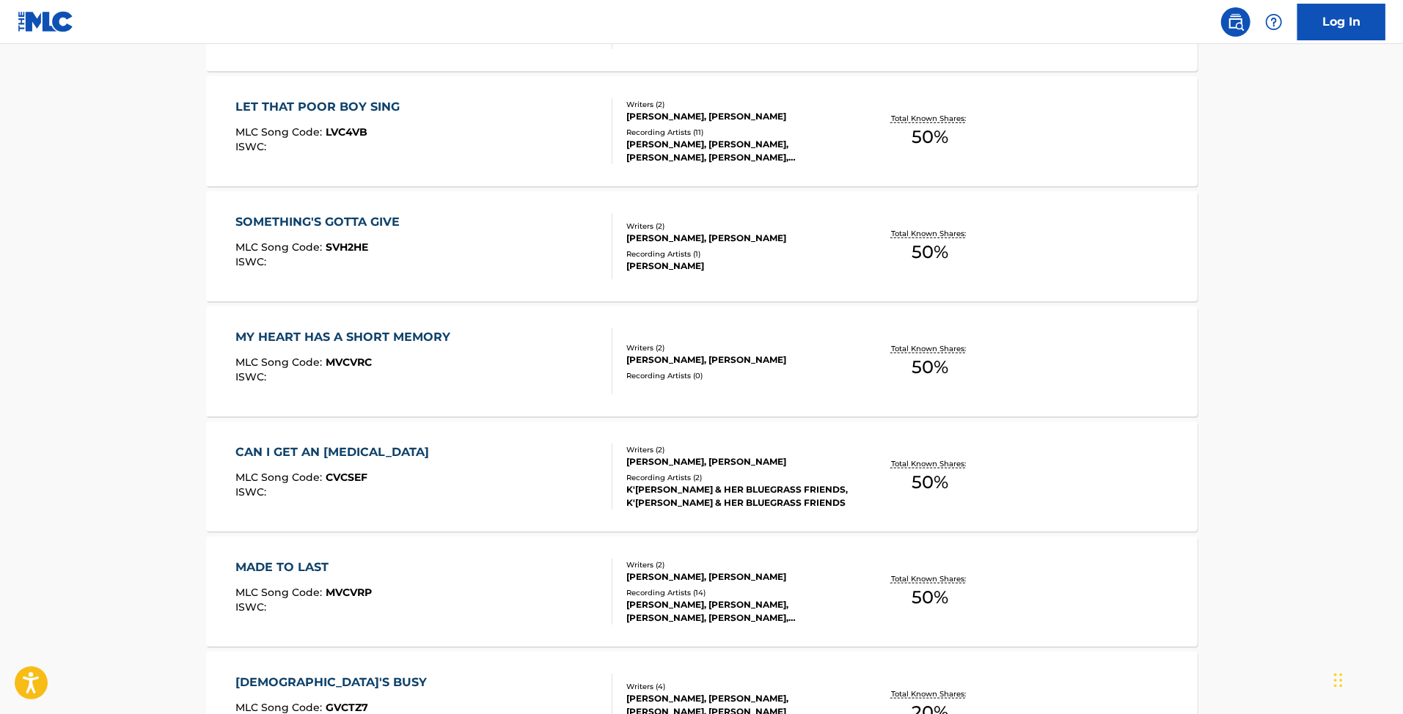
click at [456, 255] on div "SOMETHING'S GOTTA GIVE MLC Song Code : SVH2HE ISWC :" at bounding box center [423, 246] width 377 height 66
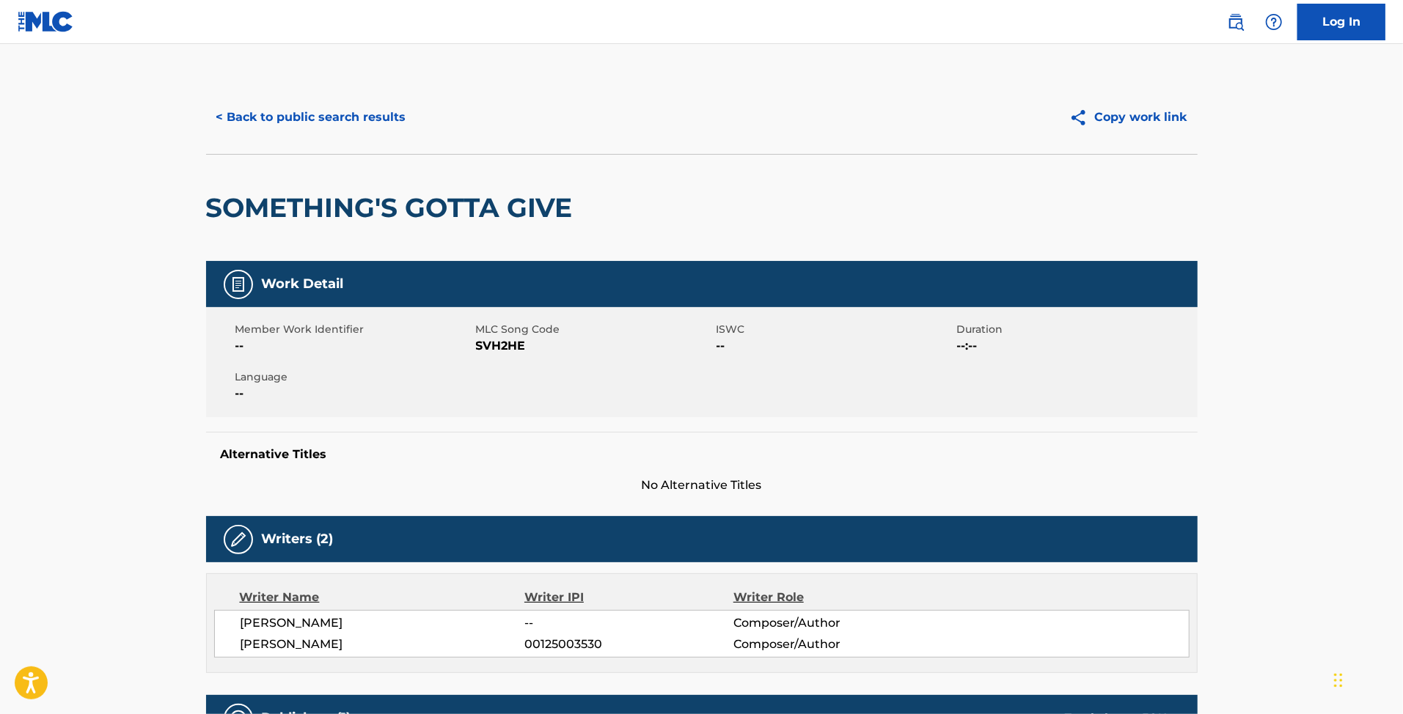
click at [491, 341] on span "SVH2HE" at bounding box center [594, 346] width 237 height 18
click at [384, 89] on div "< Back to public search results Copy work link" at bounding box center [701, 117] width 991 height 73
click at [368, 107] on button "< Back to public search results" at bounding box center [311, 117] width 210 height 37
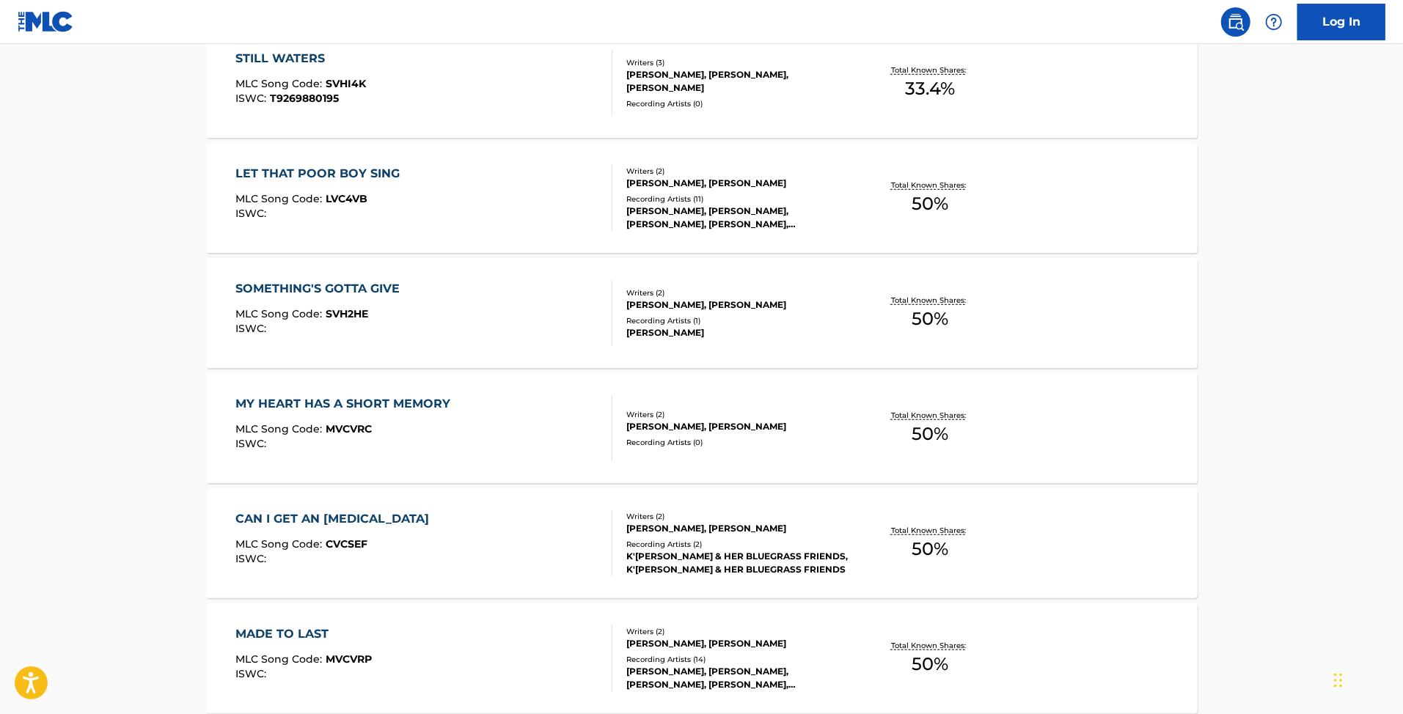
scroll to position [880, 0]
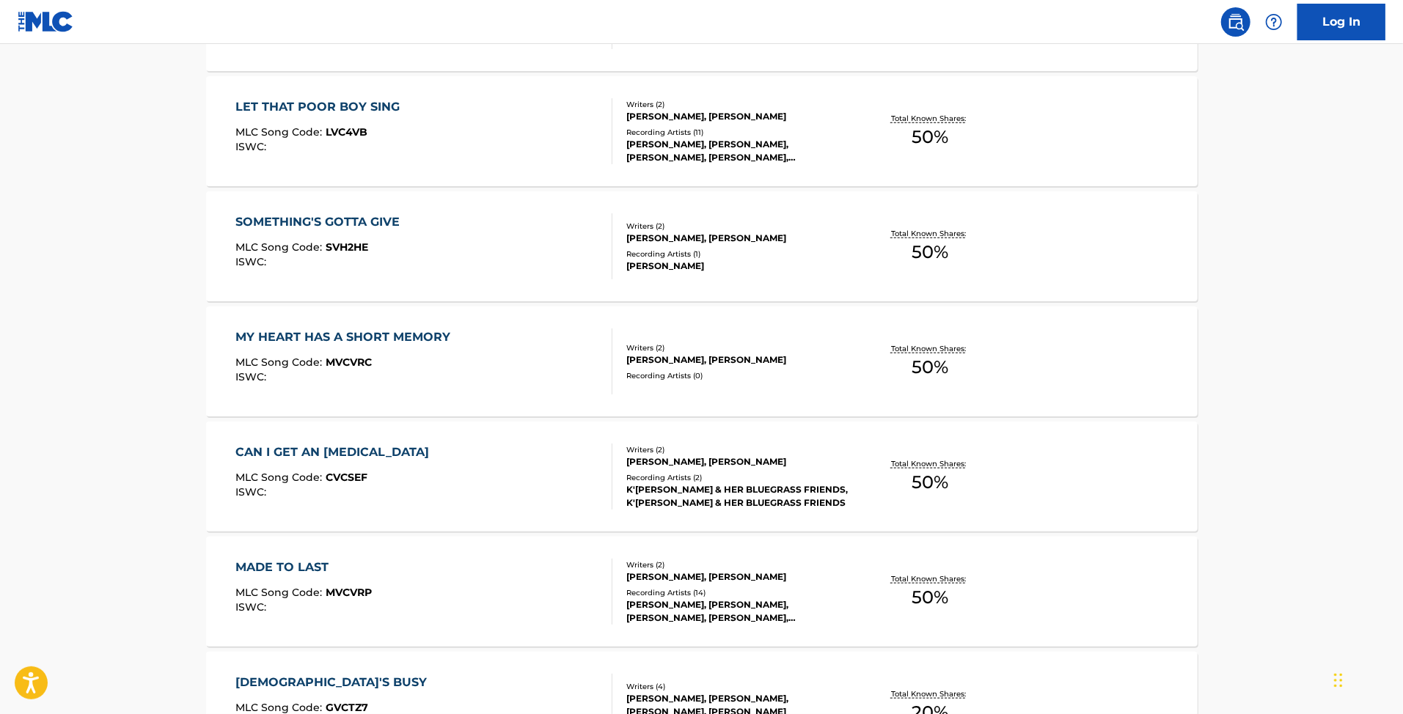
click at [394, 348] on div "MY HEART HAS A SHORT MEMORY MLC Song Code : MVCVRC ISWC :" at bounding box center [346, 361] width 222 height 66
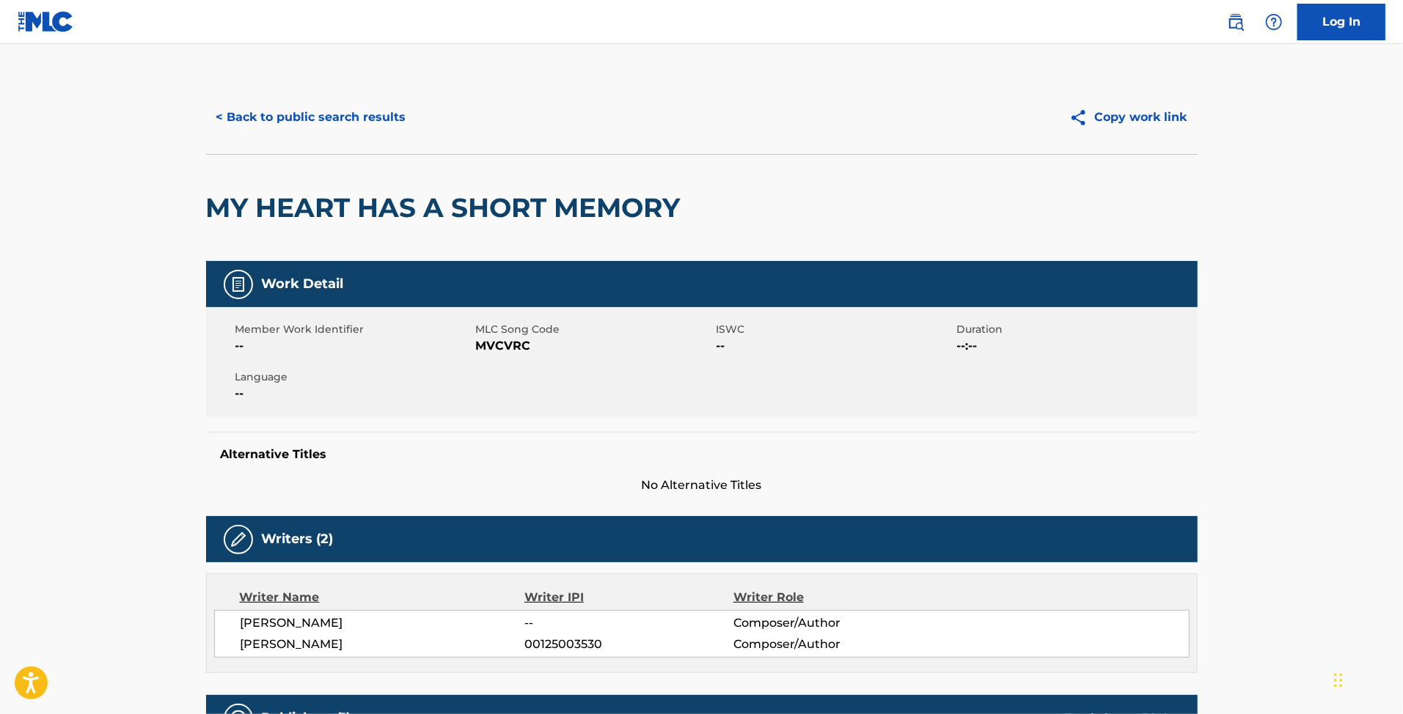
click at [497, 337] on span "MVCVRC" at bounding box center [594, 346] width 237 height 18
click at [227, 131] on button "< Back to public search results" at bounding box center [311, 117] width 210 height 37
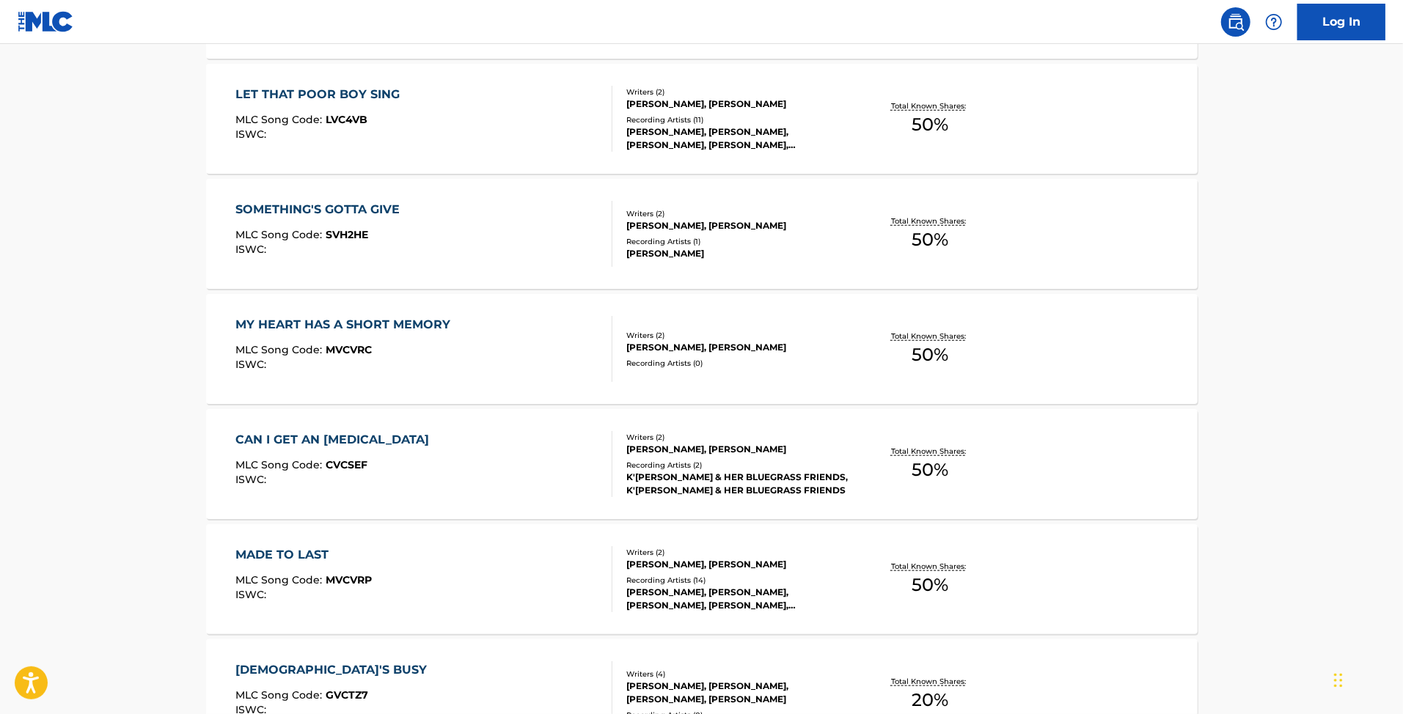
scroll to position [977, 0]
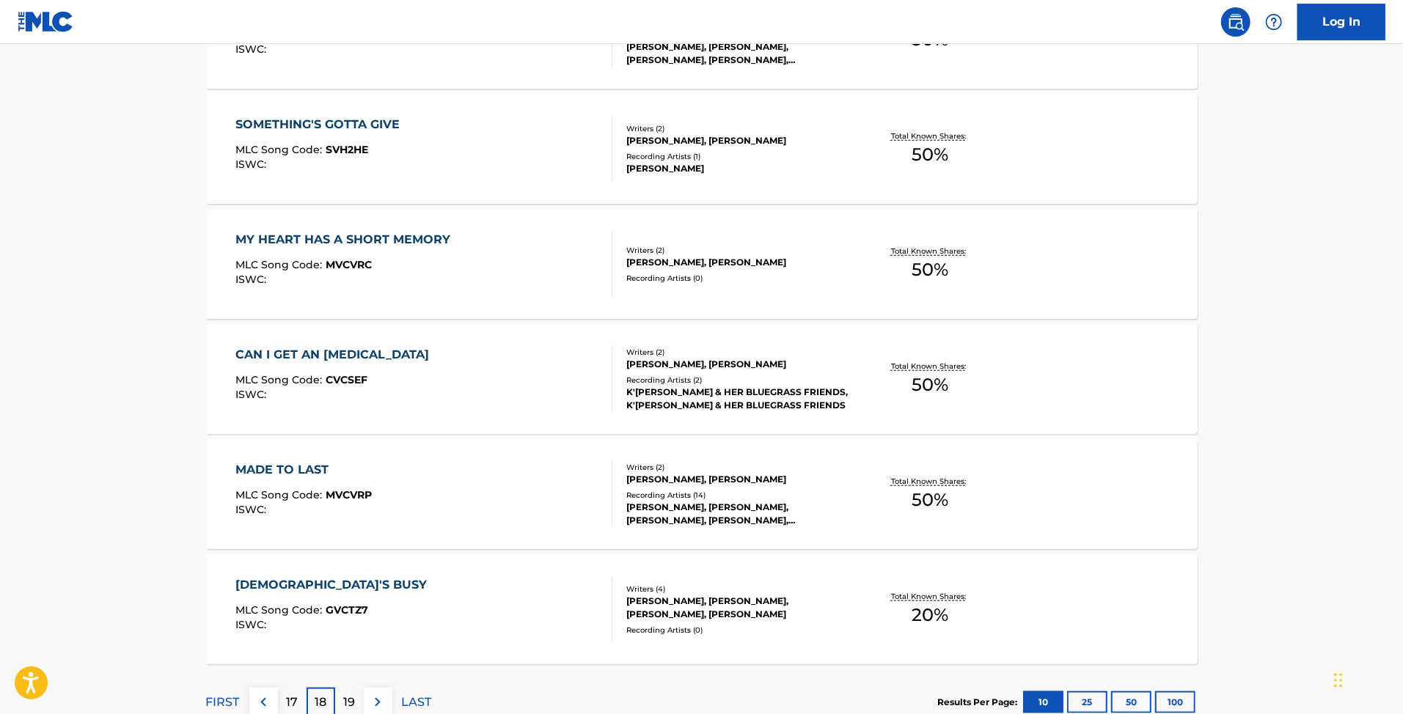
click at [455, 355] on div "CAN I GET AN AMEN MLC Song Code : CVCSEF ISWC :" at bounding box center [423, 379] width 377 height 66
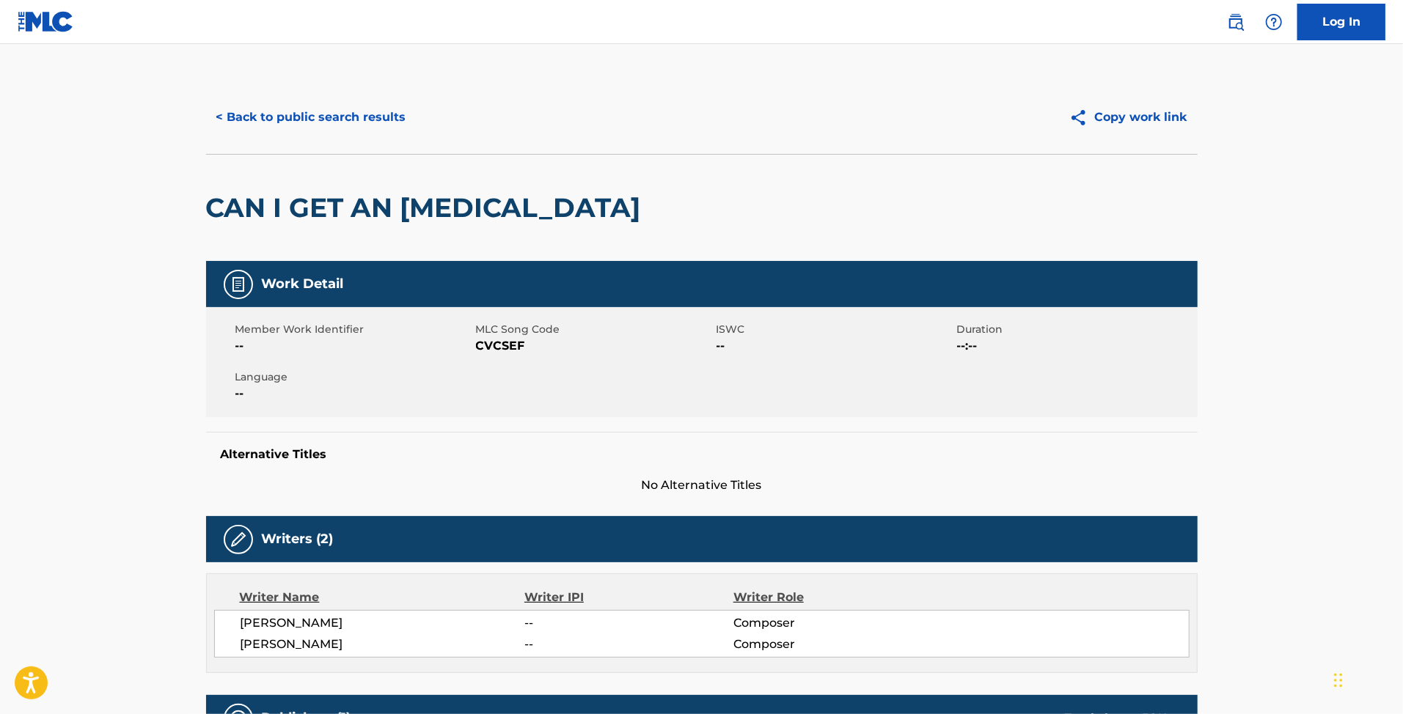
click at [496, 344] on span "CVCSEF" at bounding box center [594, 346] width 237 height 18
click at [337, 136] on div "< Back to public search results Copy work link" at bounding box center [701, 117] width 991 height 73
click at [337, 128] on button "< Back to public search results" at bounding box center [311, 117] width 210 height 37
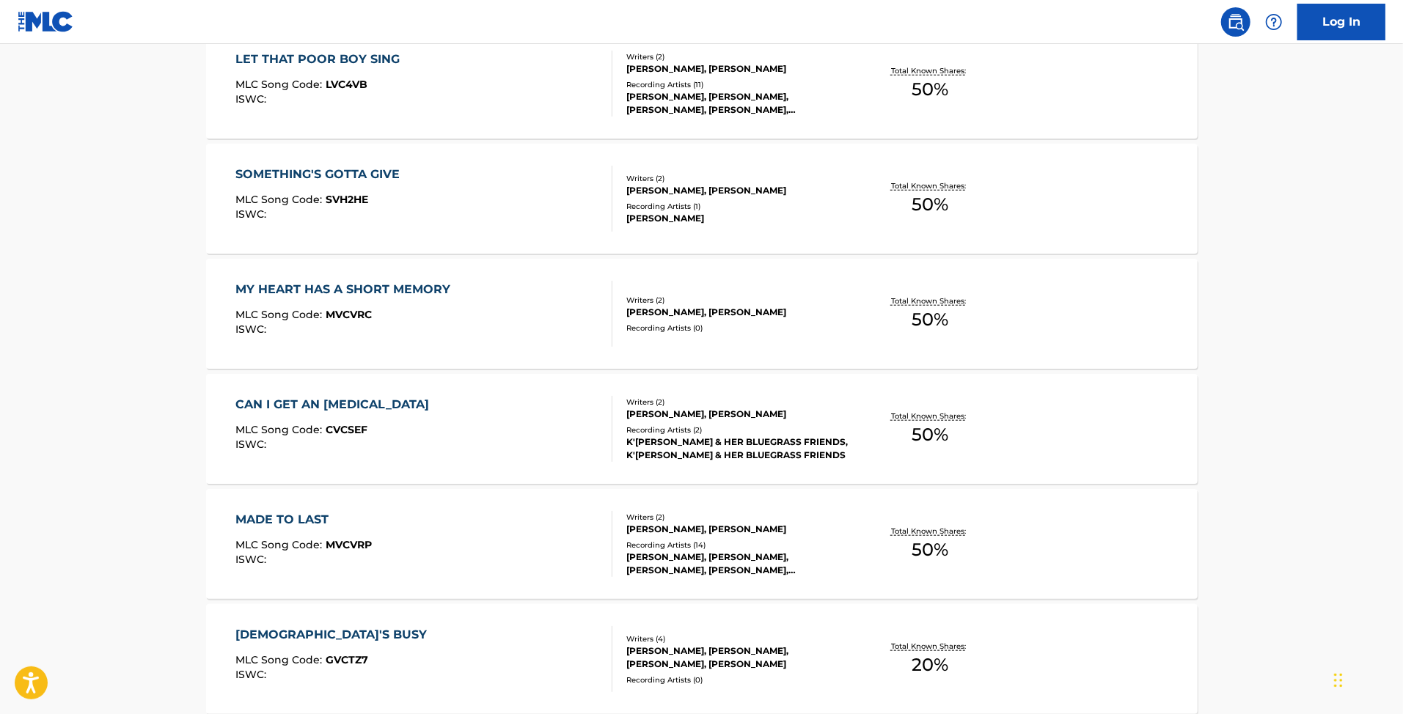
scroll to position [1081, 0]
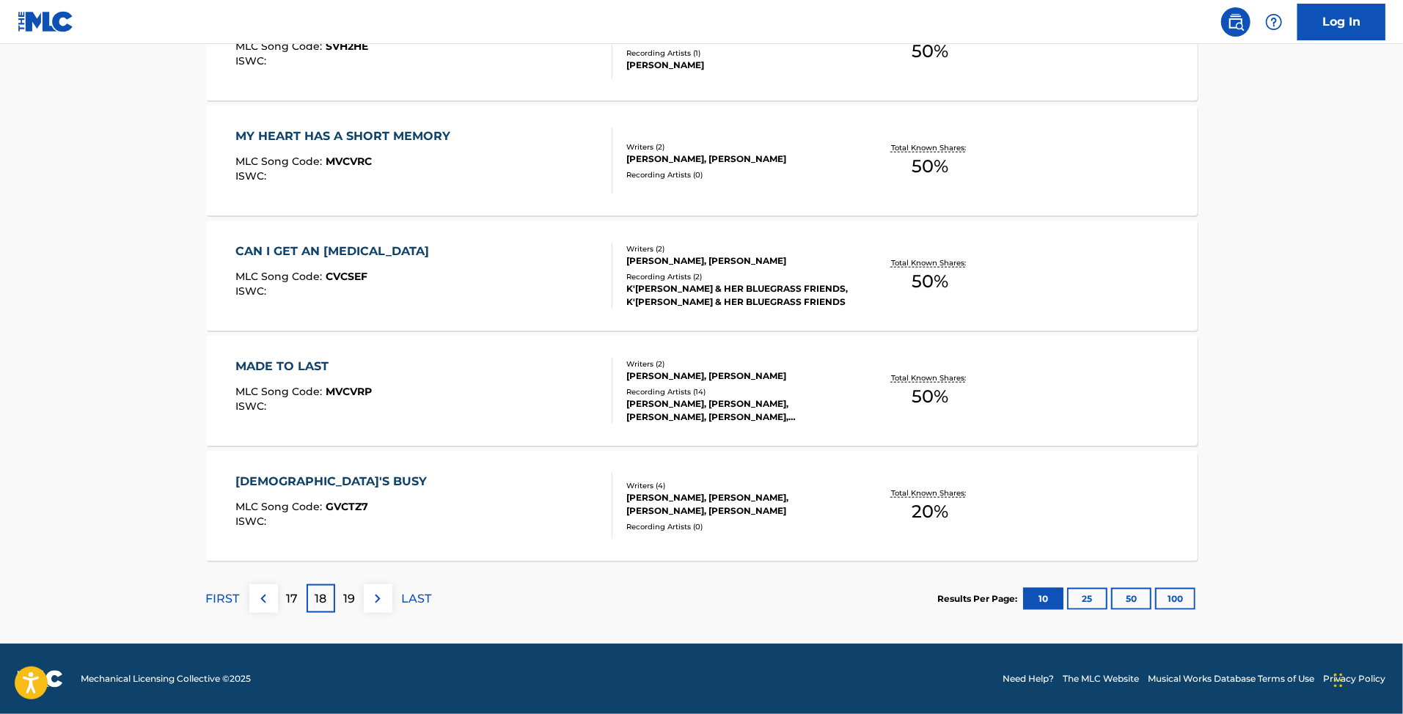
click at [385, 412] on div "MADE TO LAST MLC Song Code : MVCVRP ISWC :" at bounding box center [423, 391] width 377 height 66
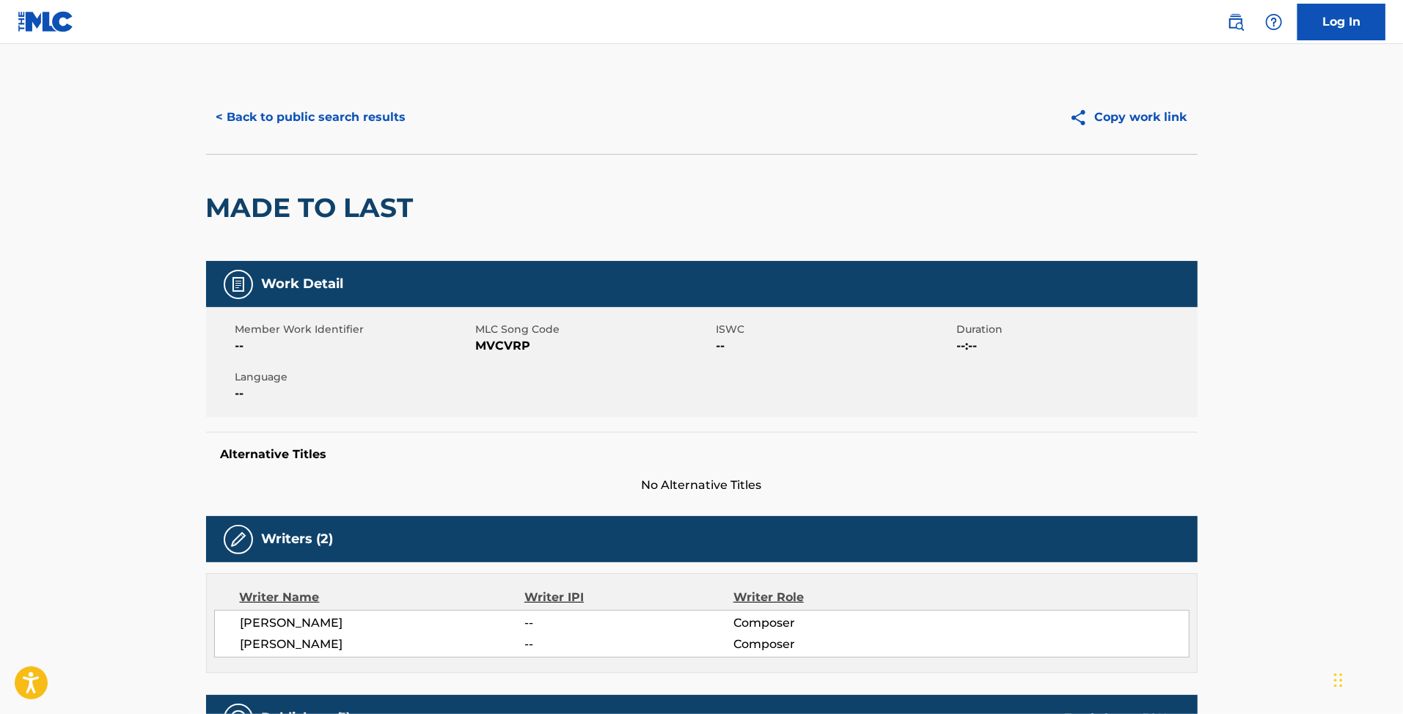
click at [499, 352] on span "MVCVRP" at bounding box center [594, 346] width 237 height 18
click at [499, 336] on span "MLC Song Code" at bounding box center [594, 329] width 237 height 15
click at [507, 346] on span "MVCVRP" at bounding box center [594, 346] width 237 height 18
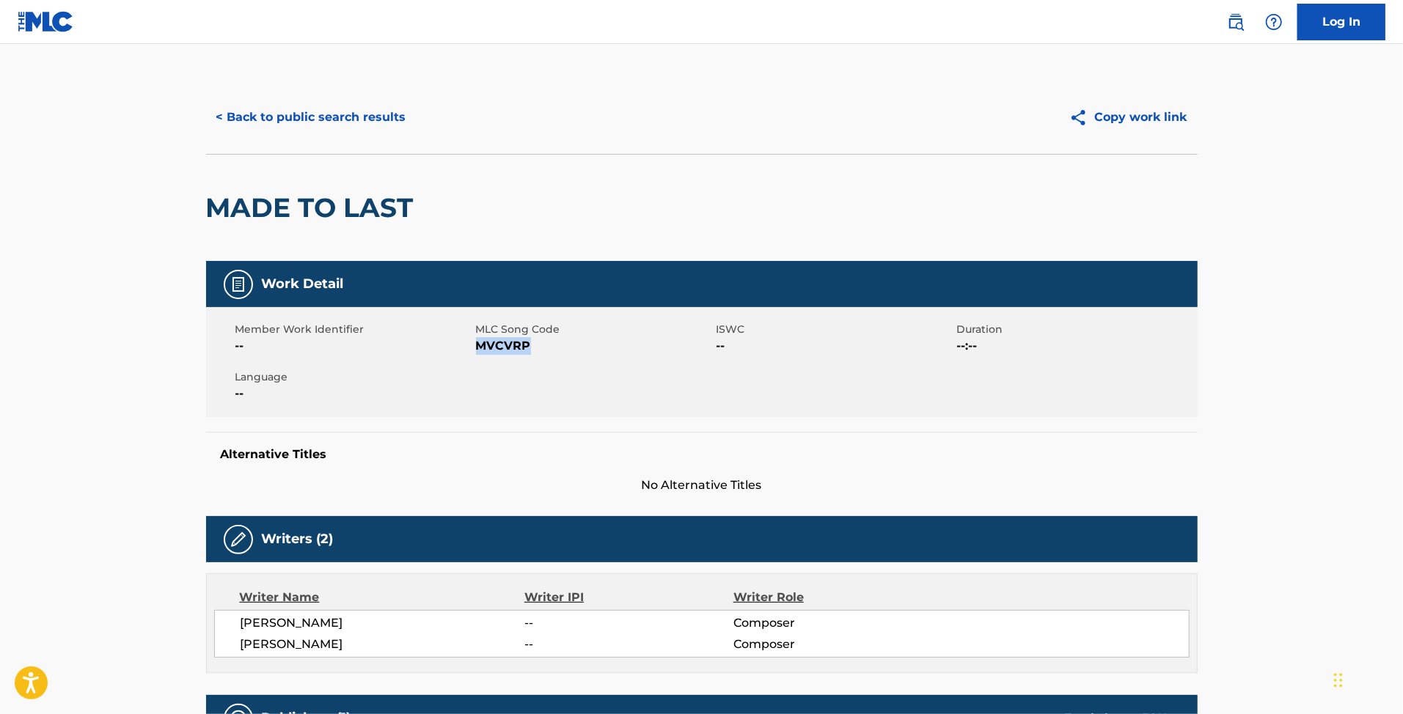
click at [260, 125] on button "< Back to public search results" at bounding box center [311, 117] width 210 height 37
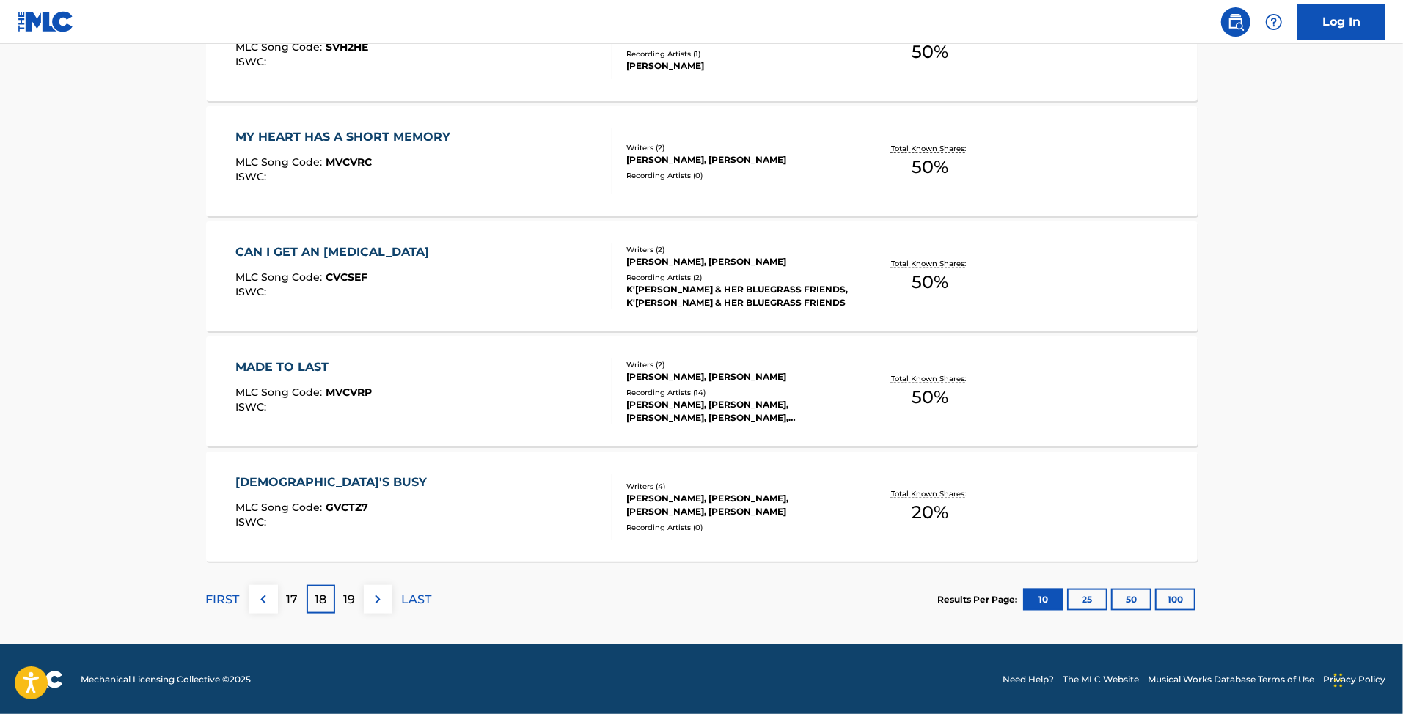
scroll to position [1081, 0]
click at [419, 493] on div "GOD'S BUSY MLC Song Code : GVCTZ7 ISWC :" at bounding box center [423, 506] width 377 height 66
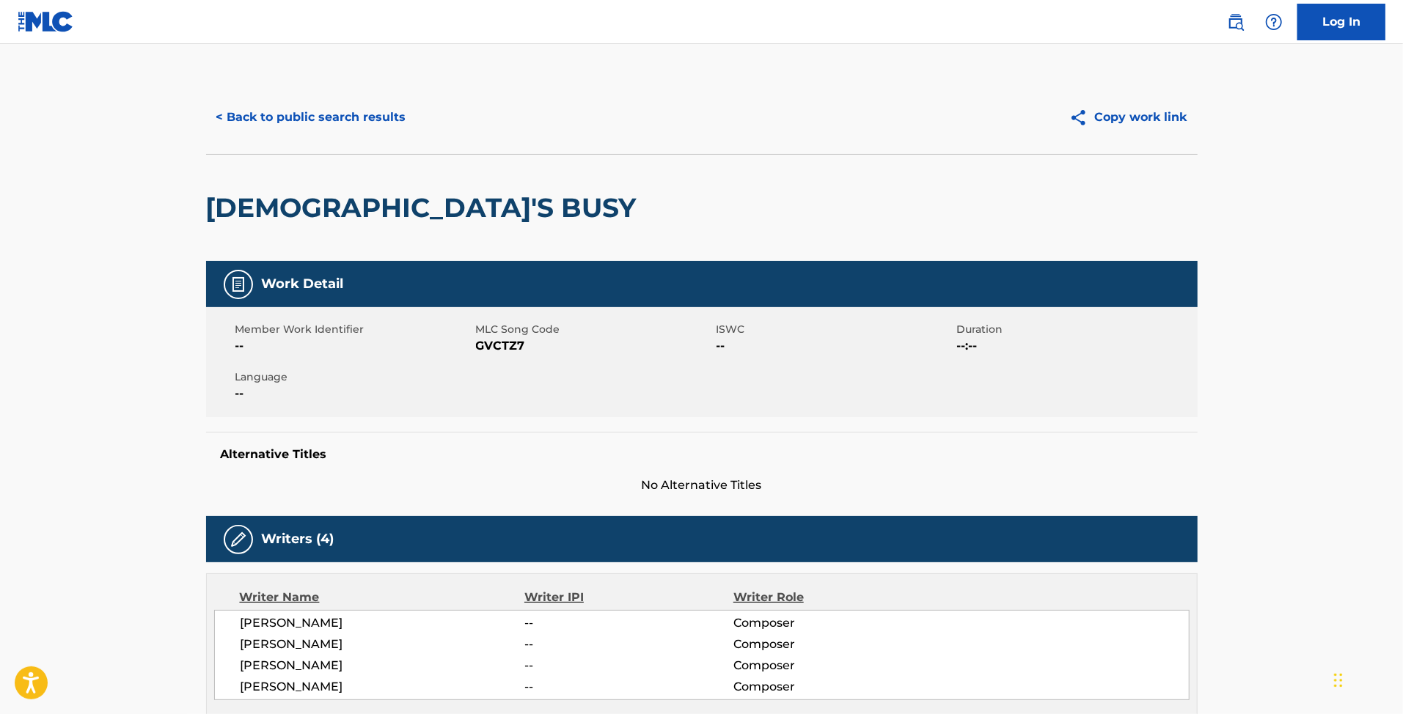
click at [504, 343] on span "GVCTZ7" at bounding box center [594, 346] width 237 height 18
click at [324, 114] on button "< Back to public search results" at bounding box center [311, 117] width 210 height 37
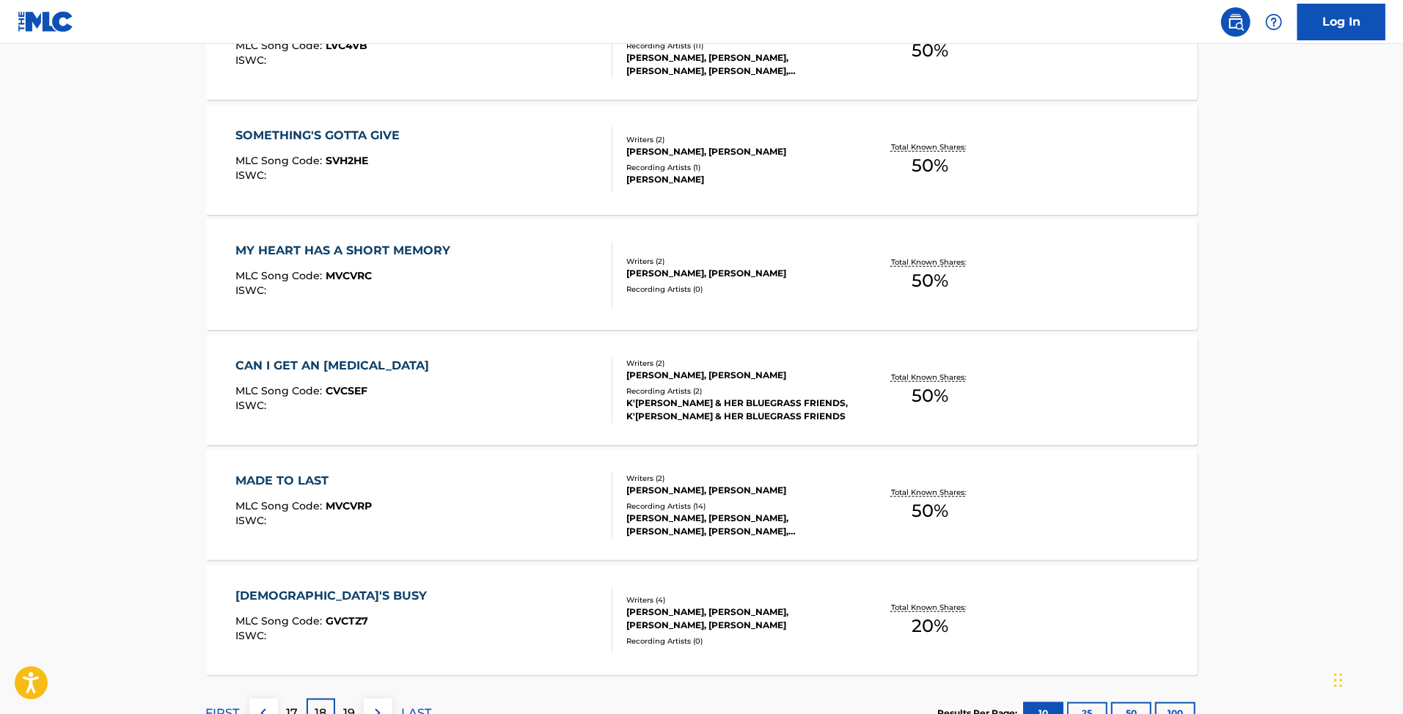
scroll to position [1081, 0]
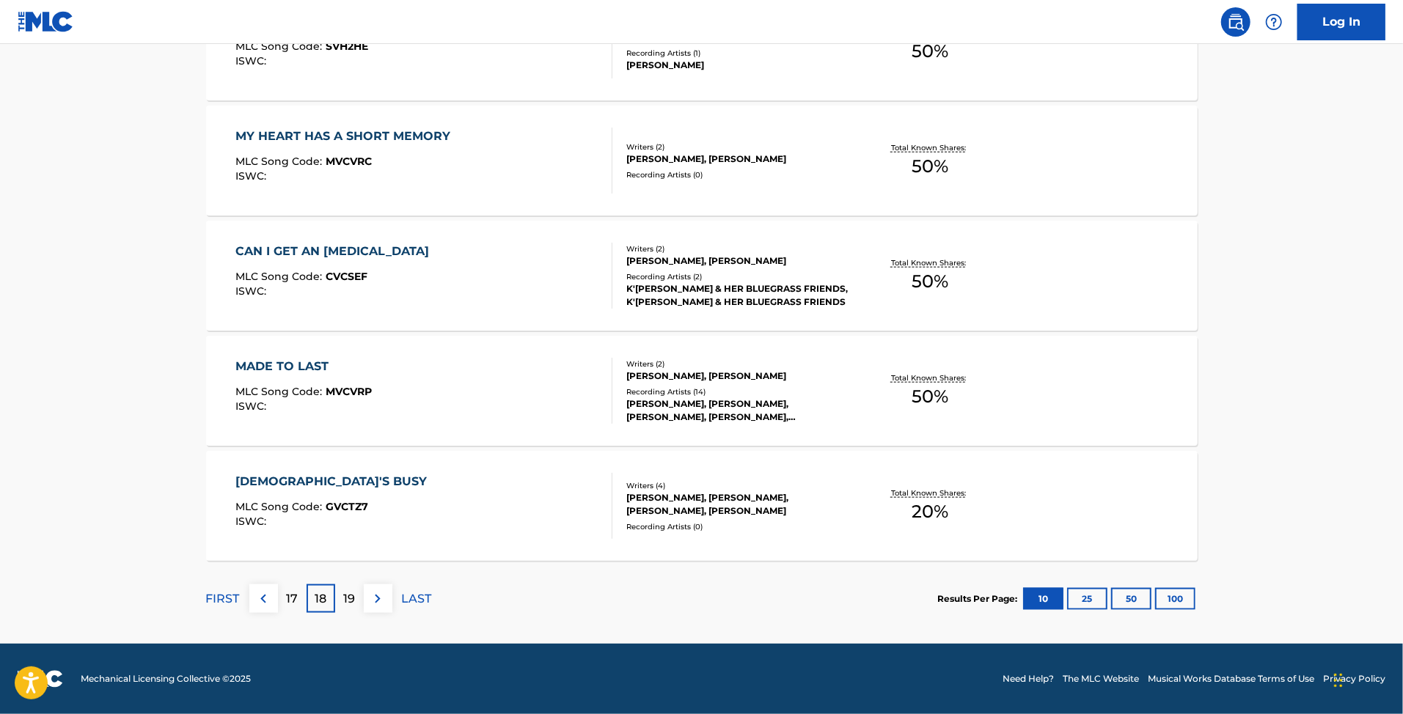
click at [333, 608] on div "18" at bounding box center [321, 598] width 29 height 29
click at [342, 609] on div "19" at bounding box center [349, 598] width 29 height 29
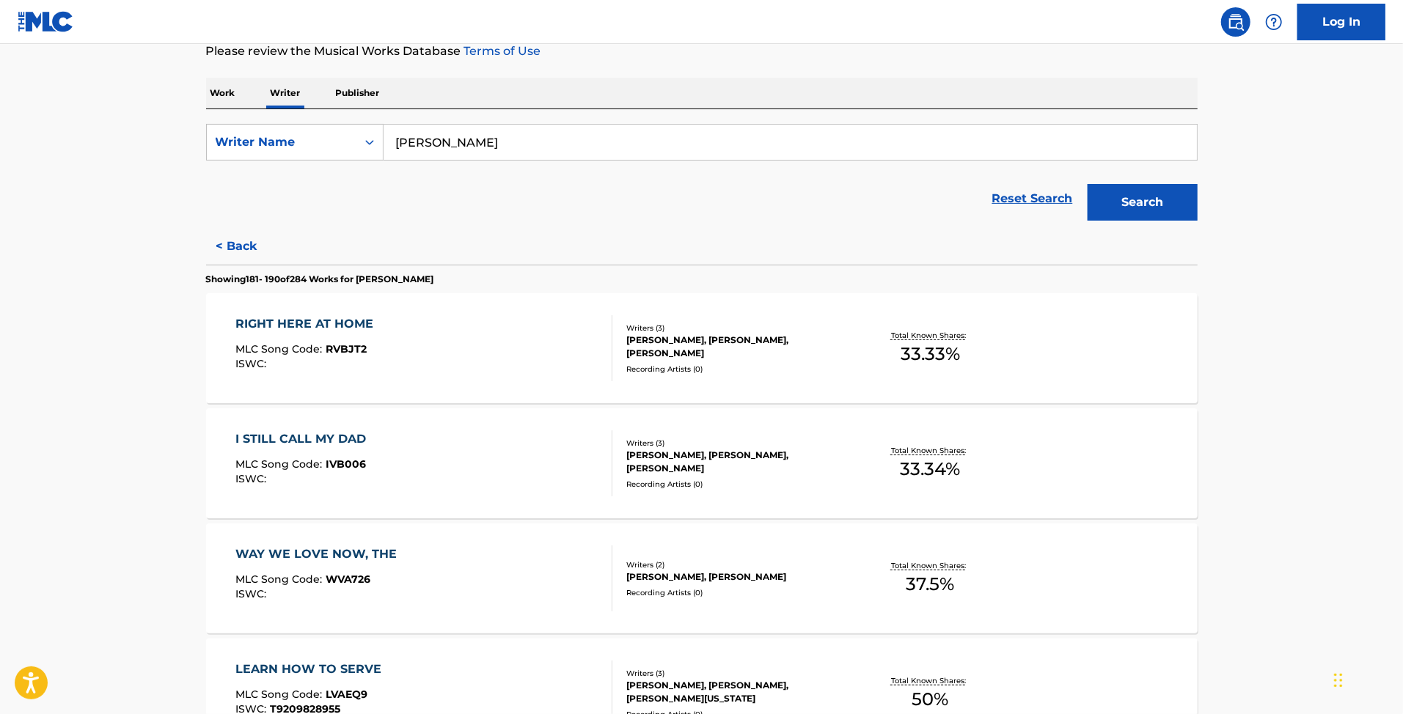
scroll to position [201, 0]
click at [444, 350] on div "RIGHT HERE AT HOME MLC Song Code : RVBJT2 ISWC :" at bounding box center [423, 350] width 377 height 66
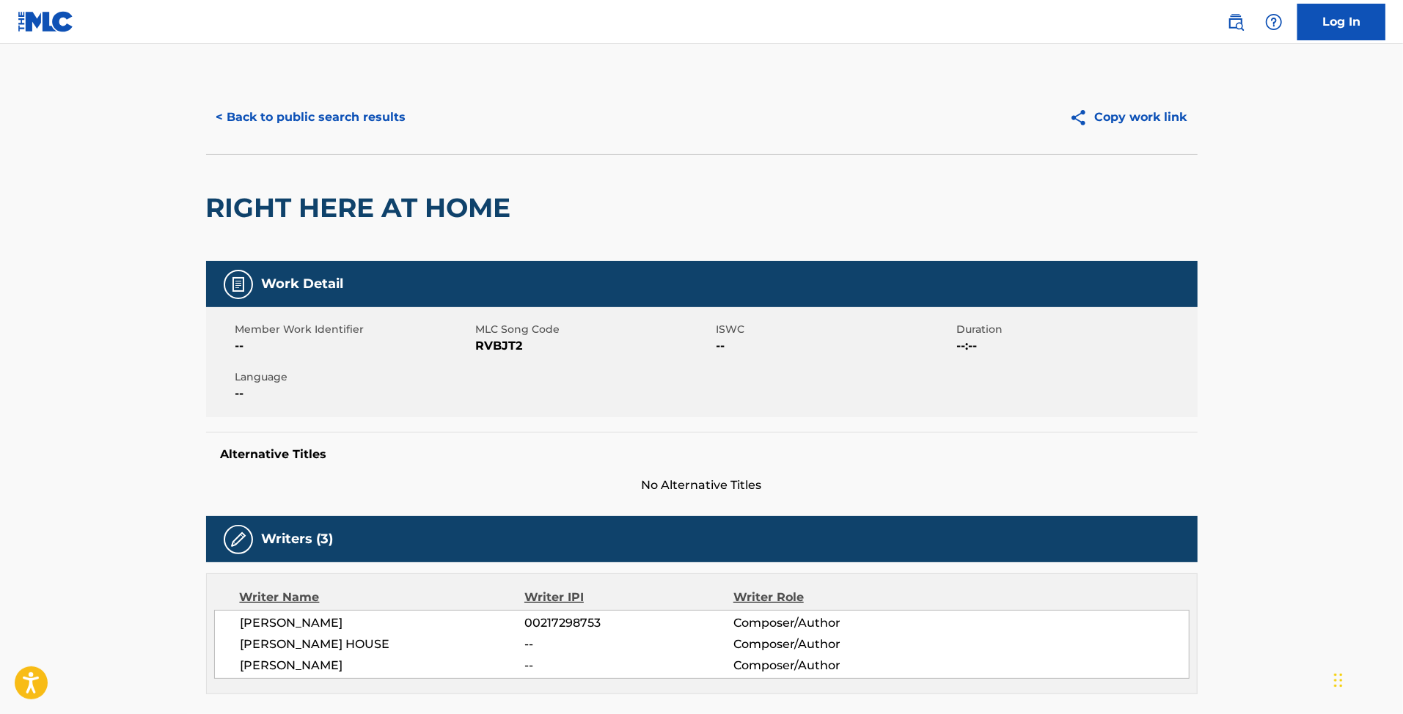
click at [504, 350] on span "RVBJT2" at bounding box center [594, 346] width 237 height 18
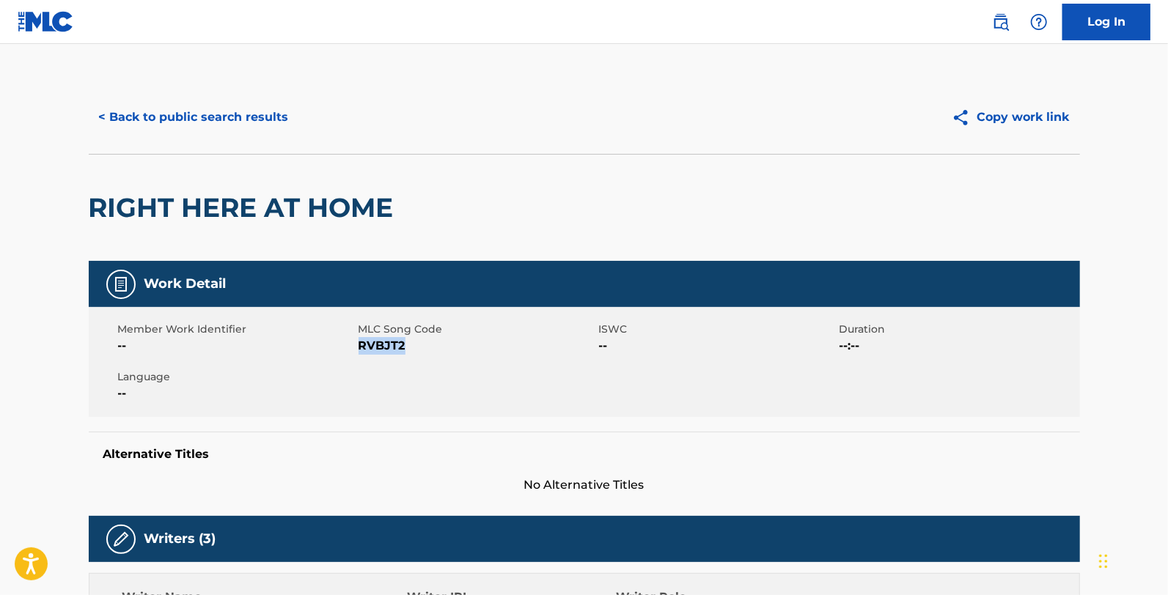
click at [392, 345] on span "RVBJT2" at bounding box center [477, 346] width 237 height 18
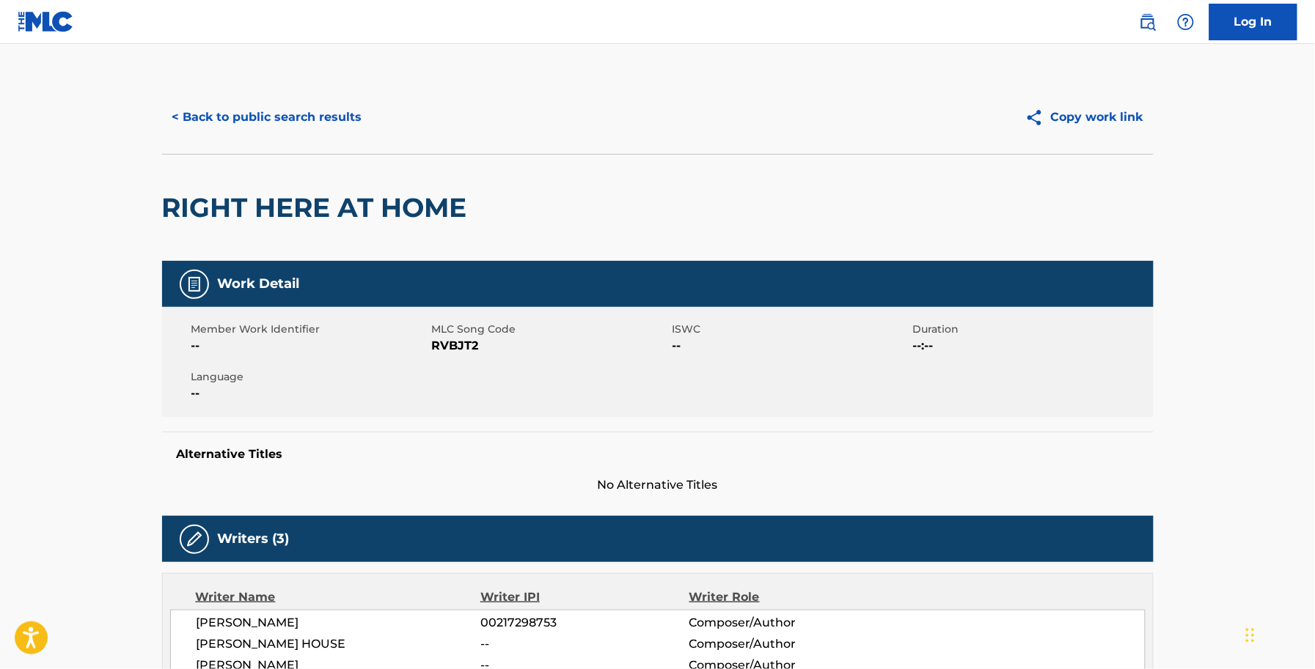
click at [445, 350] on span "RVBJT2" at bounding box center [550, 346] width 237 height 18
click at [352, 133] on button "< Back to public search results" at bounding box center [267, 117] width 210 height 37
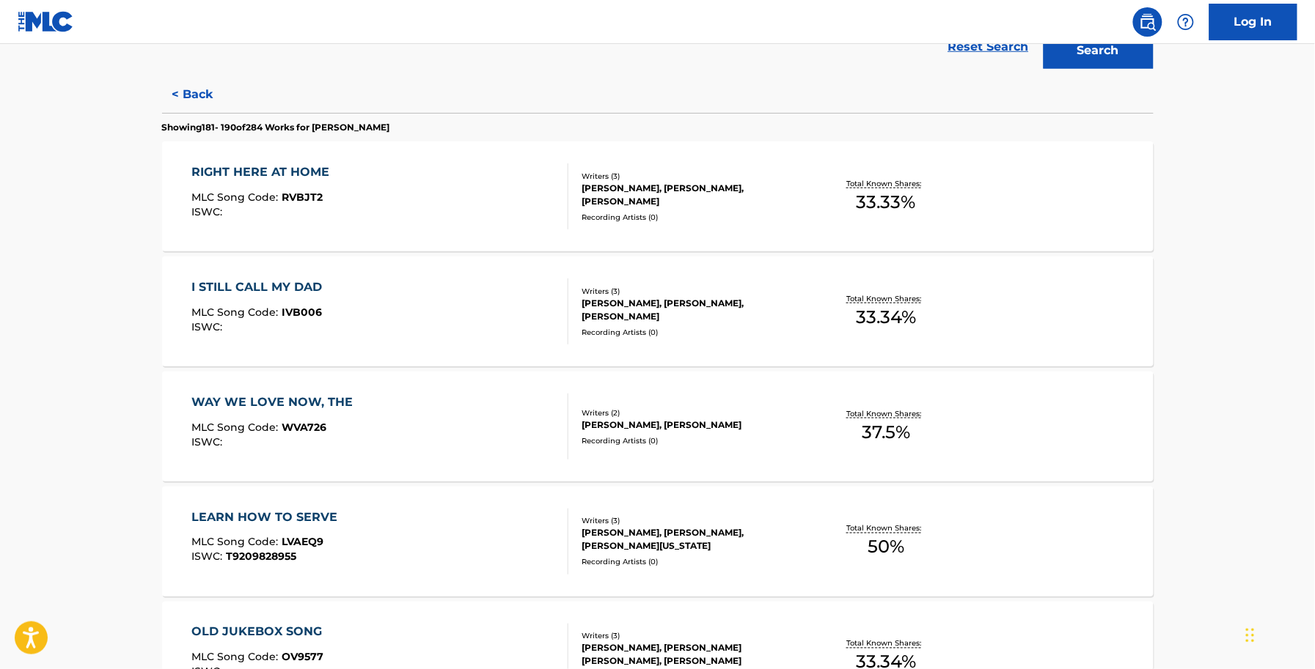
scroll to position [367, 0]
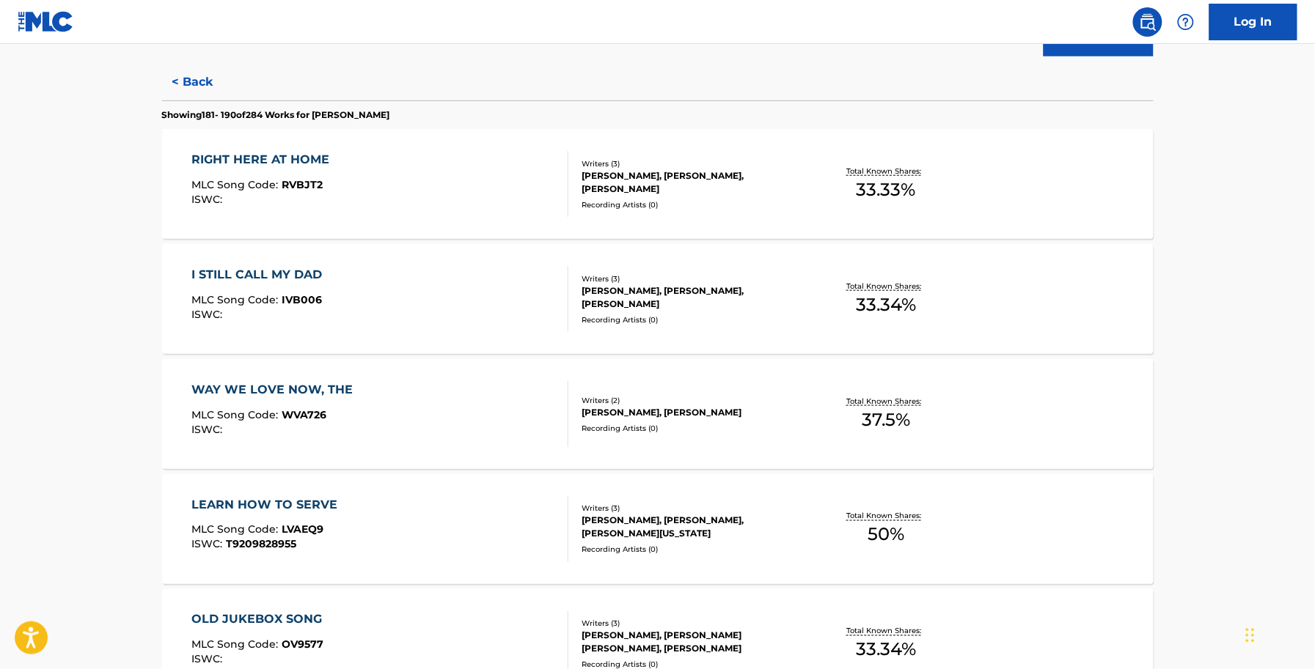
click at [334, 309] on div "I STILL CALL MY DAD MLC Song Code : IVB006 ISWC :" at bounding box center [379, 299] width 377 height 66
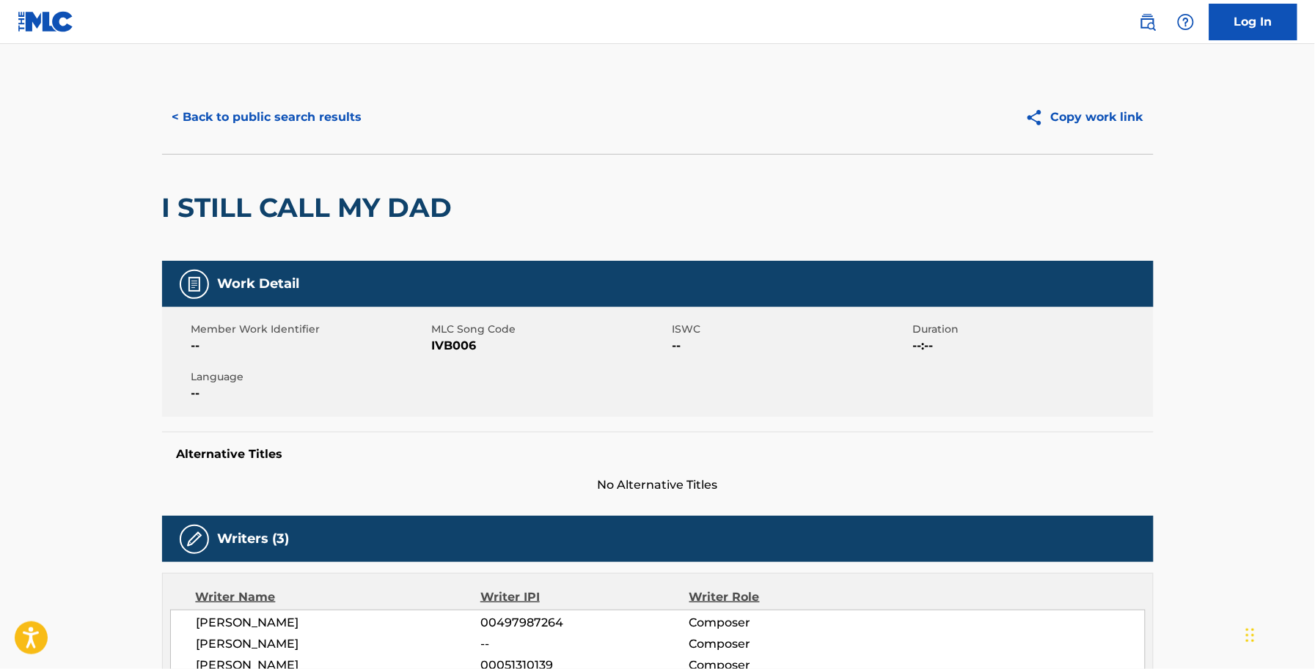
click at [444, 348] on span "IVB006" at bounding box center [550, 346] width 237 height 18
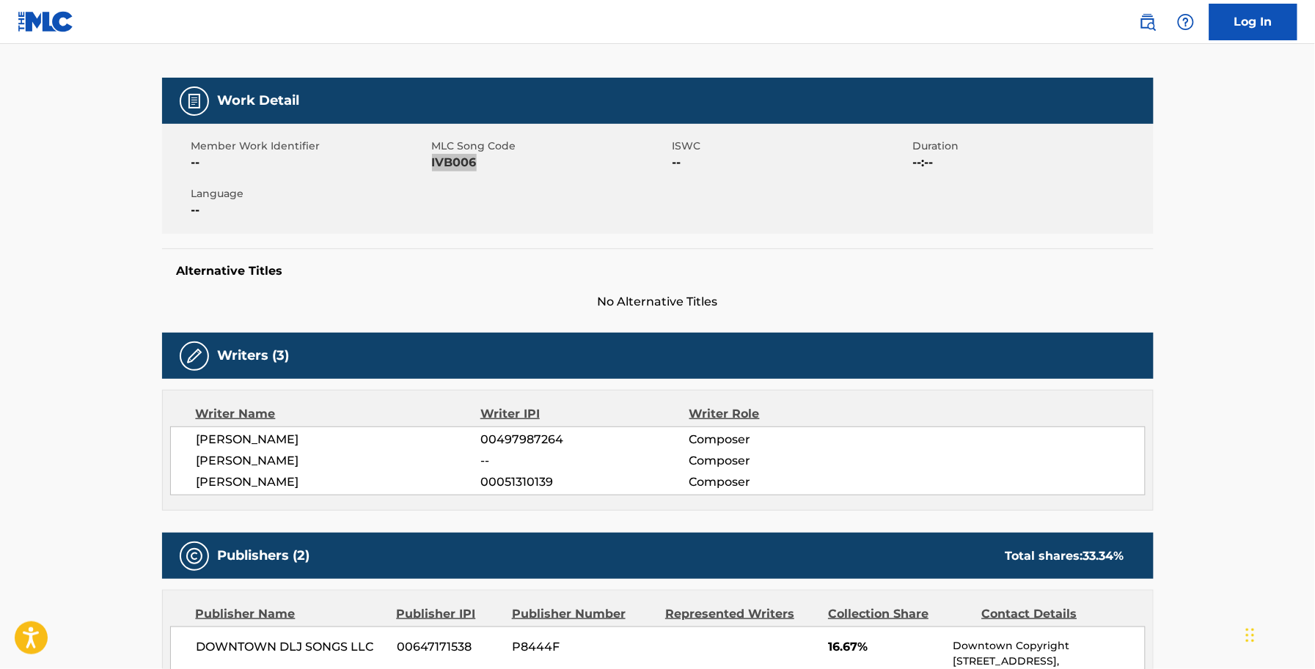
scroll to position [92, 0]
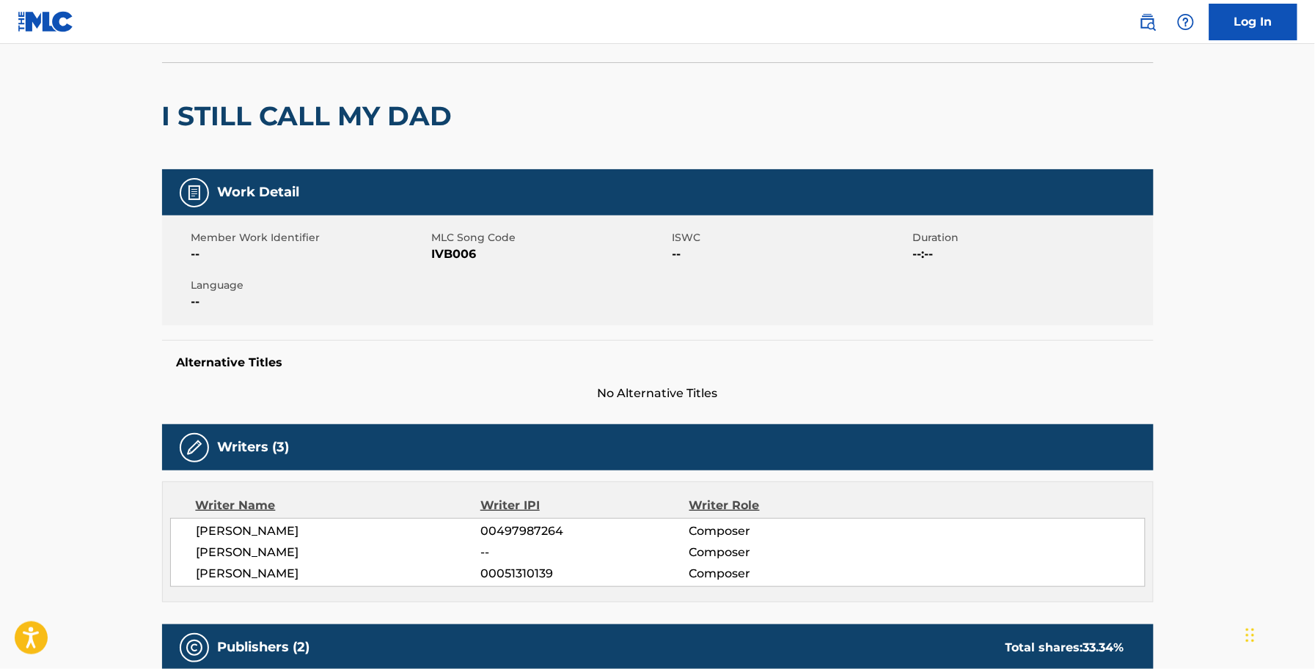
click at [481, 341] on div "Alternative Titles No Alternative Titles" at bounding box center [657, 371] width 991 height 62
click at [471, 251] on span "IVB006" at bounding box center [550, 255] width 237 height 18
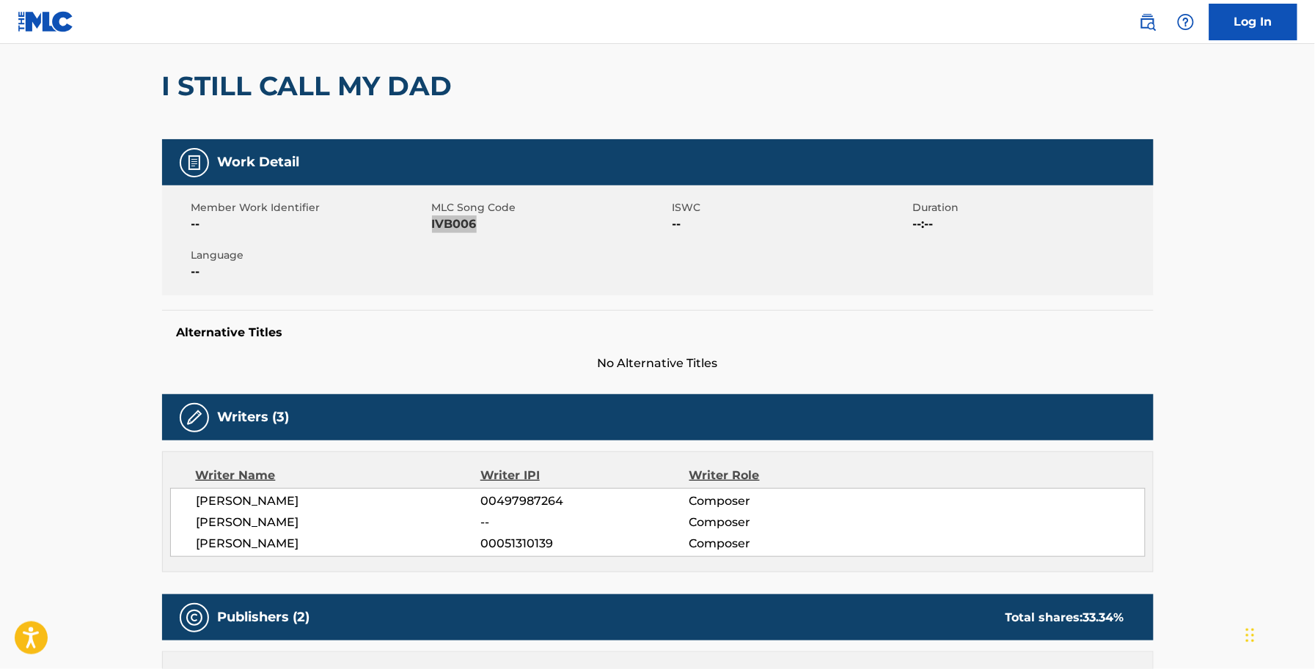
scroll to position [0, 0]
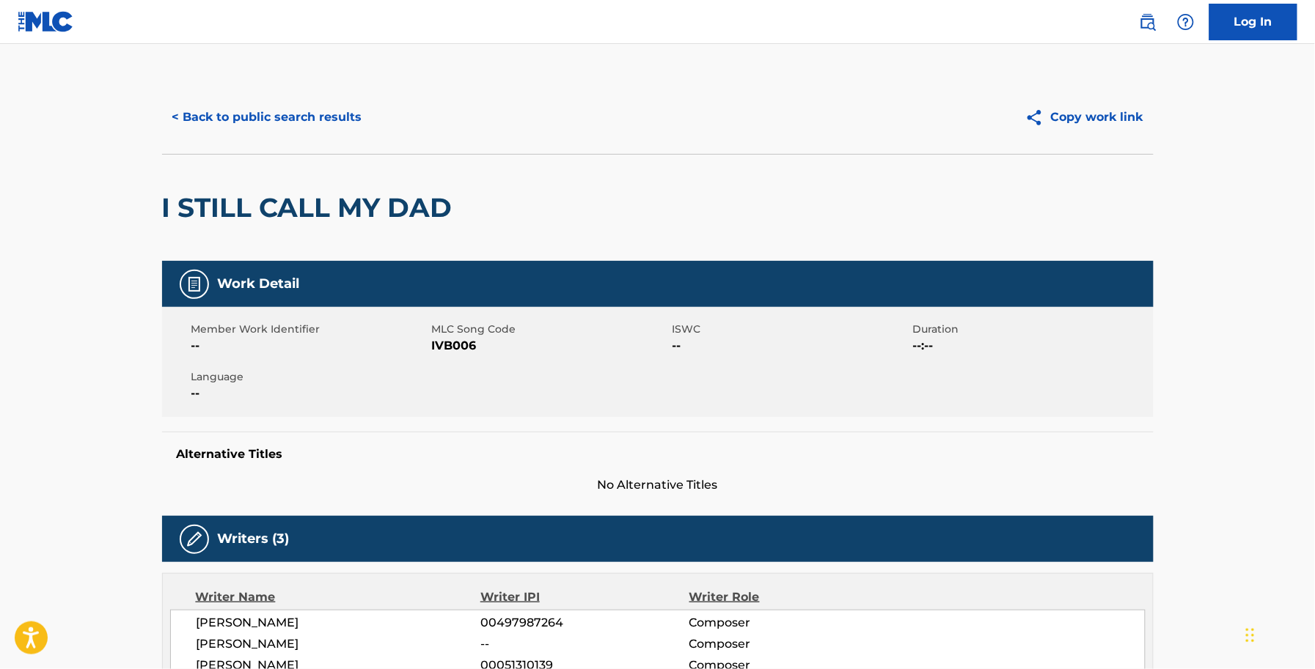
click at [260, 136] on div "< Back to public search results Copy work link" at bounding box center [657, 117] width 991 height 73
click at [275, 121] on button "< Back to public search results" at bounding box center [267, 117] width 210 height 37
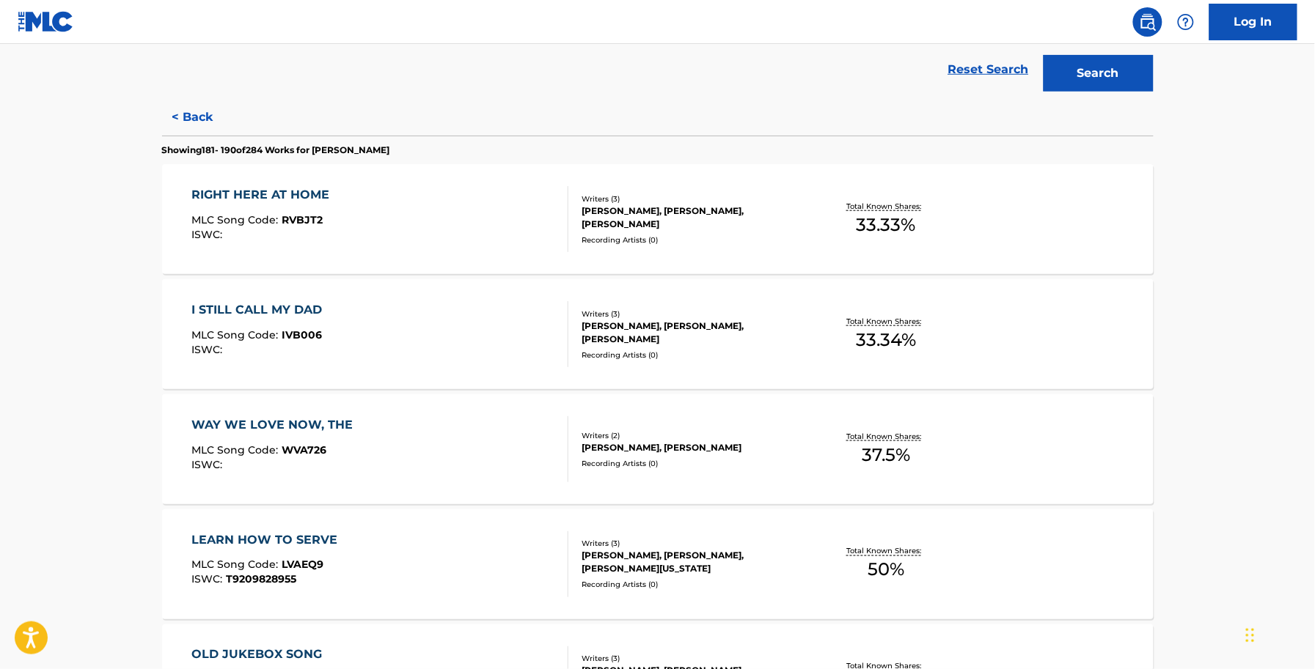
scroll to position [458, 0]
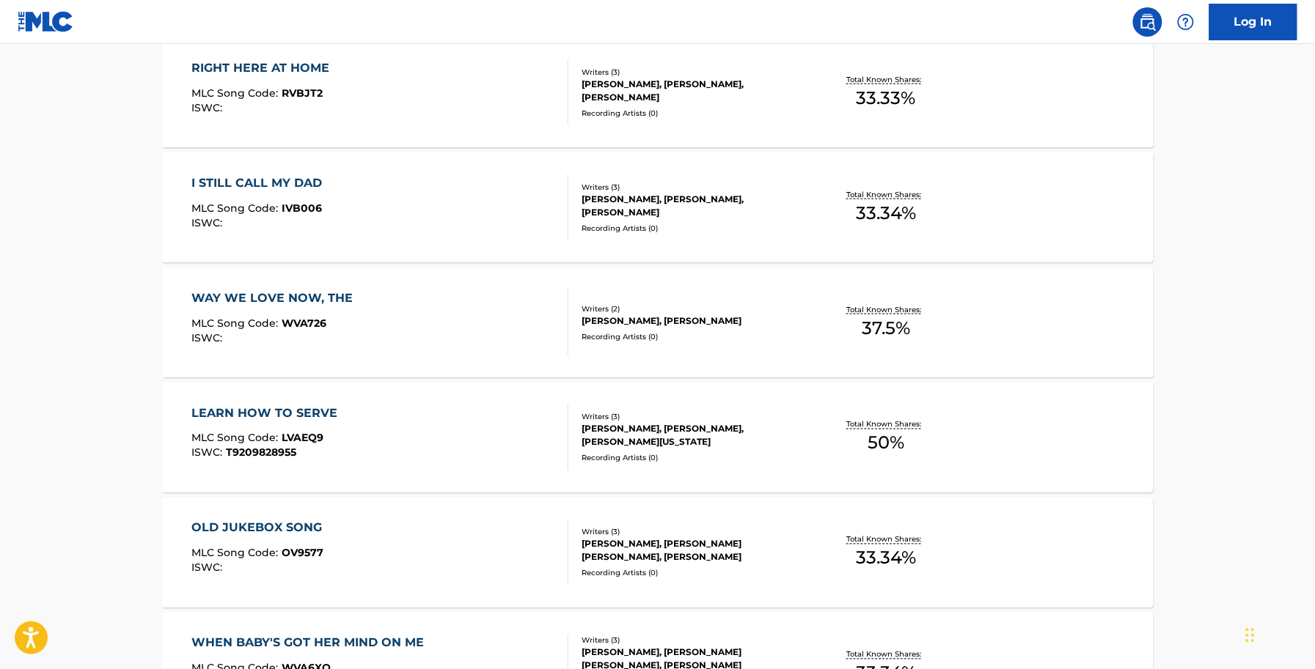
click at [316, 286] on div "WAY WE LOVE NOW, THE MLC Song Code : WVA726 ISWC : Writers ( 2 ) ALLEN SHAMBLIN…" at bounding box center [657, 323] width 991 height 110
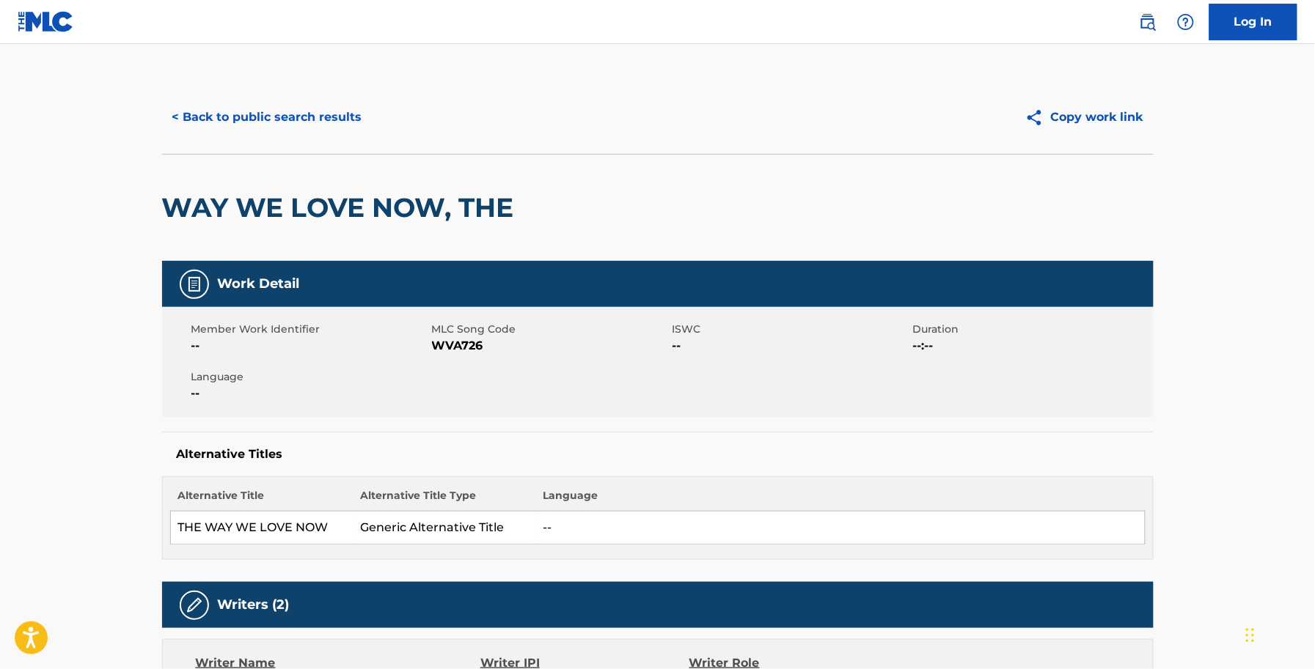
click at [488, 334] on span "MLC Song Code" at bounding box center [550, 329] width 237 height 15
click at [473, 353] on span "WVA726" at bounding box center [550, 346] width 237 height 18
click at [471, 353] on span "WVA726" at bounding box center [550, 346] width 237 height 18
click at [296, 125] on button "< Back to public search results" at bounding box center [267, 117] width 210 height 37
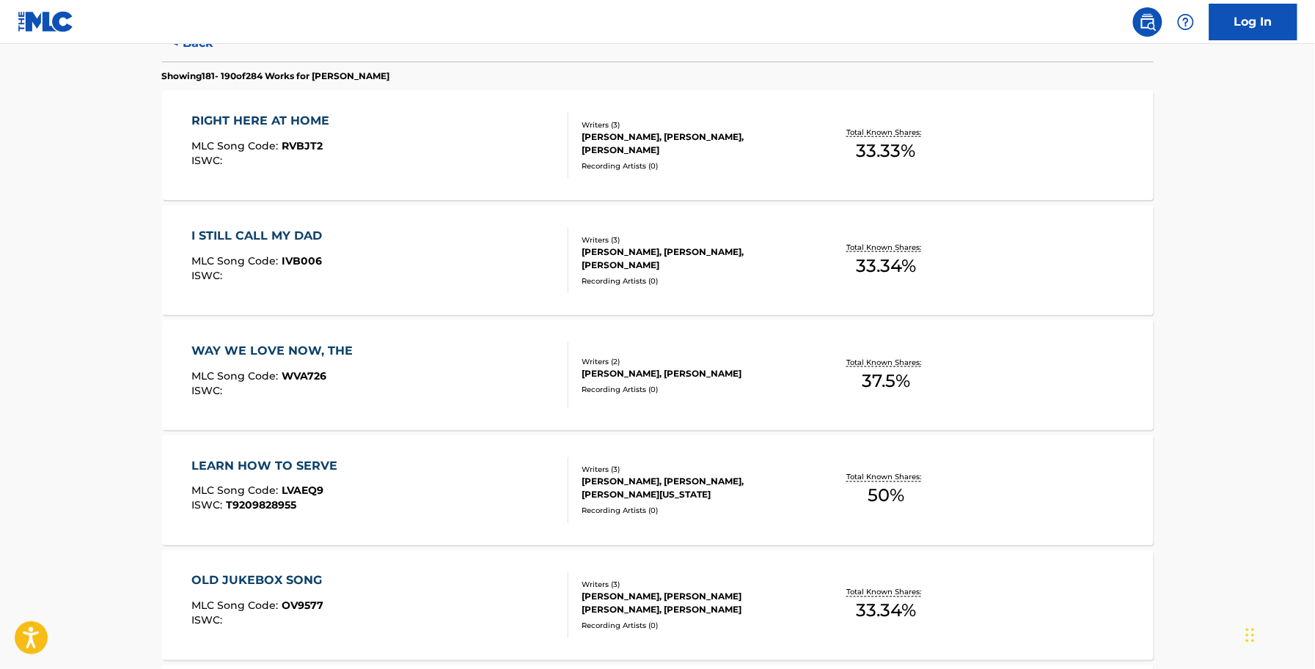
scroll to position [458, 0]
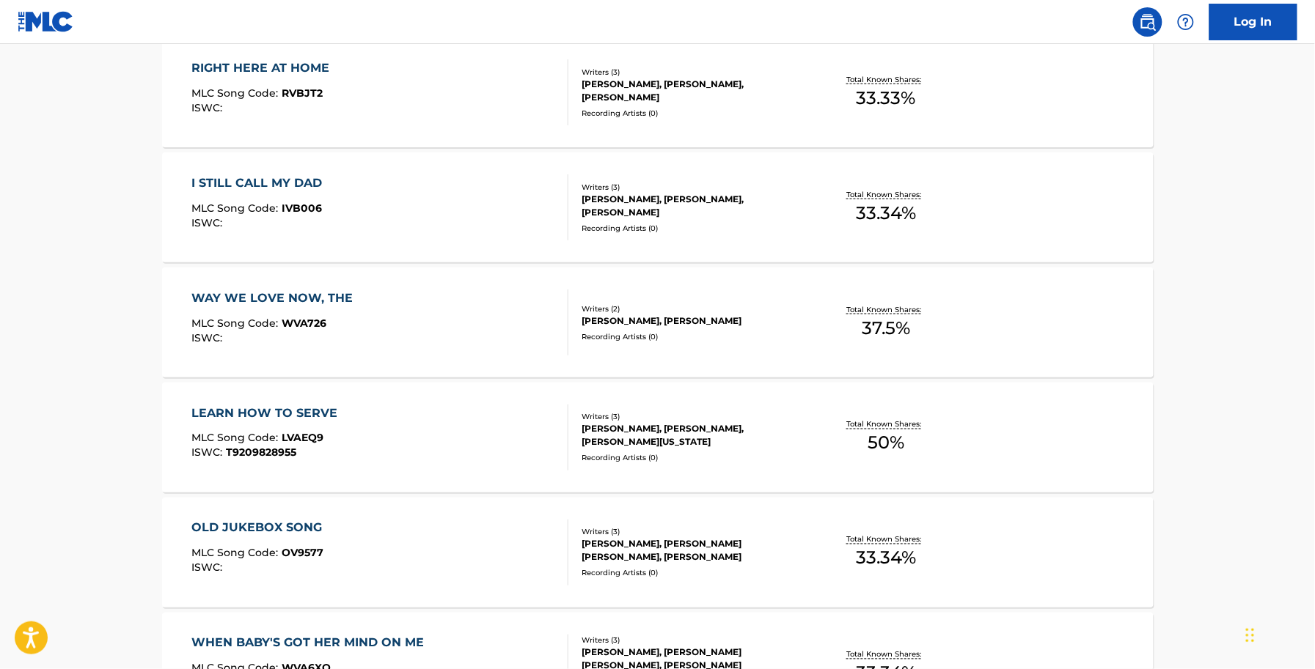
click at [240, 425] on div "LEARN HOW TO SERVE MLC Song Code : LVAEQ9 ISWC : T9209828955" at bounding box center [267, 438] width 153 height 66
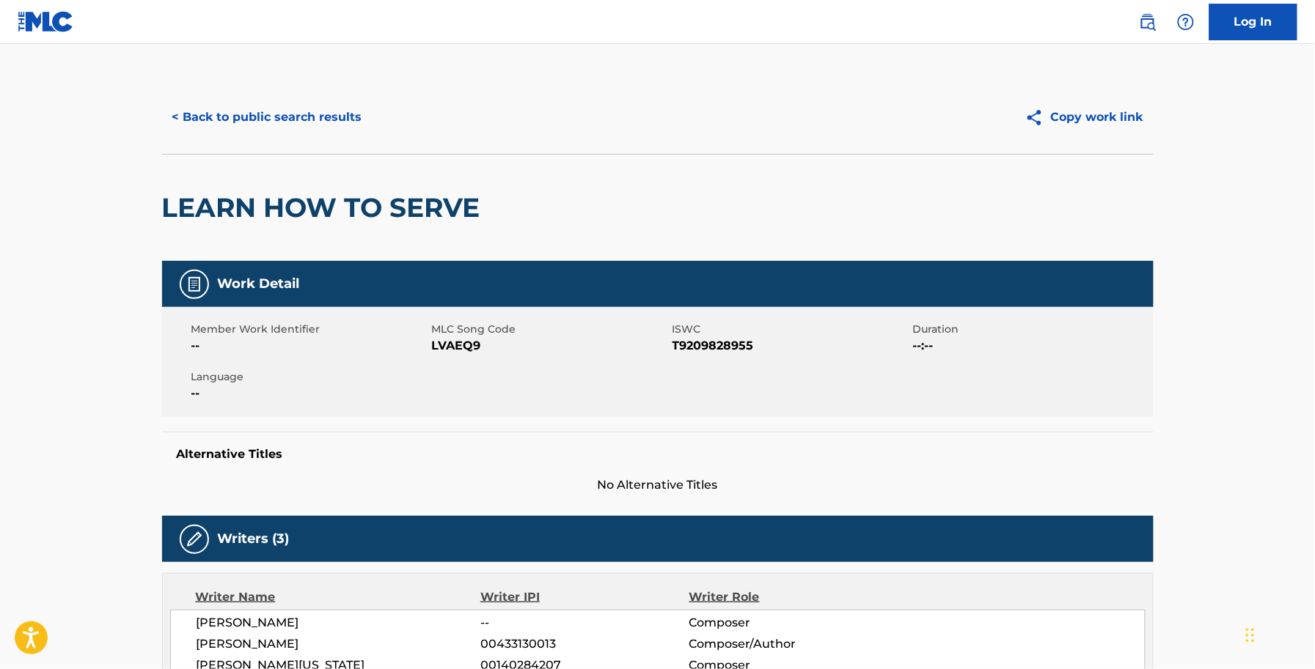
click at [469, 347] on span "LVAEQ9" at bounding box center [550, 346] width 237 height 18
click at [478, 348] on span "LVAEQ9" at bounding box center [550, 346] width 237 height 18
click at [460, 339] on span "LVAEQ9" at bounding box center [550, 346] width 237 height 18
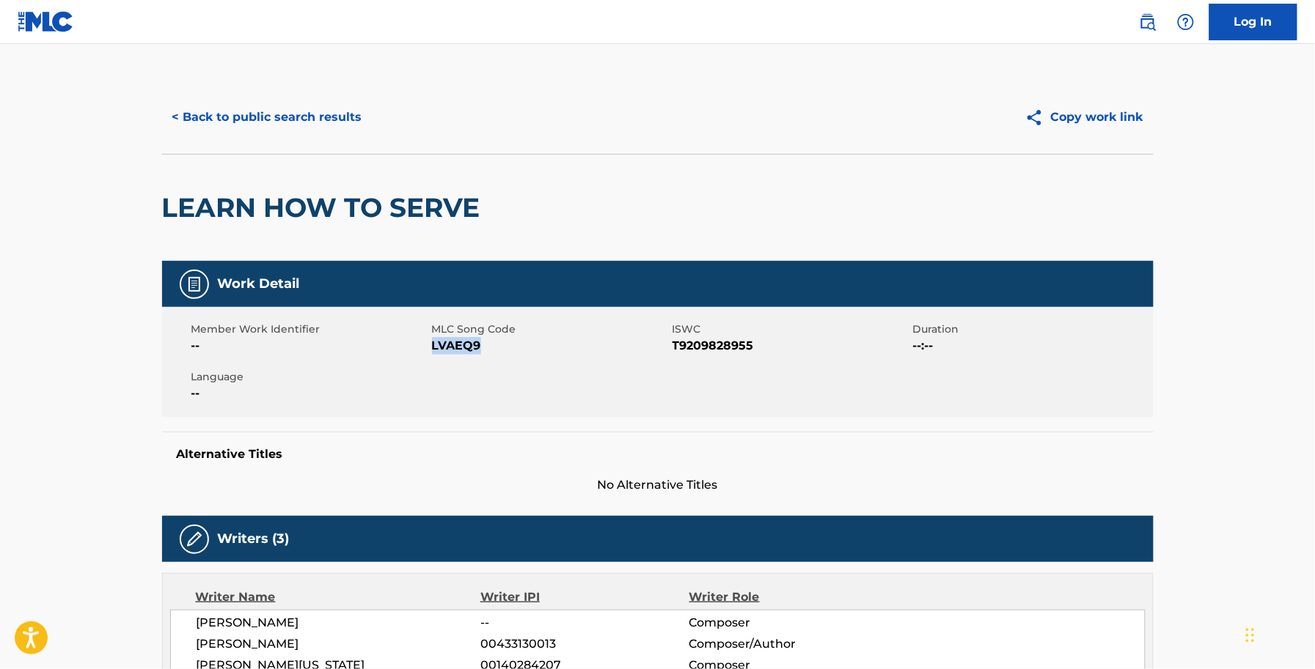
click at [460, 339] on span "LVAEQ9" at bounding box center [550, 346] width 237 height 18
click at [268, 125] on button "< Back to public search results" at bounding box center [267, 117] width 210 height 37
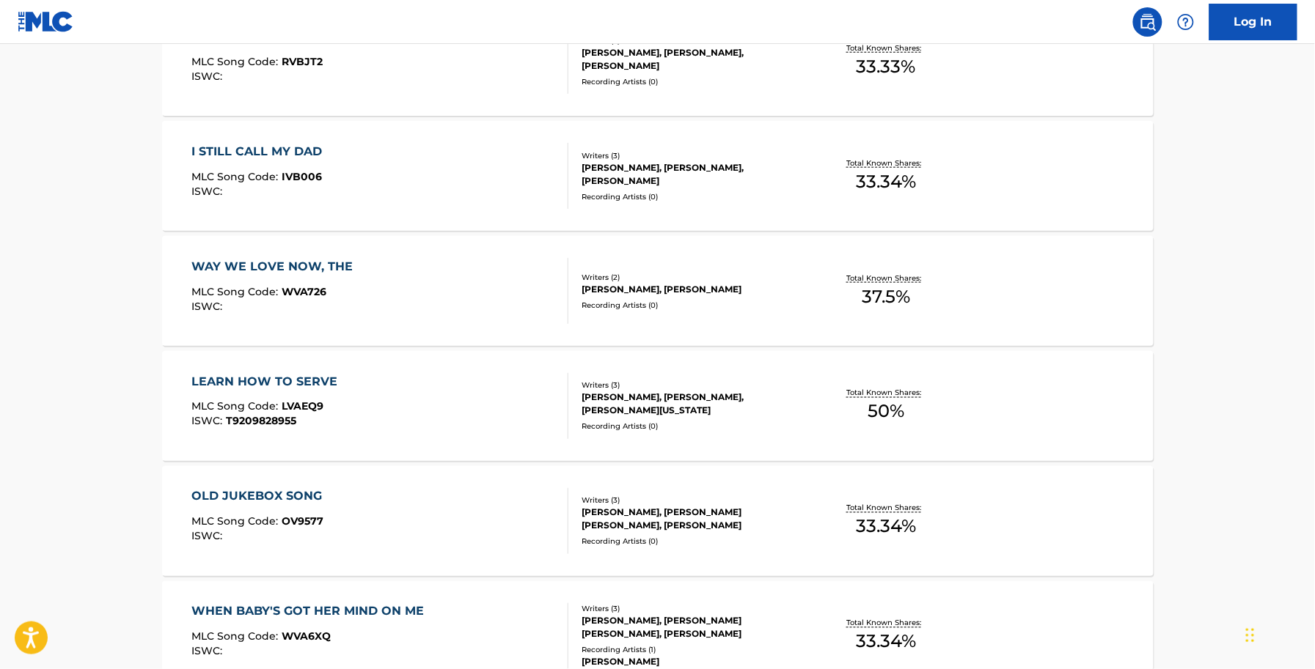
scroll to position [642, 0]
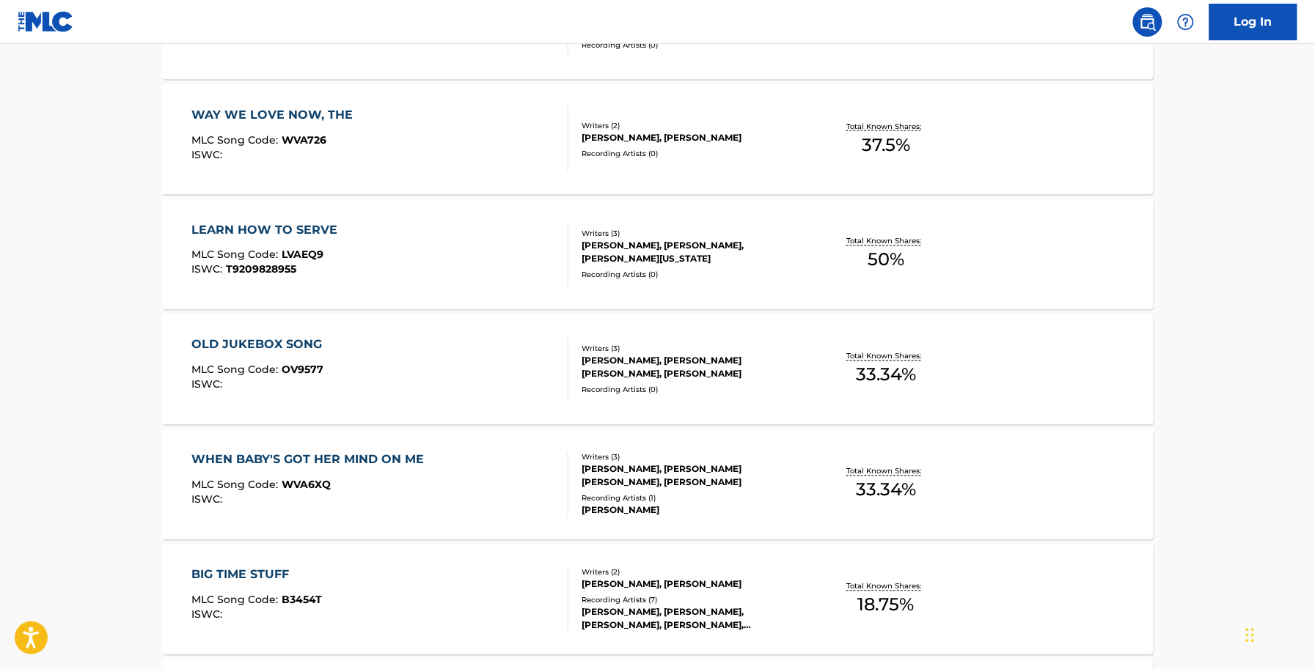
click at [288, 345] on div "OLD JUKEBOX SONG" at bounding box center [260, 346] width 138 height 18
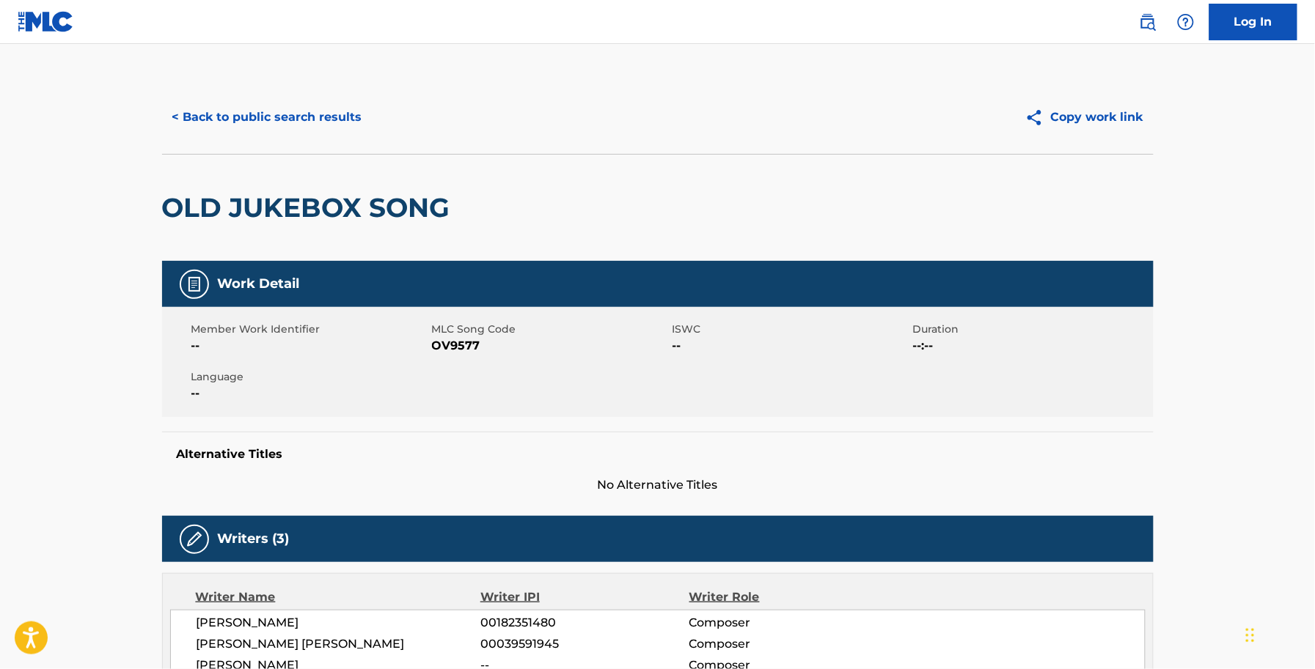
click at [467, 348] on span "OV9577" at bounding box center [550, 346] width 237 height 18
click at [210, 89] on div "< Back to public search results Copy work link" at bounding box center [657, 117] width 991 height 73
click at [225, 121] on button "< Back to public search results" at bounding box center [267, 117] width 210 height 37
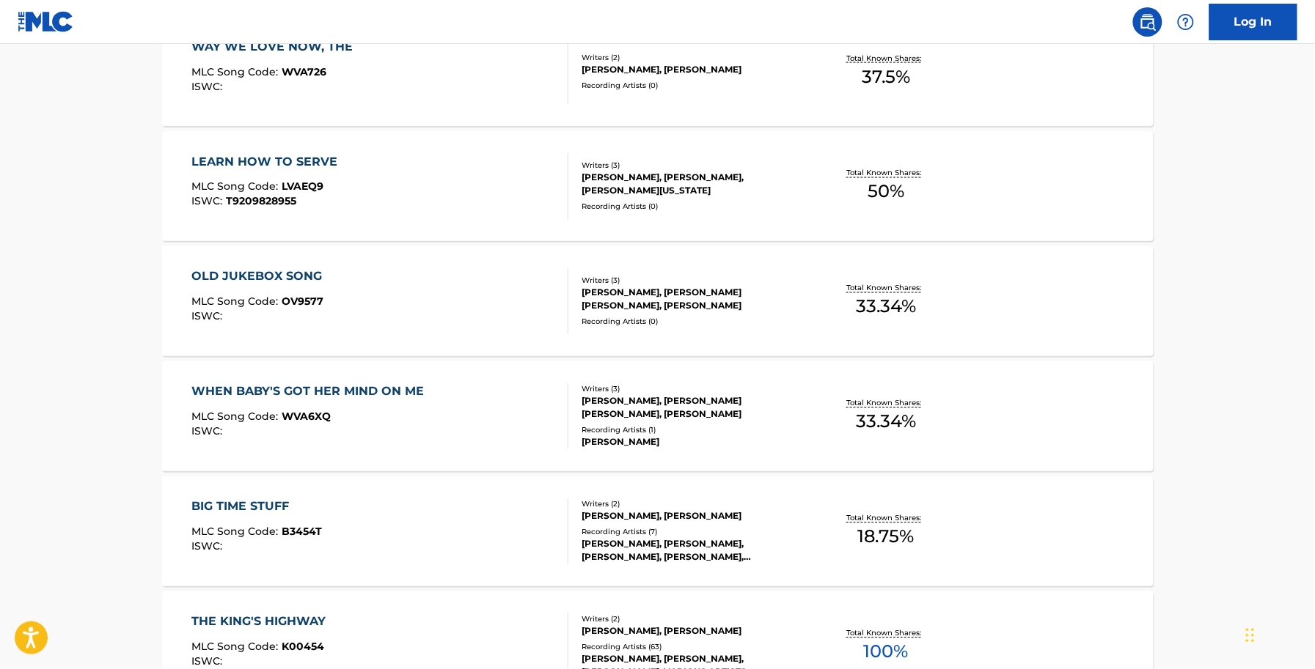
scroll to position [733, 0]
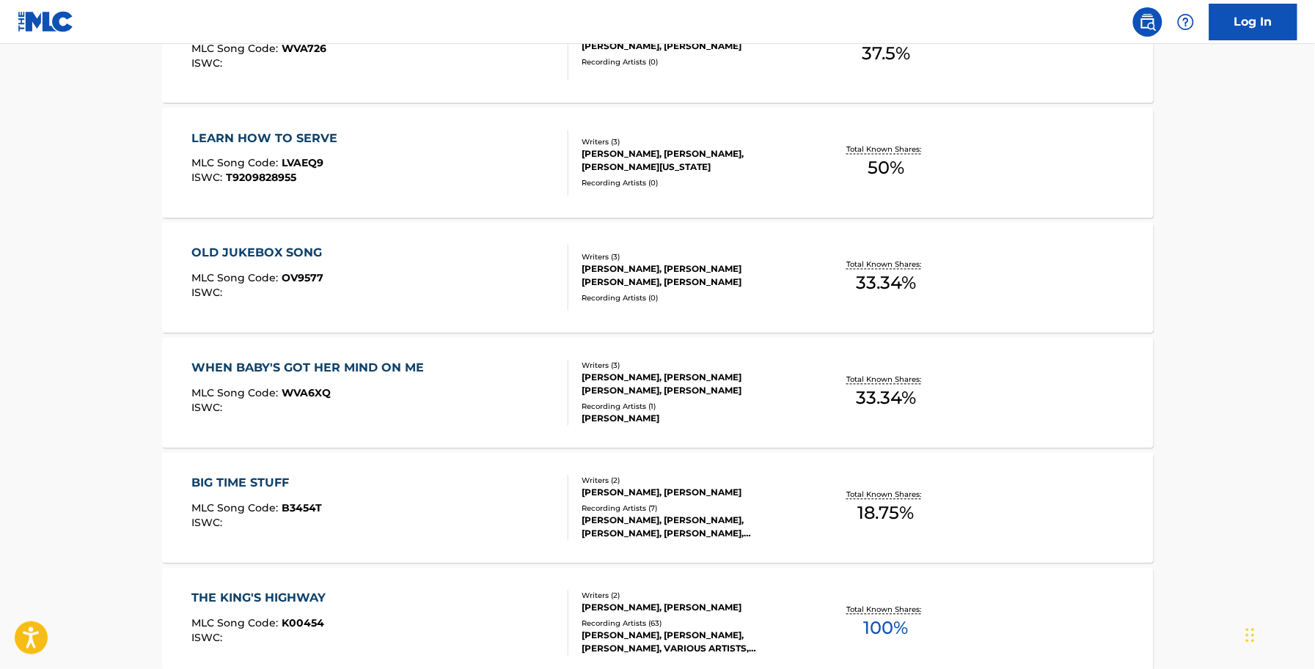
click at [414, 419] on div "WHEN BABY'S GOT HER MIND ON ME MLC Song Code : WVA6XQ ISWC :" at bounding box center [311, 393] width 240 height 66
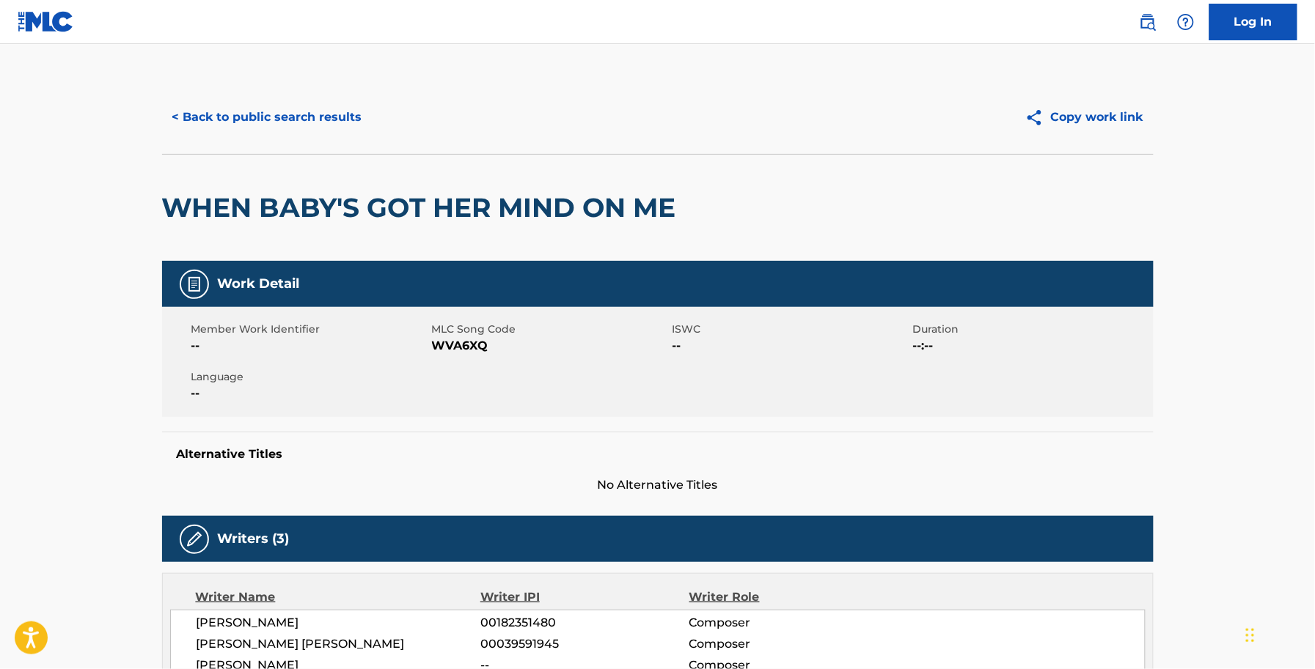
click at [457, 353] on span "WVA6XQ" at bounding box center [550, 346] width 237 height 18
click at [312, 136] on div "< Back to public search results Copy work link" at bounding box center [657, 117] width 991 height 73
click at [304, 128] on button "< Back to public search results" at bounding box center [267, 117] width 210 height 37
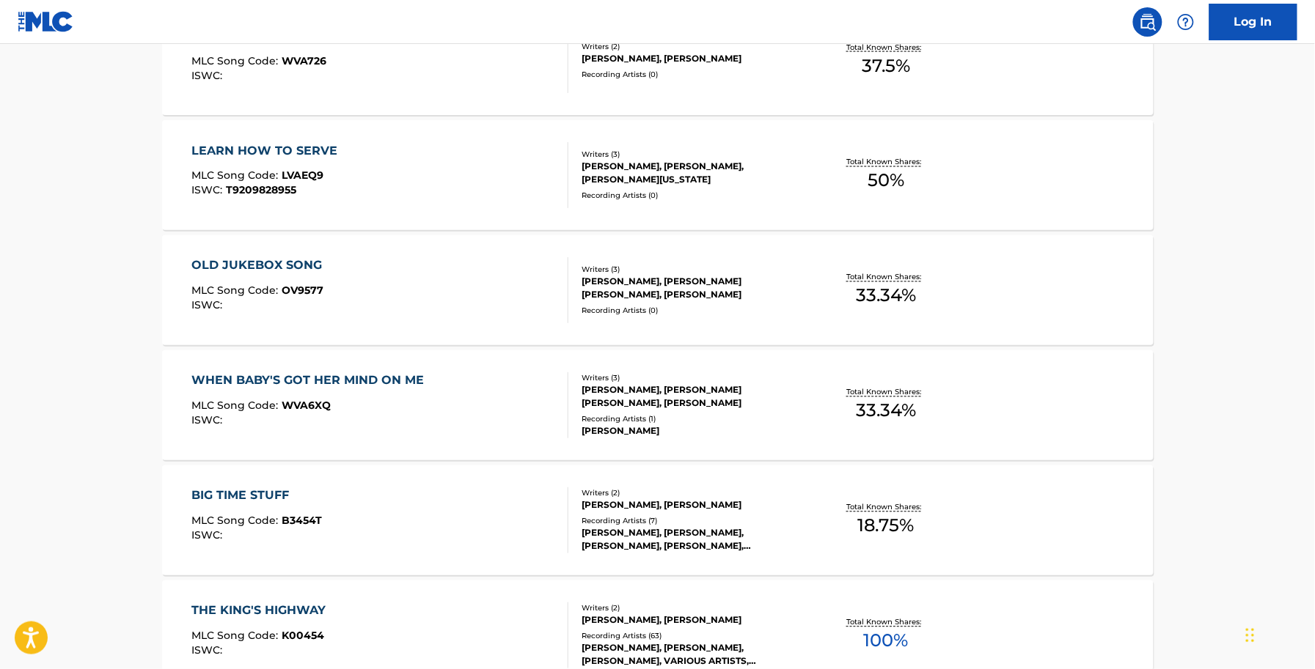
scroll to position [825, 0]
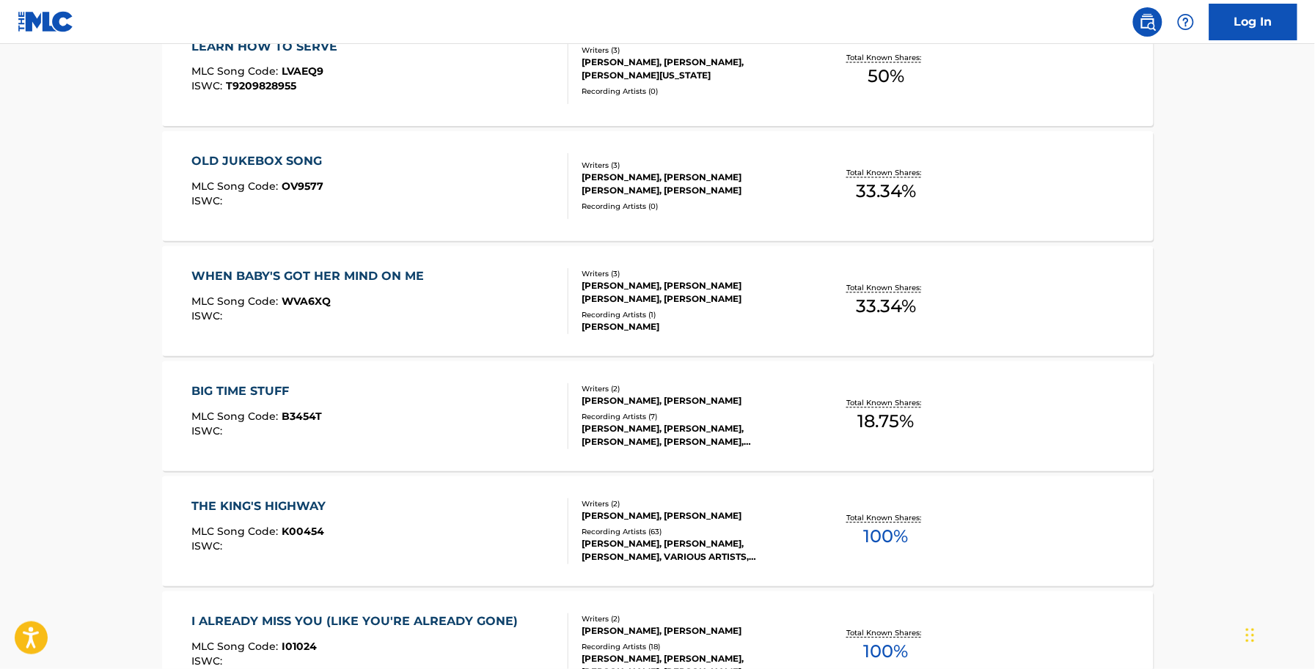
click at [315, 403] on div "BIG TIME STUFF MLC Song Code : B3454T ISWC :" at bounding box center [256, 416] width 131 height 66
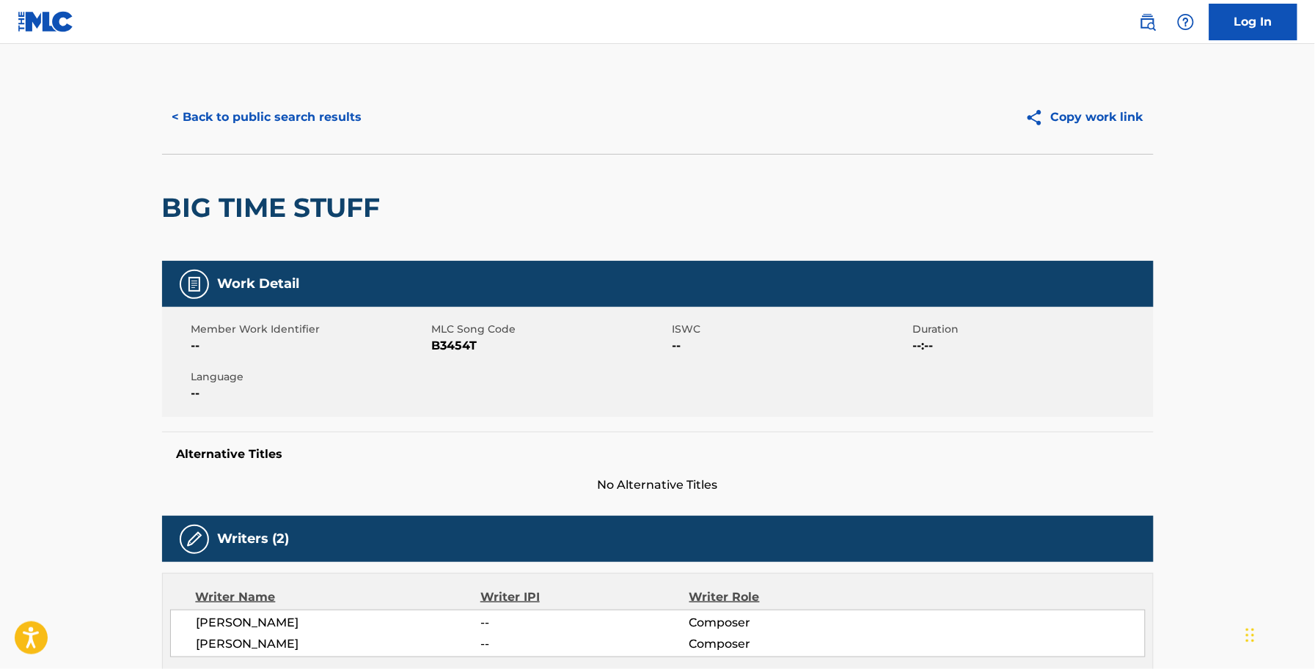
click at [456, 338] on span "B3454T" at bounding box center [550, 346] width 237 height 18
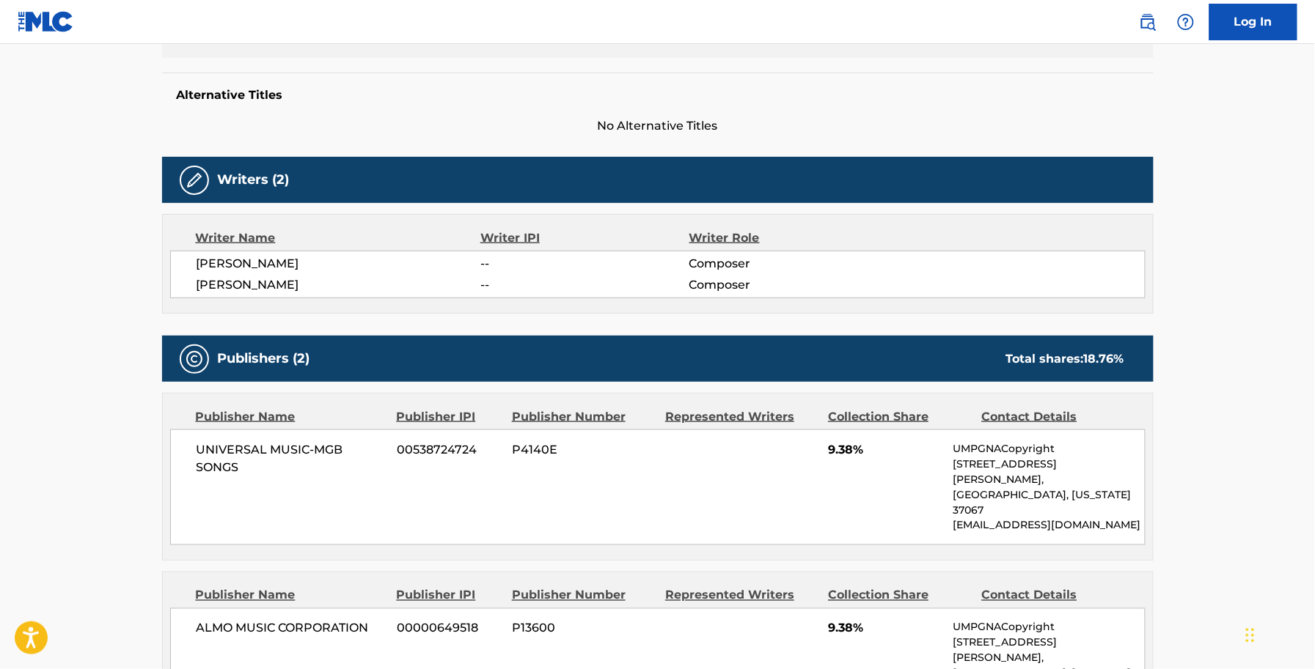
scroll to position [100, 0]
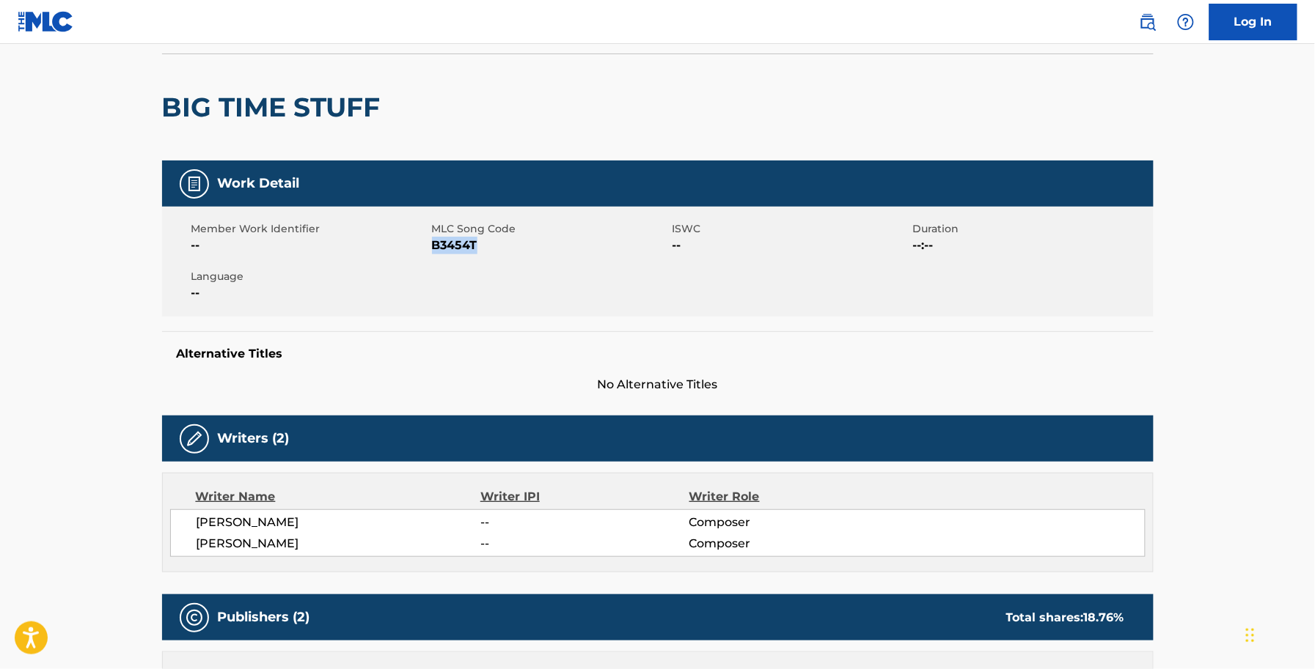
click at [449, 239] on span "B3454T" at bounding box center [550, 246] width 237 height 18
click at [452, 246] on span "B3454T" at bounding box center [550, 246] width 237 height 18
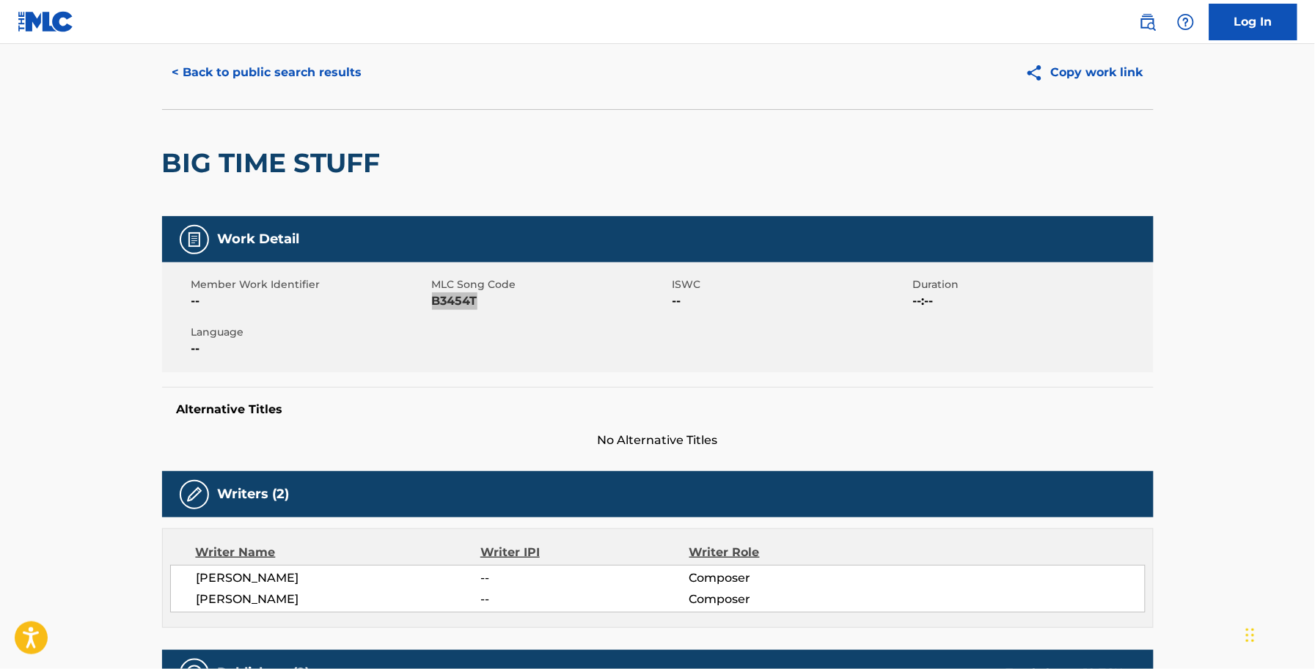
scroll to position [0, 0]
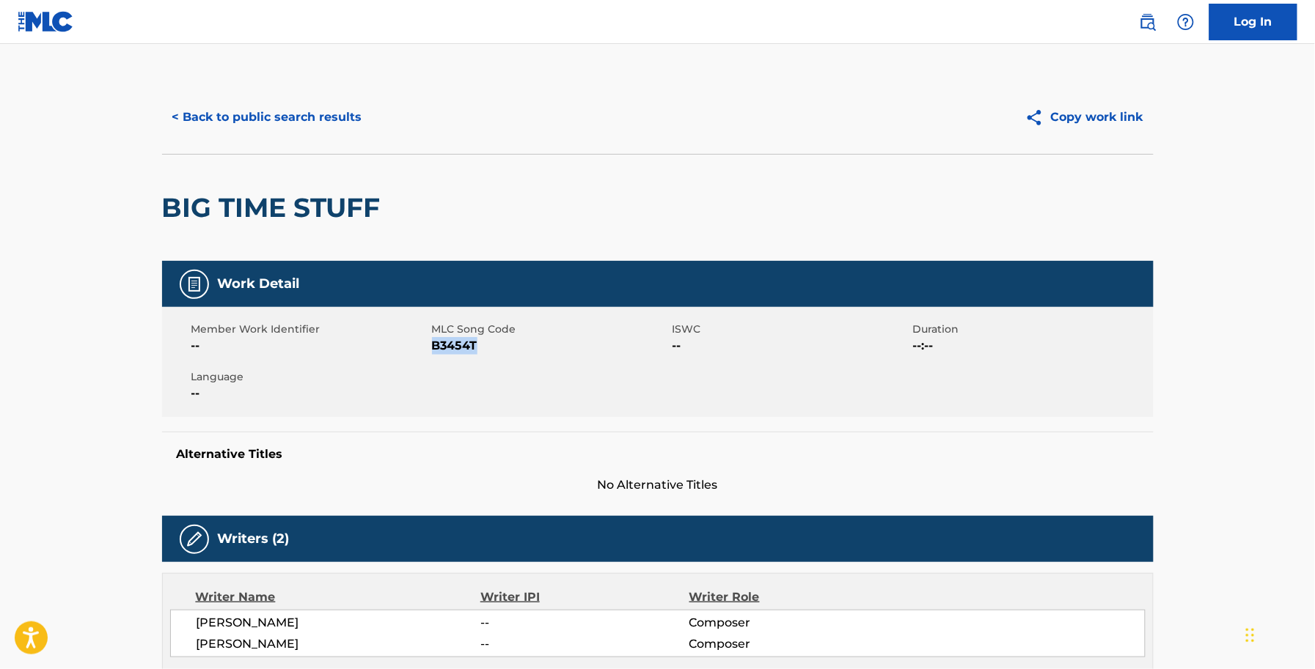
click at [169, 125] on button "< Back to public search results" at bounding box center [267, 117] width 210 height 37
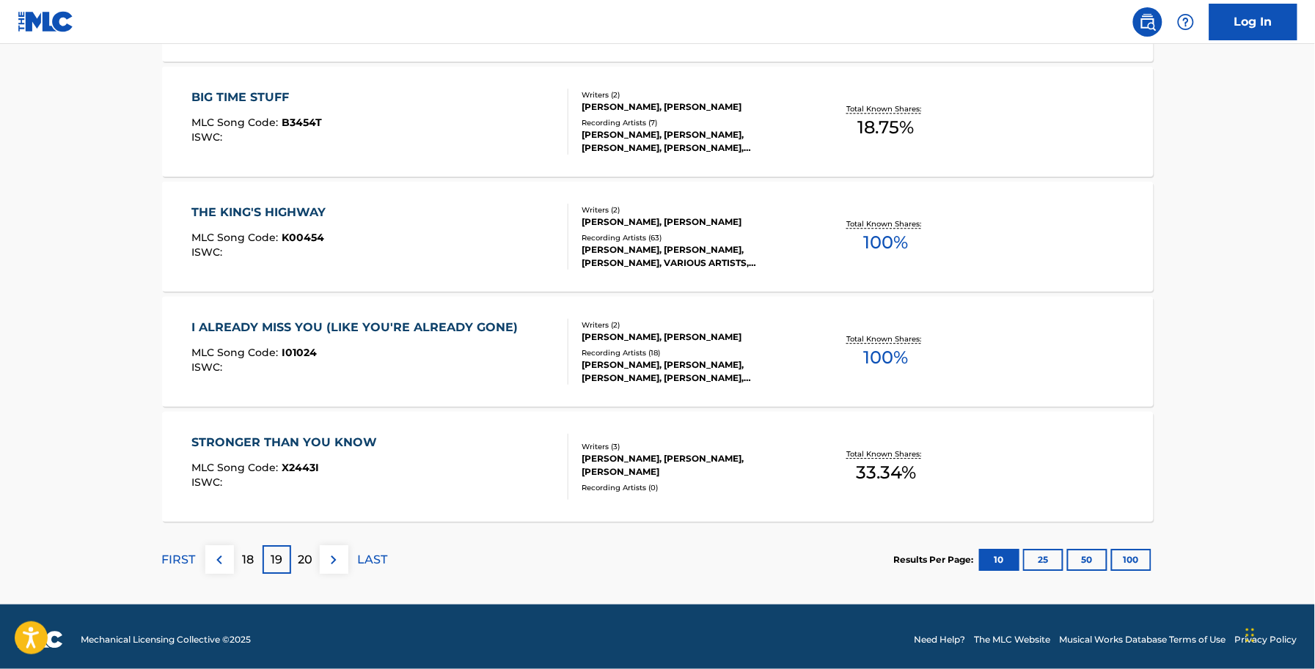
scroll to position [1126, 0]
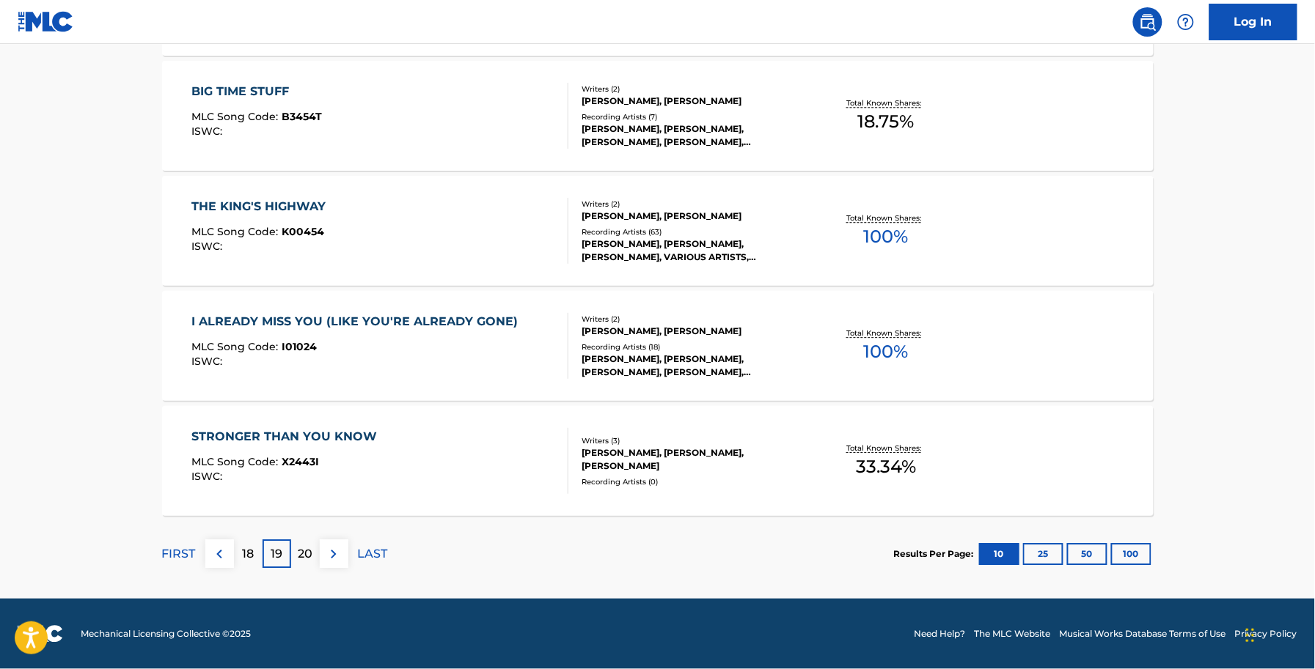
click at [298, 231] on span "K00454" at bounding box center [303, 231] width 43 height 13
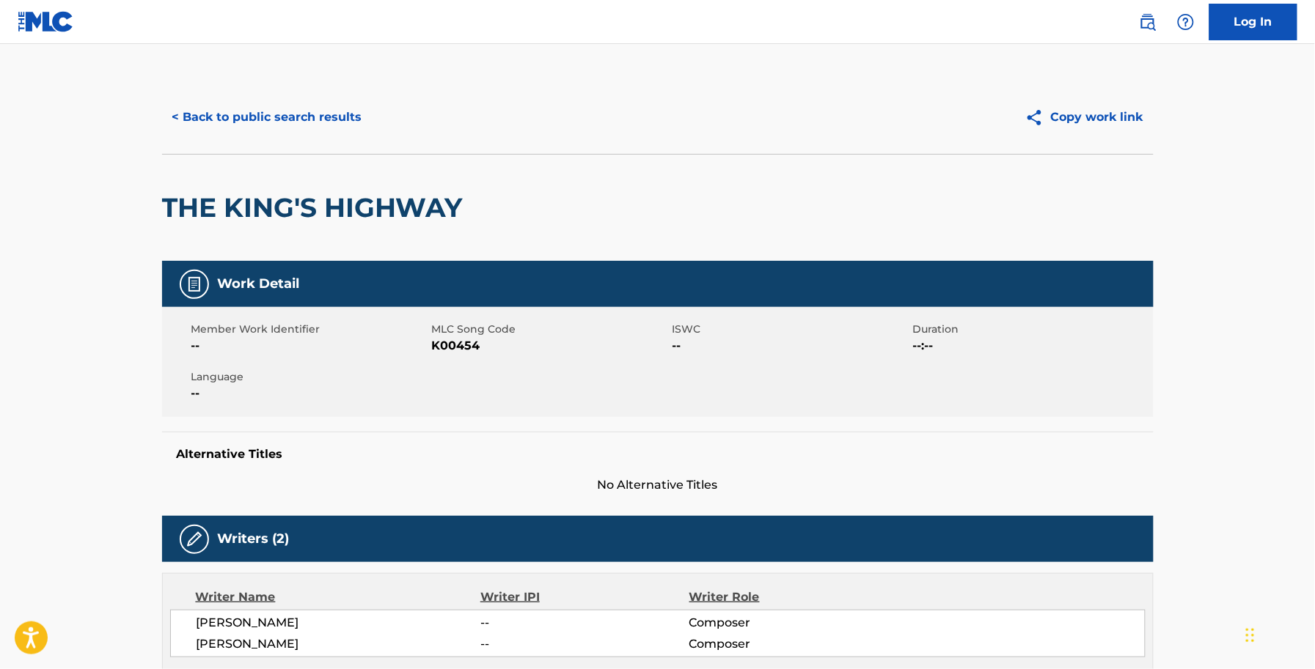
click at [453, 348] on span "K00454" at bounding box center [550, 346] width 237 height 18
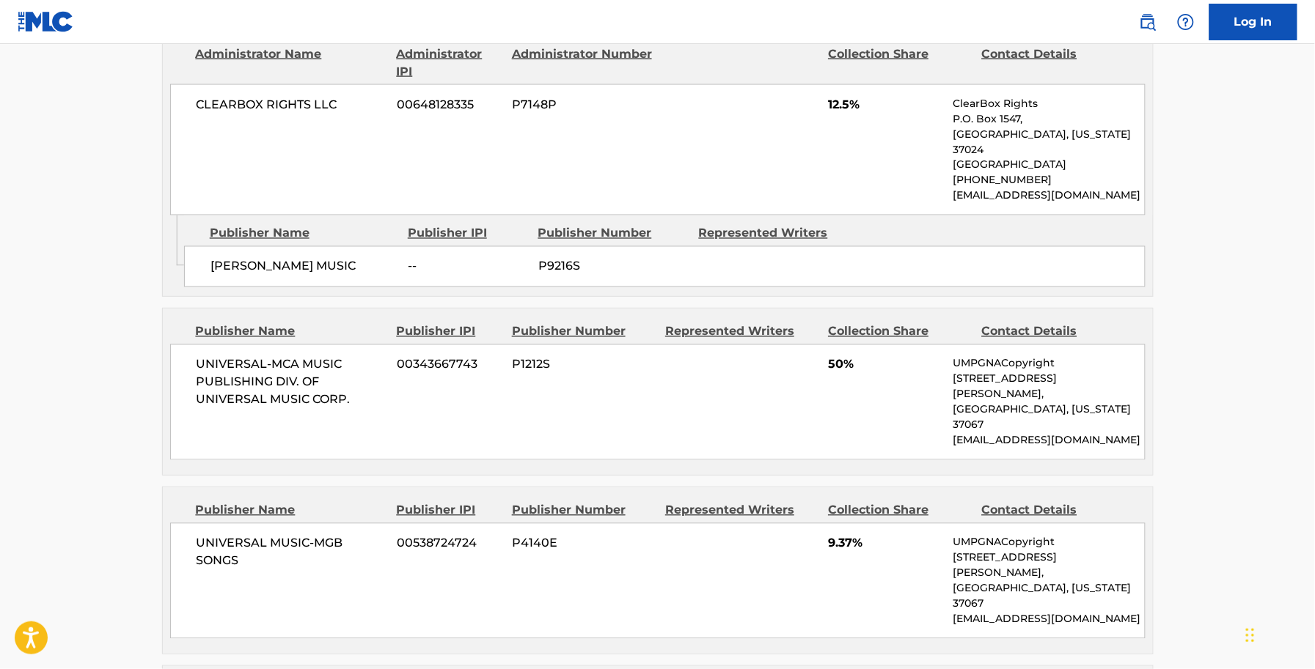
scroll to position [733, 0]
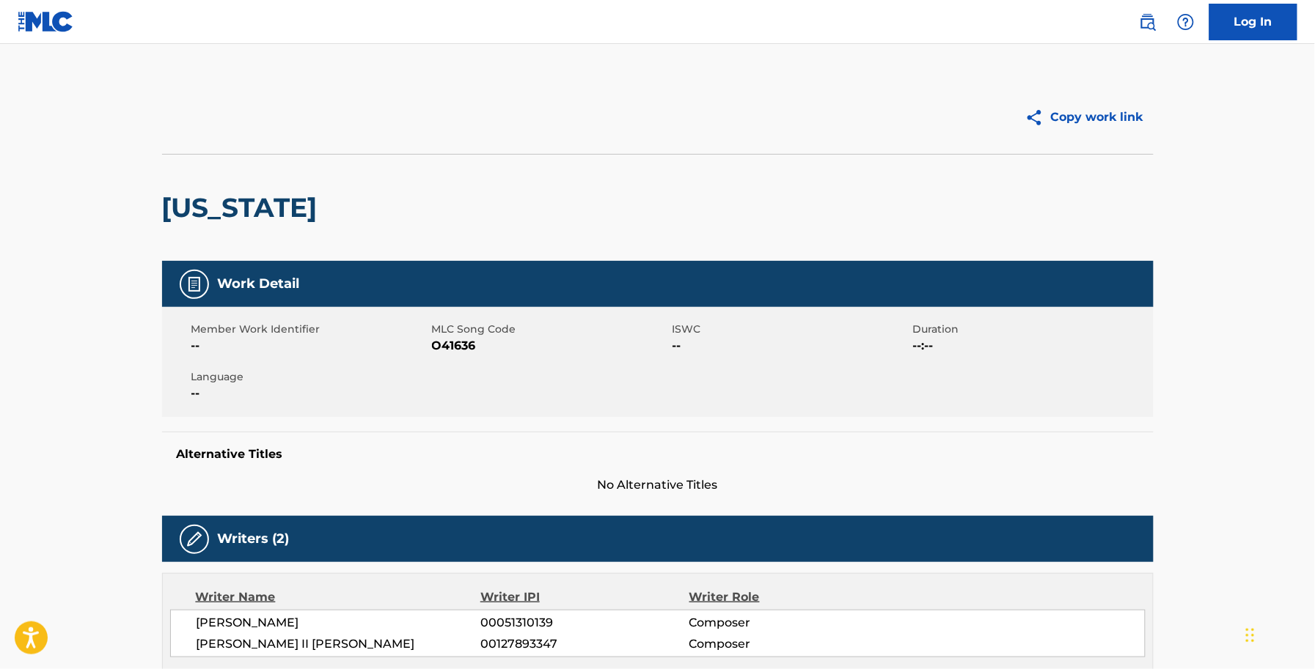
click at [43, 21] on img at bounding box center [46, 21] width 56 height 21
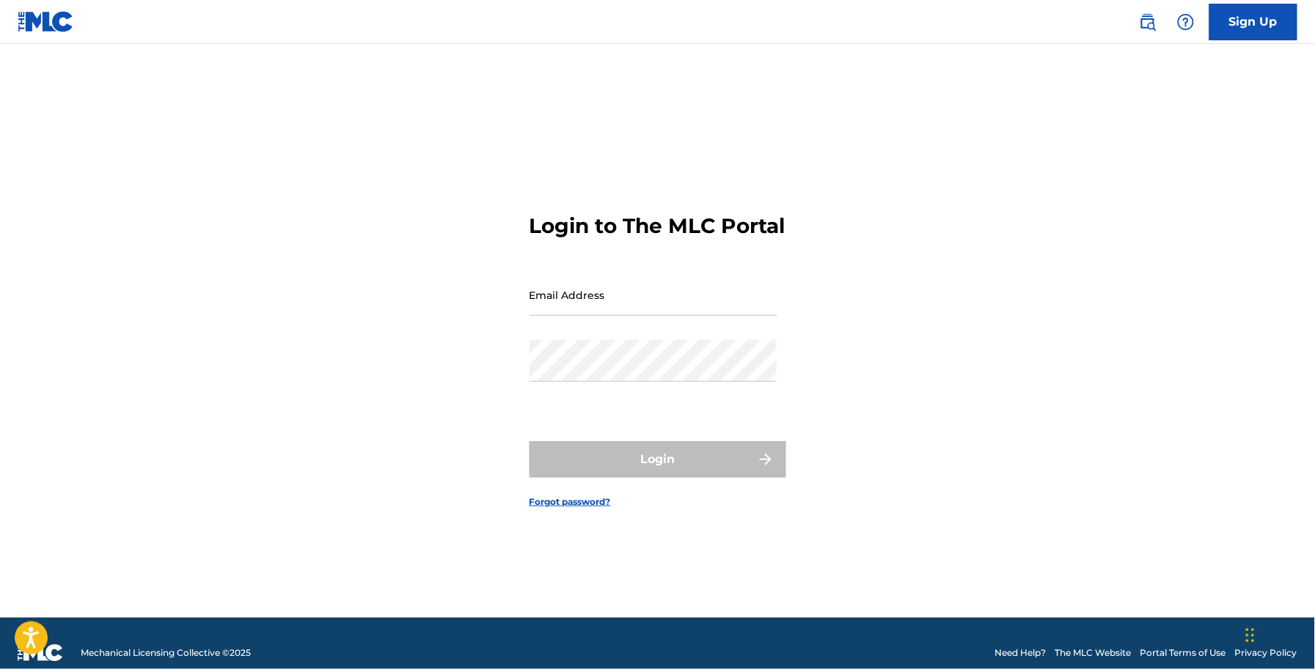
click at [1153, 15] on img at bounding box center [1148, 22] width 18 height 18
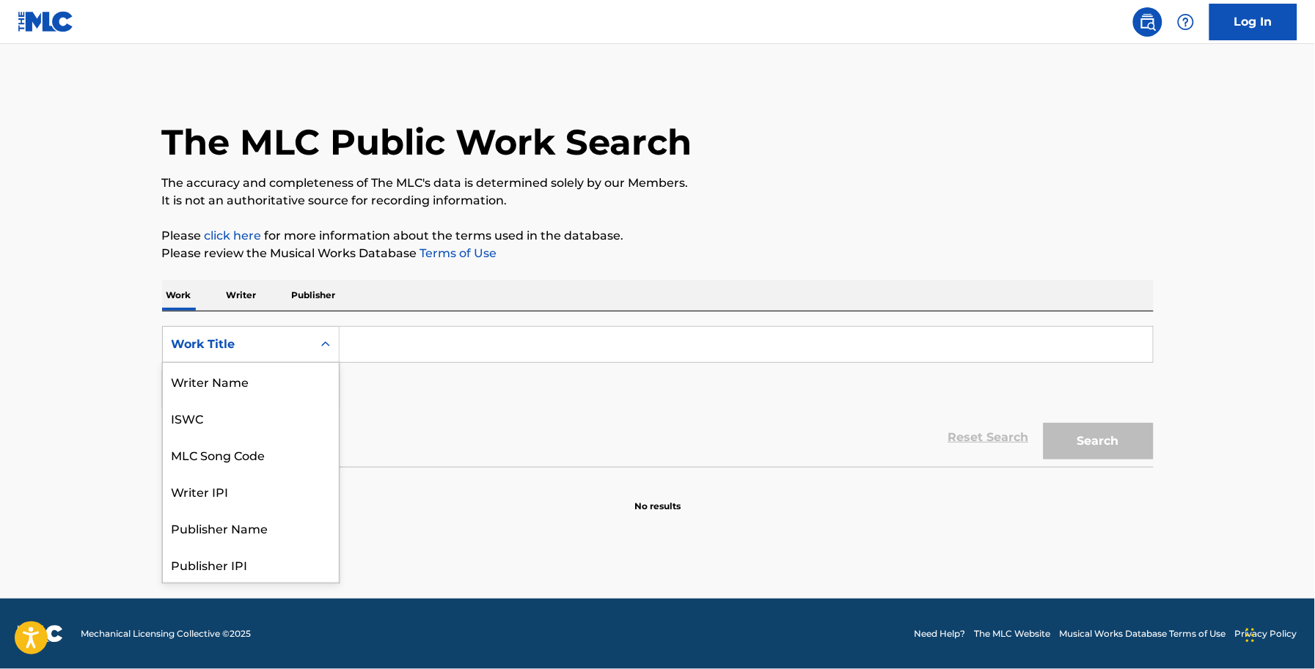
click at [231, 336] on div "Work Title" at bounding box center [238, 345] width 132 height 18
drag, startPoint x: 250, startPoint y: 385, endPoint x: 287, endPoint y: 371, distance: 39.9
click at [251, 383] on div "MLC Song Code" at bounding box center [251, 381] width 176 height 37
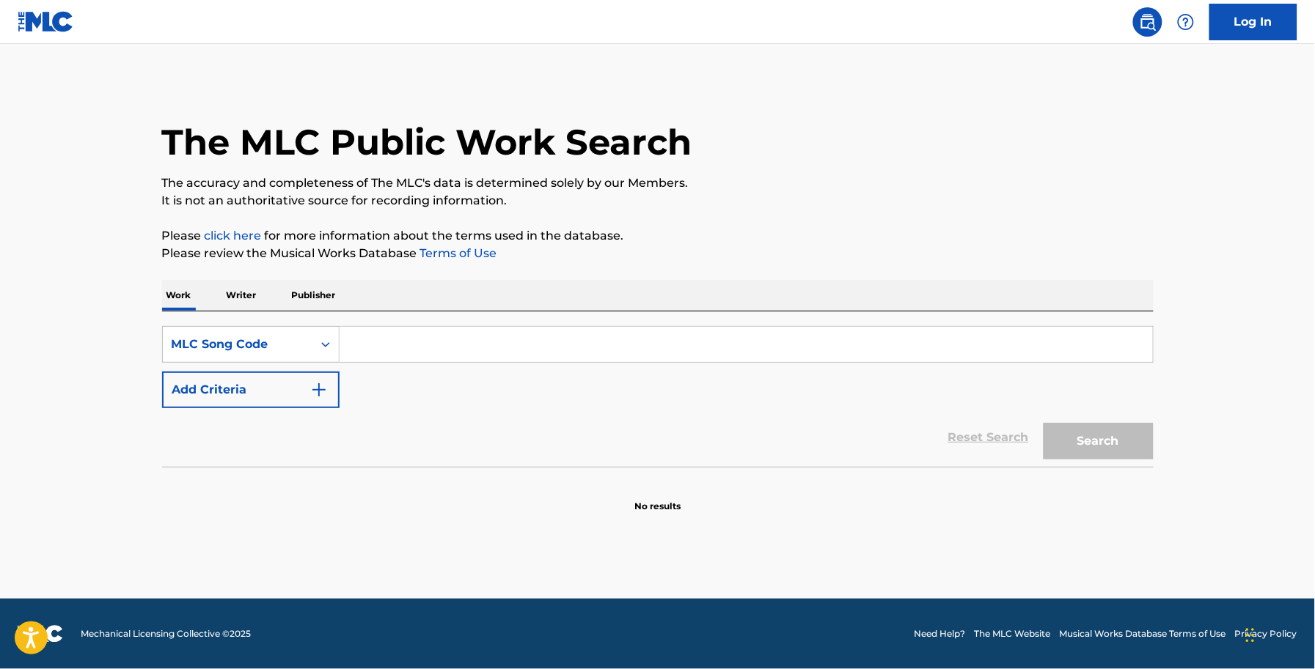
click at [385, 341] on input "Search Form" at bounding box center [745, 344] width 813 height 35
paste input "F4883V"
type input "F4883V"
drag, startPoint x: 1071, startPoint y: 407, endPoint x: 1091, endPoint y: 434, distance: 33.6
click at [1071, 408] on form "SearchWithCriteria6e9c4323-ccc7-49f7-859b-598e1c97fdbb MLC Song Code F4883V Add…" at bounding box center [657, 396] width 991 height 141
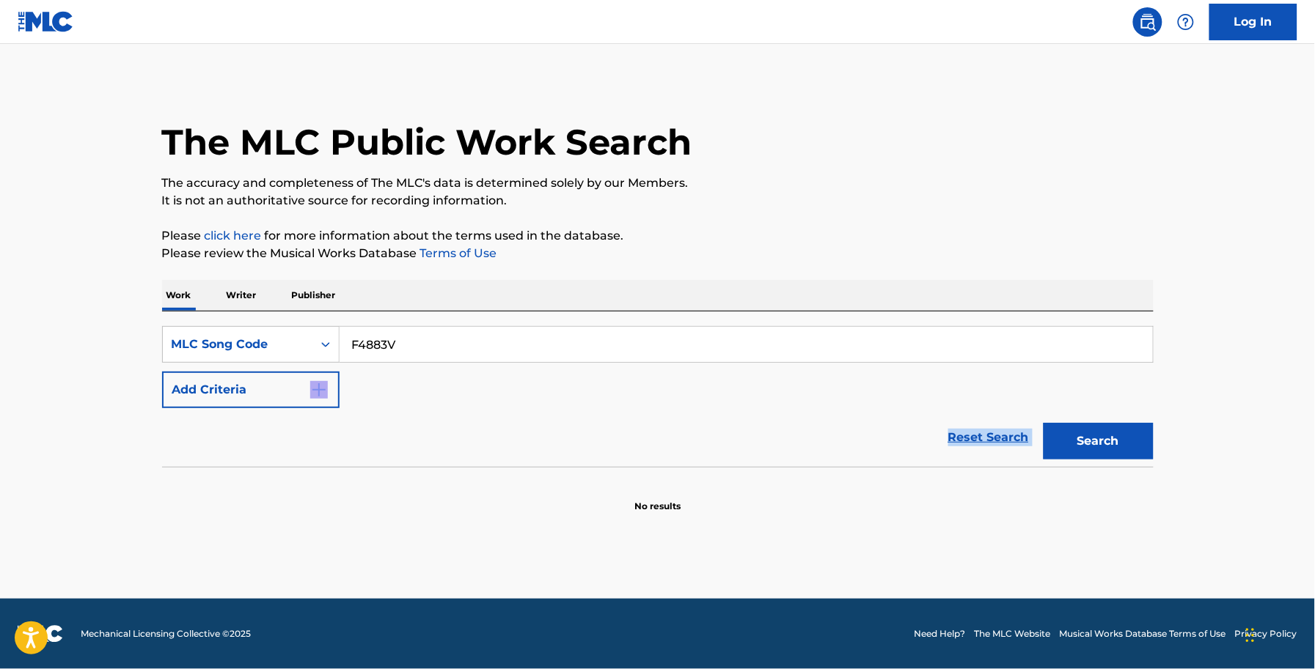
click at [1094, 438] on button "Search" at bounding box center [1098, 441] width 110 height 37
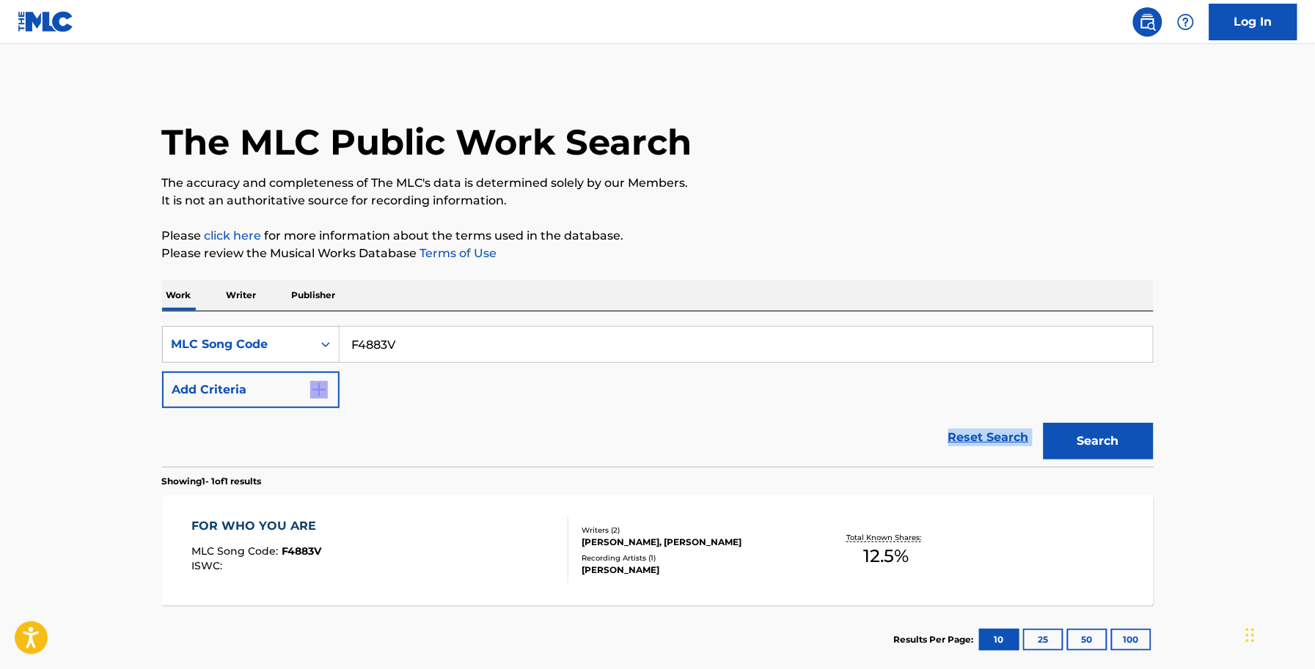
scroll to position [82, 0]
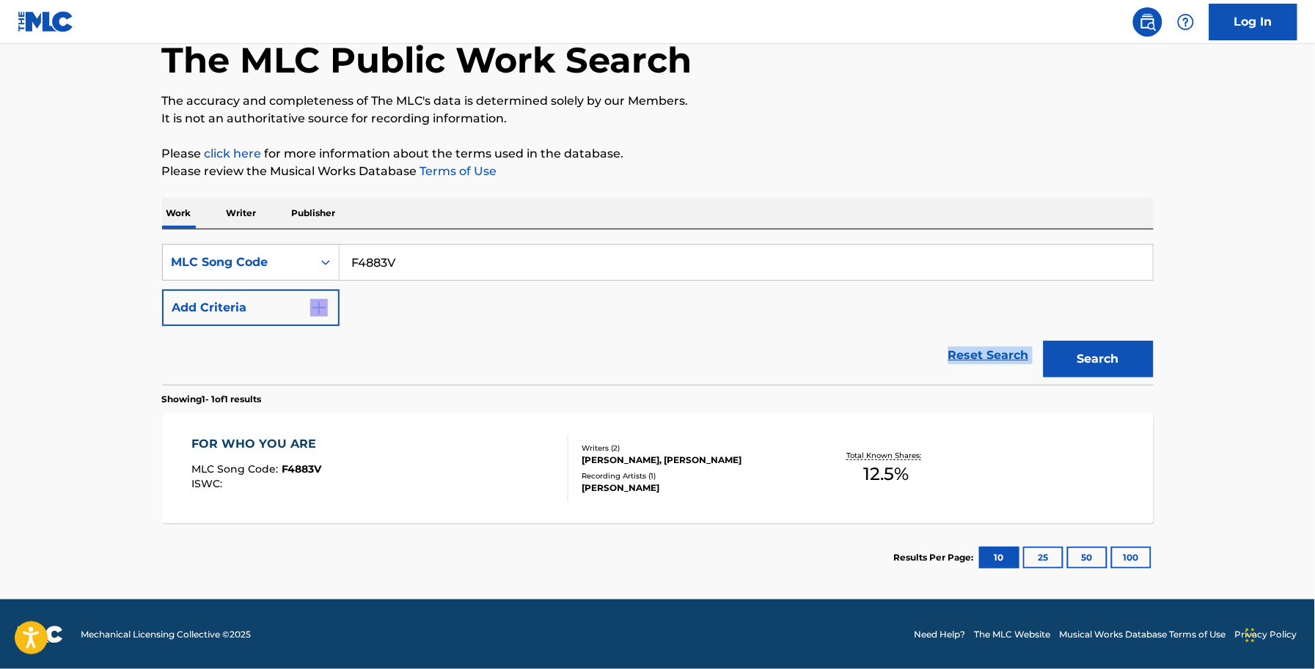
click at [338, 452] on div "FOR WHO YOU ARE MLC Song Code : F4883V ISWC :" at bounding box center [379, 469] width 377 height 66
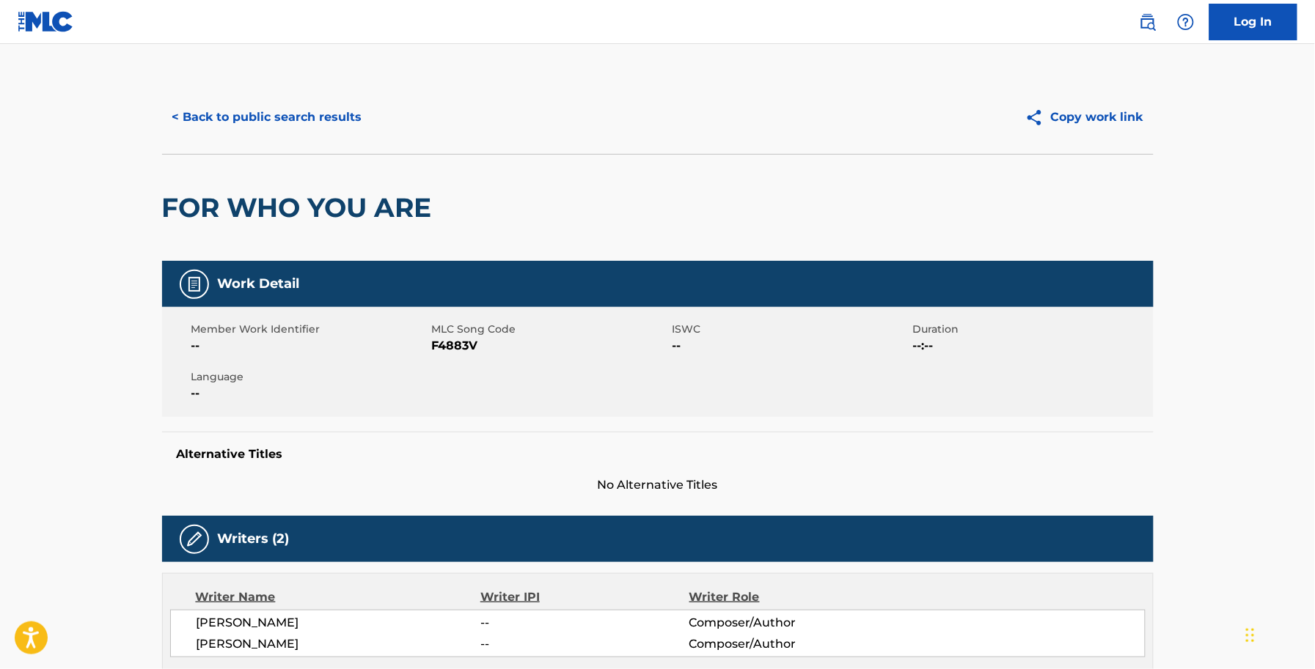
click at [315, 130] on button "< Back to public search results" at bounding box center [267, 117] width 210 height 37
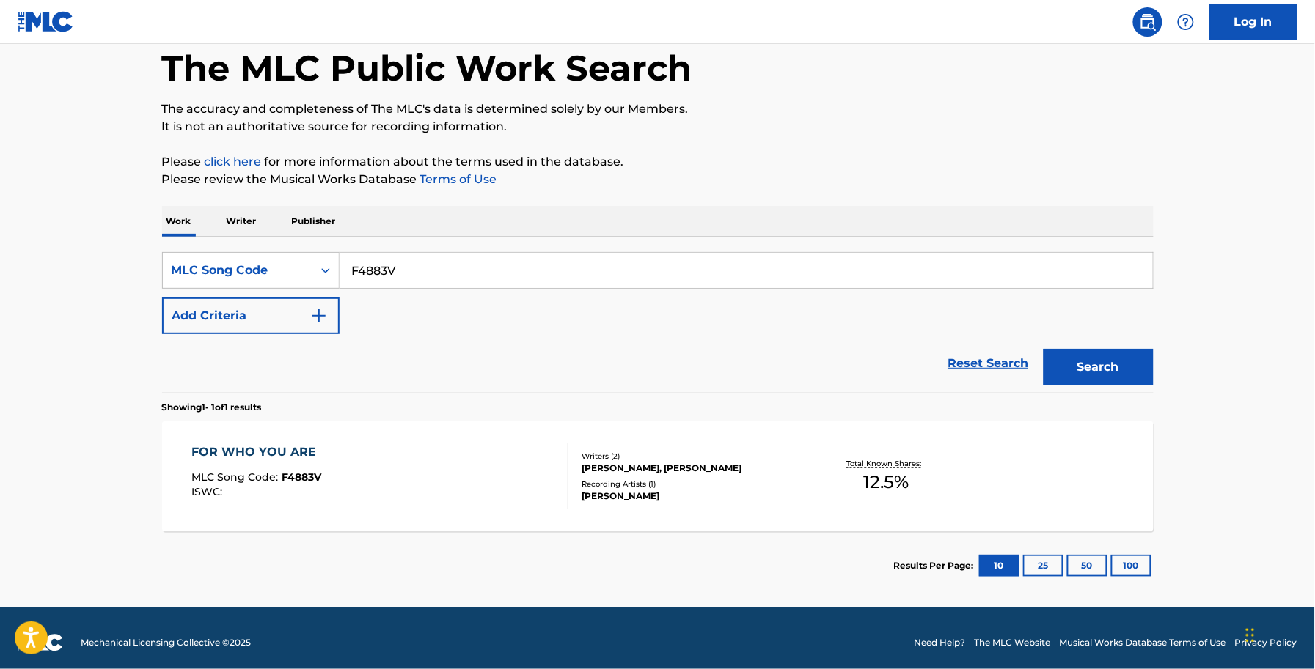
scroll to position [82, 0]
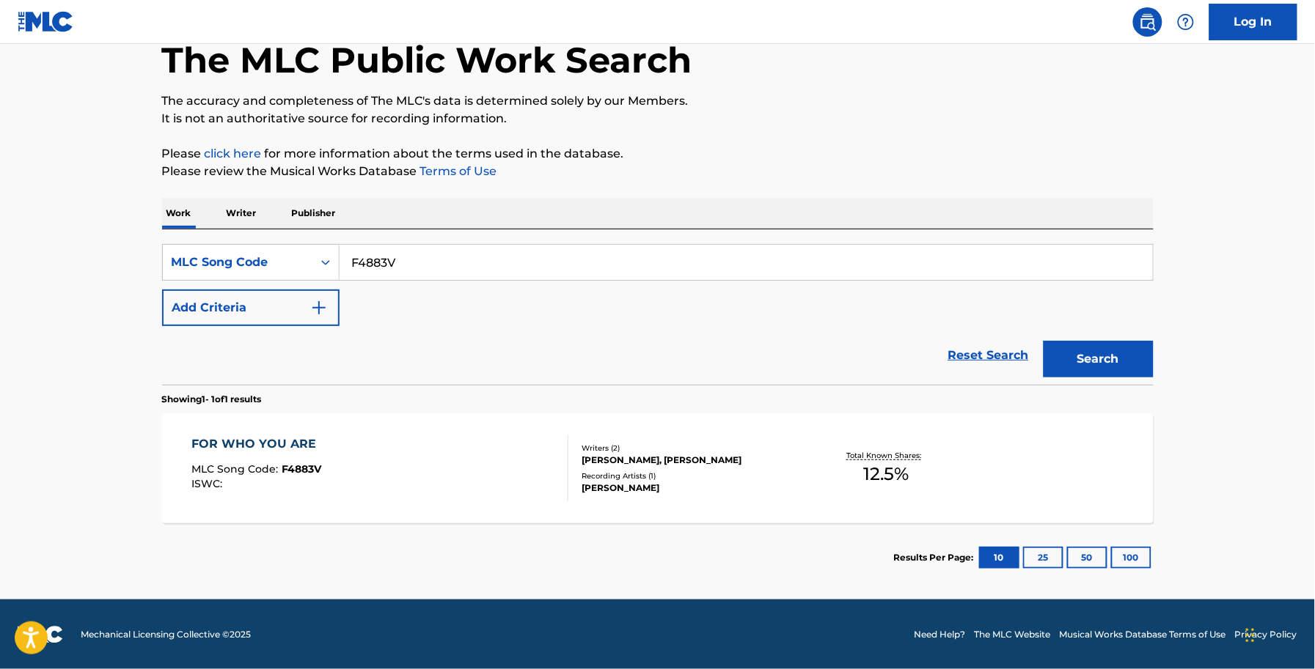
click at [383, 145] on p "Please click here for more information about the terms used in the database." at bounding box center [657, 154] width 991 height 18
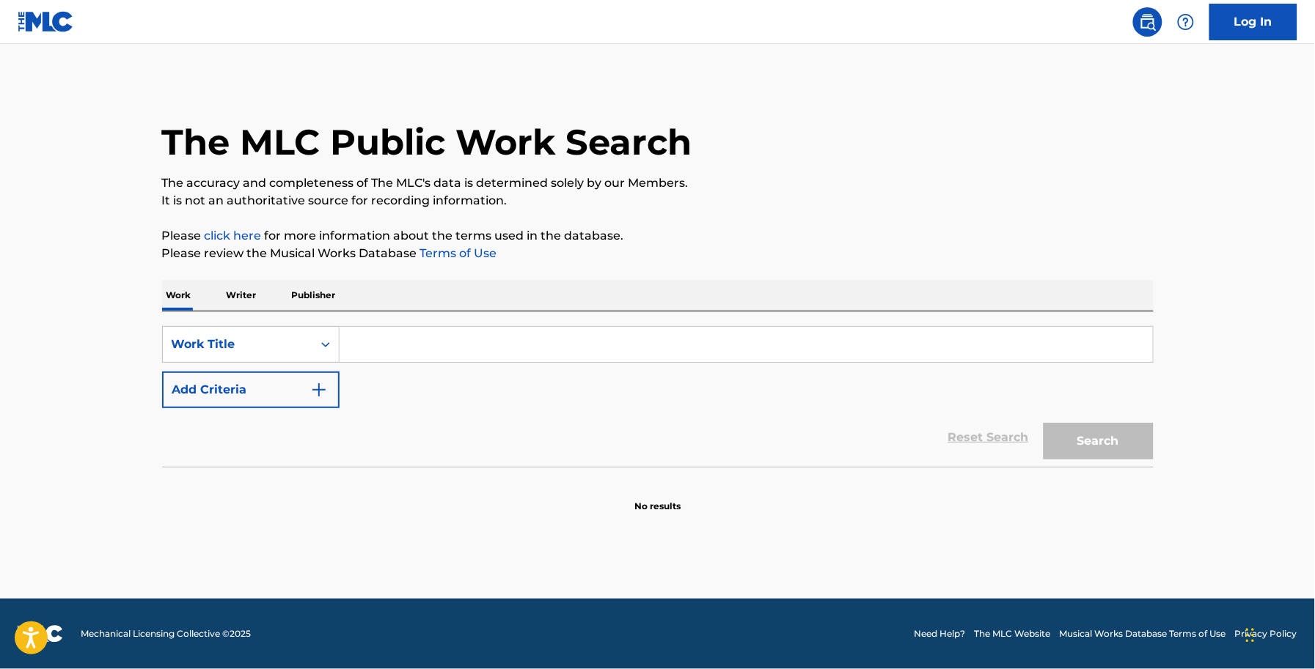
click at [254, 294] on p "Writer" at bounding box center [241, 295] width 39 height 31
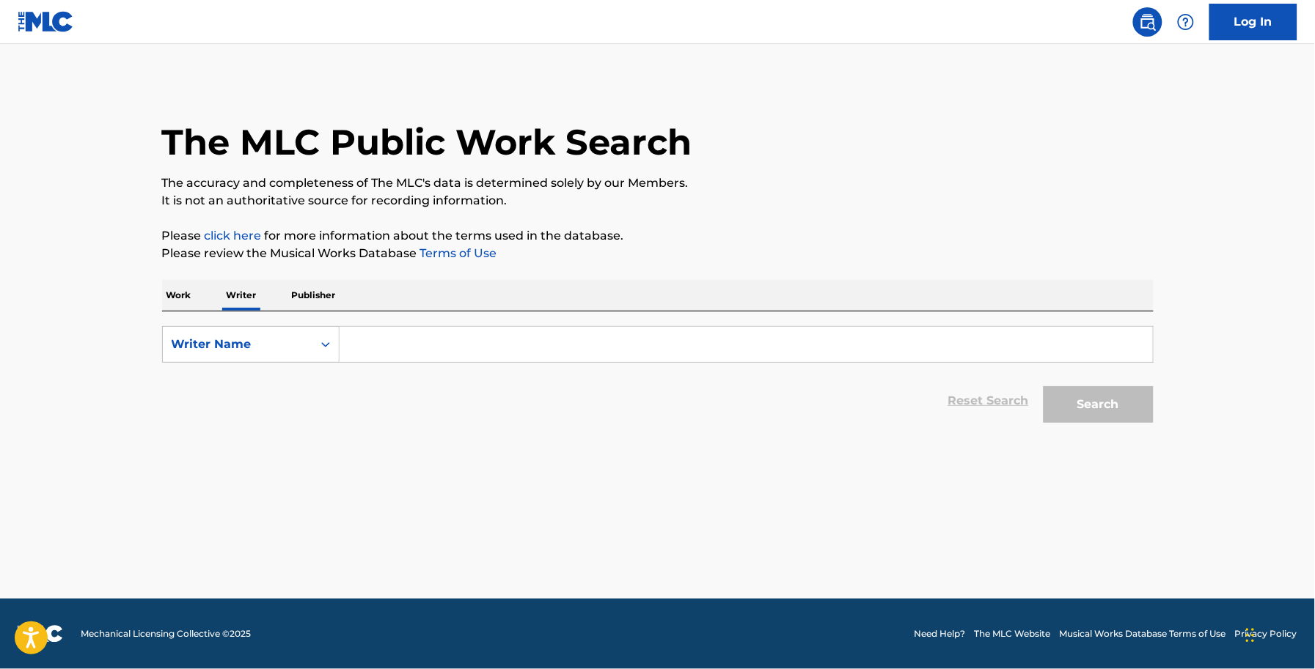
click at [360, 328] on input "Search Form" at bounding box center [745, 344] width 813 height 35
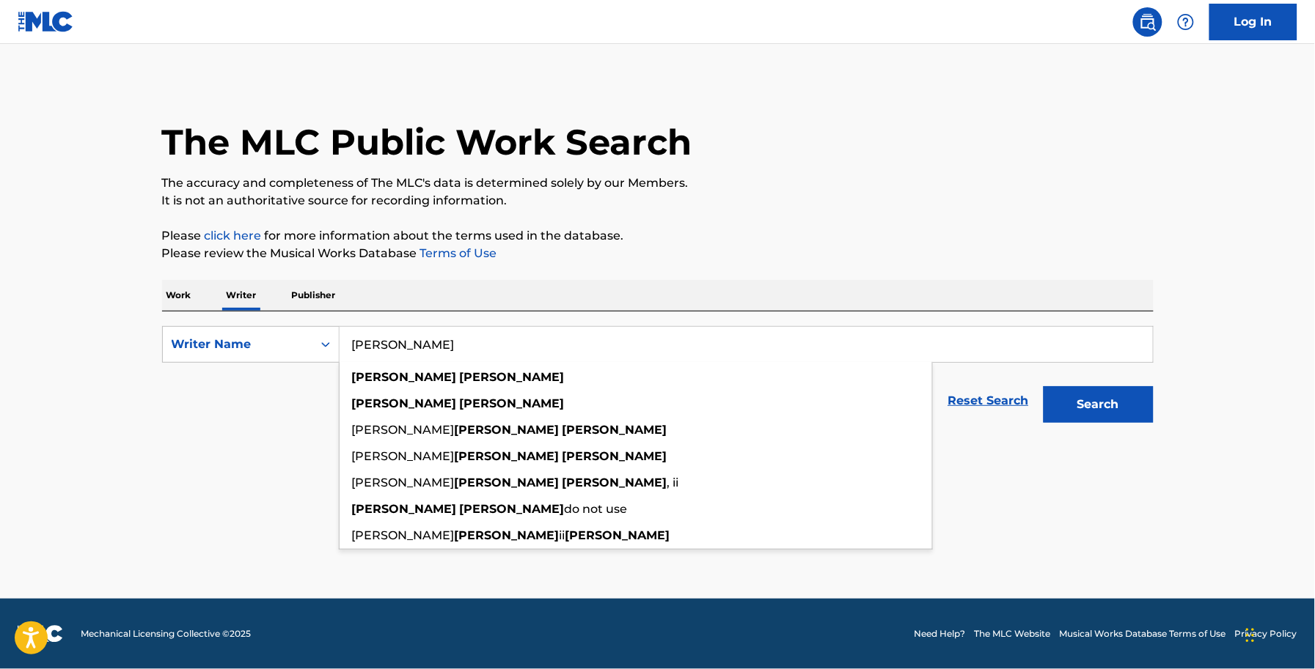
type input "[PERSON_NAME]"
click at [1043, 386] on button "Search" at bounding box center [1098, 404] width 110 height 37
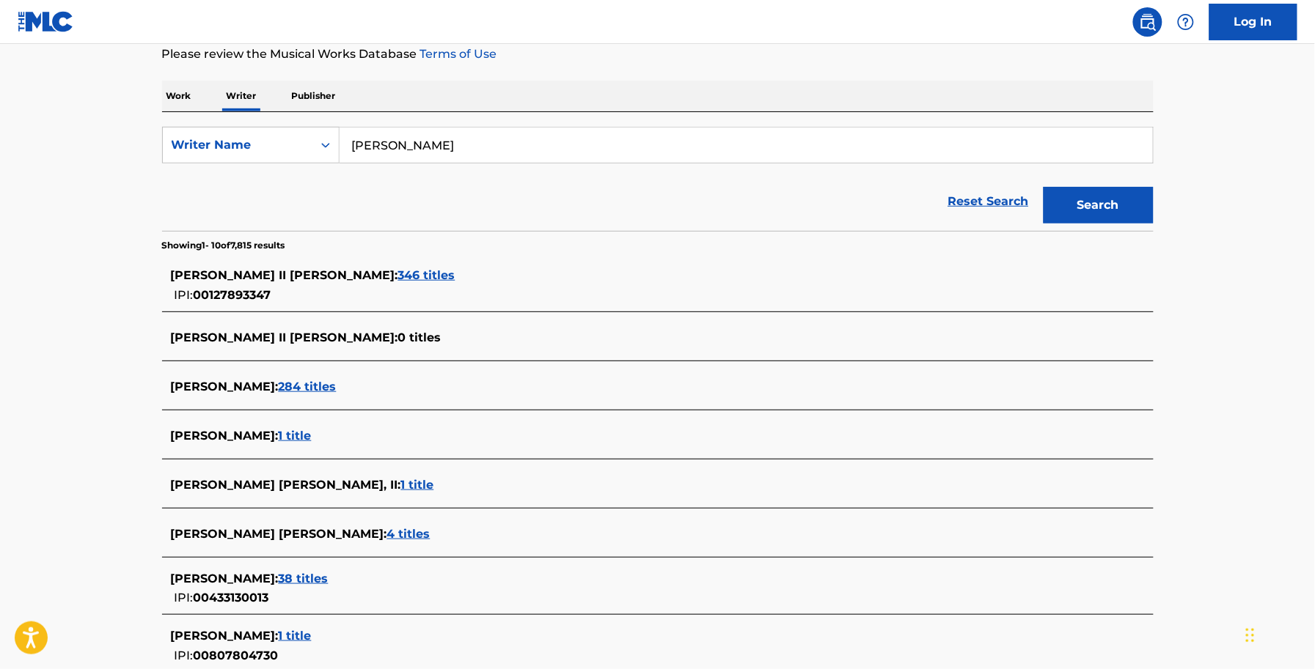
scroll to position [275, 0]
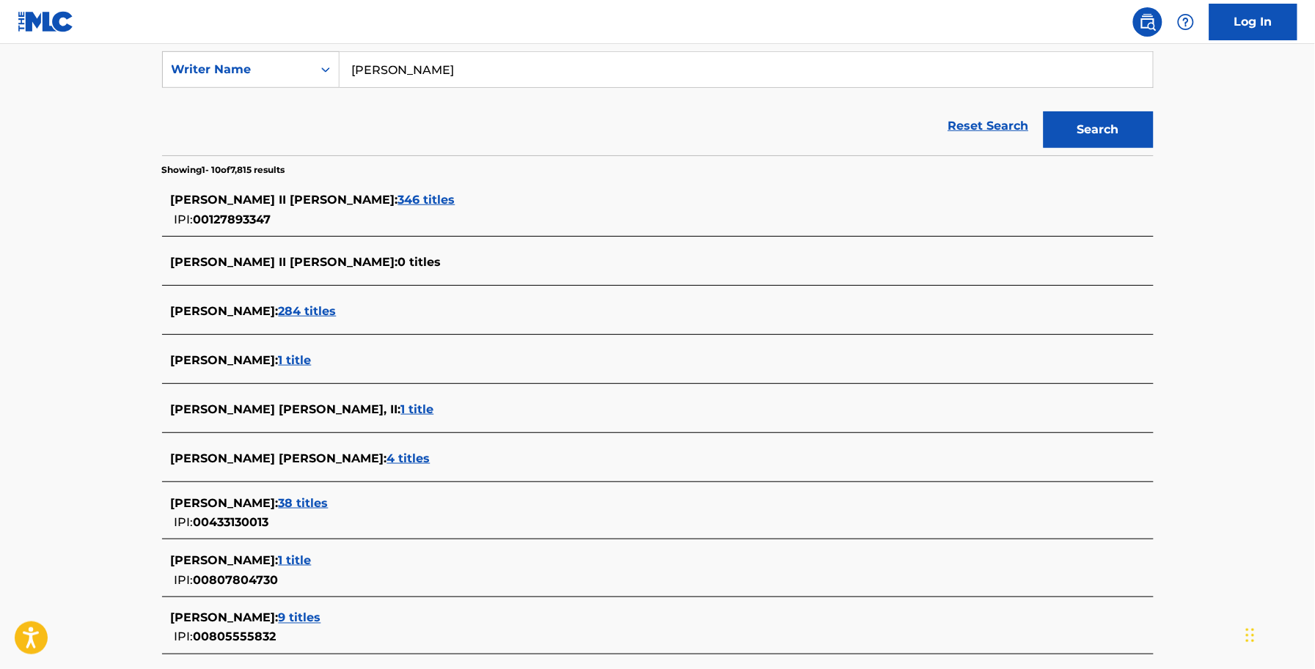
click at [305, 370] on div "SHAMBLIN ALLEN : 1 title" at bounding box center [639, 362] width 936 height 20
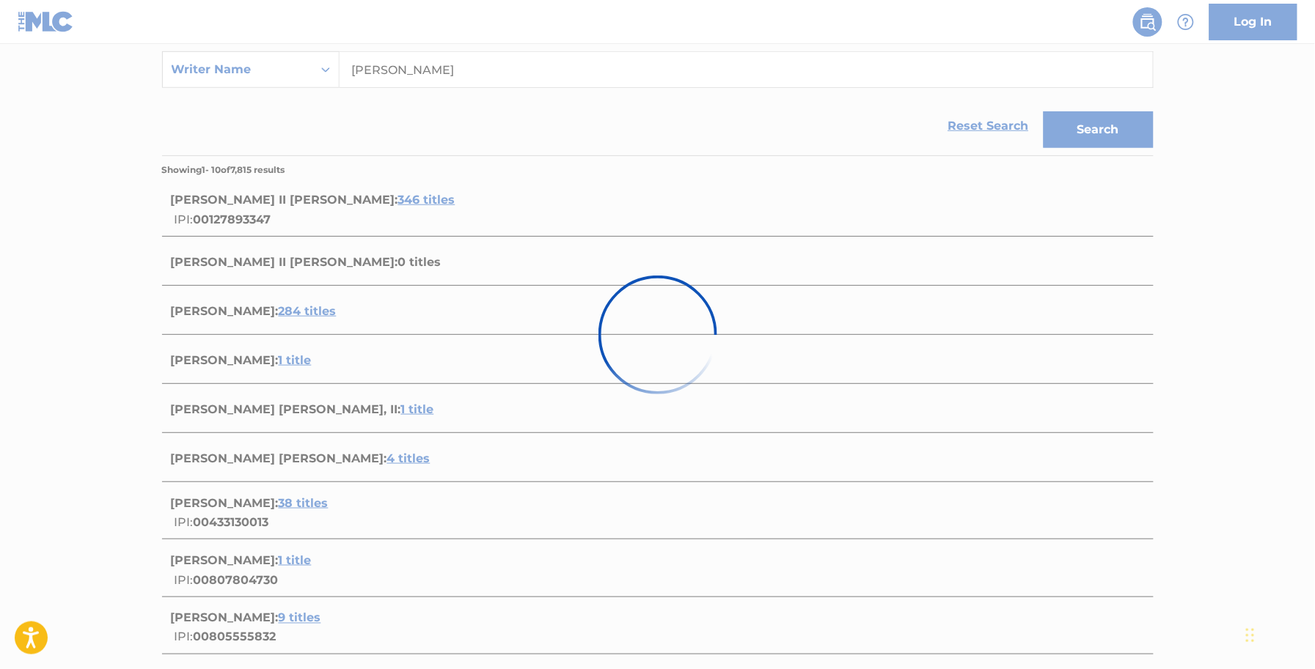
scroll to position [82, 0]
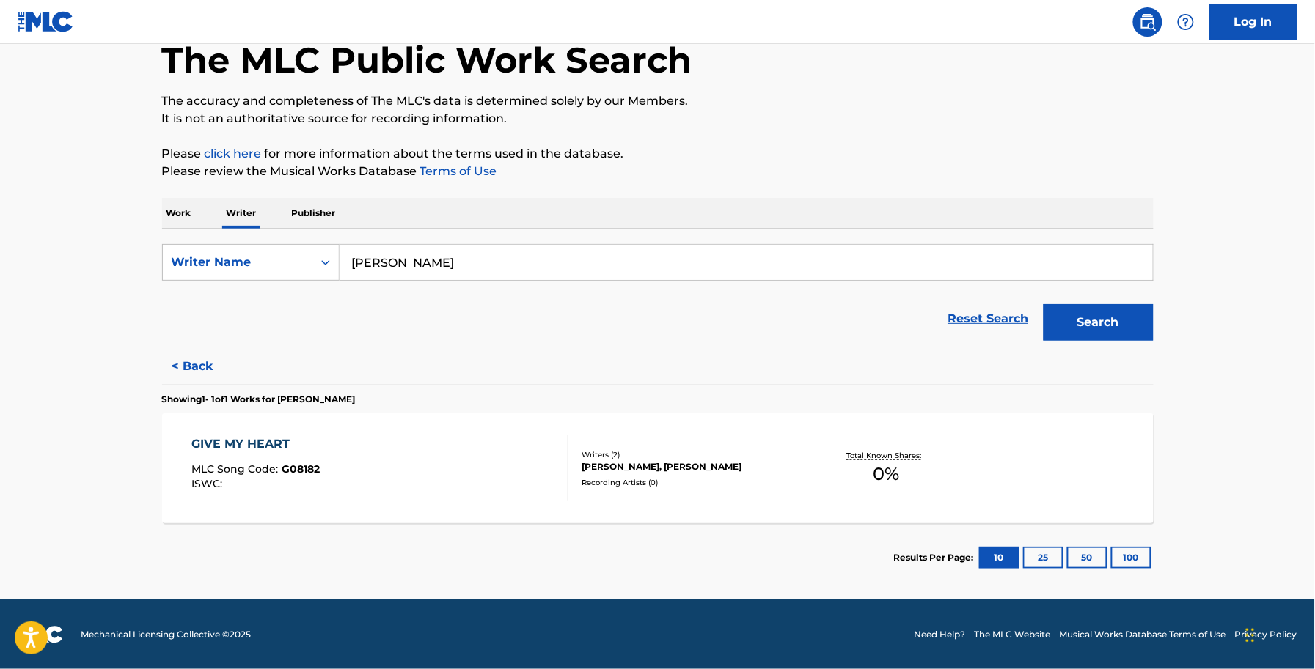
click at [499, 460] on div "GIVE MY HEART MLC Song Code : G08182 ISWC :" at bounding box center [379, 469] width 377 height 66
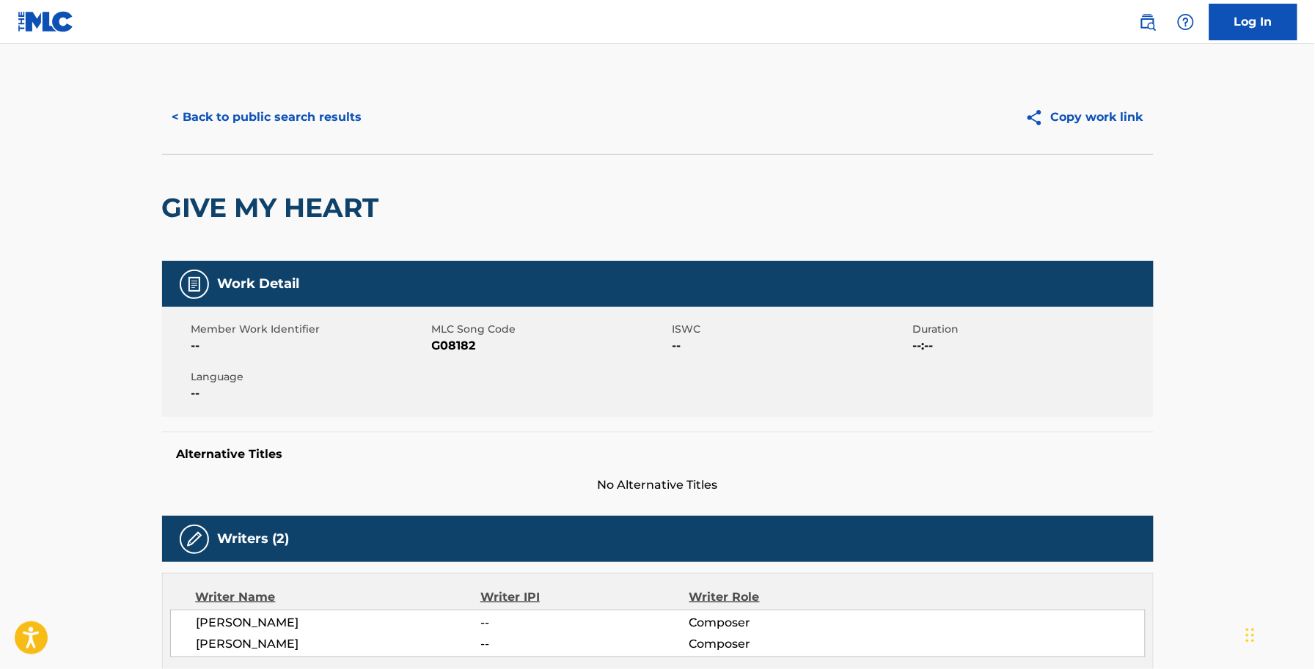
click at [445, 348] on span "G08182" at bounding box center [550, 346] width 237 height 18
copy span "G08182"
click at [207, 143] on div "< Back to public search results Copy work link" at bounding box center [657, 117] width 991 height 73
click at [226, 111] on button "< Back to public search results" at bounding box center [267, 117] width 210 height 37
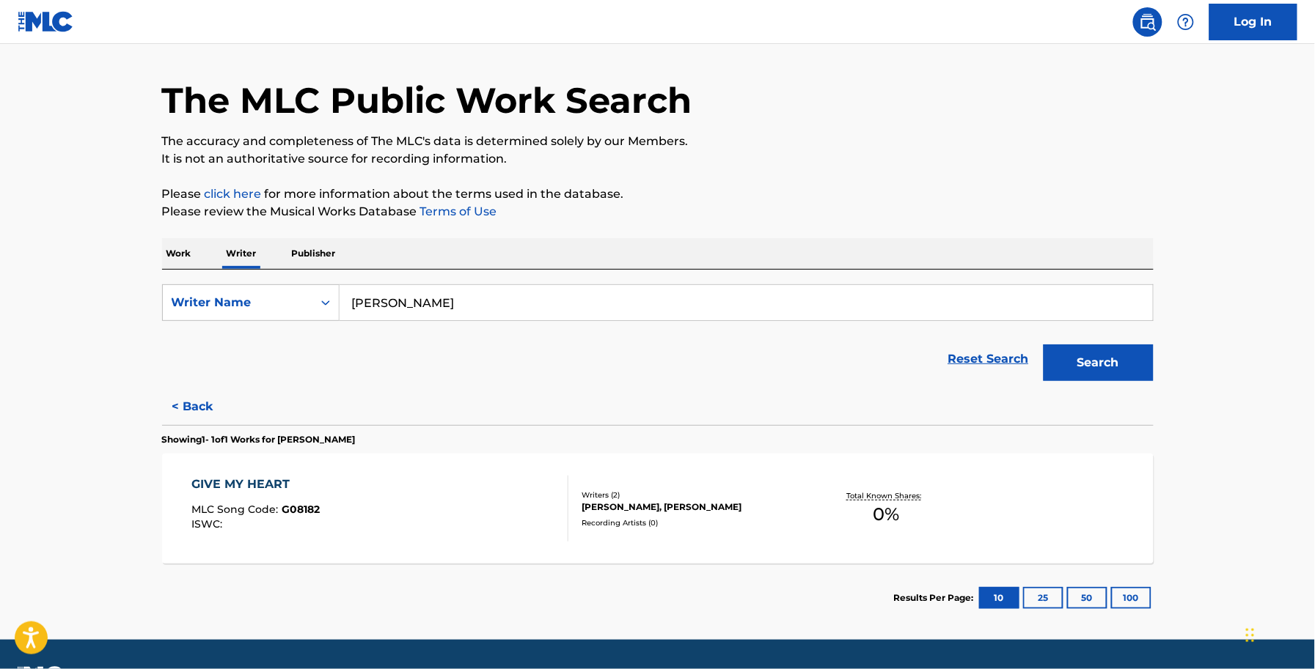
scroll to position [82, 0]
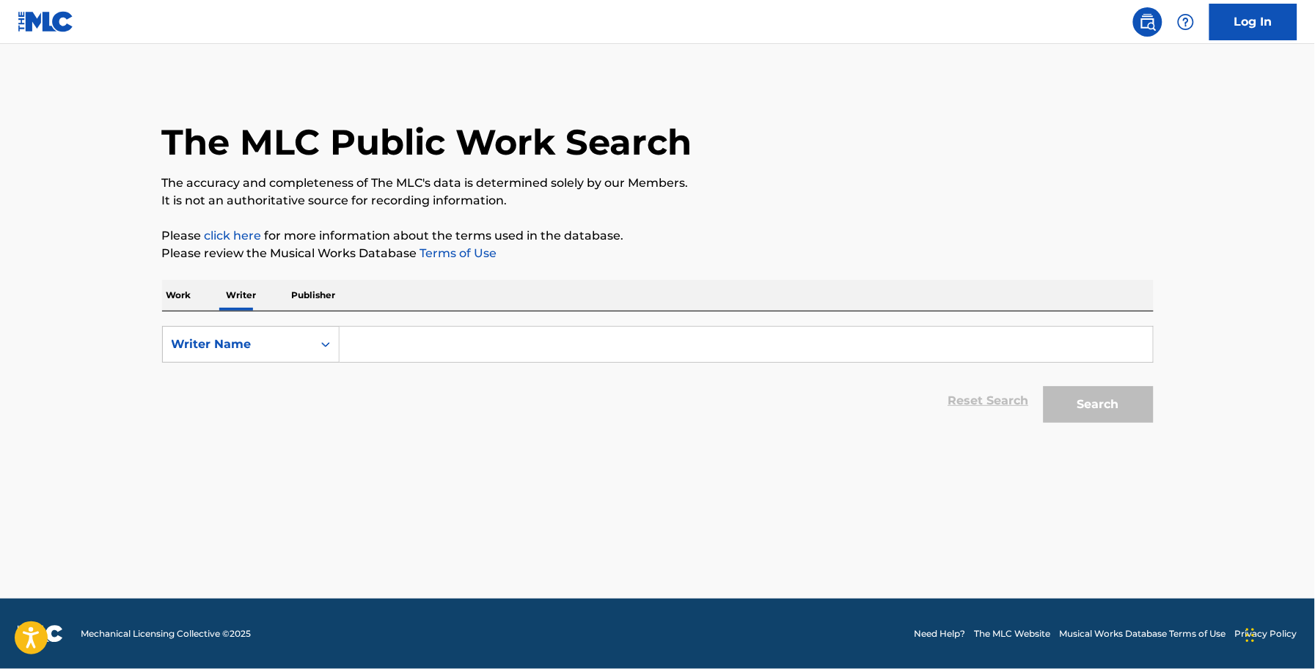
click at [374, 350] on input "Search Form" at bounding box center [745, 344] width 813 height 35
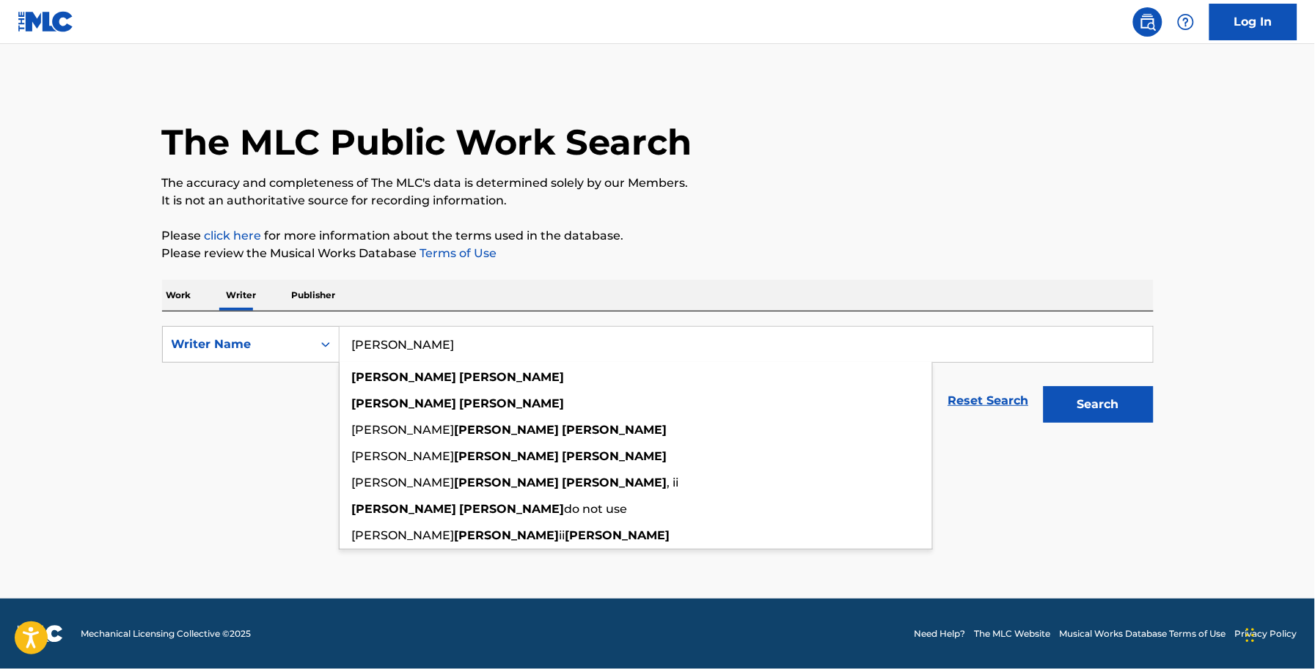
type input "[PERSON_NAME]"
click at [1043, 386] on button "Search" at bounding box center [1098, 404] width 110 height 37
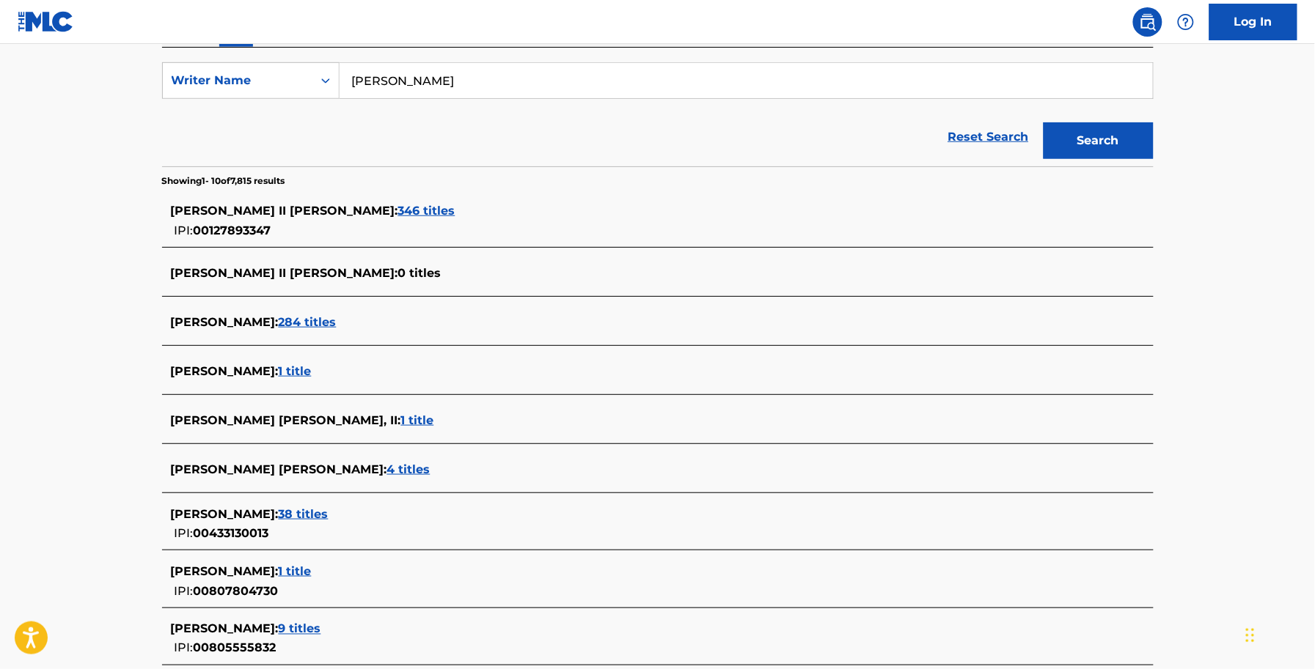
scroll to position [275, 0]
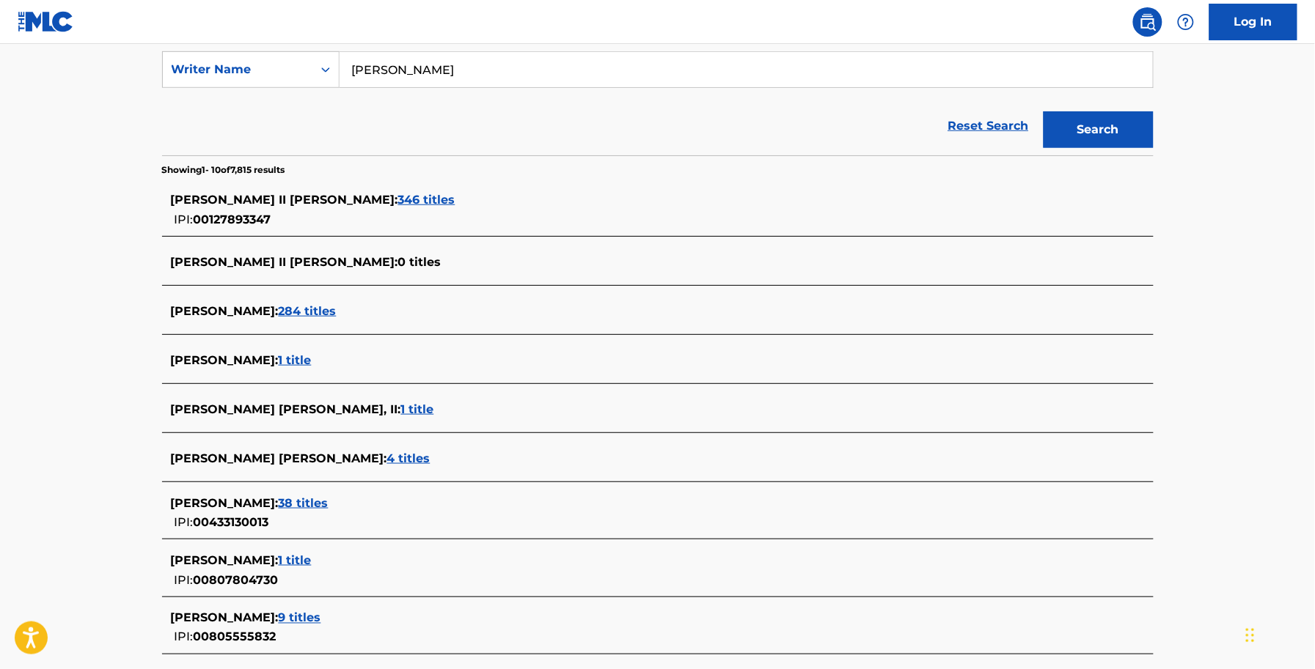
click at [401, 409] on span "1 title" at bounding box center [417, 410] width 33 height 14
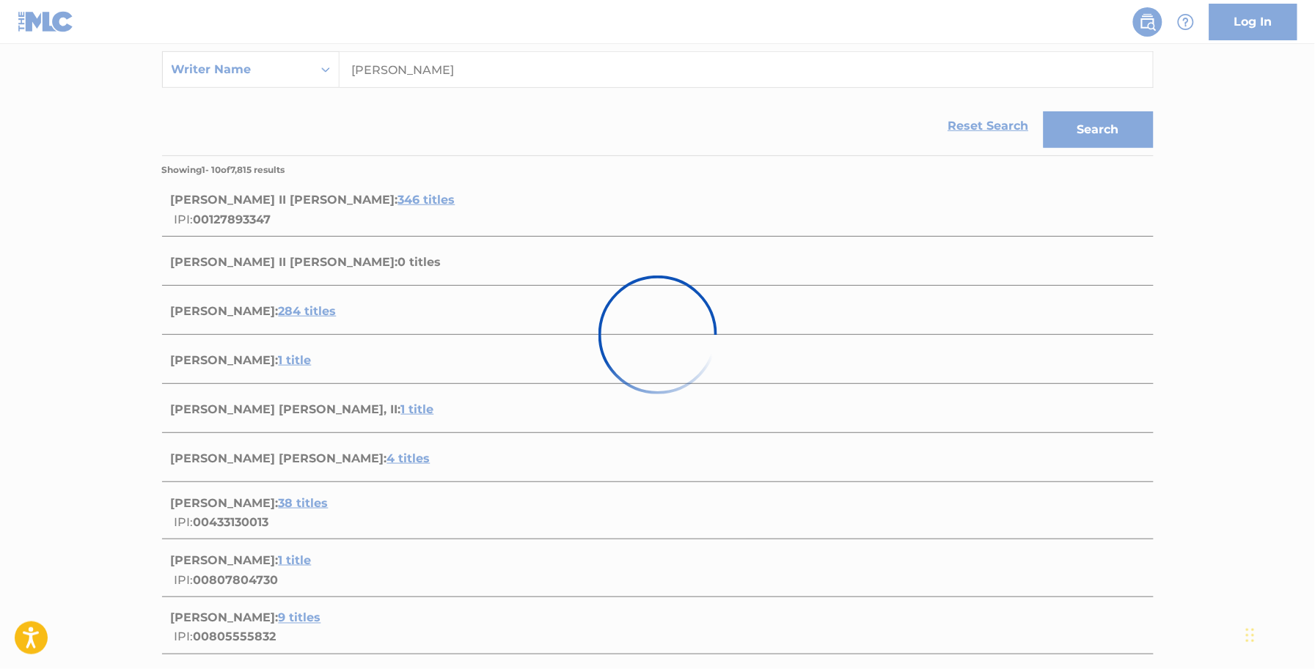
scroll to position [82, 0]
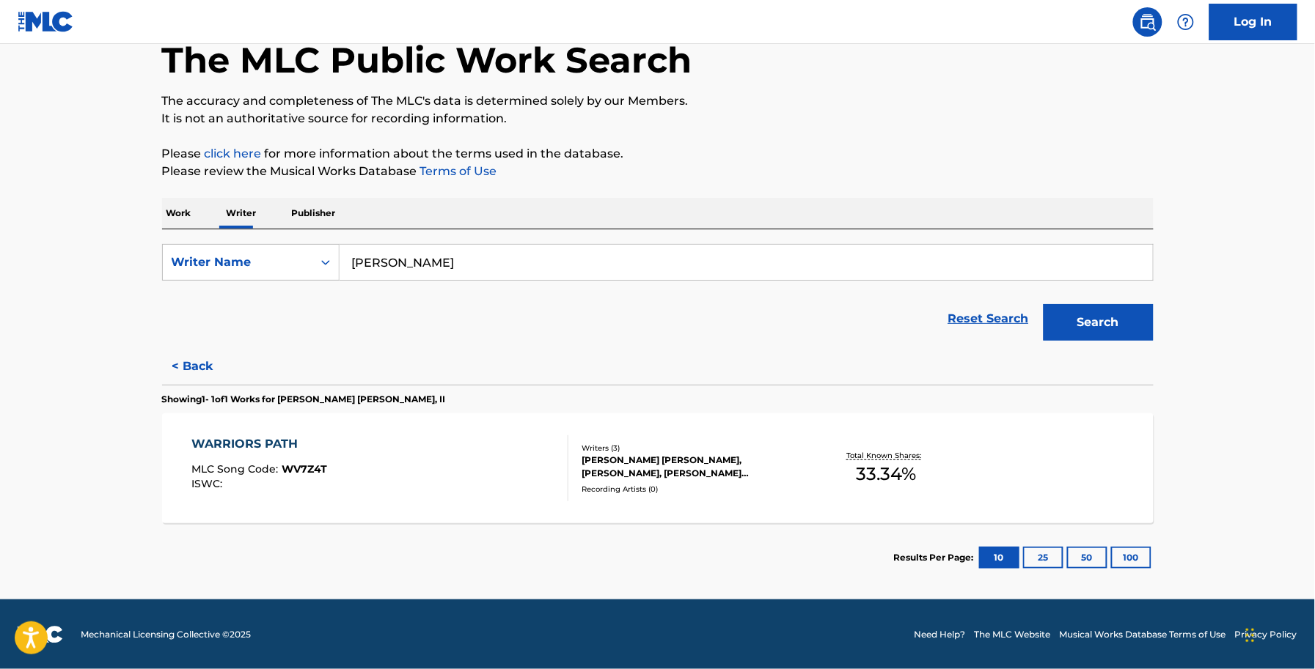
click at [518, 469] on div "WARRIORS PATH MLC Song Code : WV7Z4T ISWC :" at bounding box center [379, 469] width 377 height 66
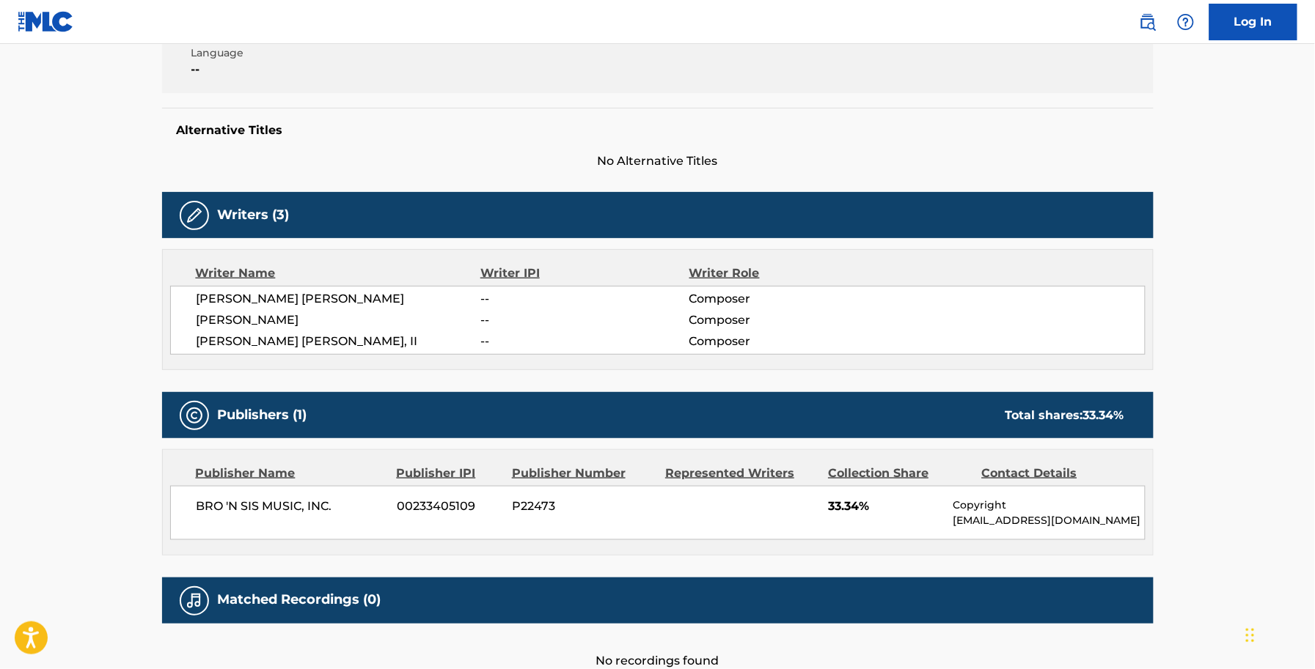
scroll to position [144, 0]
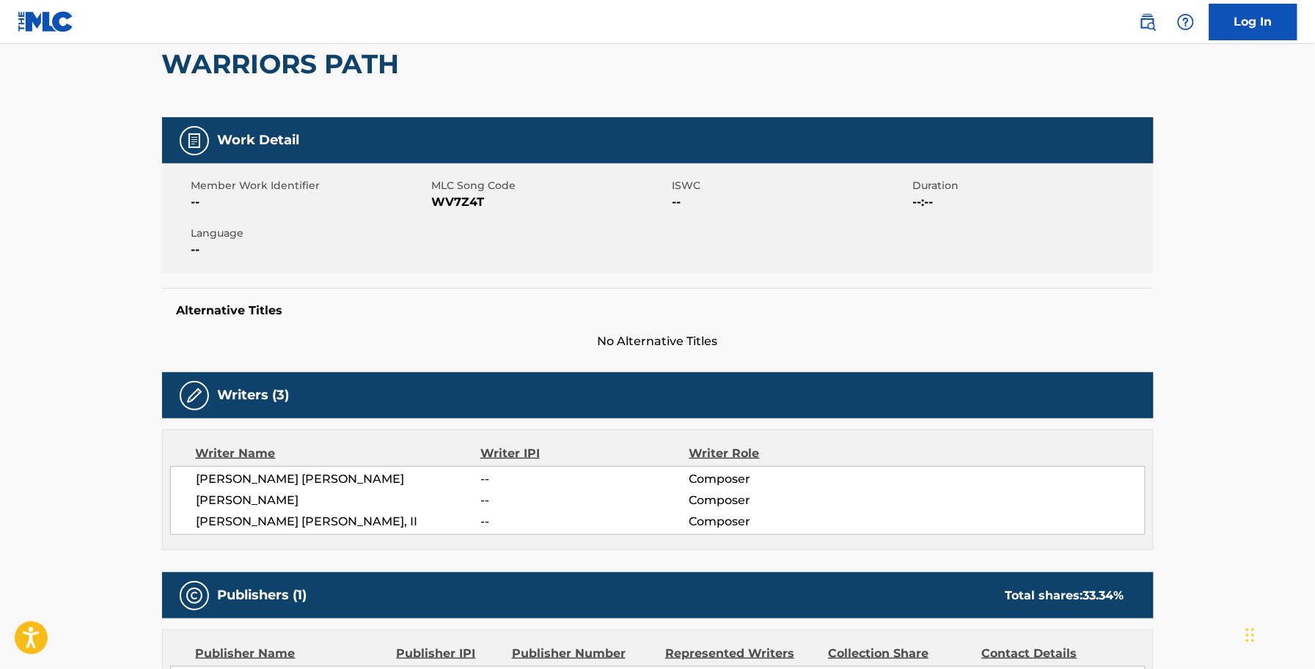
click at [451, 198] on span "WV7Z4T" at bounding box center [550, 203] width 237 height 18
copy span "WV7Z4T"
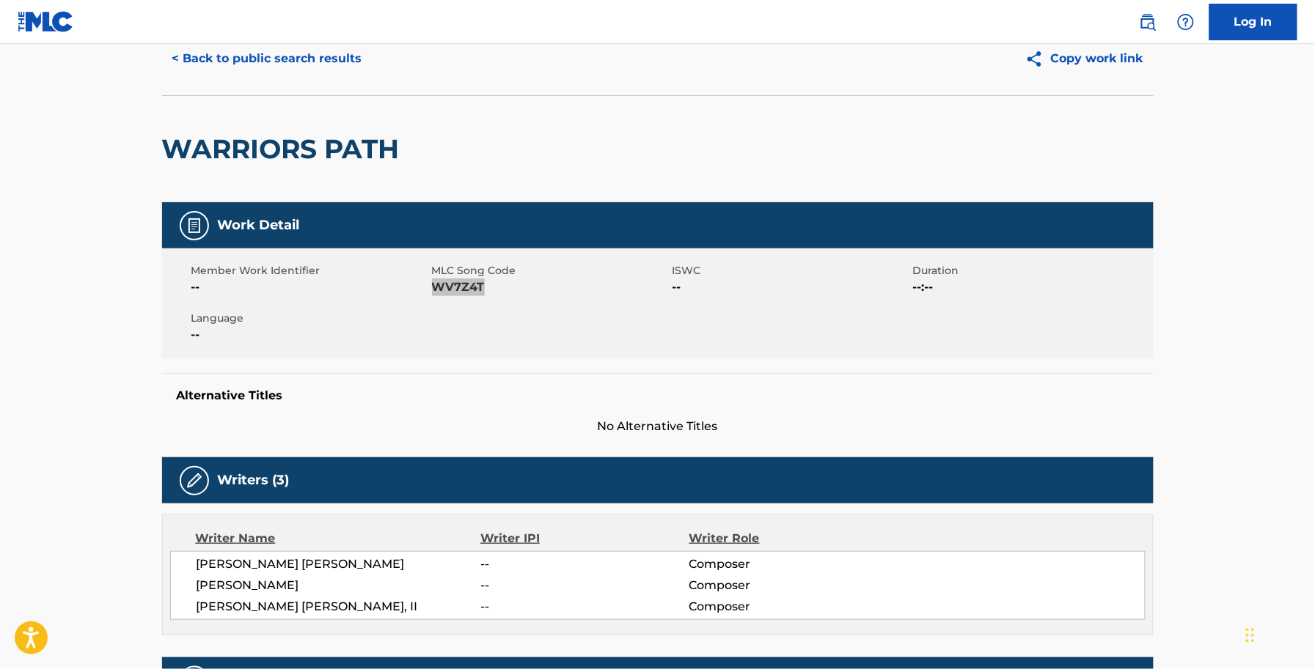
scroll to position [0, 0]
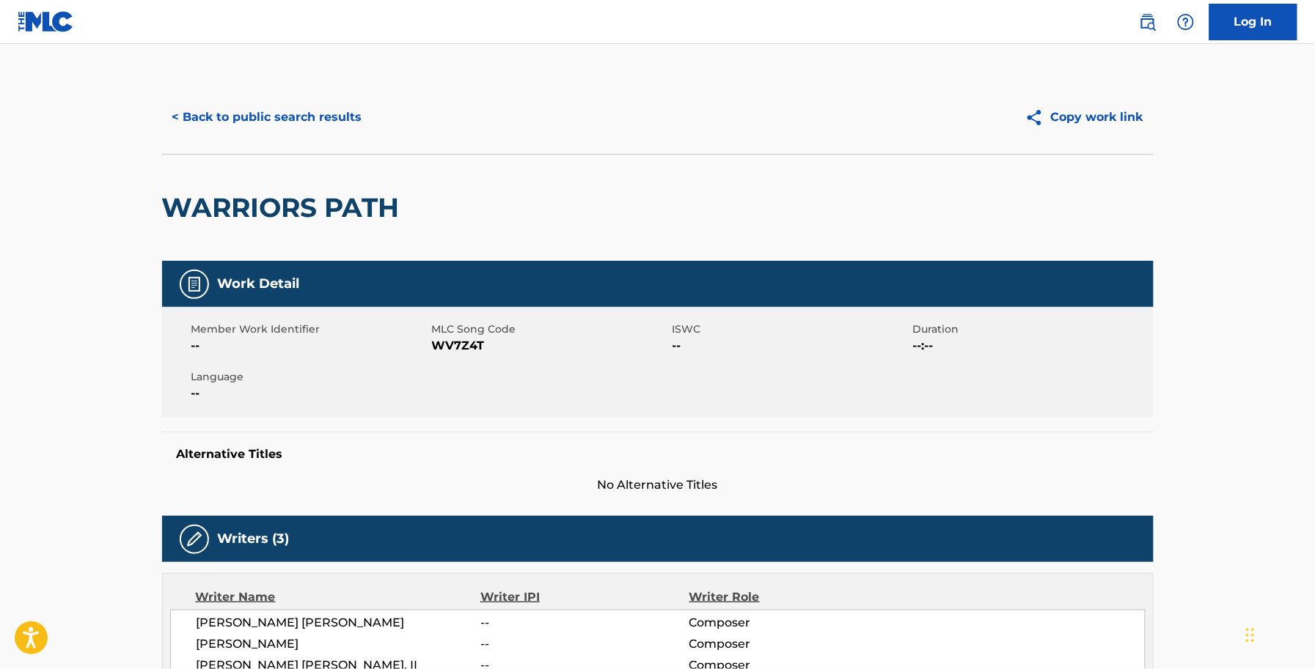
drag, startPoint x: 253, startPoint y: 55, endPoint x: 236, endPoint y: 81, distance: 31.3
click at [248, 65] on main "< Back to public search results Copy work link WARRIORS PATH Work Detail Member…" at bounding box center [657, 530] width 1315 height 973
click at [218, 122] on button "< Back to public search results" at bounding box center [267, 117] width 210 height 37
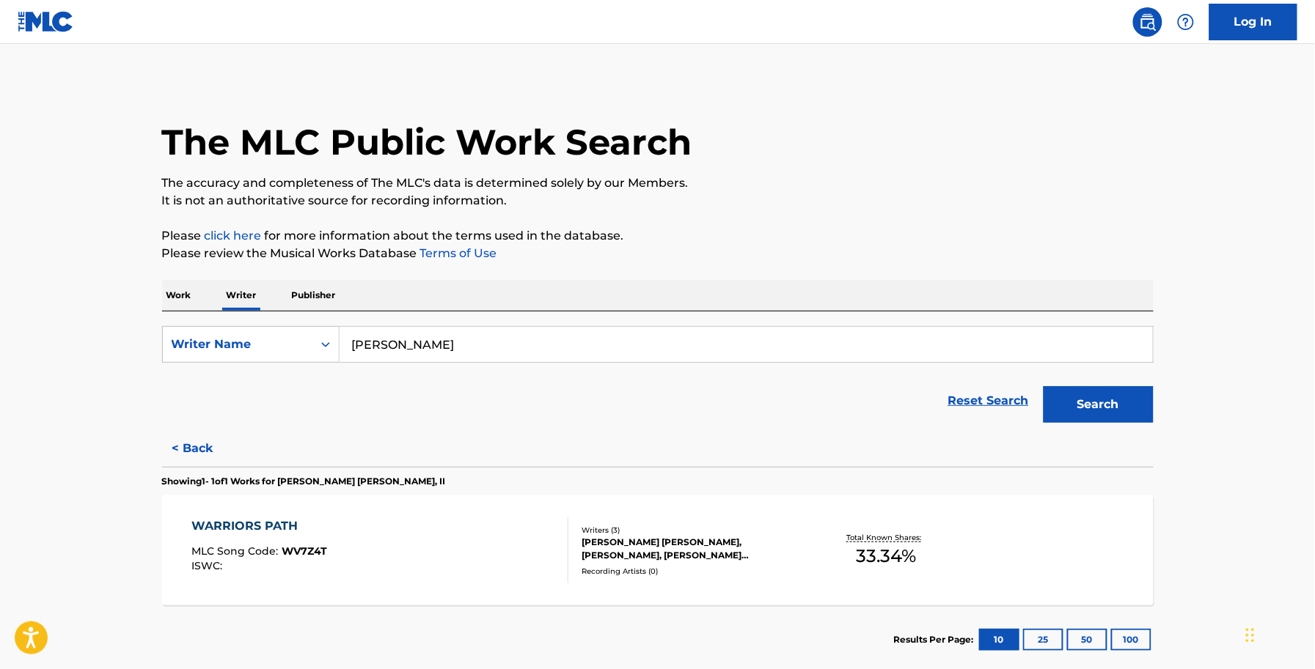
click at [203, 448] on button "< Back" at bounding box center [206, 448] width 88 height 37
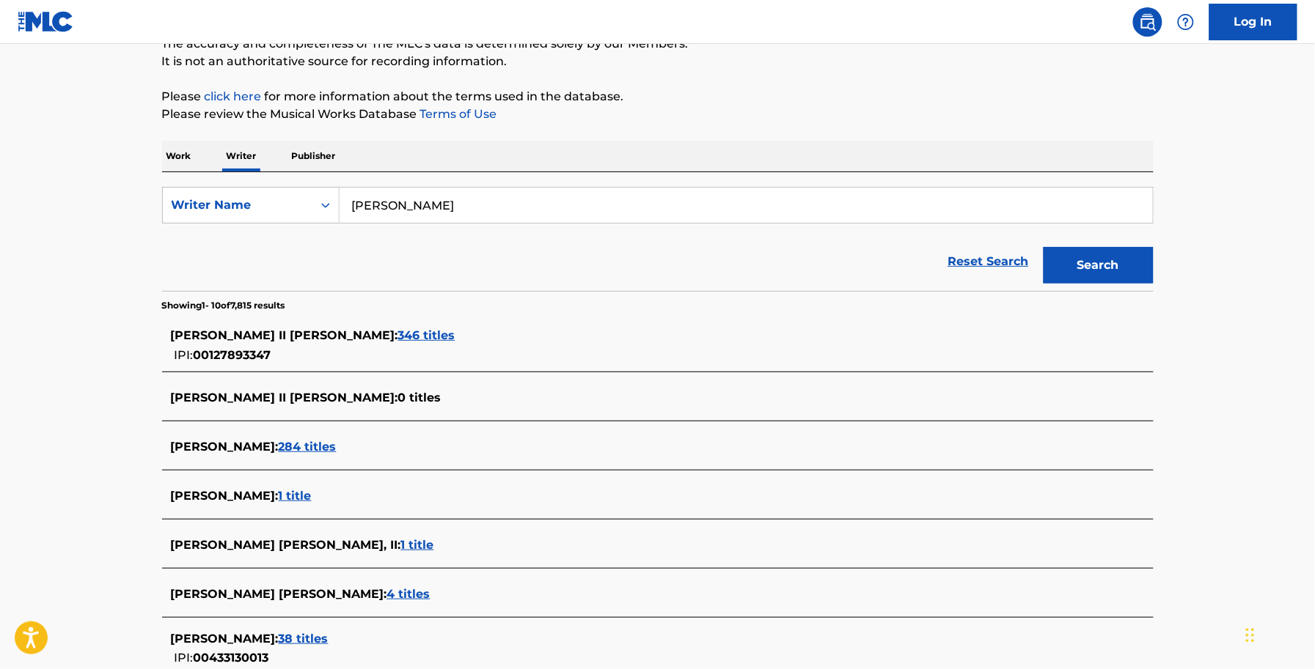
scroll to position [458, 0]
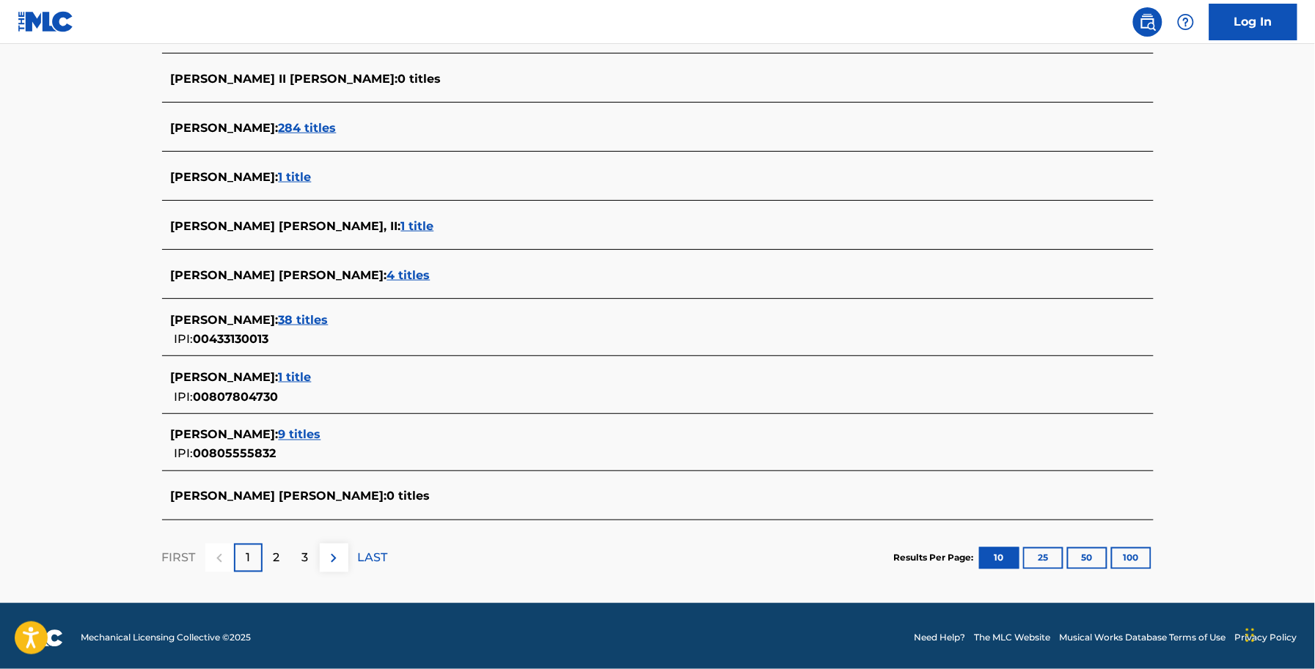
click at [387, 276] on span "4 titles" at bounding box center [408, 275] width 43 height 14
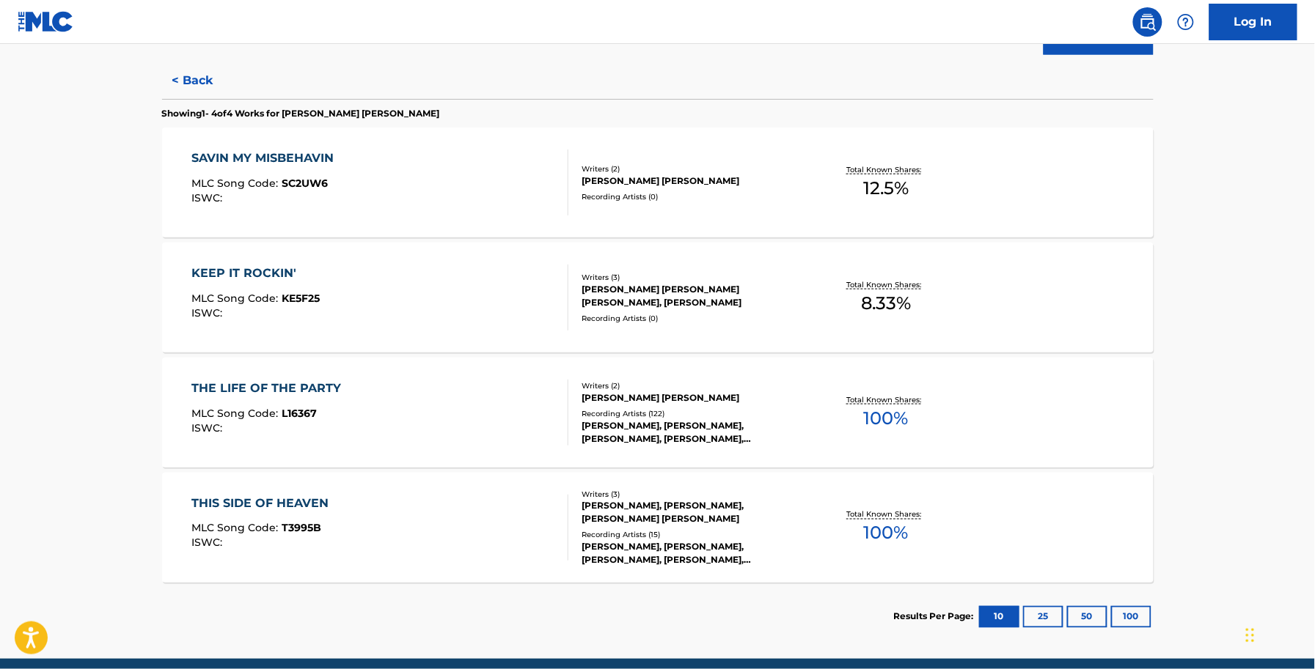
scroll to position [336, 0]
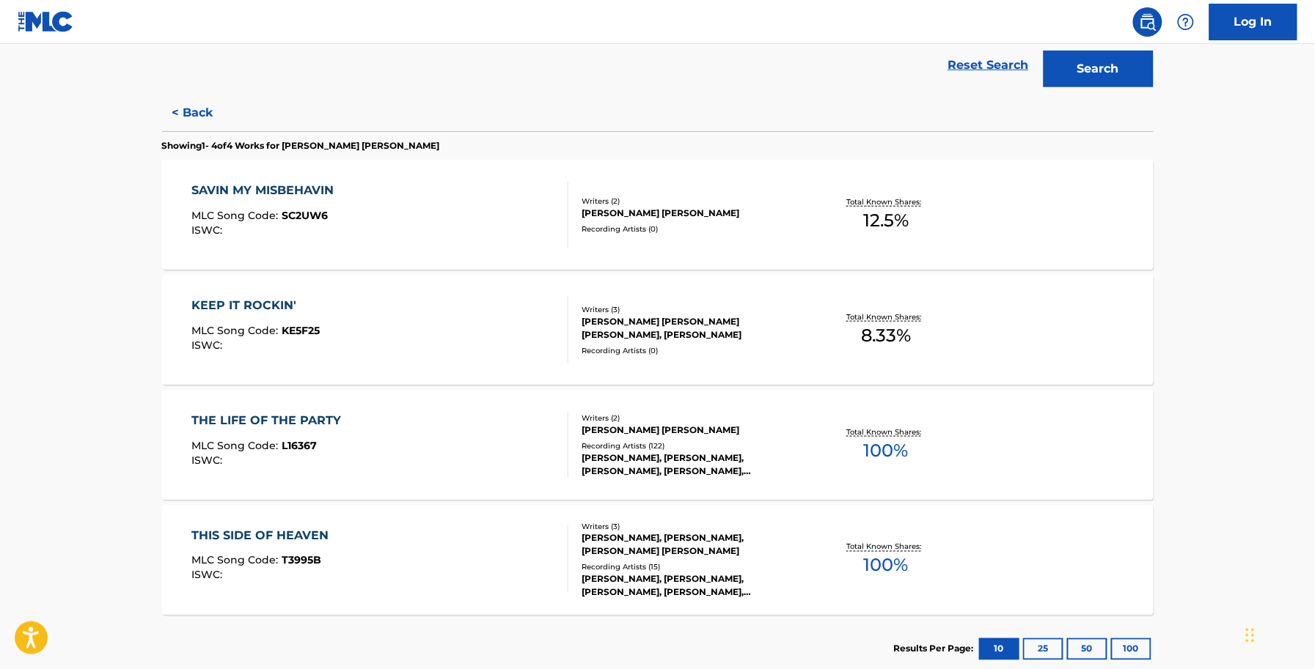
click at [411, 195] on div "SAVIN MY MISBEHAVIN MLC Song Code : SC2UW6 ISWC :" at bounding box center [379, 215] width 377 height 66
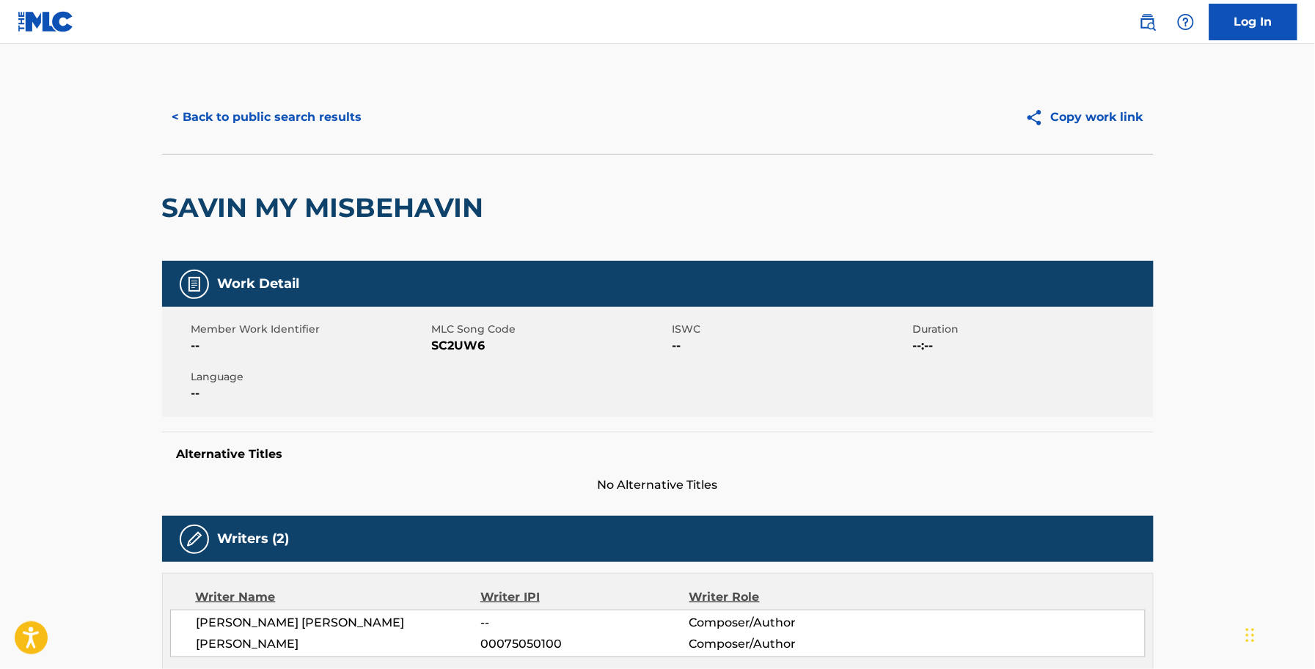
click at [459, 350] on span "SC2UW6" at bounding box center [550, 346] width 237 height 18
copy span "SC2UW6"
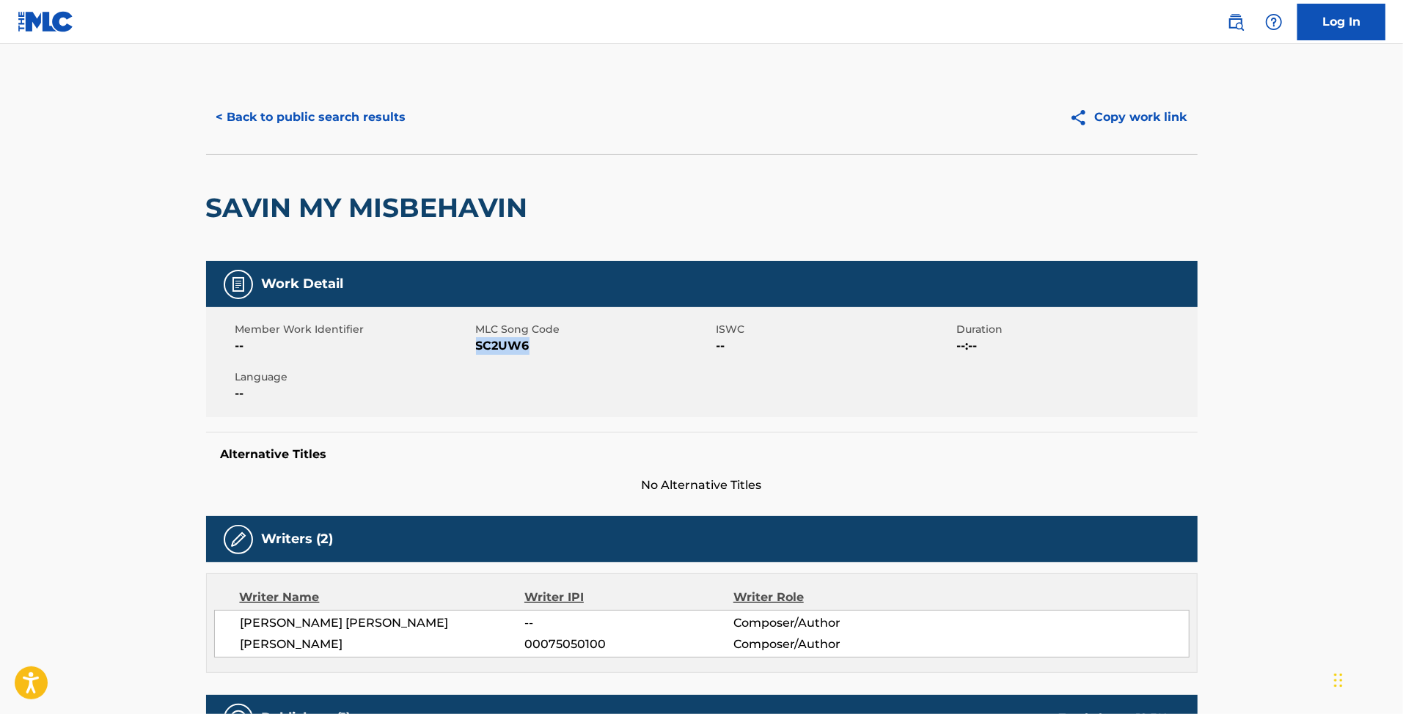
click at [514, 359] on div "Member Work Identifier -- MLC Song Code SC2UW6 ISWC -- Duration --:-- Language …" at bounding box center [701, 362] width 991 height 110
click at [511, 353] on span "SC2UW6" at bounding box center [594, 346] width 237 height 18
click at [509, 353] on span "SC2UW6" at bounding box center [594, 346] width 237 height 18
copy span "SC2UW6"
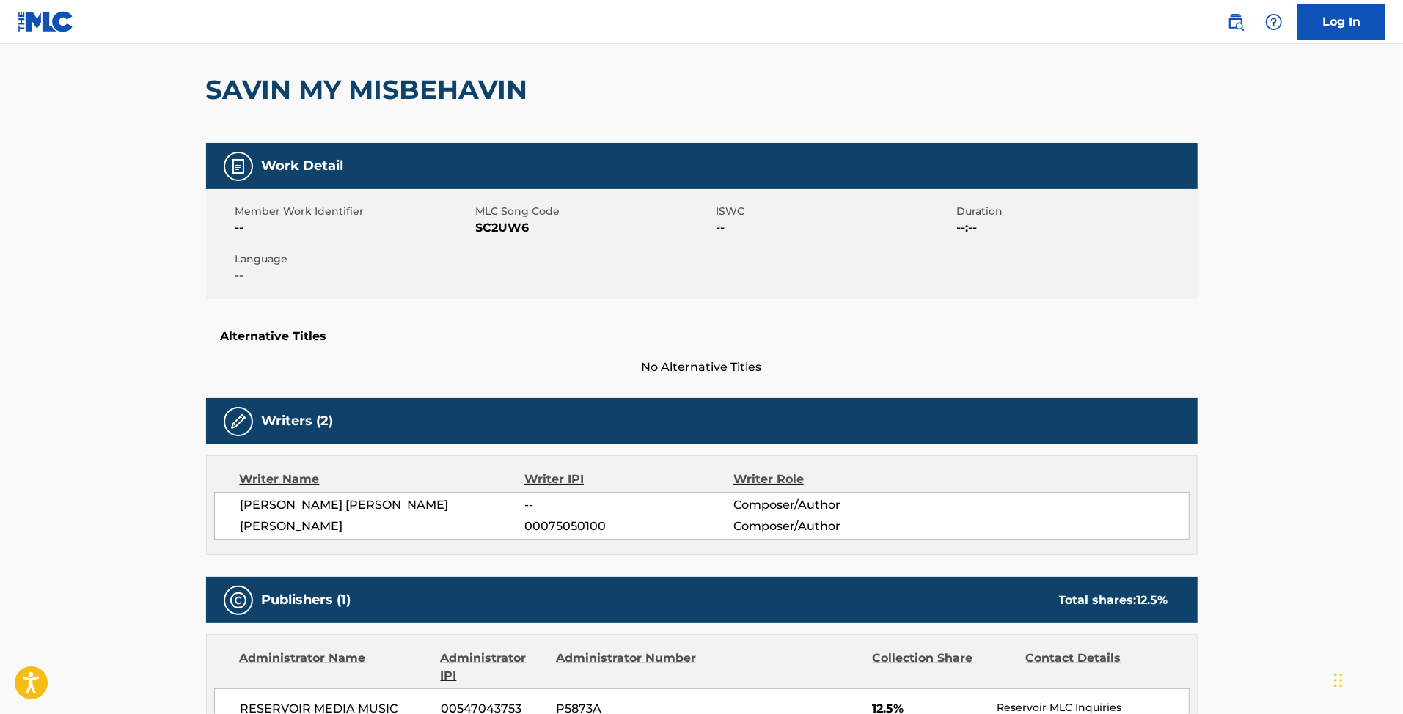
click at [386, 111] on div "SAVIN MY MISBEHAVIN" at bounding box center [370, 90] width 329 height 106
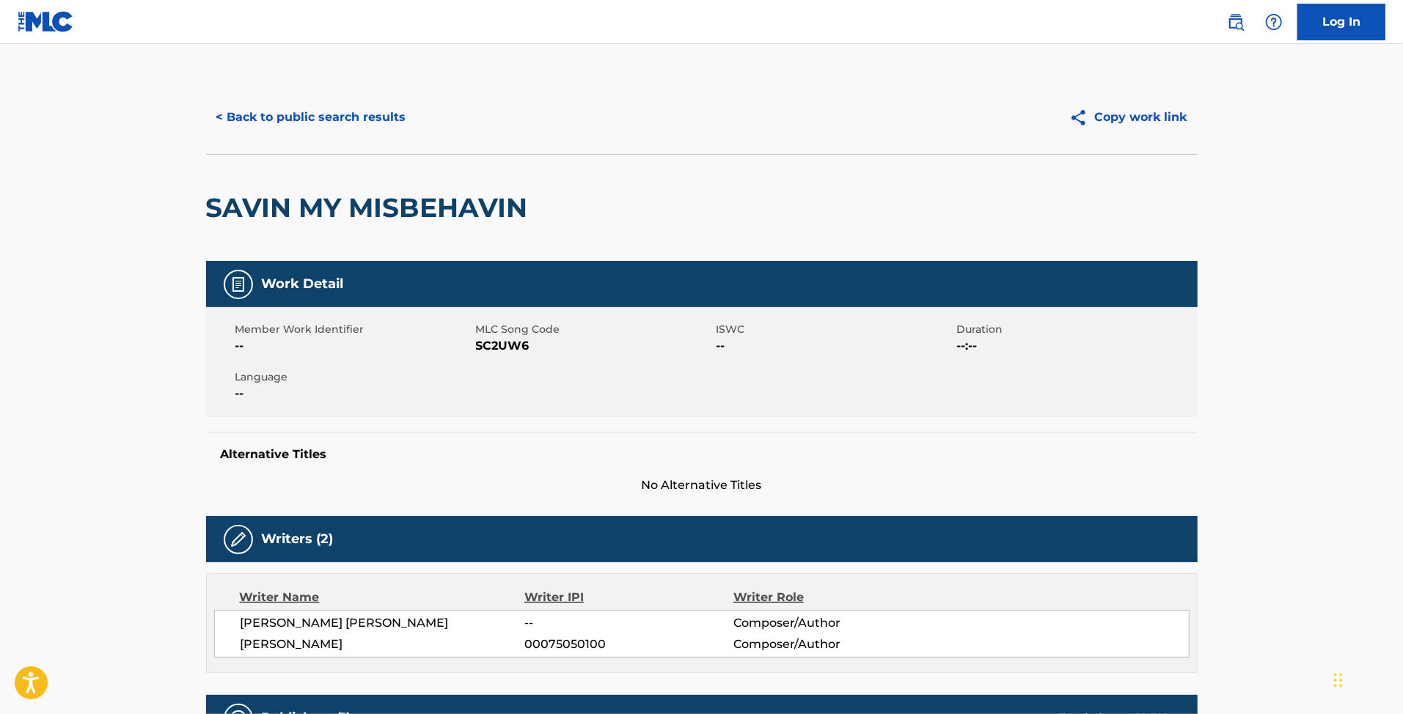
click at [383, 124] on button "< Back to public search results" at bounding box center [311, 117] width 210 height 37
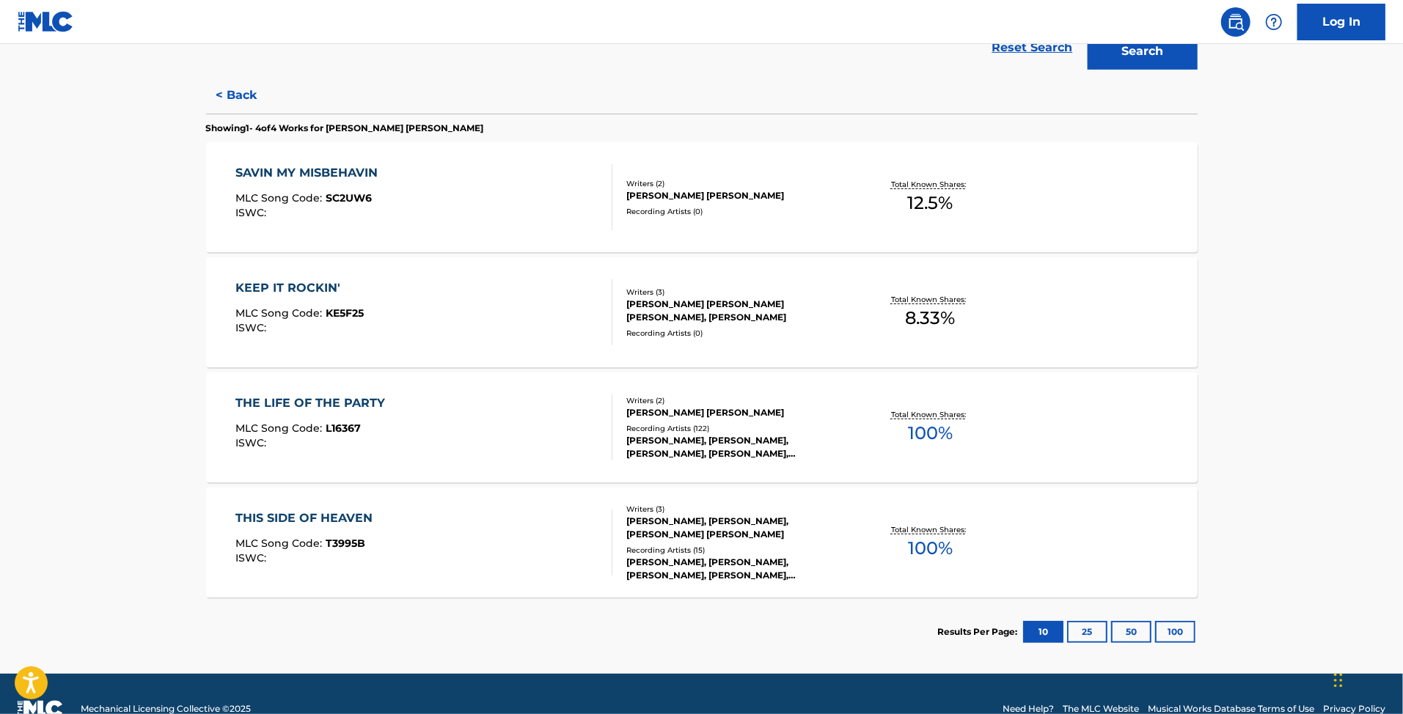
scroll to position [383, 0]
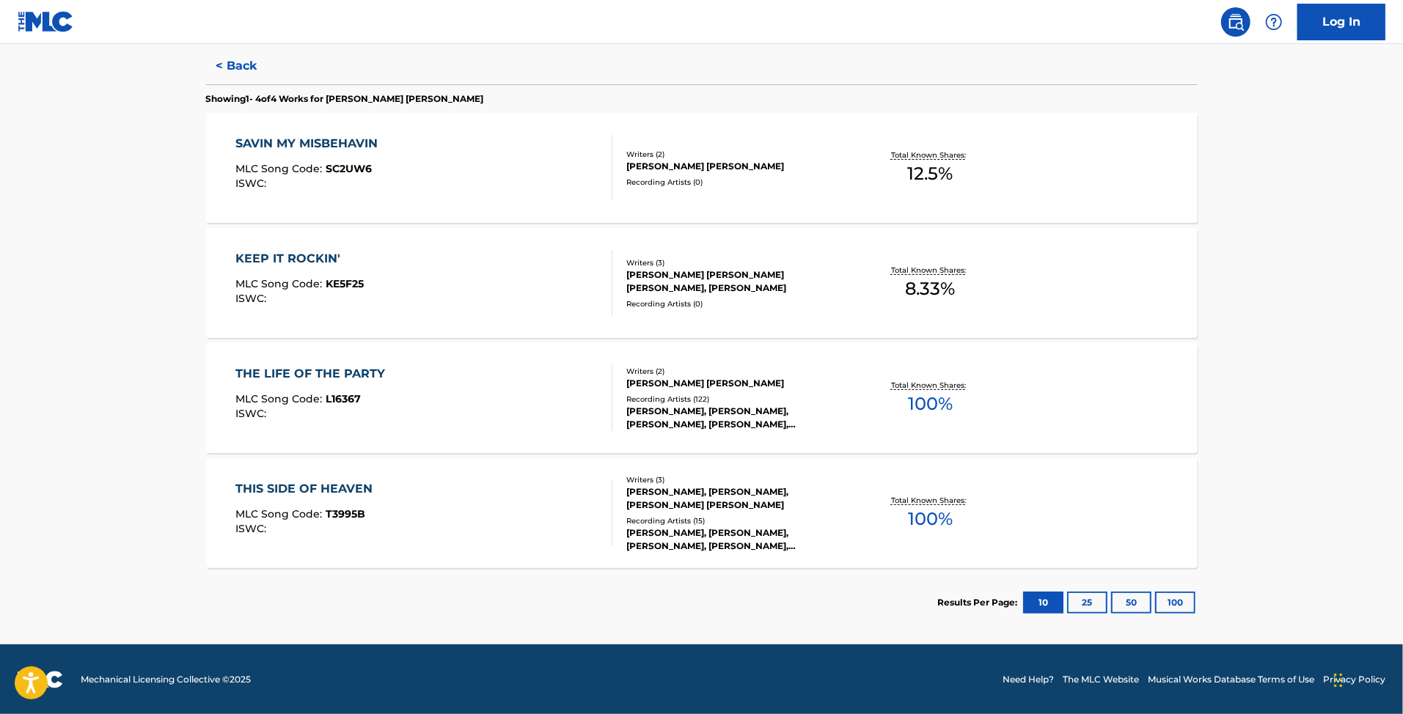
click at [376, 285] on div "KEEP IT ROCKIN' MLC Song Code : KE5F25 ISWC :" at bounding box center [423, 283] width 377 height 66
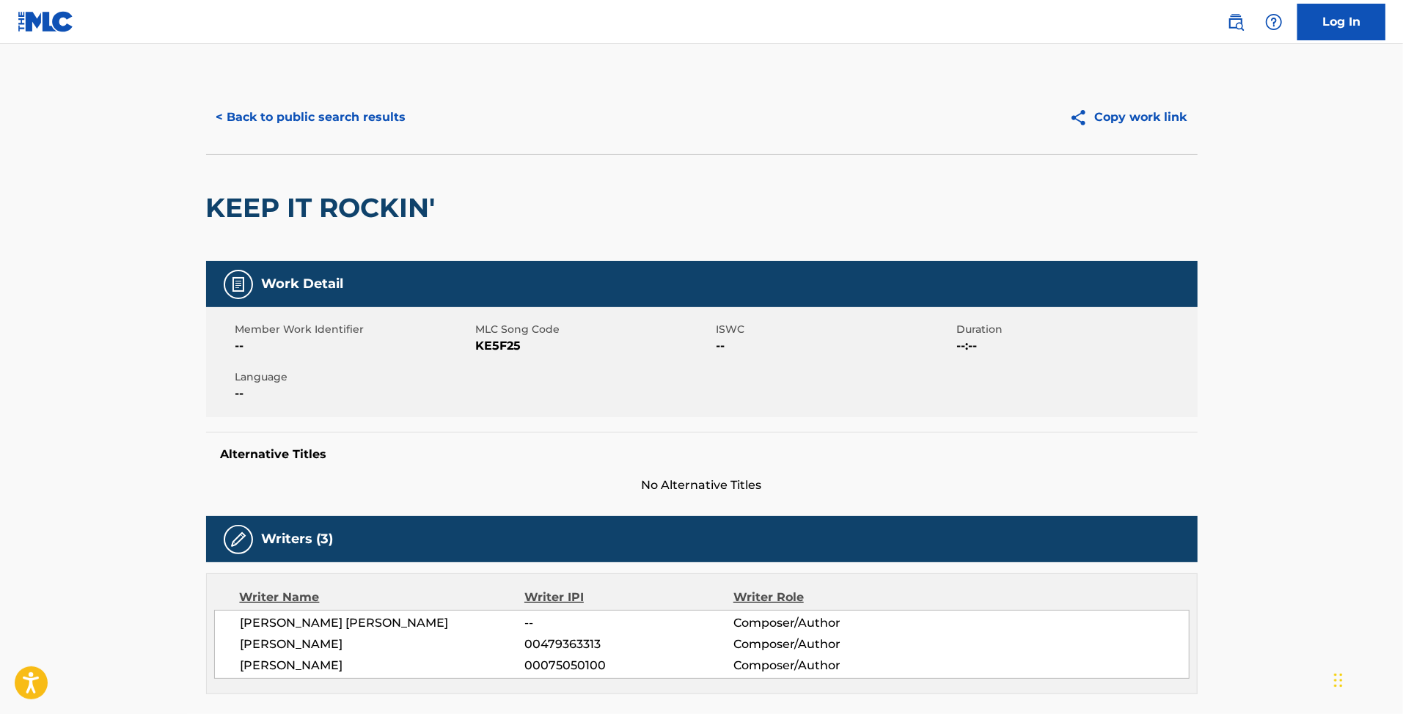
click at [496, 345] on span "KE5F25" at bounding box center [594, 346] width 237 height 18
copy span "KE5F25"
click at [361, 127] on button "< Back to public search results" at bounding box center [311, 117] width 210 height 37
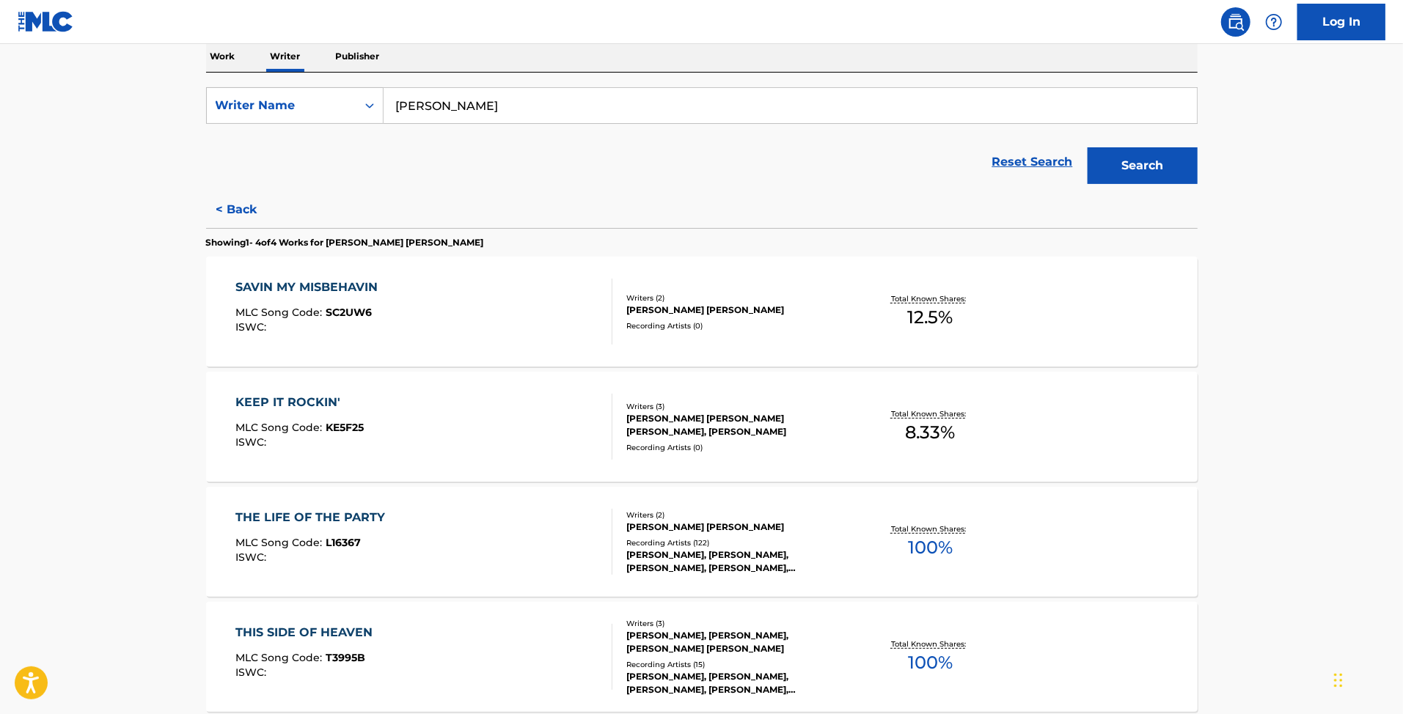
scroll to position [293, 0]
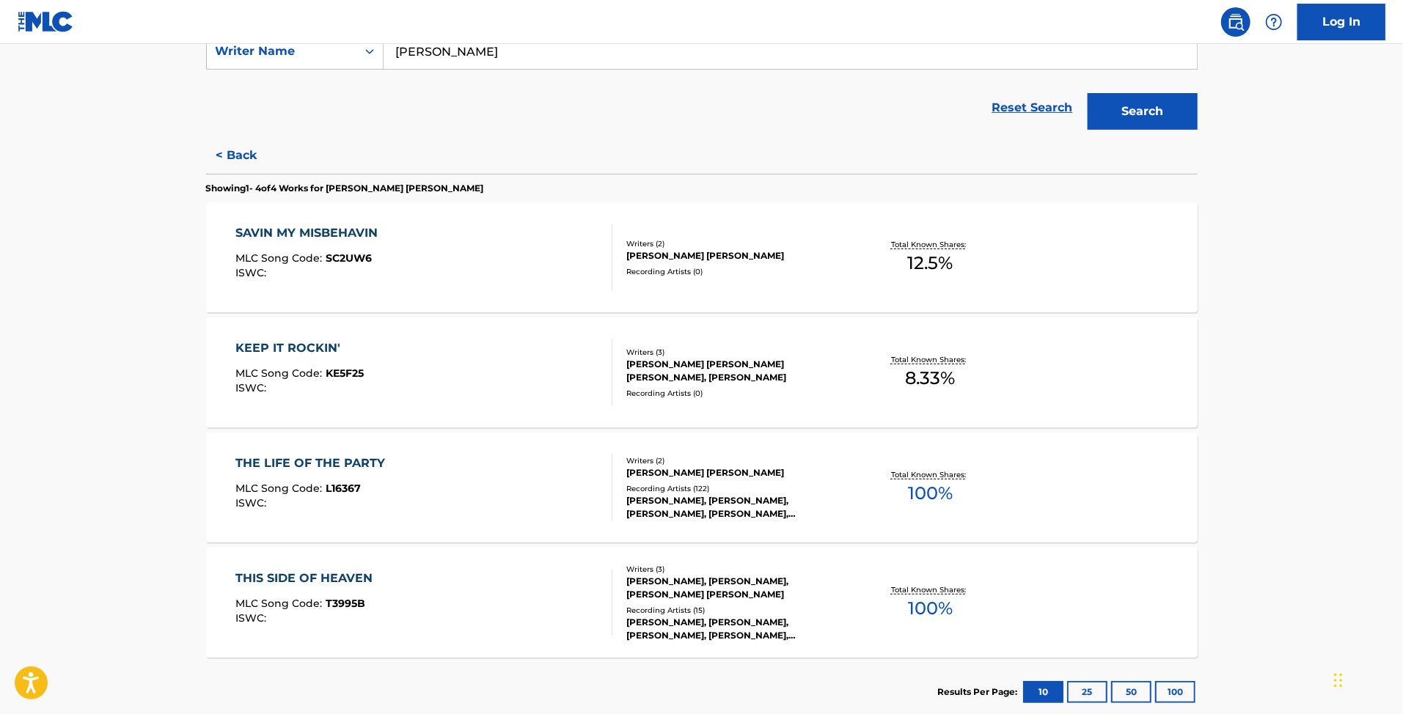
click at [353, 513] on div "THE LIFE OF THE PARTY MLC Song Code : L16367 ISWC :" at bounding box center [313, 488] width 157 height 66
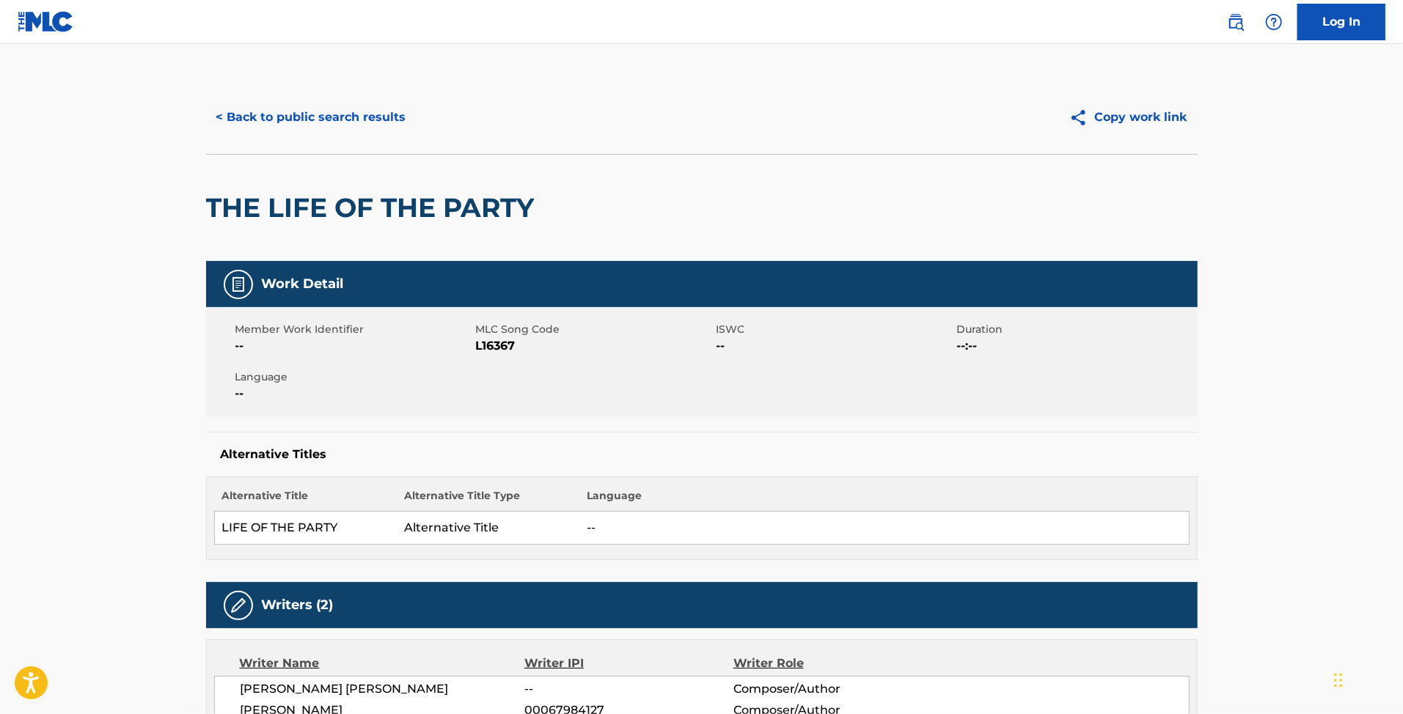
click at [509, 336] on span "MLC Song Code" at bounding box center [594, 329] width 237 height 15
copy span "Song"
click at [469, 346] on span "--" at bounding box center [353, 346] width 237 height 18
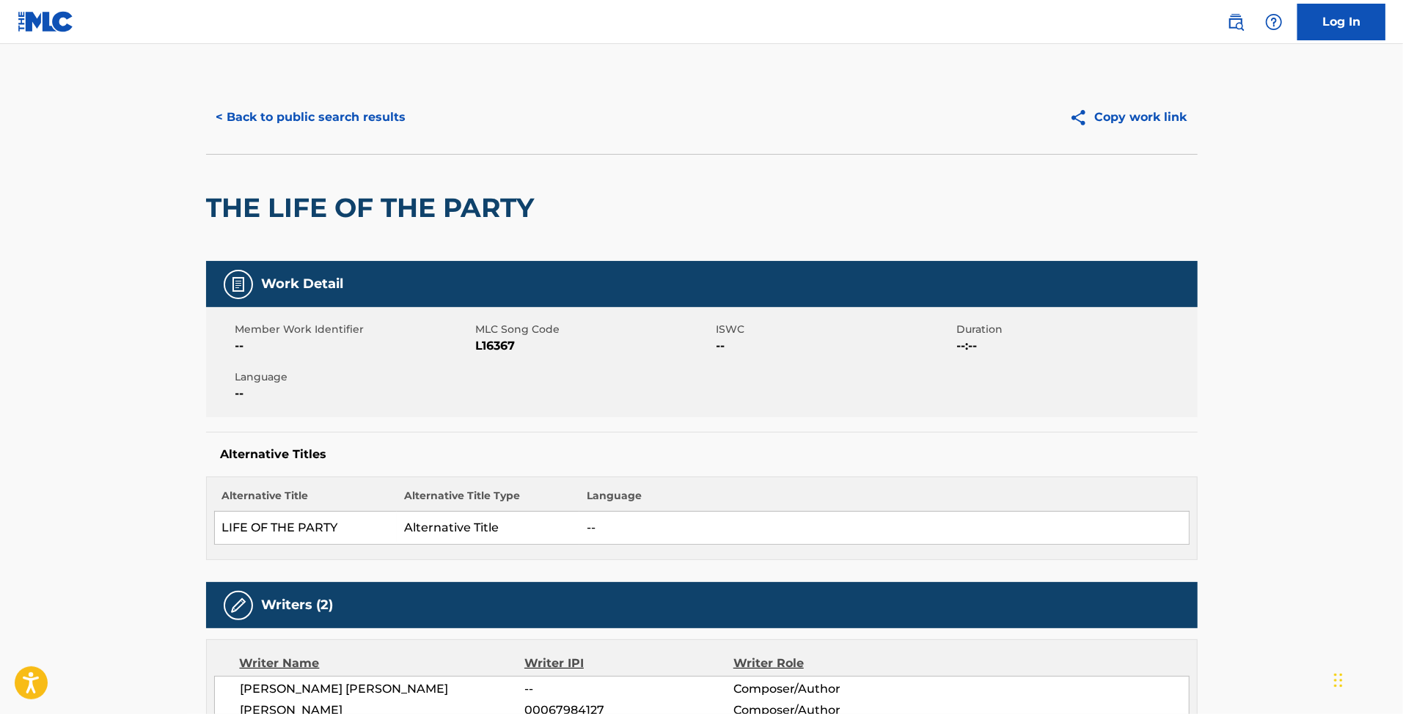
click at [478, 349] on span "L16367" at bounding box center [594, 346] width 237 height 18
copy span "L16367"
click at [350, 122] on button "< Back to public search results" at bounding box center [311, 117] width 210 height 37
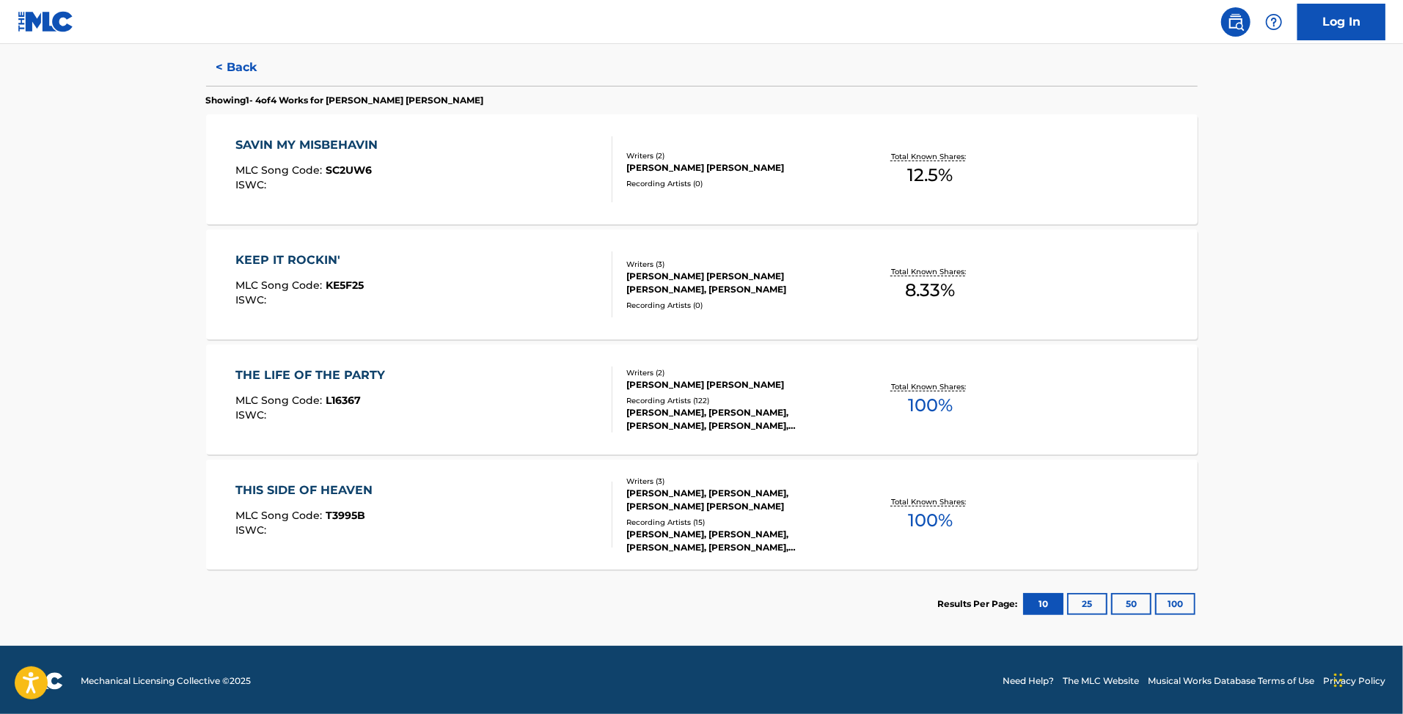
scroll to position [383, 0]
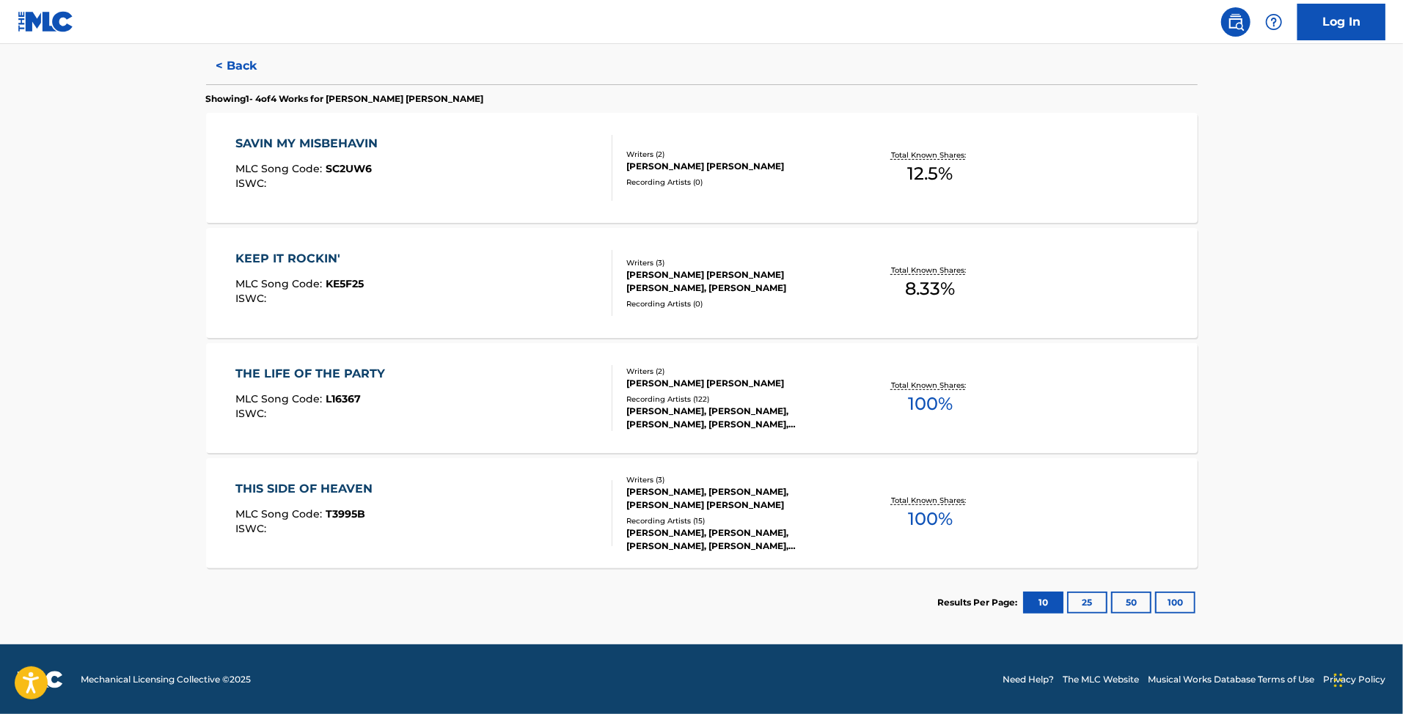
click at [433, 514] on div "THIS SIDE OF HEAVEN MLC Song Code : T3995B ISWC :" at bounding box center [423, 513] width 377 height 66
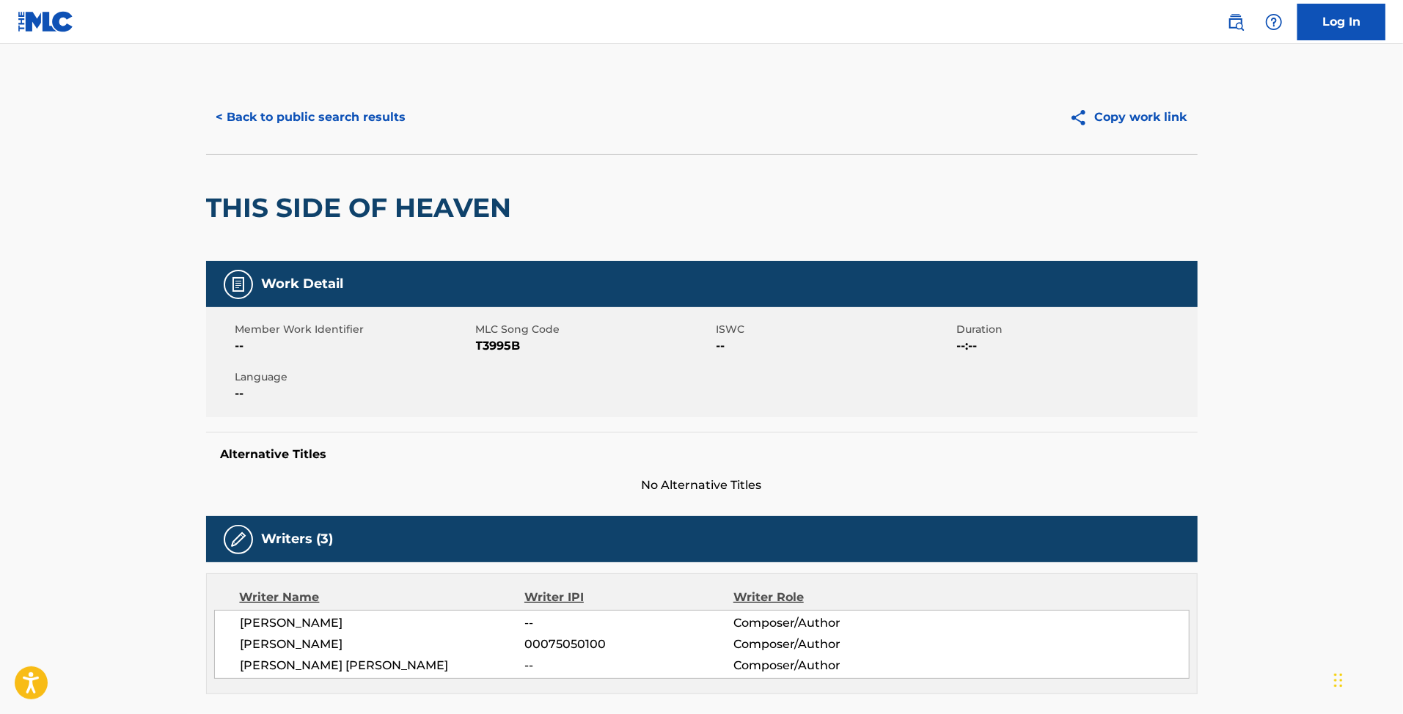
click at [496, 344] on span "T3995B" at bounding box center [594, 346] width 237 height 18
copy span "T3995B"
click at [268, 125] on button "< Back to public search results" at bounding box center [311, 117] width 210 height 37
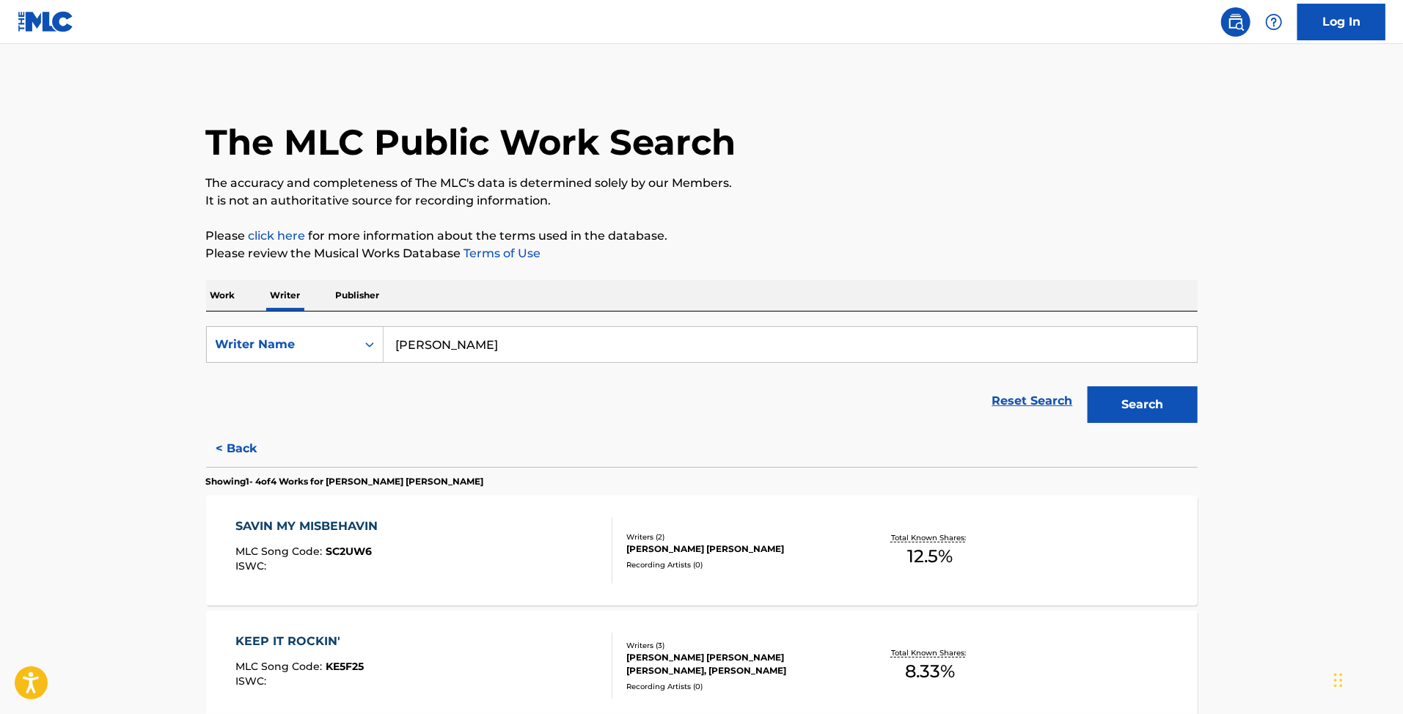
click at [236, 452] on button "< Back" at bounding box center [250, 448] width 88 height 37
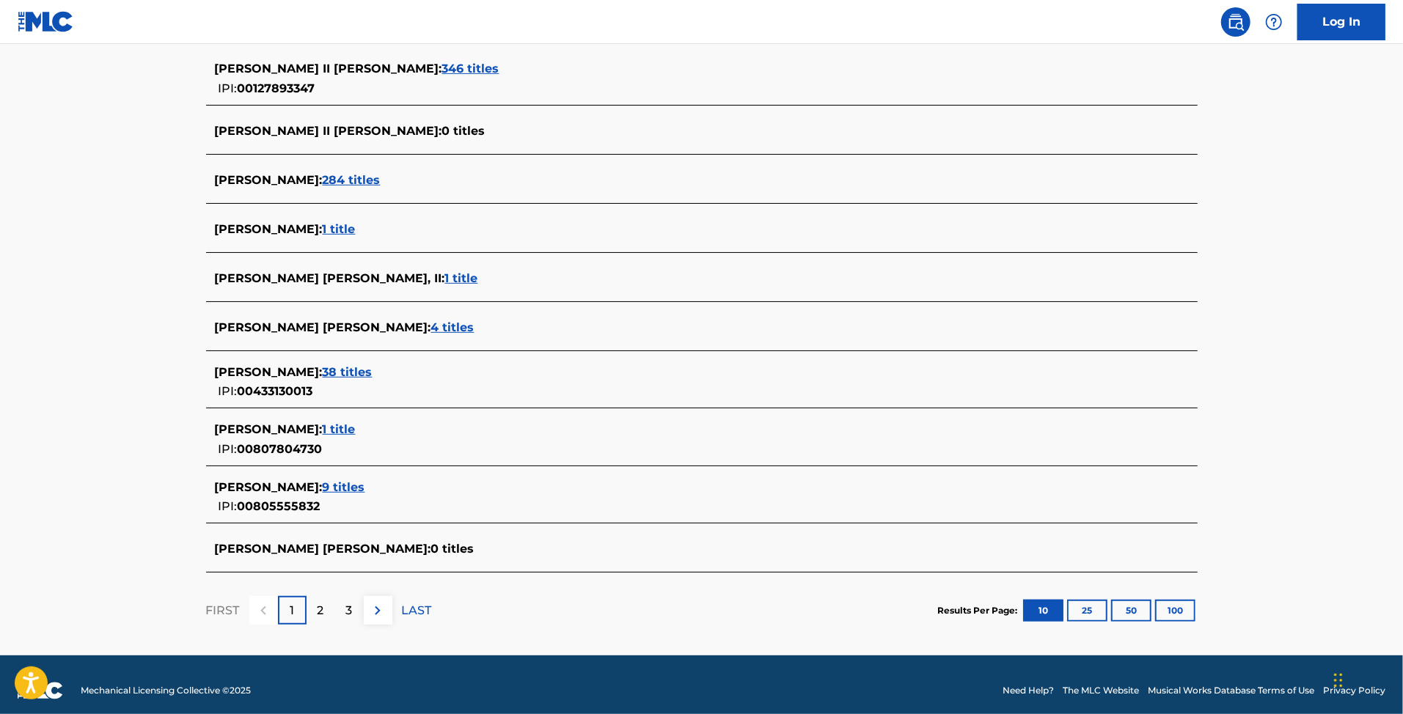
scroll to position [419, 0]
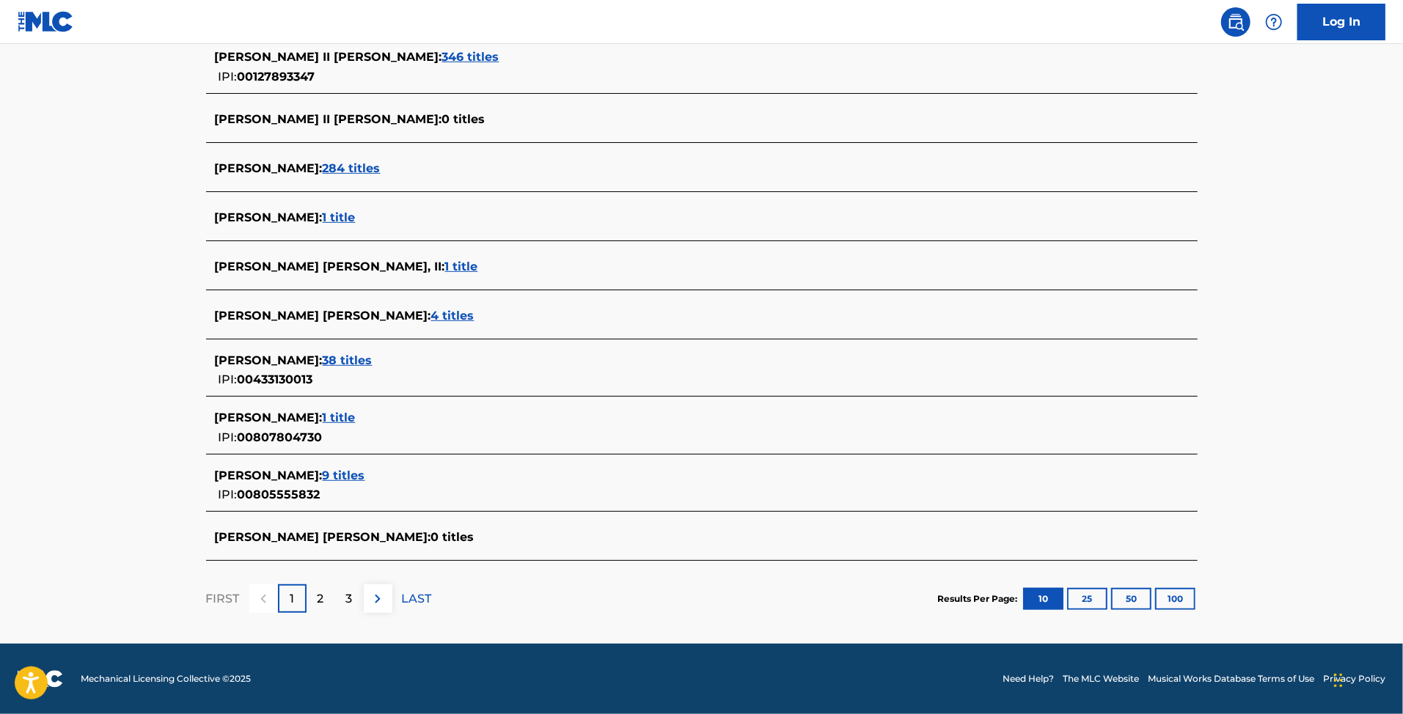
click at [359, 359] on span "38 titles" at bounding box center [348, 360] width 50 height 14
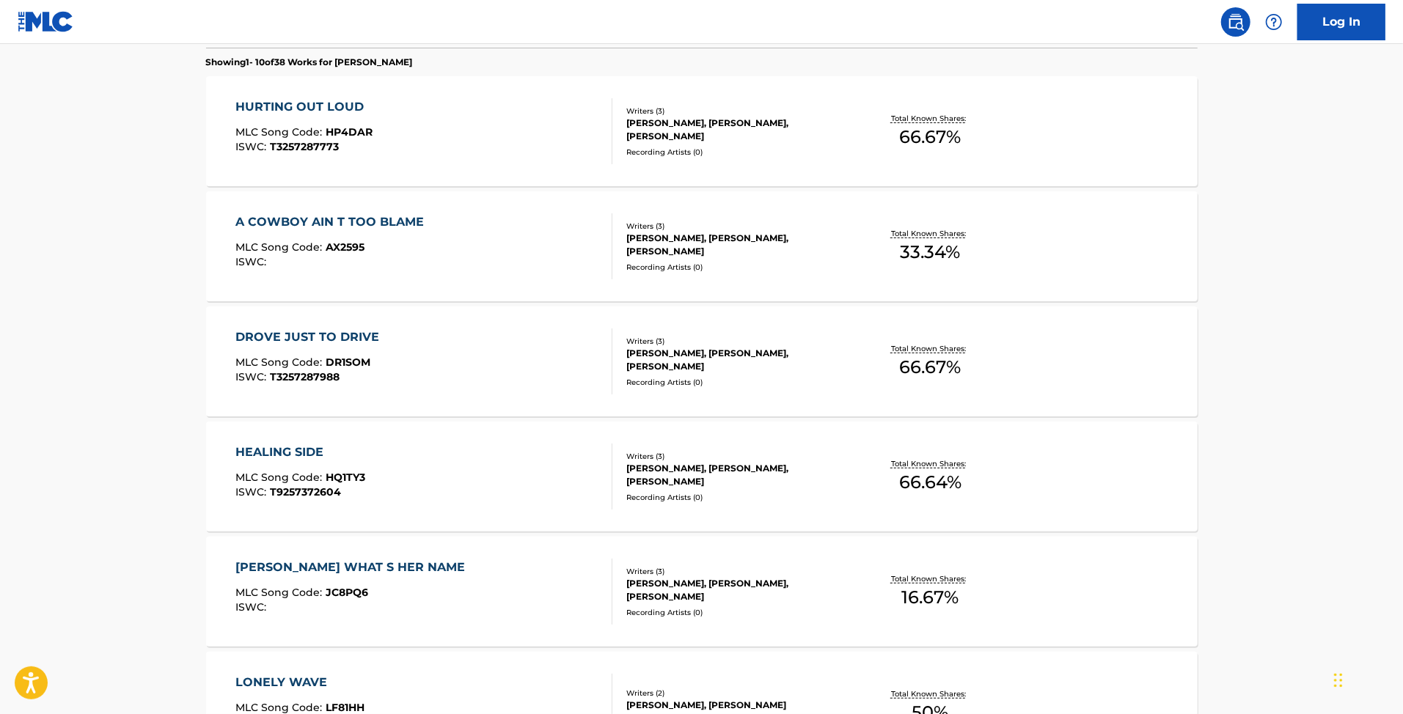
scroll to position [0, 0]
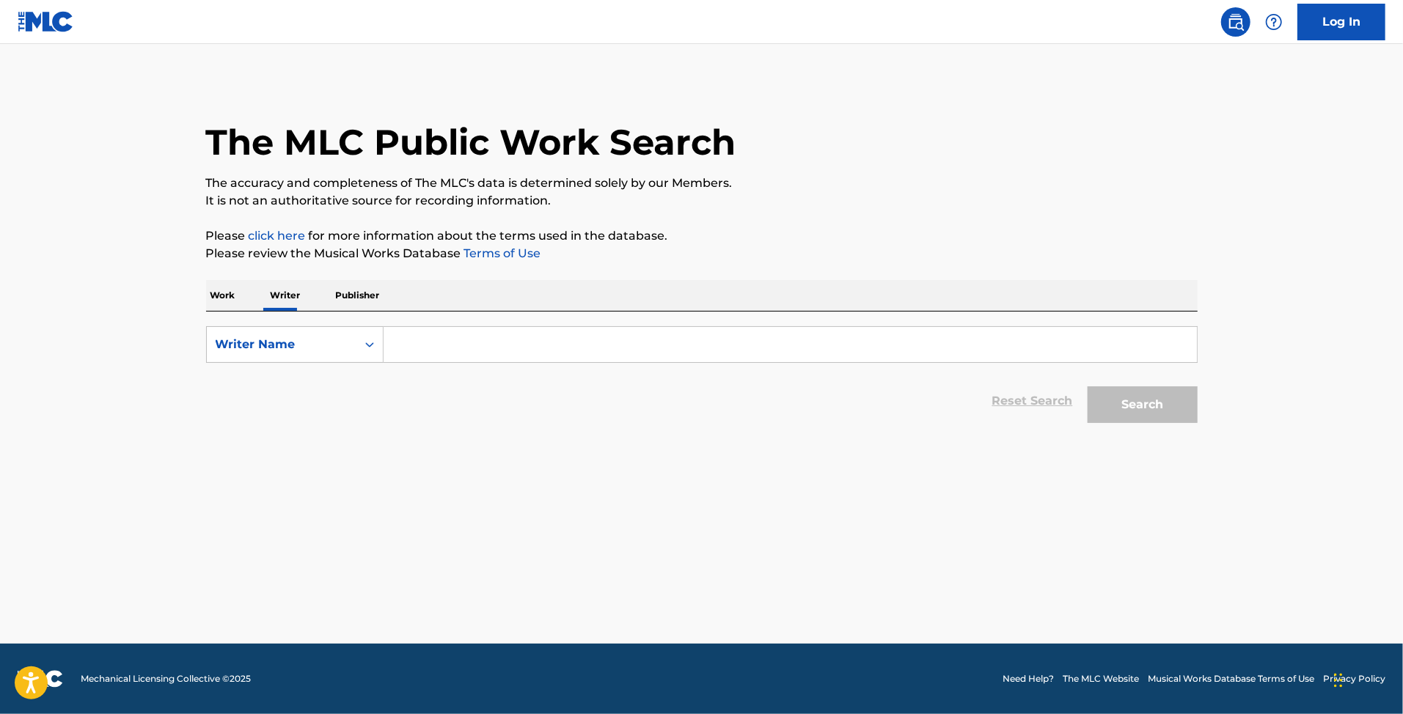
click at [461, 345] on input "Search Form" at bounding box center [789, 344] width 813 height 35
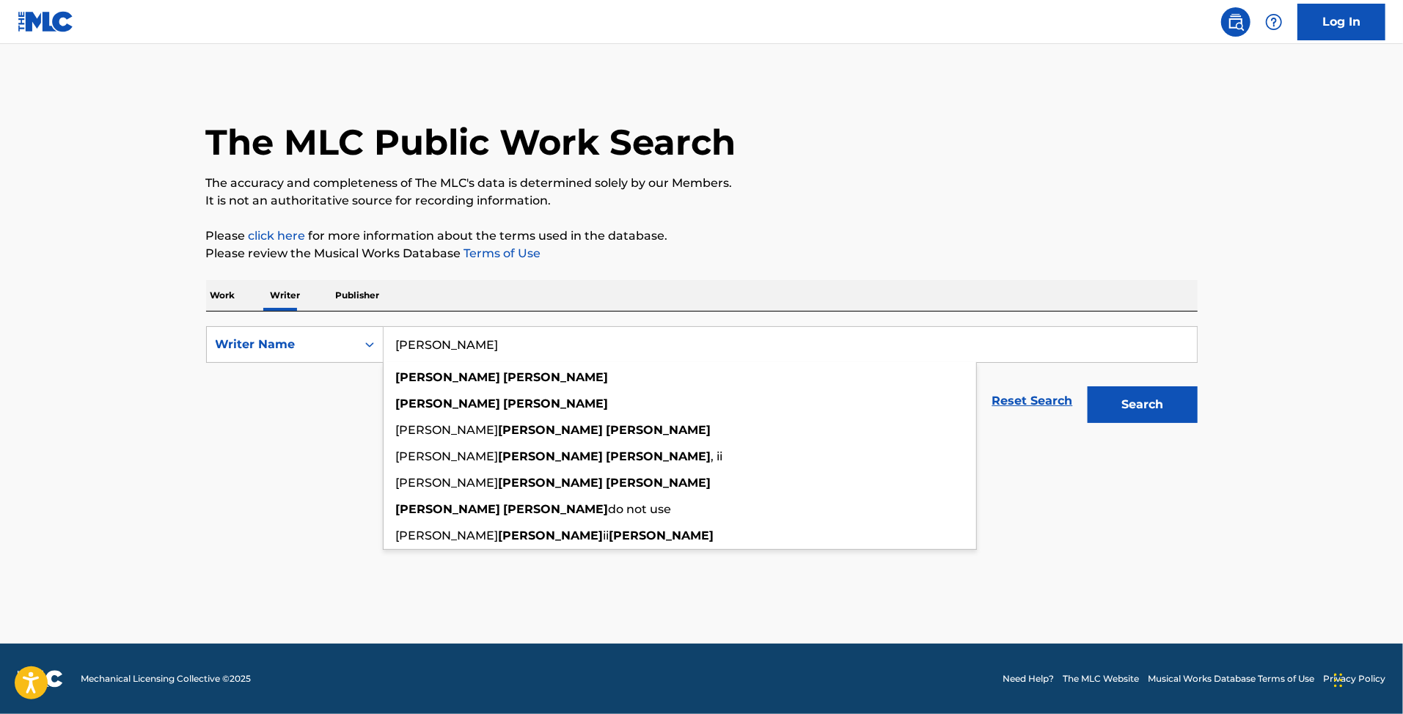
type input "[PERSON_NAME]"
click at [1087, 386] on button "Search" at bounding box center [1142, 404] width 110 height 37
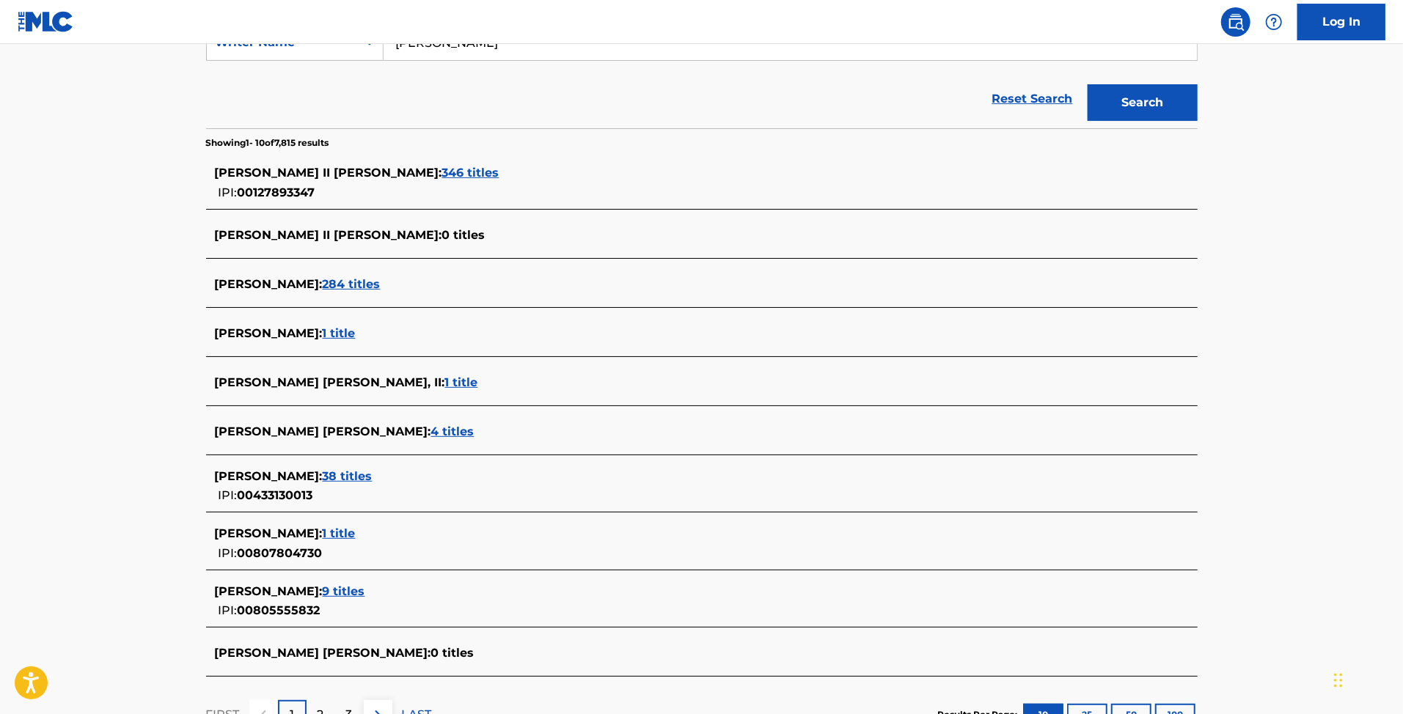
scroll to position [391, 0]
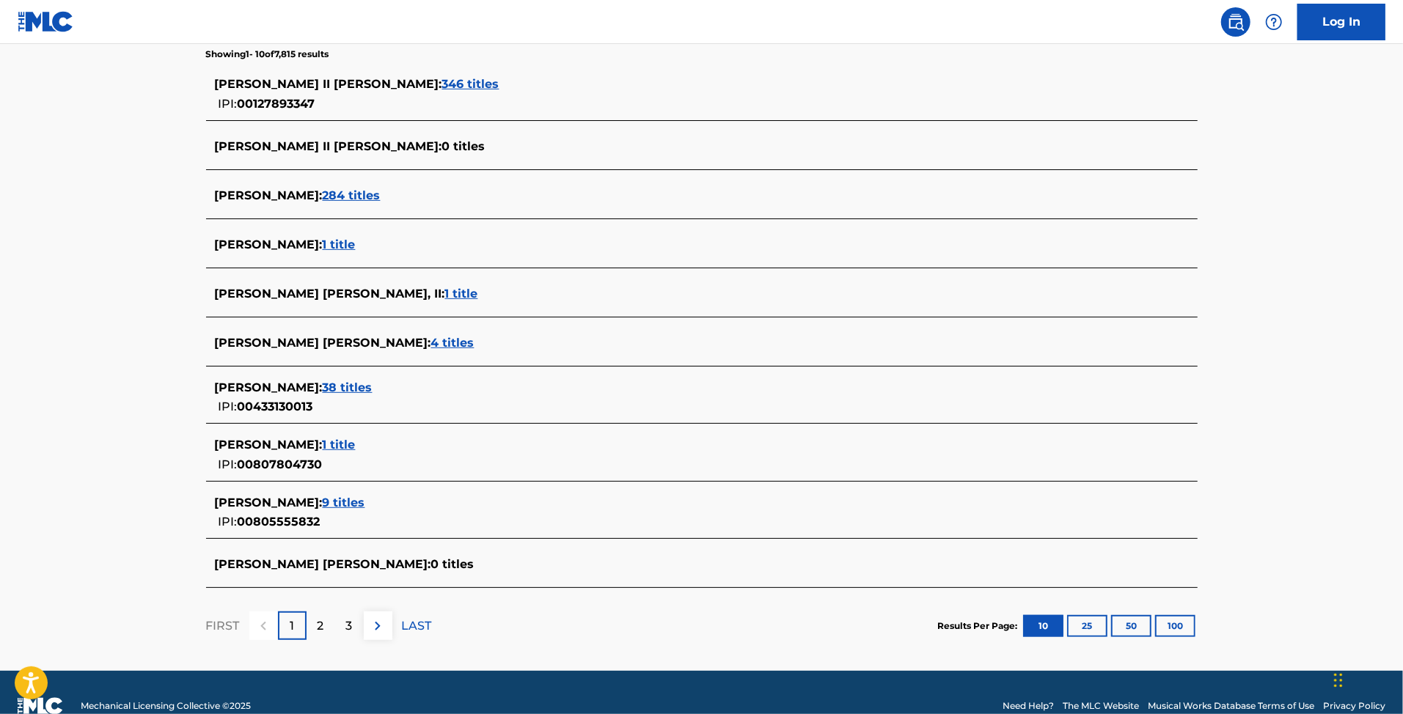
click at [349, 504] on span "9 titles" at bounding box center [344, 503] width 43 height 14
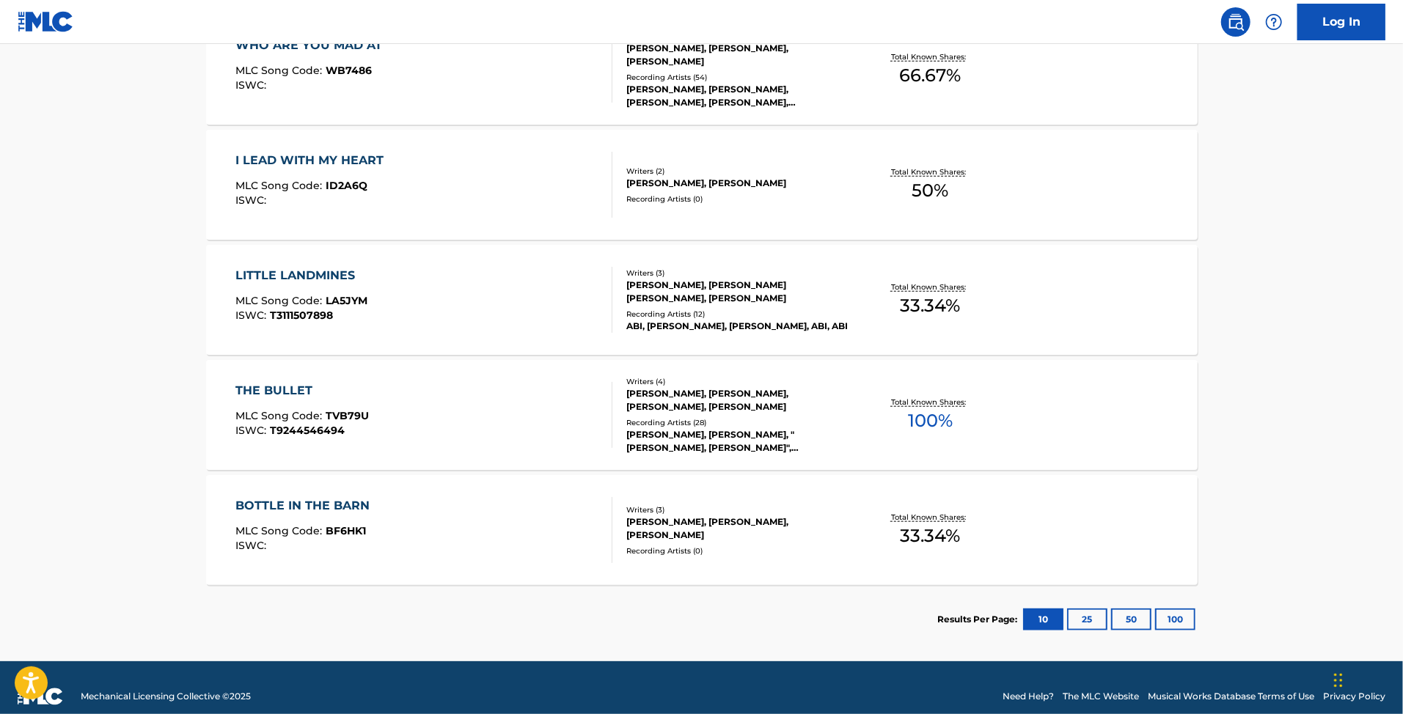
scroll to position [959, 0]
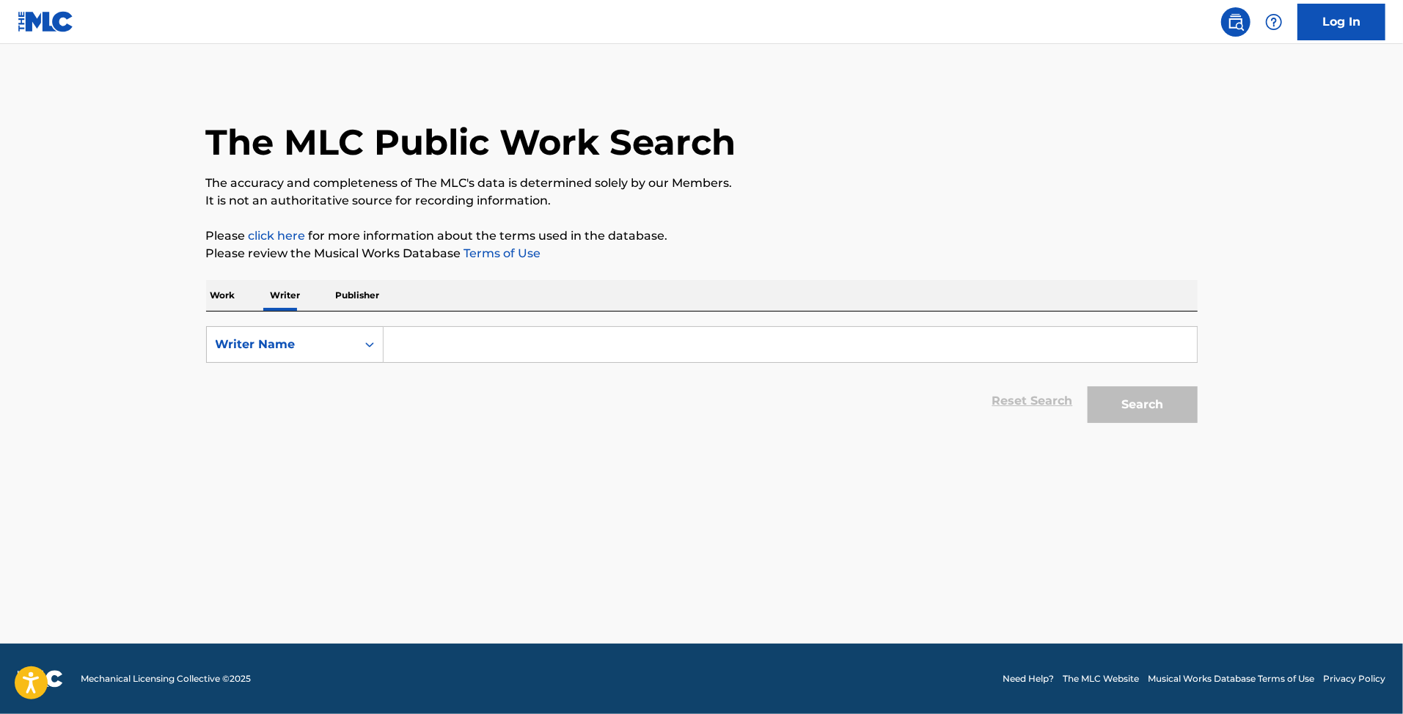
drag, startPoint x: 493, startPoint y: 356, endPoint x: 490, endPoint y: 349, distance: 7.9
click at [493, 355] on input "Search Form" at bounding box center [789, 344] width 813 height 35
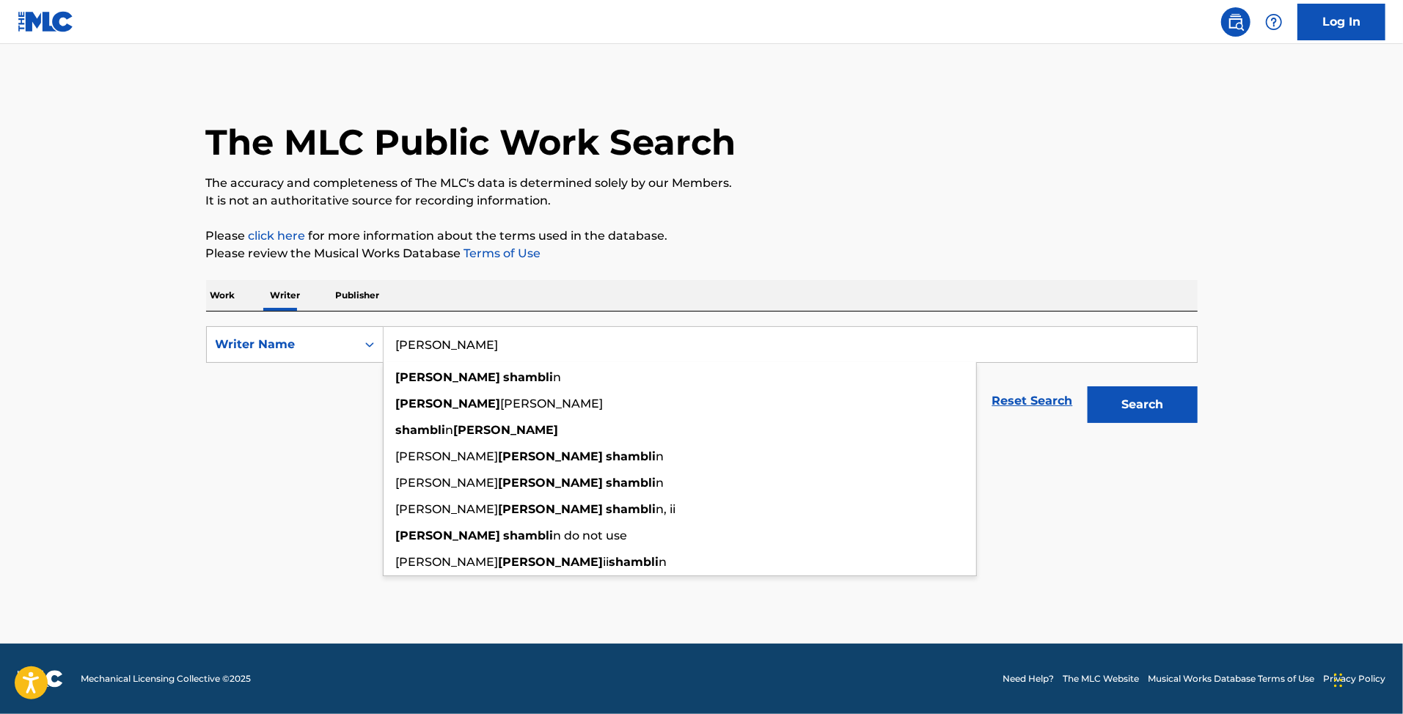
type input "[PERSON_NAME]"
click at [1087, 386] on button "Search" at bounding box center [1142, 404] width 110 height 37
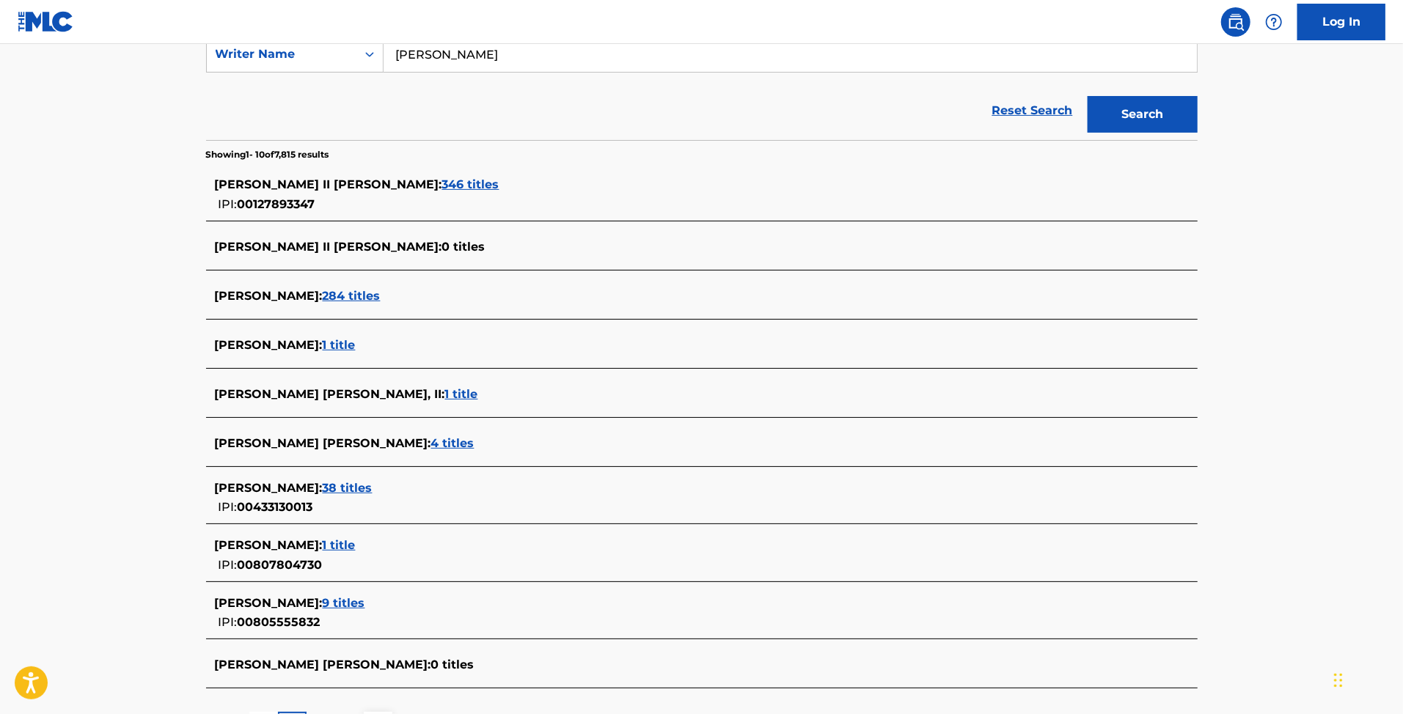
scroll to position [419, 0]
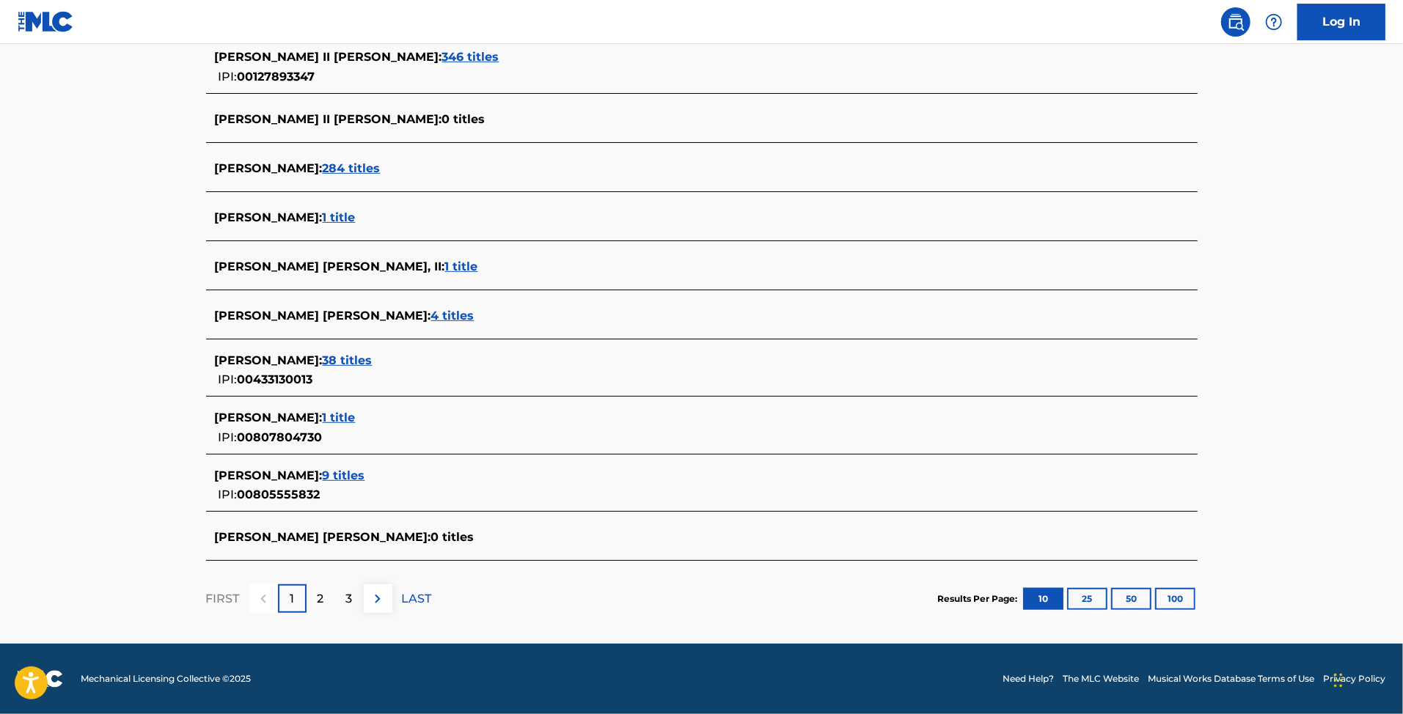
click at [307, 609] on div "2" at bounding box center [321, 598] width 29 height 29
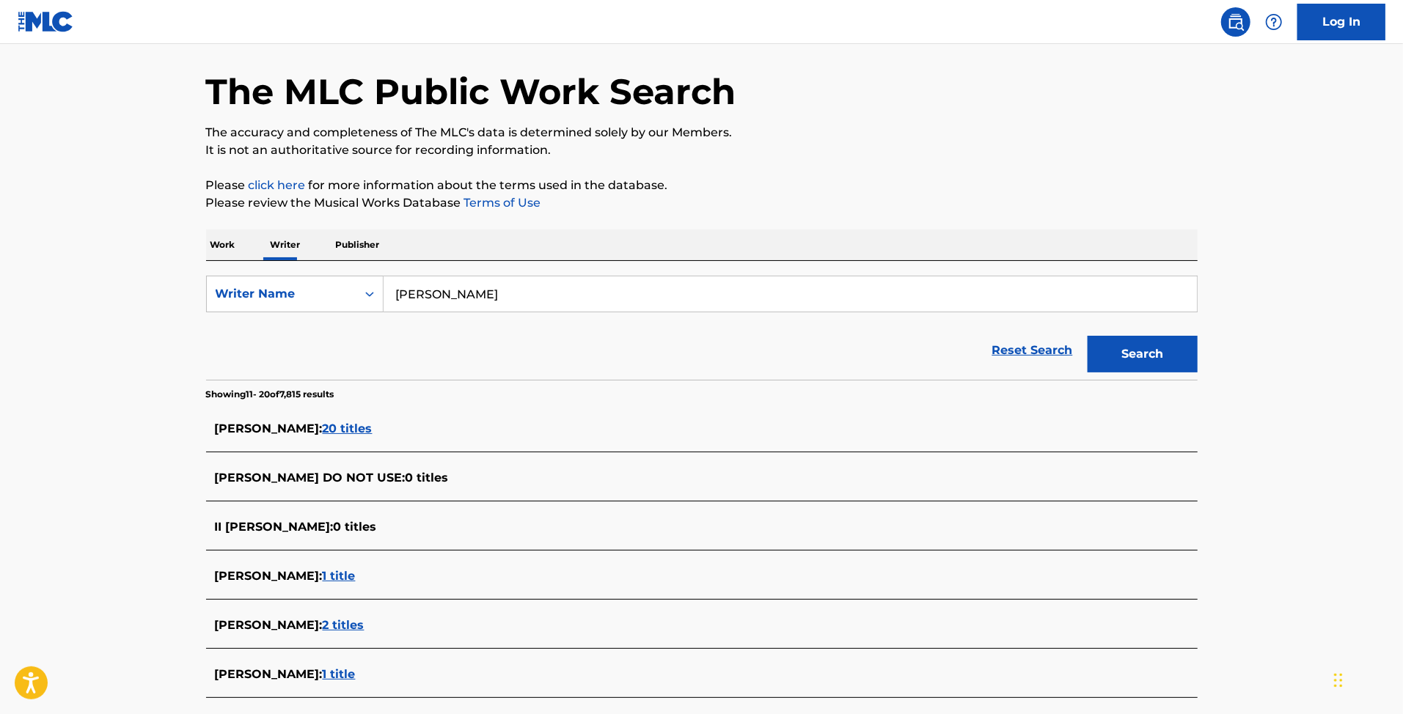
scroll to position [98, 0]
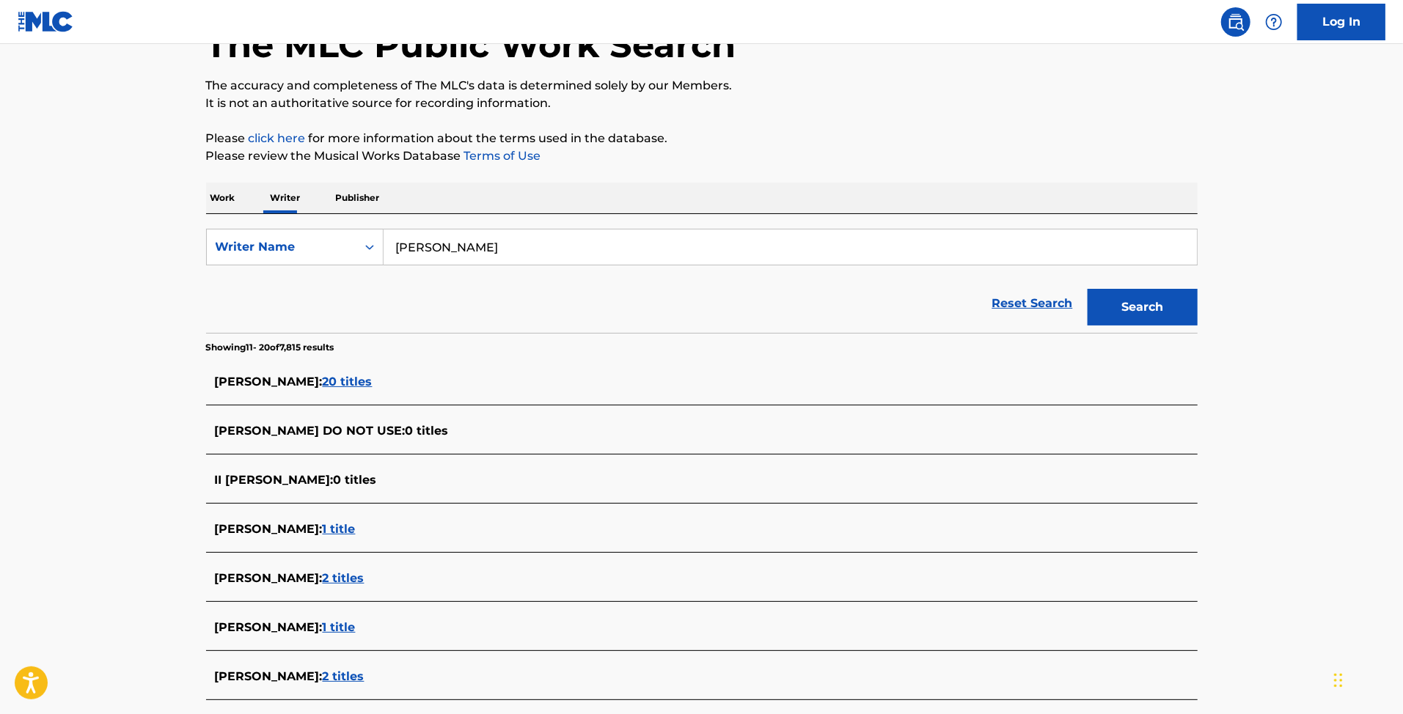
click at [358, 384] on span "20 titles" at bounding box center [348, 382] width 50 height 14
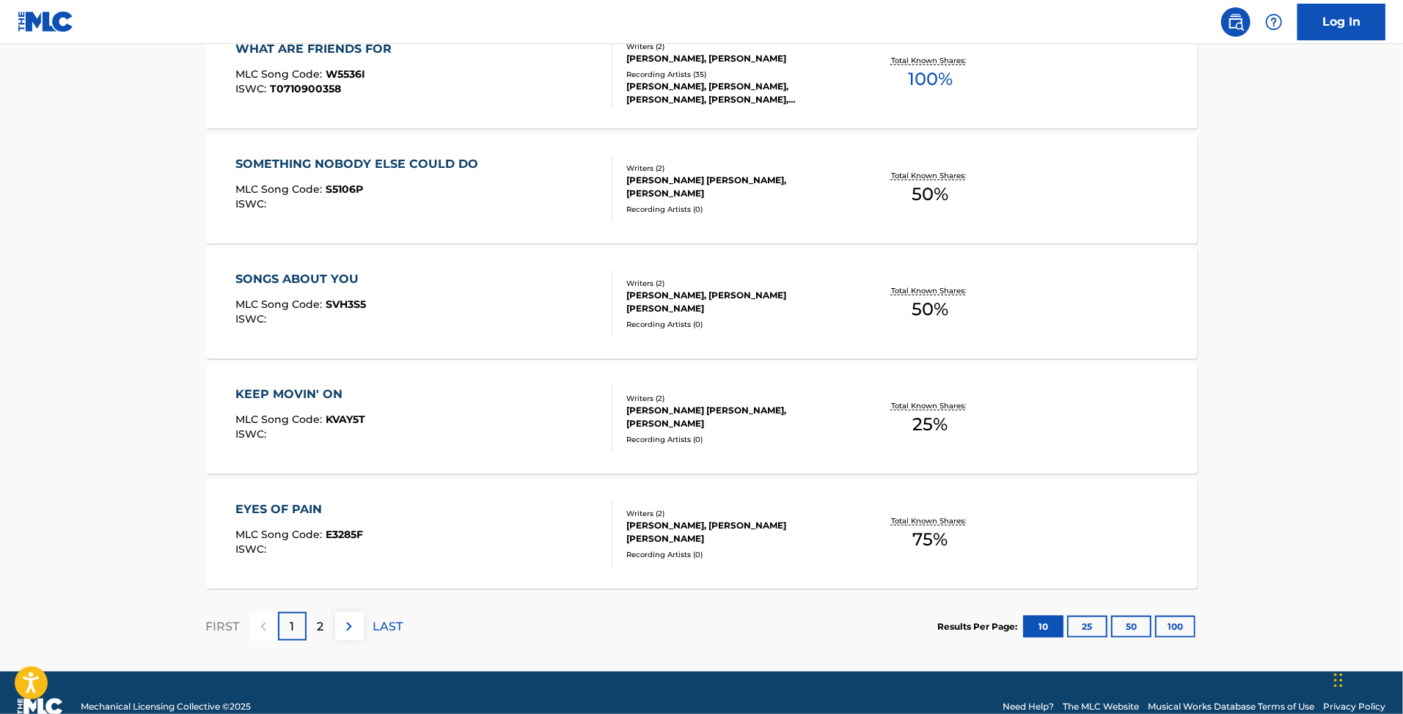
scroll to position [1081, 0]
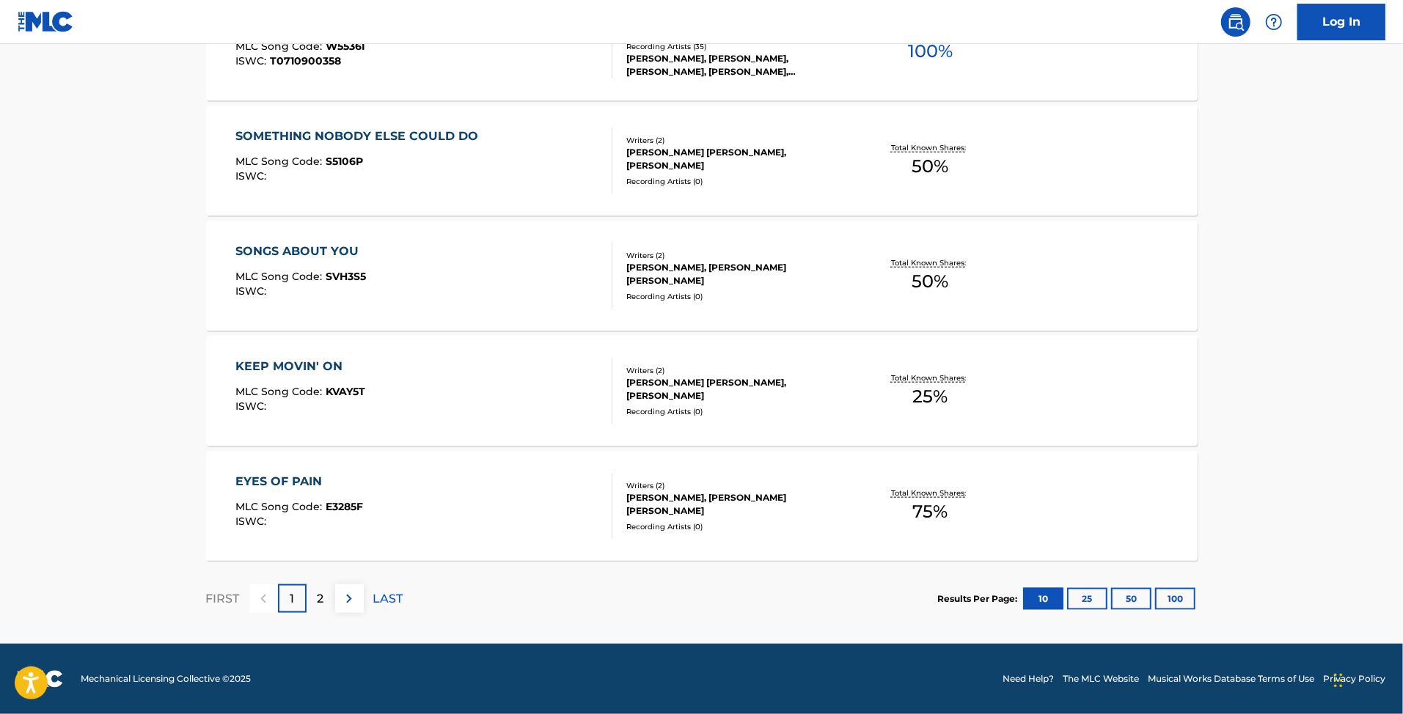
click at [317, 606] on div "2" at bounding box center [321, 598] width 29 height 29
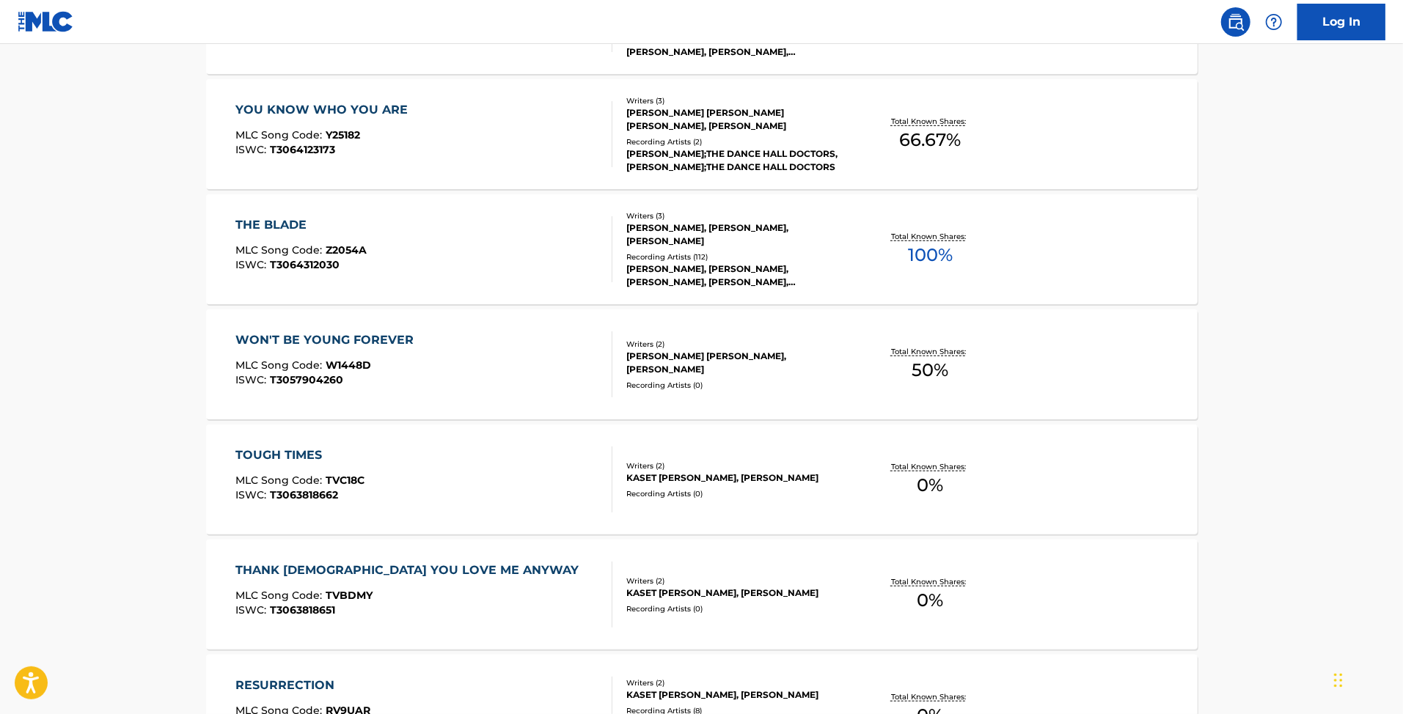
scroll to position [299, 0]
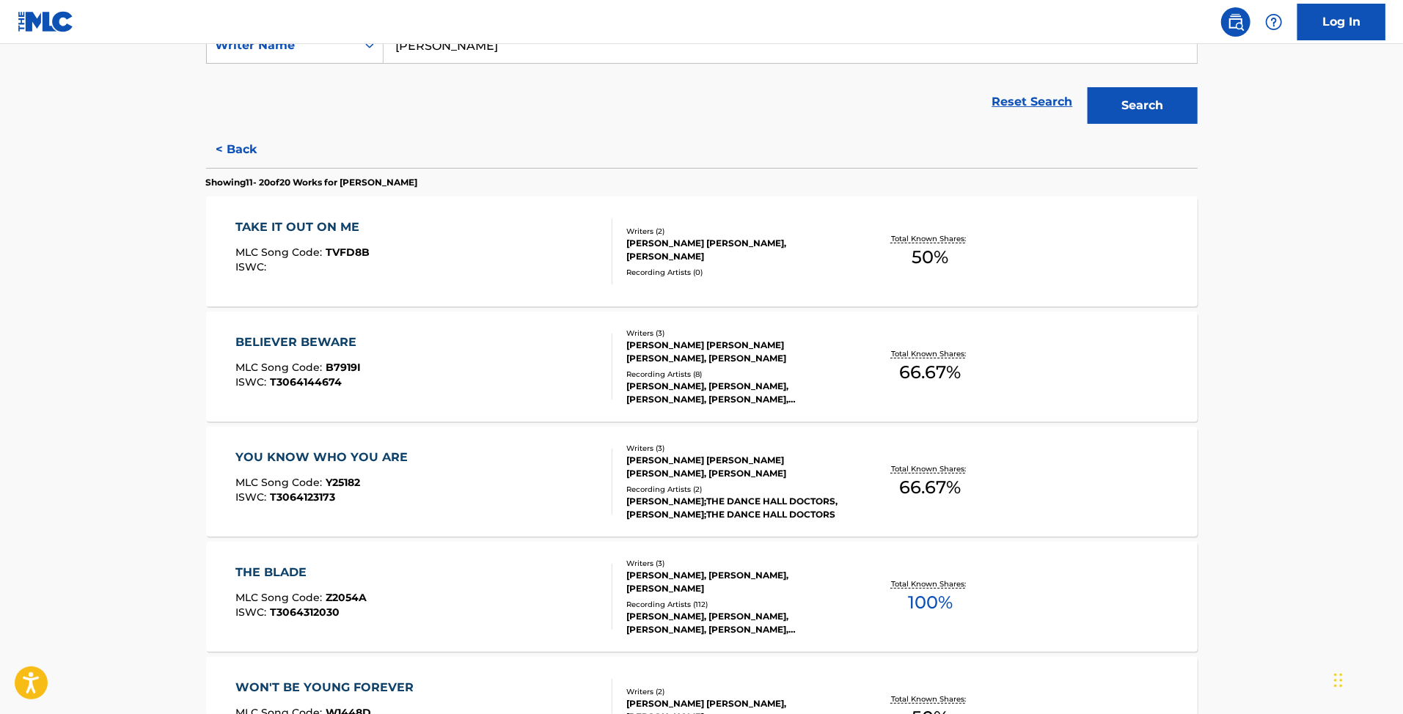
click at [249, 144] on button "< Back" at bounding box center [250, 149] width 88 height 37
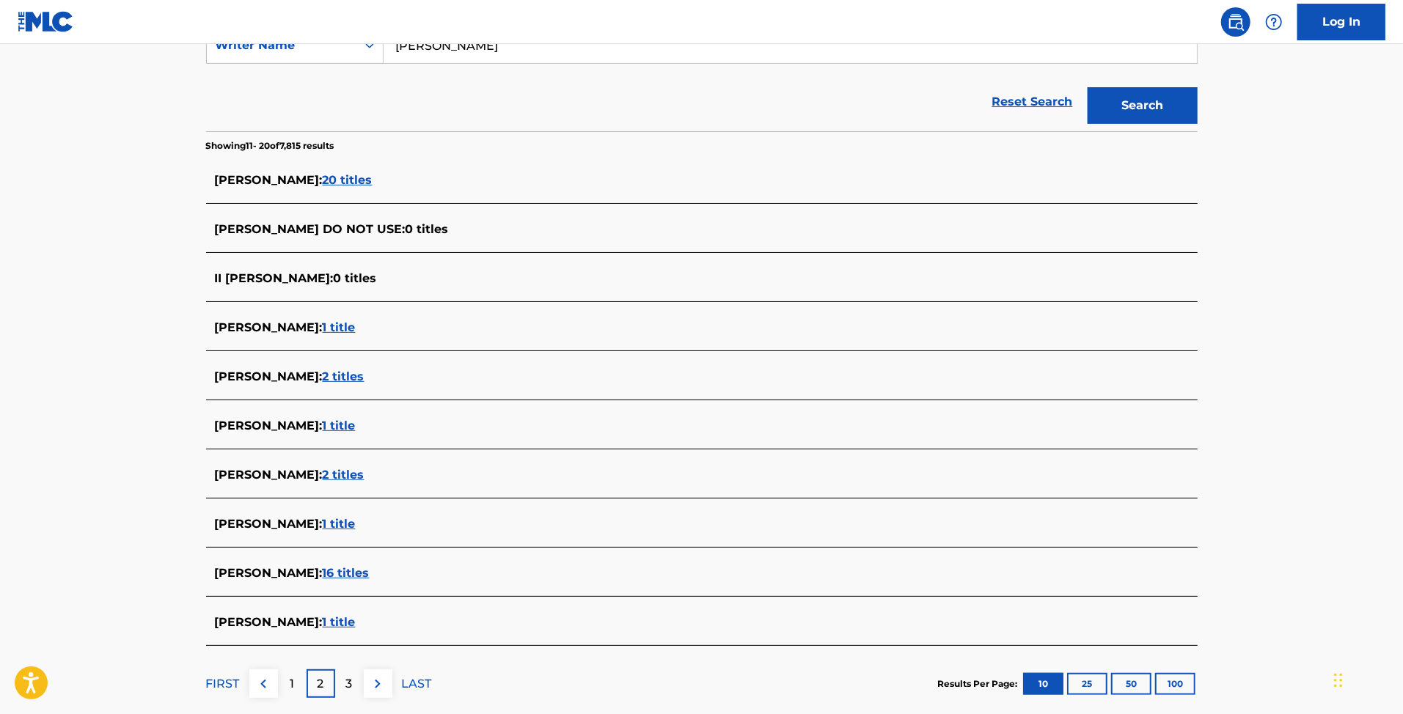
click at [340, 683] on div "3" at bounding box center [349, 683] width 29 height 29
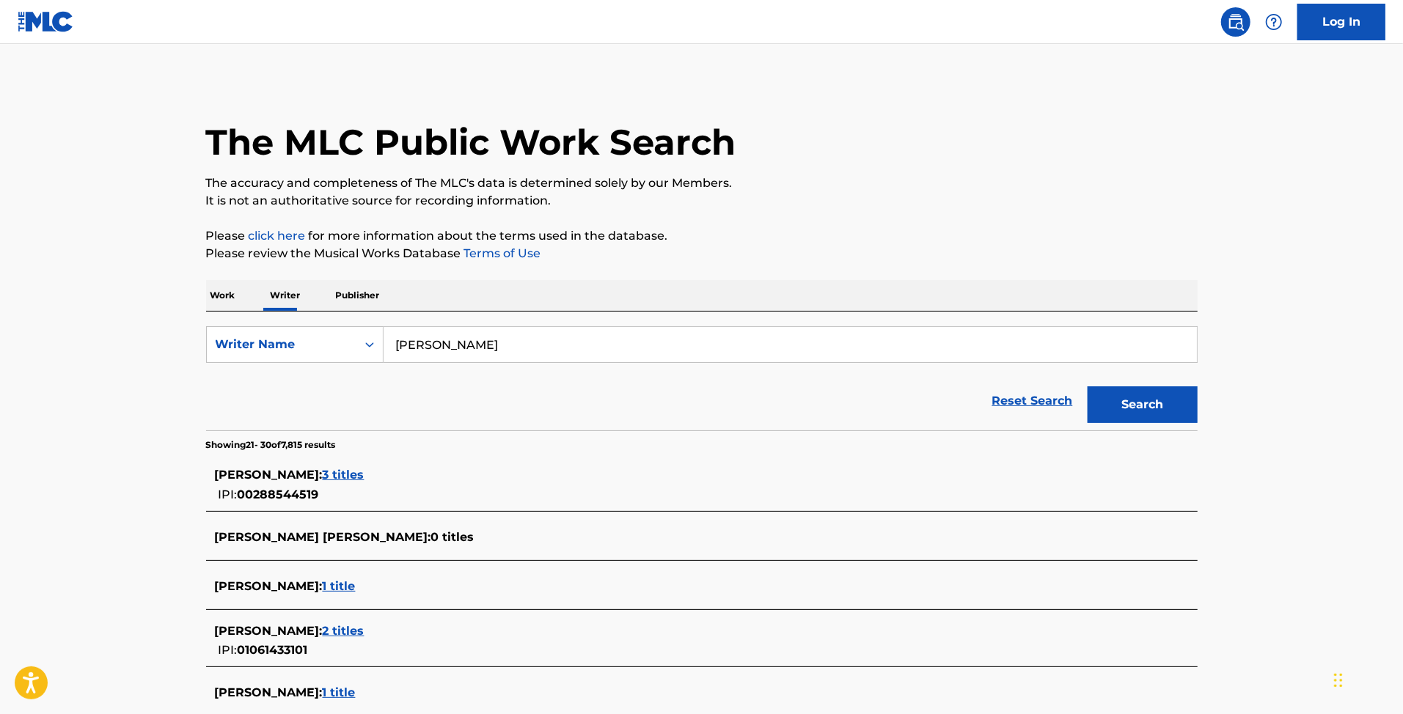
scroll to position [419, 0]
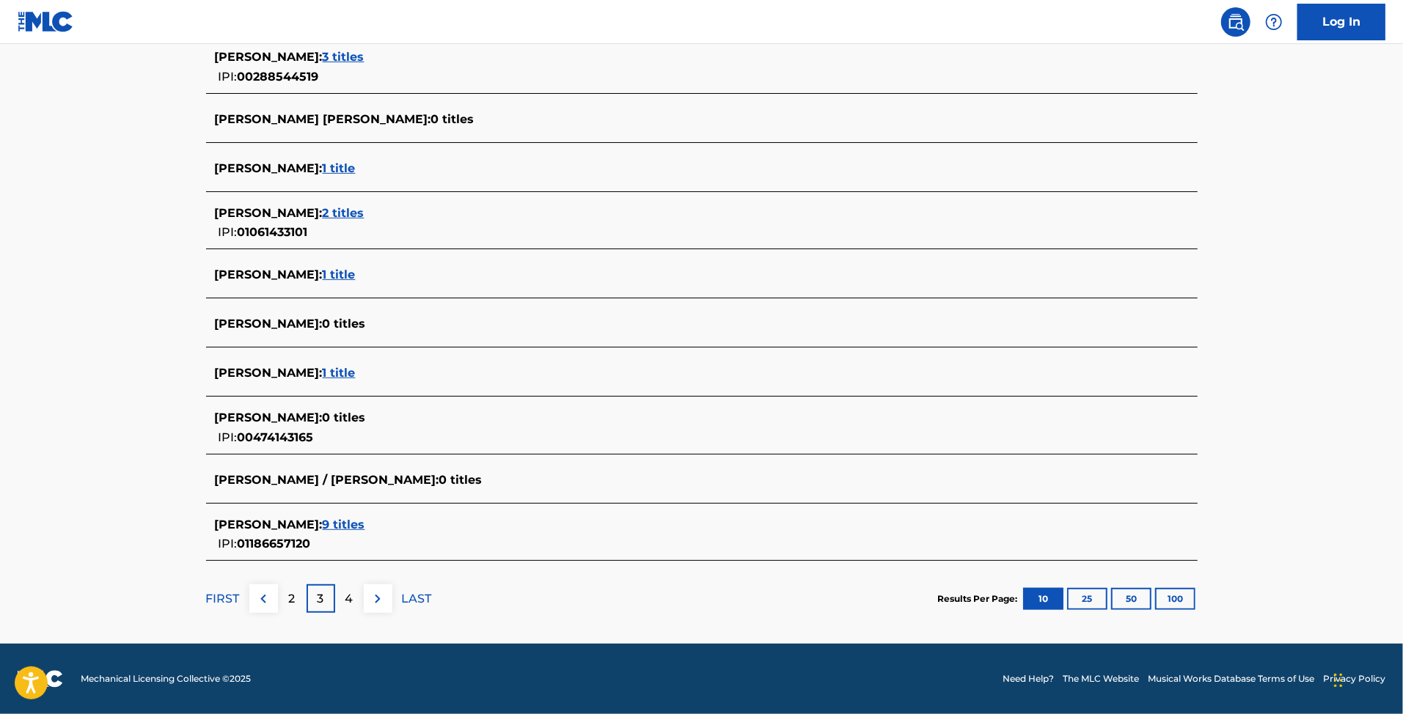
click at [358, 522] on span "9 titles" at bounding box center [344, 525] width 43 height 14
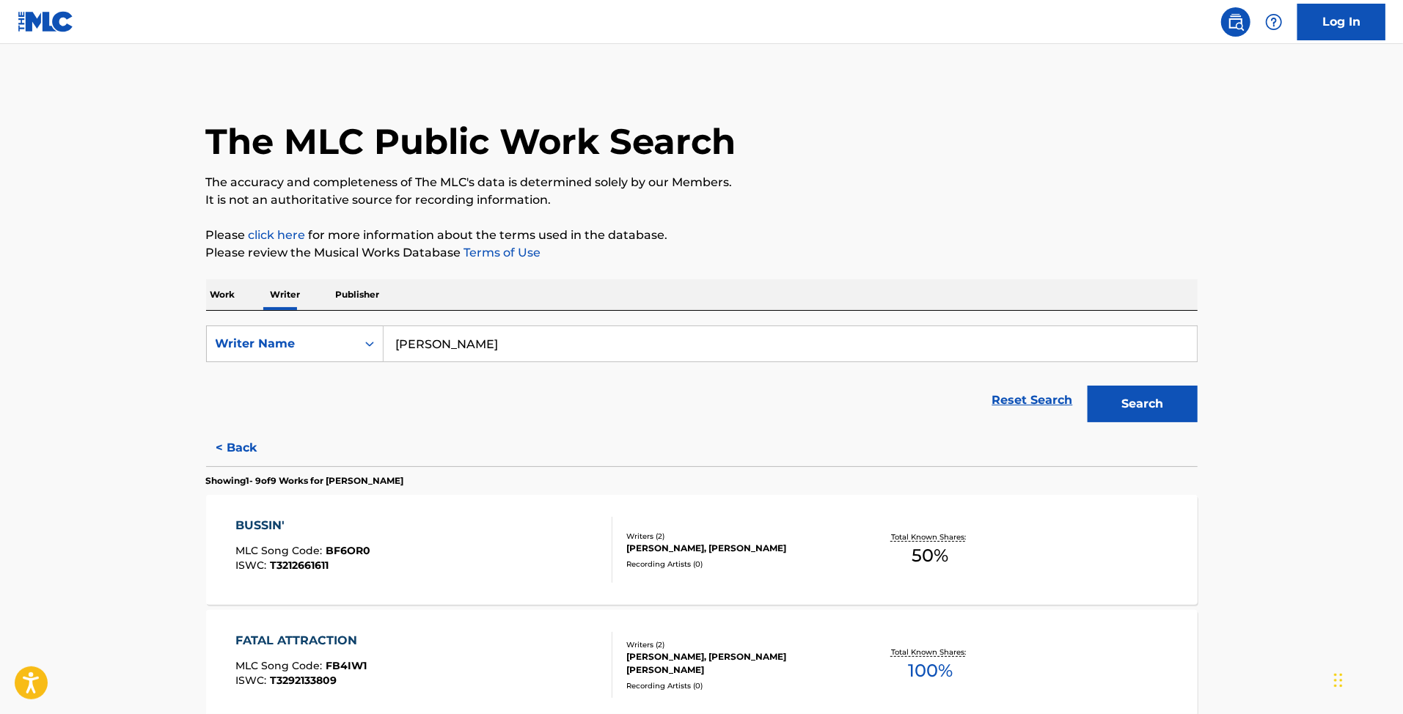
scroll to position [0, 0]
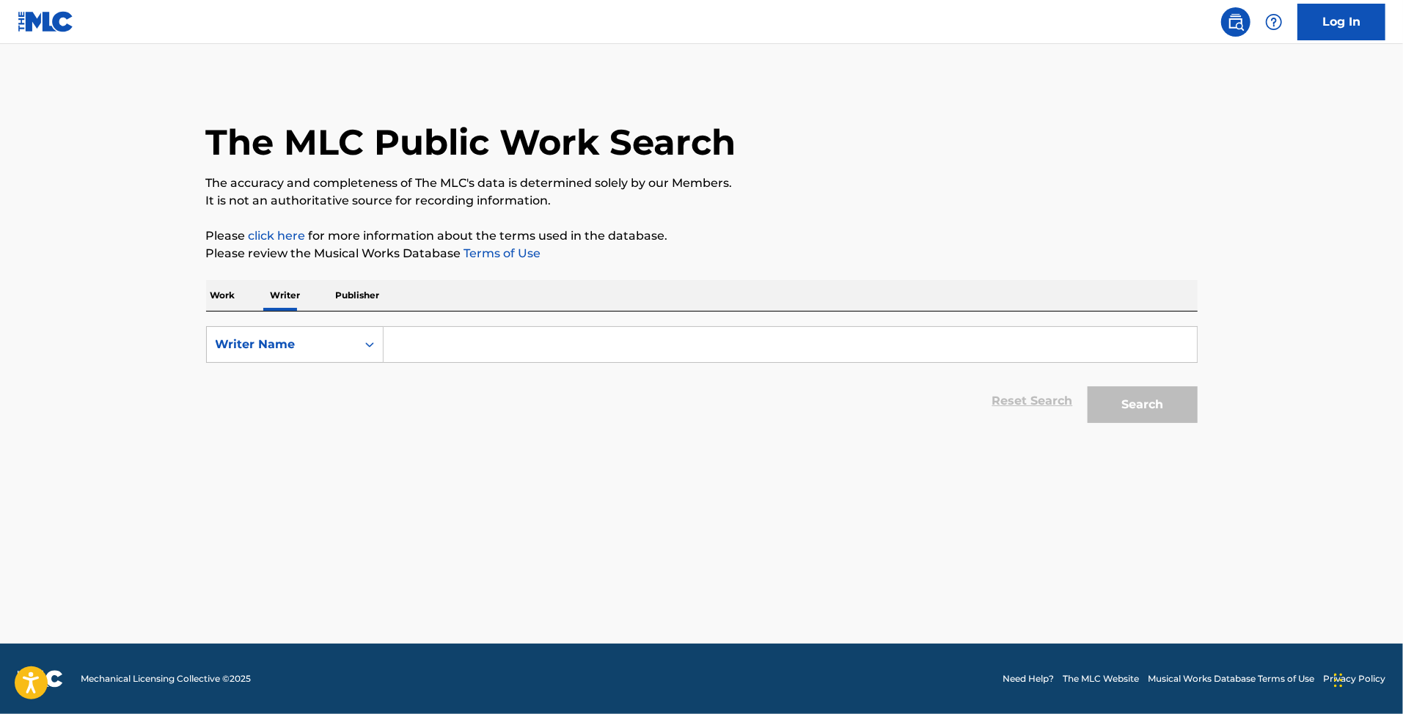
click at [458, 344] on input "Search Form" at bounding box center [789, 344] width 813 height 35
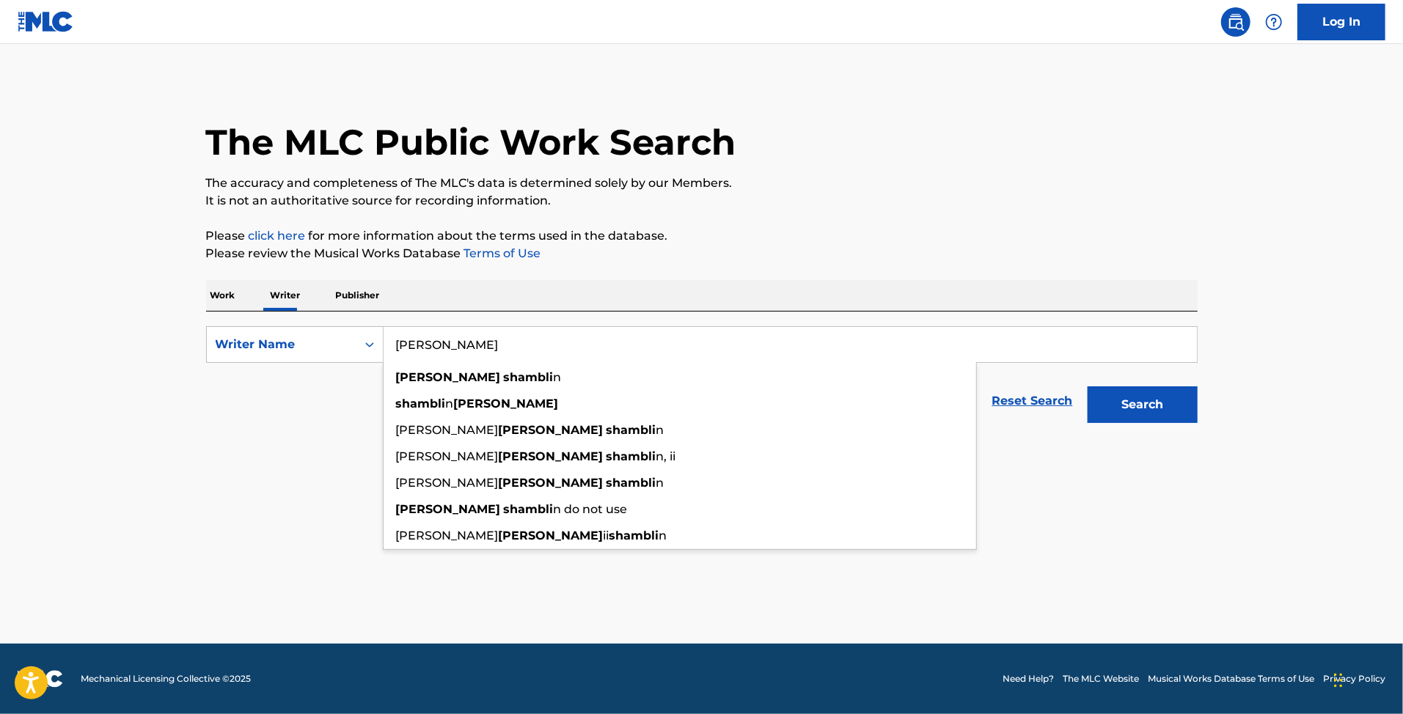
click at [1087, 386] on button "Search" at bounding box center [1142, 404] width 110 height 37
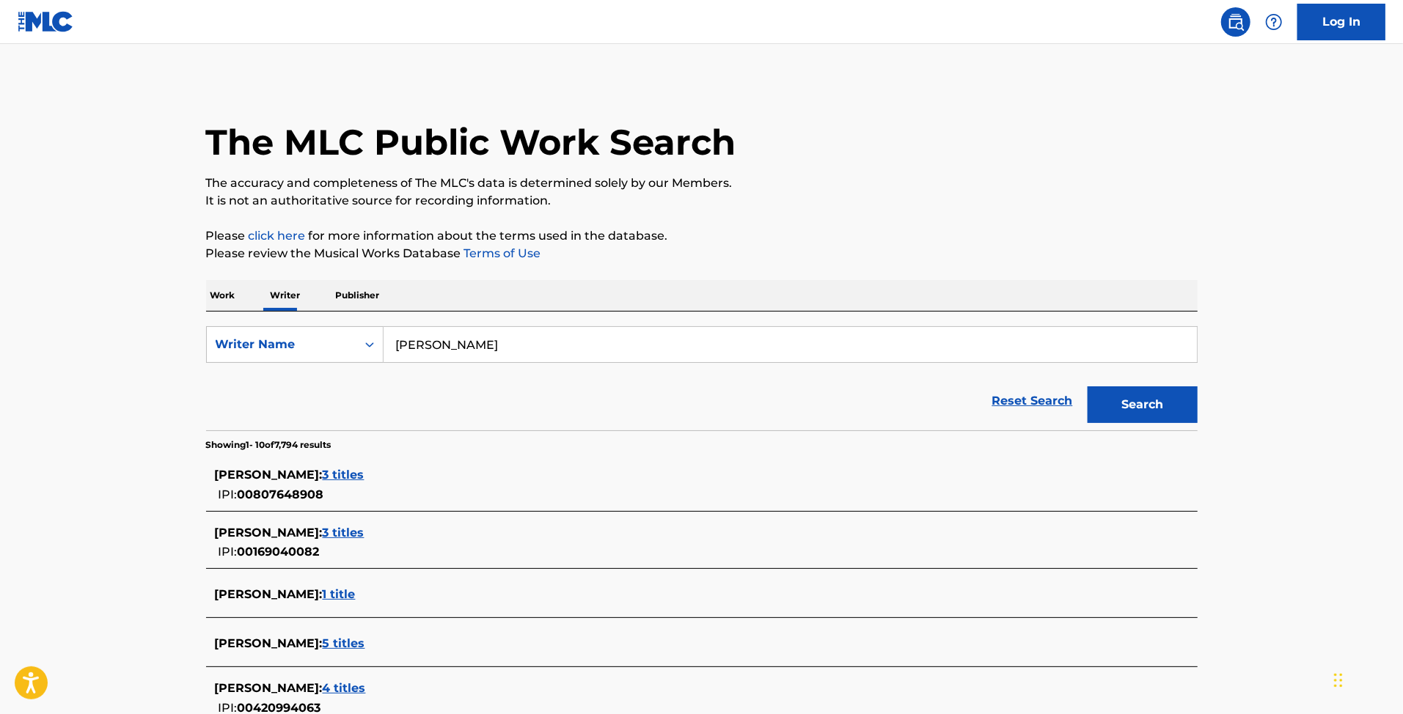
type input "[PERSON_NAME]"
click at [1087, 386] on button "Search" at bounding box center [1142, 404] width 110 height 37
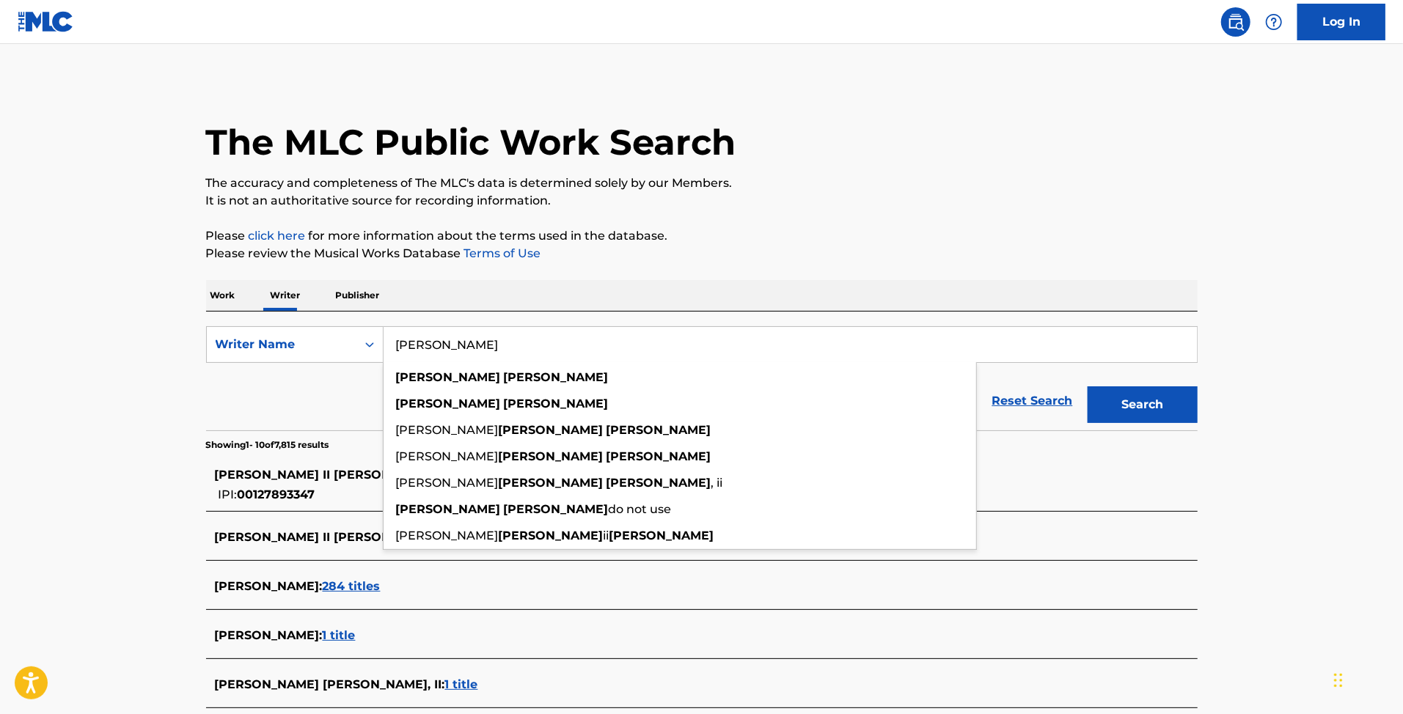
click at [939, 254] on p "Please review the Musical Works Database Terms of Use" at bounding box center [701, 254] width 991 height 18
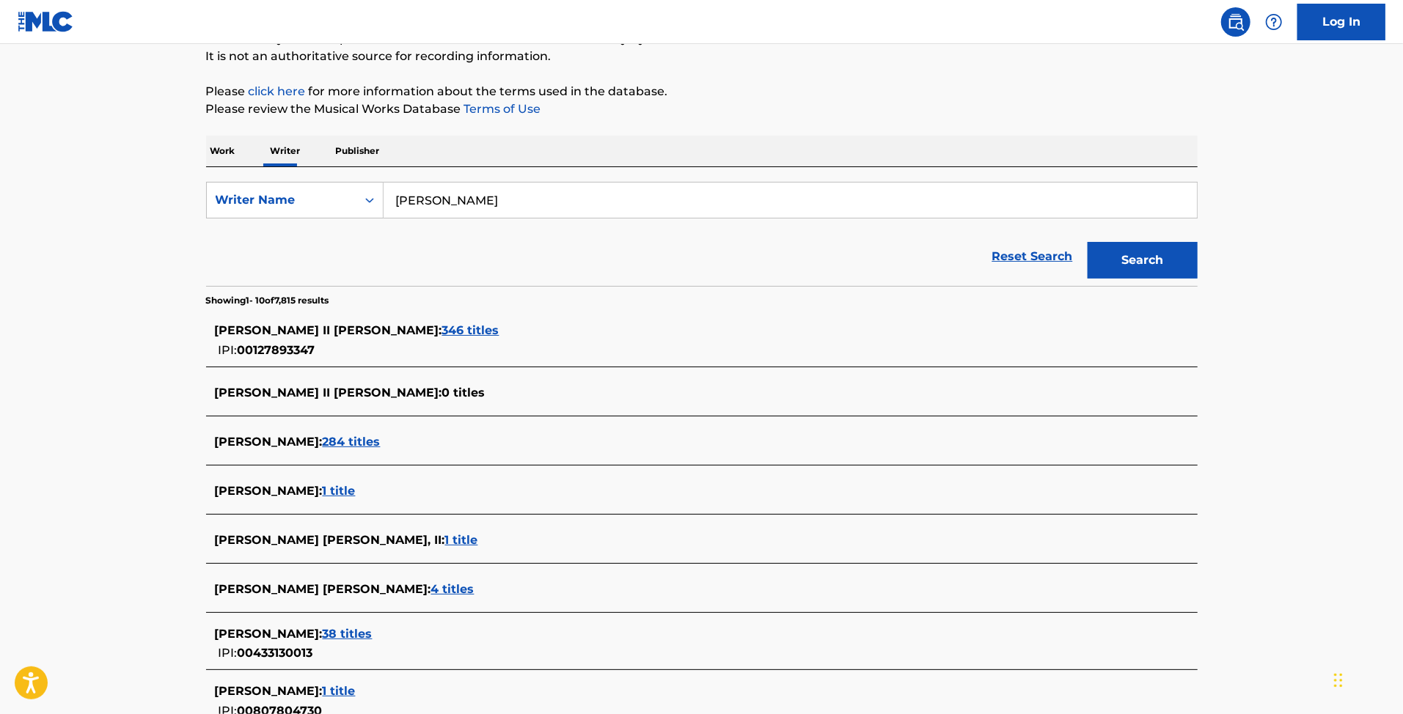
scroll to position [419, 0]
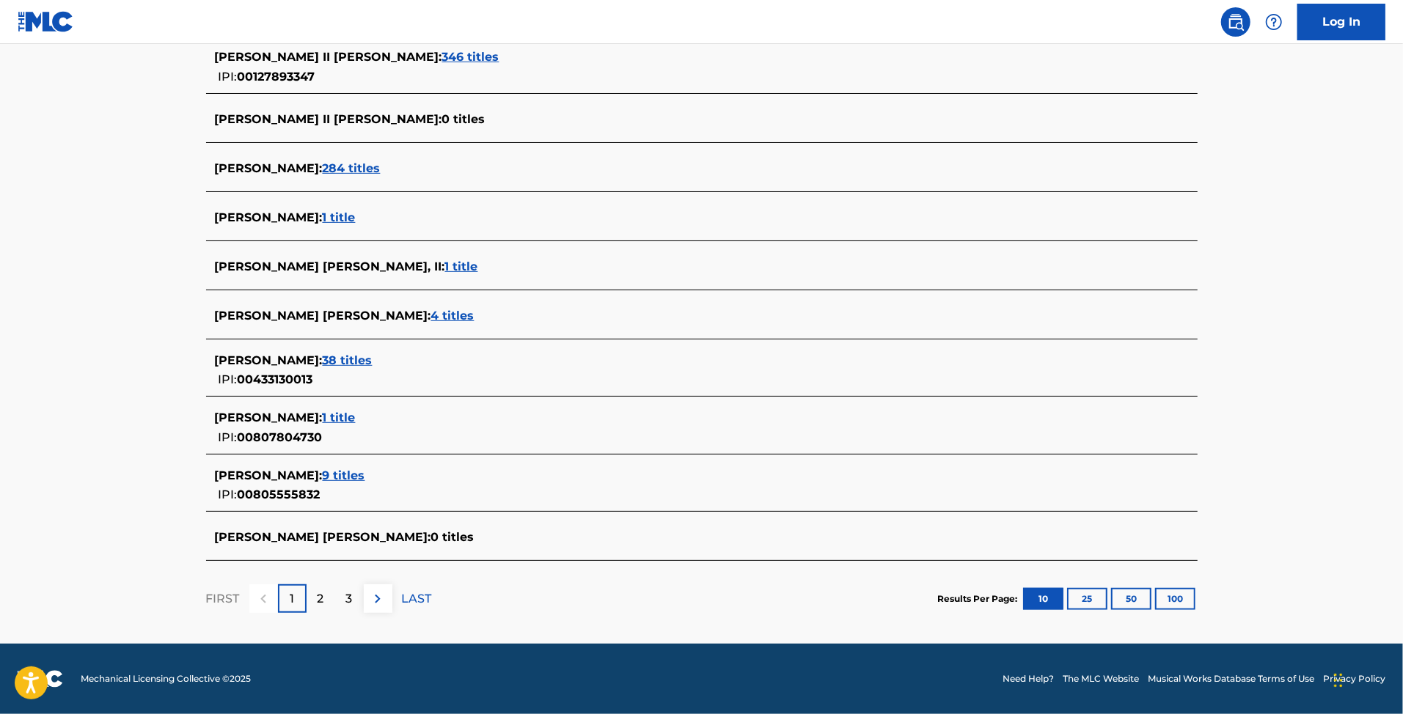
click at [344, 418] on span "1 title" at bounding box center [339, 418] width 33 height 14
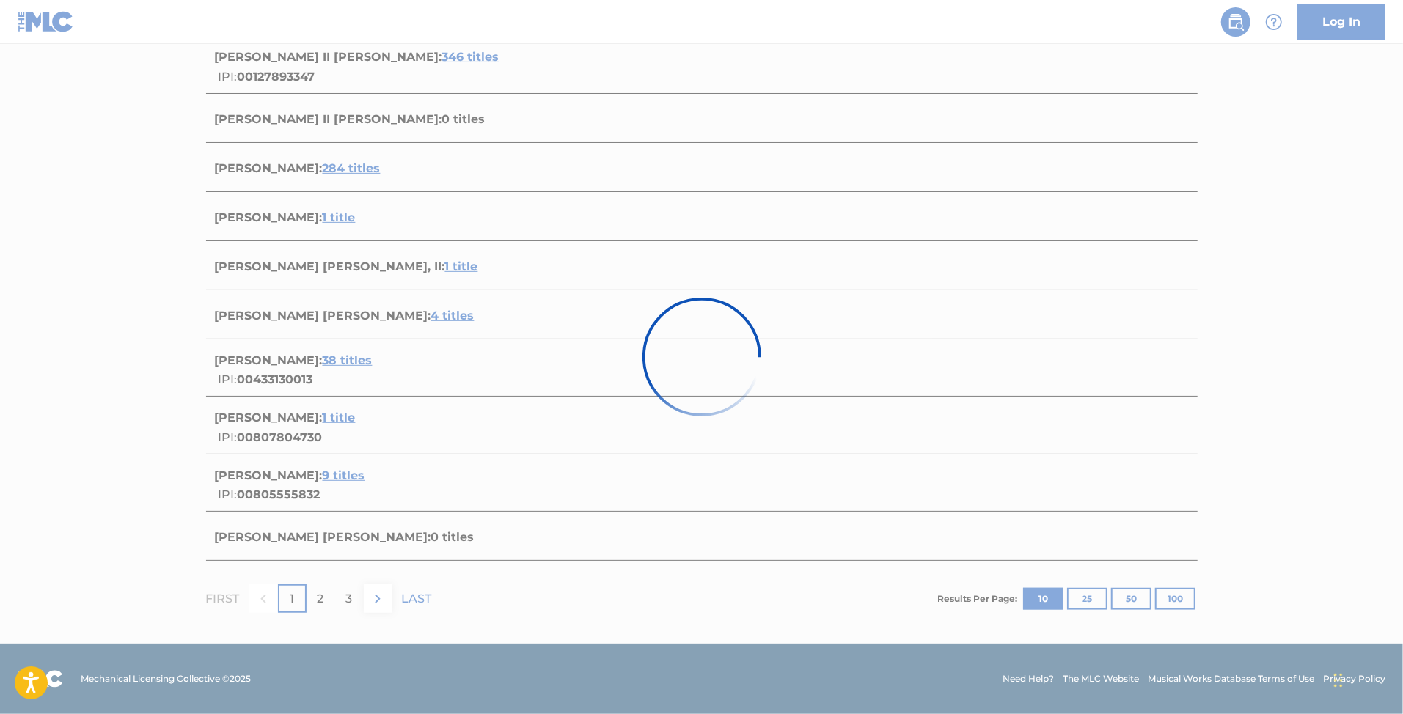
scroll to position [38, 0]
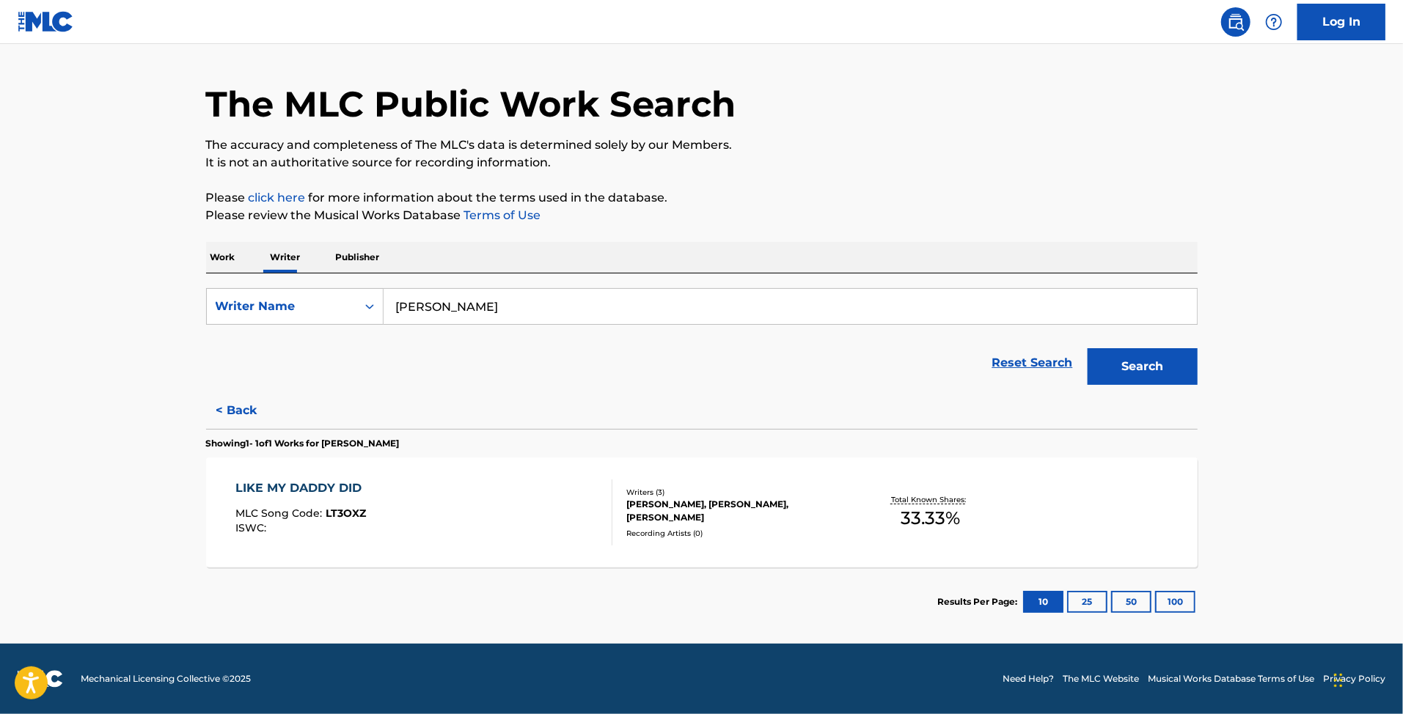
click at [380, 488] on div "LIKE MY DADDY DID MLC Song Code : LT3OXZ ISWC :" at bounding box center [423, 513] width 377 height 66
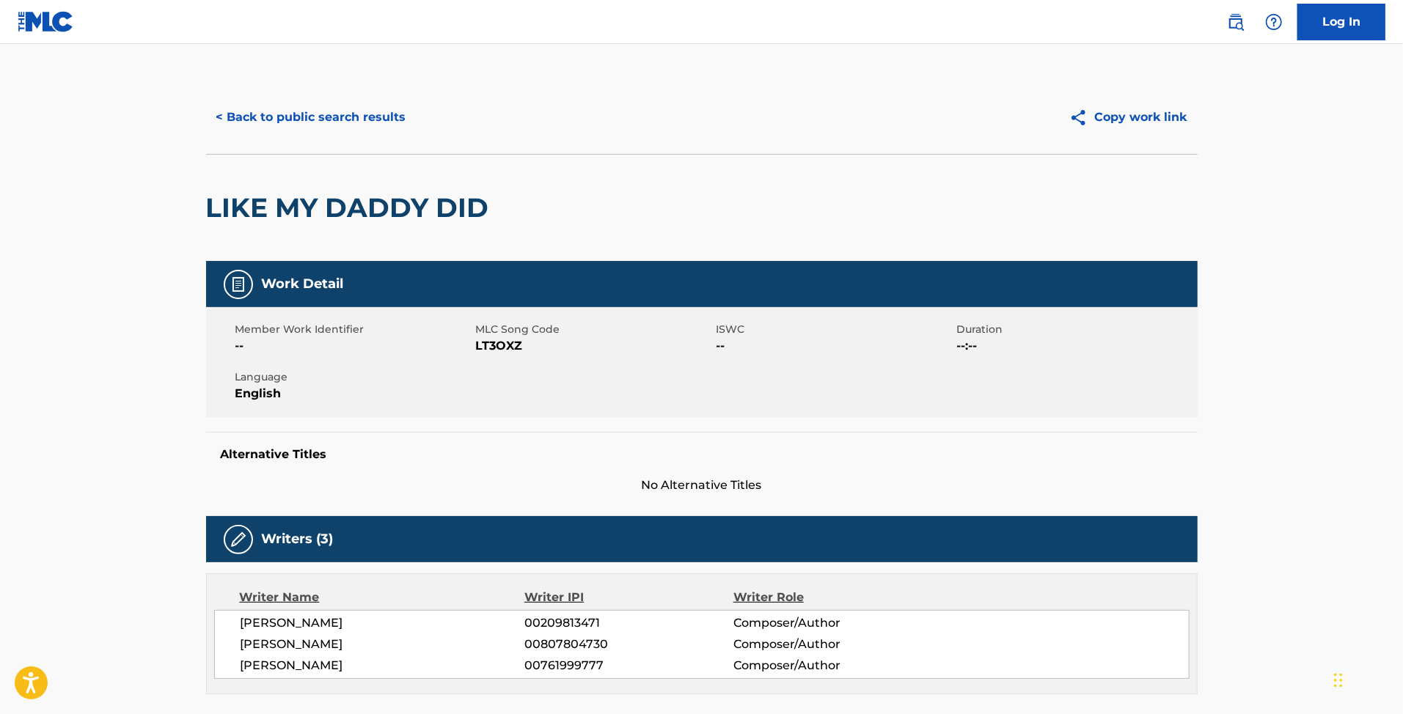
click at [500, 347] on span "LT3OXZ" at bounding box center [594, 346] width 237 height 18
click at [499, 347] on span "LT3OXZ" at bounding box center [594, 346] width 237 height 18
copy span "LT3OXZ"
click at [341, 125] on button "< Back to public search results" at bounding box center [311, 117] width 210 height 37
